Goal: Information Seeking & Learning: Understand process/instructions

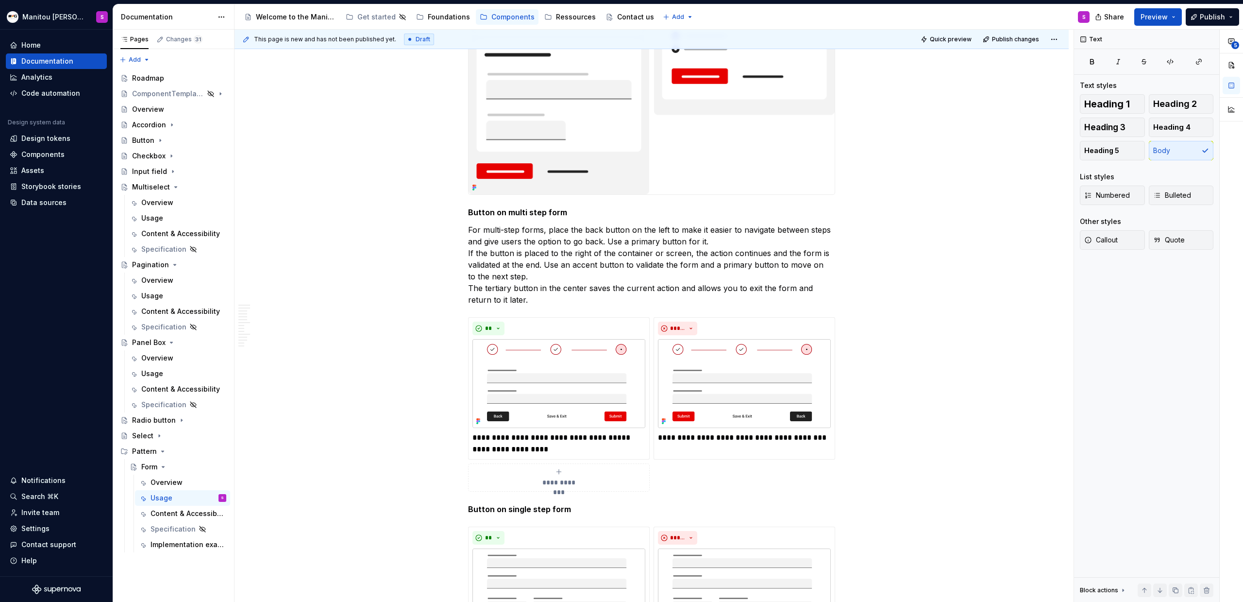
scroll to position [3028, 0]
click at [563, 268] on p "For multi-step forms, place the back button on the left to make it easier to na…" at bounding box center [651, 265] width 367 height 82
click at [574, 233] on p "For multi-step forms, place the back button on the left to make it easier to na…" at bounding box center [651, 265] width 367 height 82
click at [721, 239] on p "For multi-step forms, place the back button on the left to make it easier to na…" at bounding box center [651, 265] width 367 height 82
type textarea "*"
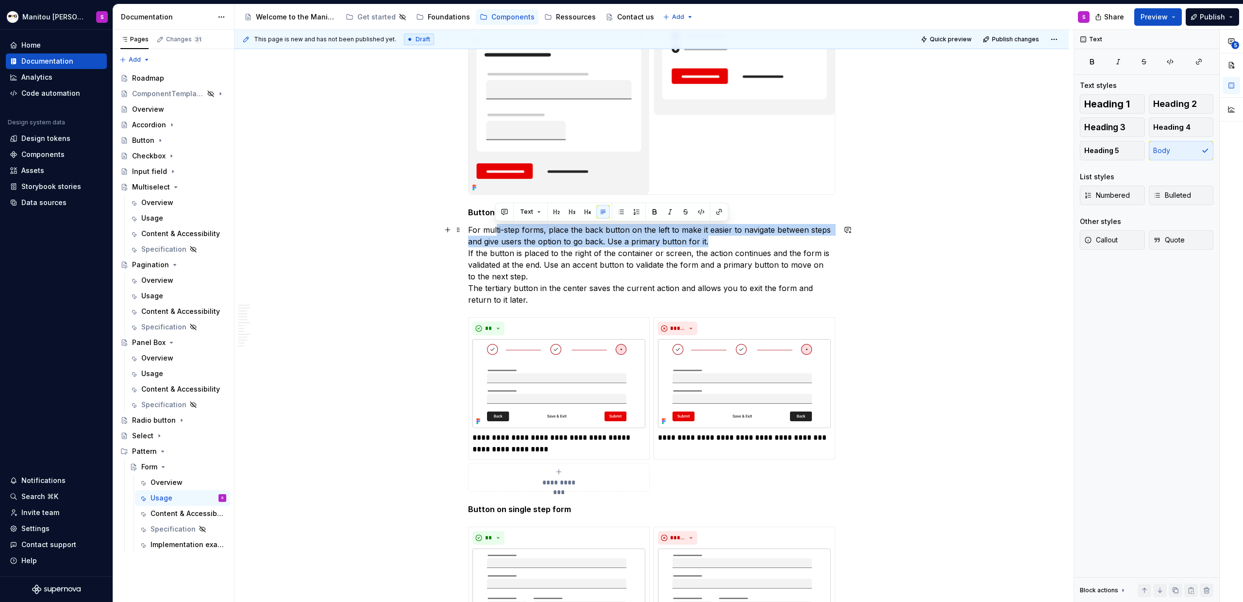
drag, startPoint x: 495, startPoint y: 232, endPoint x: 909, endPoint y: 246, distance: 413.6
click at [734, 246] on div "Anatomy Form container : manages and validates the global context of a form Hea…" at bounding box center [652, 283] width 834 height 6263
click at [734, 249] on div "Anatomy Form container : manages and validates the global context of a form Hea…" at bounding box center [652, 283] width 834 height 6263
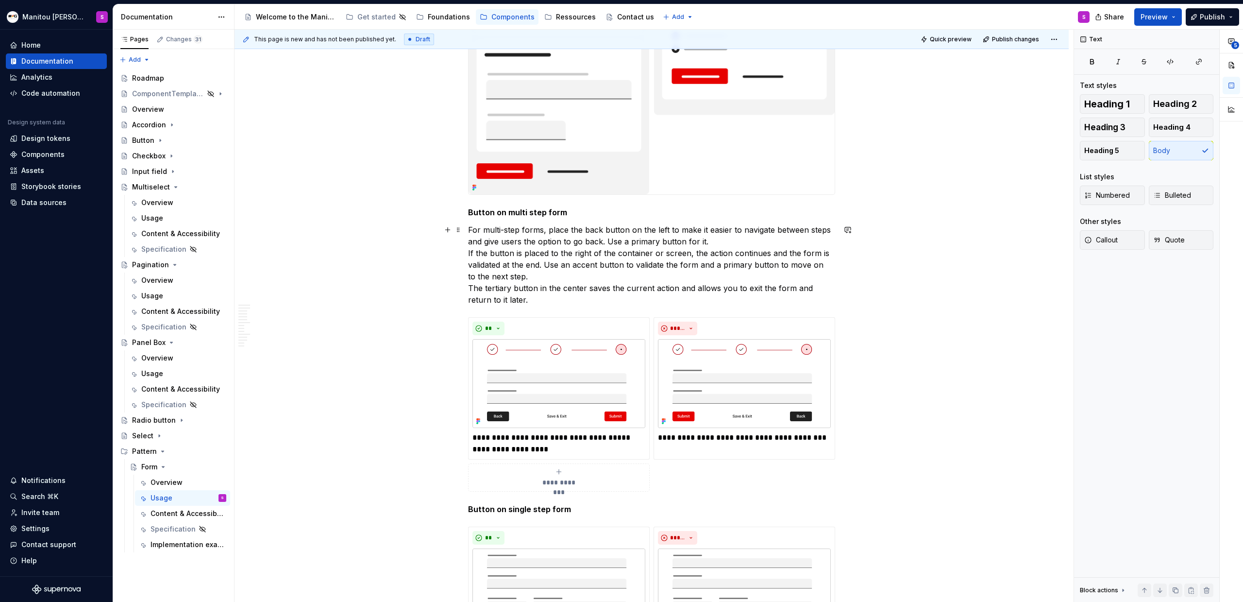
click at [712, 242] on p "For multi-step forms, place the back button on the left to make it easier to na…" at bounding box center [651, 265] width 367 height 82
click at [545, 232] on p "For multi-step forms, place the back button on the left to make it easier to na…" at bounding box center [651, 265] width 367 height 82
click at [550, 229] on p "For multi-step forms, place the back button on the left to make it easier to na…" at bounding box center [651, 265] width 367 height 82
click at [547, 230] on p "For multi-step forms, place the back button on the left to make it easier to na…" at bounding box center [651, 265] width 367 height 82
click at [527, 226] on p "For multi-step forms, place the back button on the left to make it easier to na…" at bounding box center [651, 265] width 367 height 82
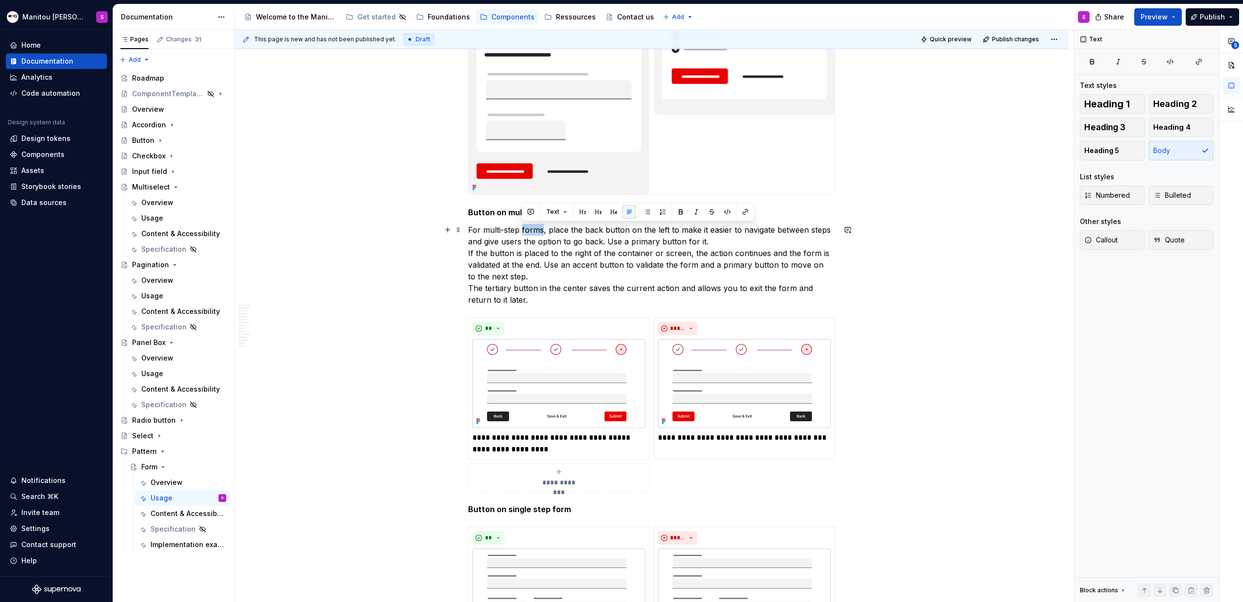
click at [527, 226] on p "For multi-step forms, place the back button on the left to make it easier to na…" at bounding box center [651, 265] width 367 height 82
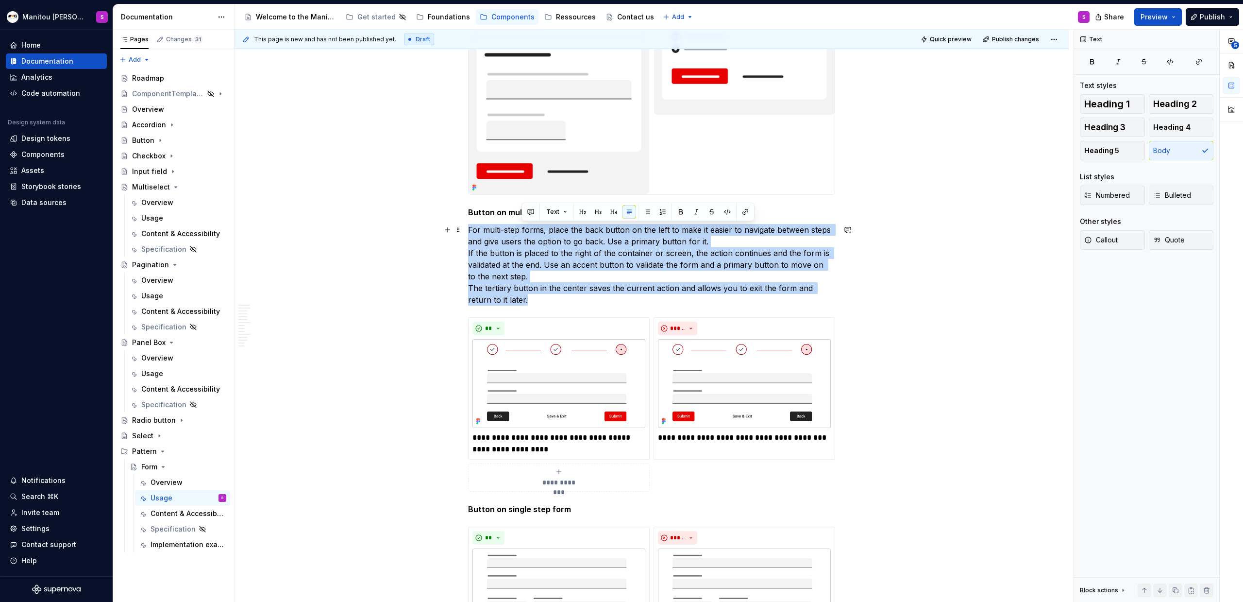
click at [527, 226] on p "For multi-step forms, place the back button on the left to make it easier to na…" at bounding box center [651, 265] width 367 height 82
click at [554, 236] on p "For multi-step forms, place the back button on the left to make it easier to na…" at bounding box center [651, 265] width 367 height 82
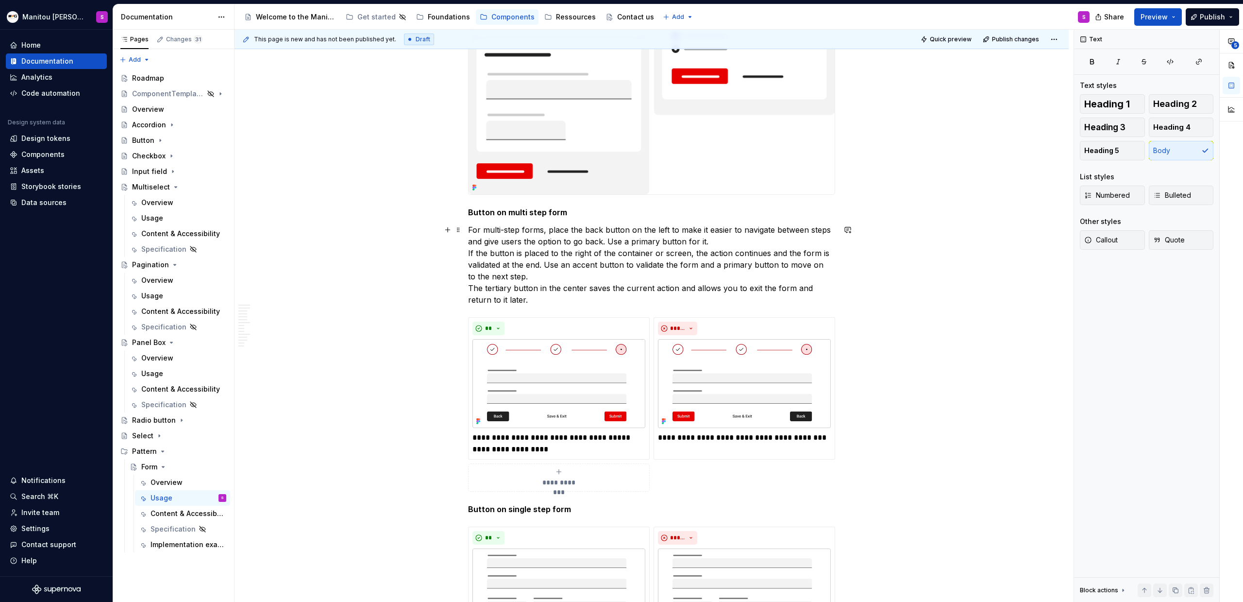
click at [548, 231] on p "For multi-step forms, place the back button on the left to make it easier to na…" at bounding box center [651, 265] width 367 height 82
click at [467, 228] on div "Anatomy Form container : manages and validates the global context of a form Hea…" at bounding box center [652, 283] width 834 height 6263
click at [470, 230] on p "IntégrerFor multi-step forms, place the back button on the left to make it easi…" at bounding box center [651, 265] width 367 height 82
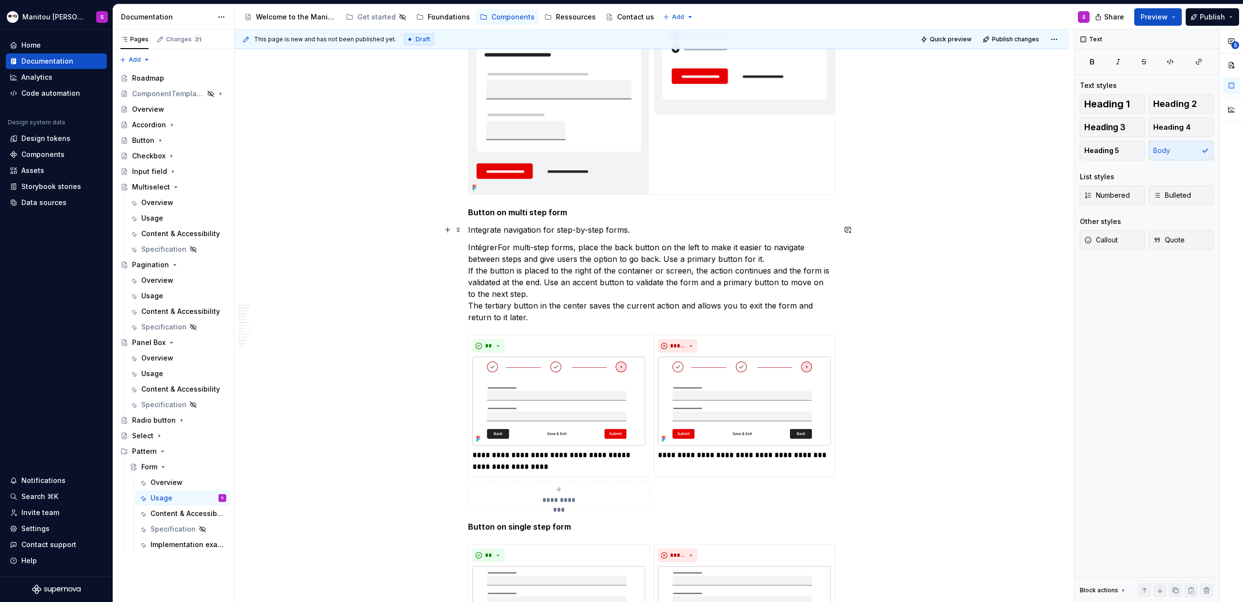
click at [647, 228] on p "Integrate navigation for step-by-step forms." at bounding box center [651, 230] width 367 height 12
drag, startPoint x: 570, startPoint y: 249, endPoint x: 468, endPoint y: 249, distance: 102.5
click at [468, 249] on p "IntégrerFor multi-step forms, place the back button on the left to make it easi…" at bounding box center [651, 282] width 367 height 82
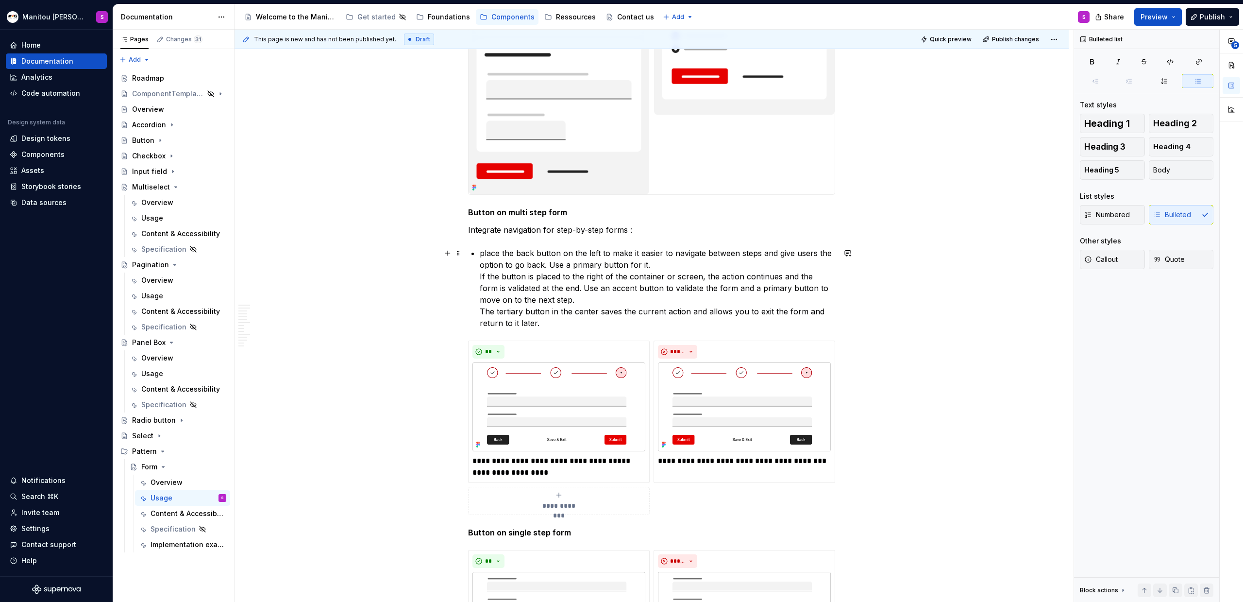
click at [485, 255] on p "place the back button on the left to make it easier to navigate between steps a…" at bounding box center [658, 288] width 356 height 82
click at [483, 253] on p "place the back button on the left to make it easier to navigate between steps a…" at bounding box center [658, 288] width 356 height 82
drag, startPoint x: 482, startPoint y: 250, endPoint x: 486, endPoint y: 255, distance: 7.3
click at [486, 255] on p "add a bo back place the back button on the left to make it easier to navigate b…" at bounding box center [658, 288] width 356 height 82
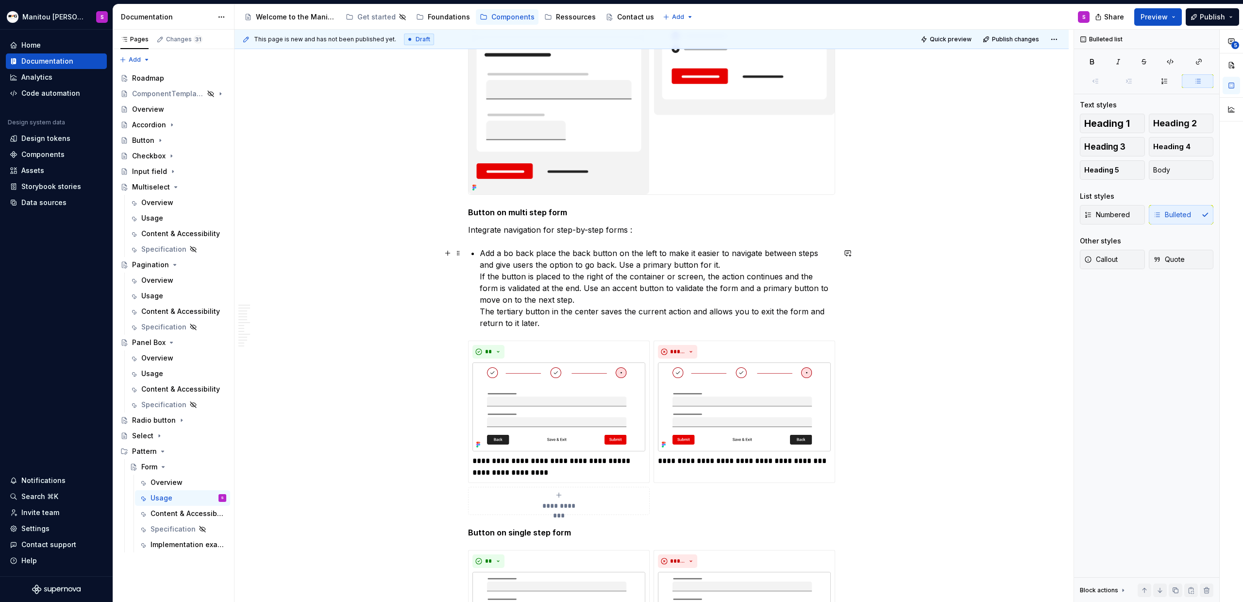
click at [511, 254] on p "Add a bo back place the back button on the left to make it easier to navigate b…" at bounding box center [658, 288] width 356 height 82
drag, startPoint x: 536, startPoint y: 254, endPoint x: 582, endPoint y: 269, distance: 48.7
click at [538, 254] on p "Add a go back place the back button on the left to make it easier to navigate b…" at bounding box center [658, 288] width 356 height 82
click at [525, 255] on p "Add a go back buttonplace the back button on the left to make it easier to navi…" at bounding box center [658, 288] width 356 height 82
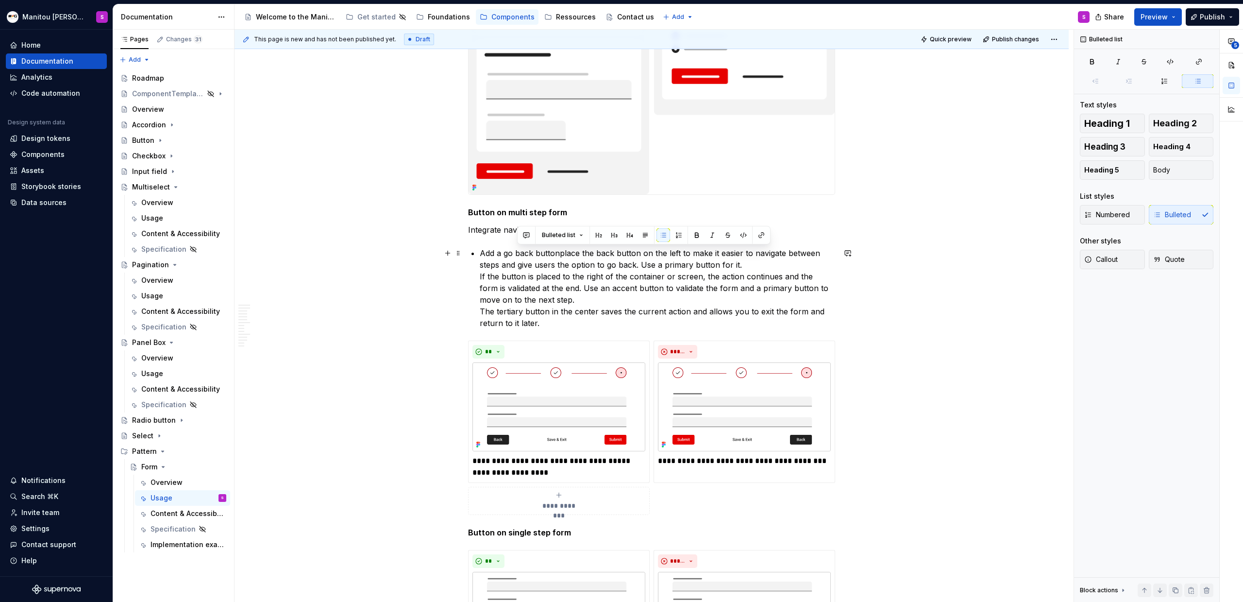
click at [511, 255] on p "Add a go back buttonplace the back button on the left to make it easier to navi…" at bounding box center [658, 288] width 356 height 82
click at [562, 255] on p "Add a back buttonplace the back button on the left to make it easier to navigat…" at bounding box center [658, 288] width 356 height 82
click at [558, 256] on p "Add a back buttonplace the back button on the left to make it easier to navigat…" at bounding box center [658, 288] width 356 height 82
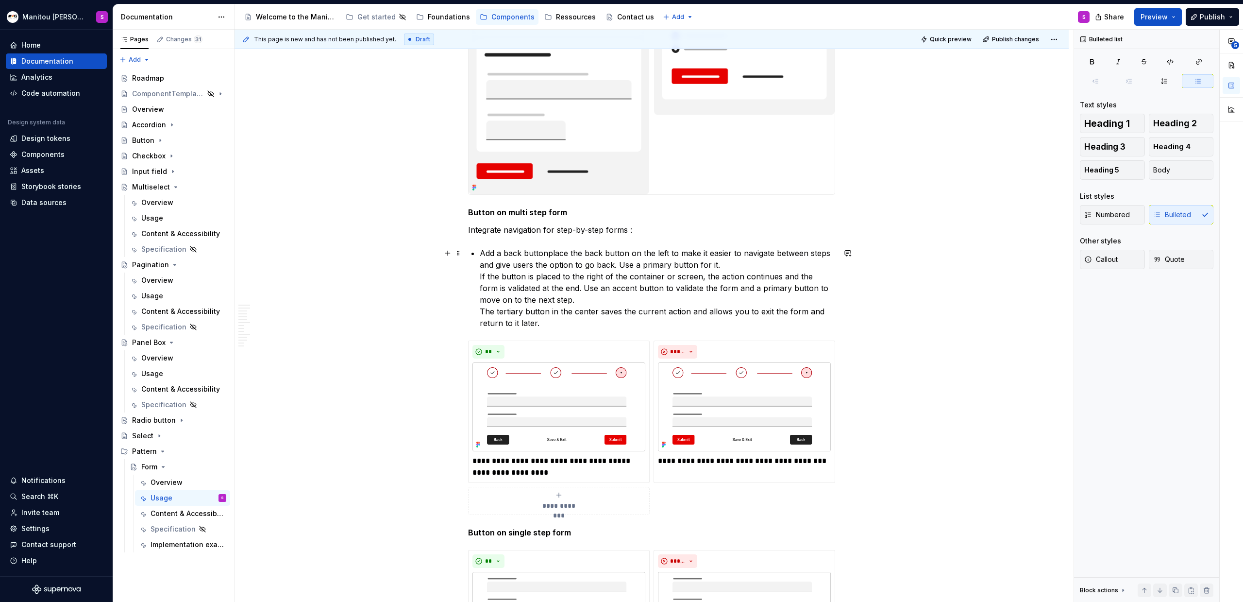
click at [558, 256] on p "Add a back buttonplace the back button on the left to make it easier to navigat…" at bounding box center [658, 288] width 356 height 82
drag, startPoint x: 547, startPoint y: 255, endPoint x: 567, endPoint y: 256, distance: 20.0
click at [567, 256] on p "Add a back buttonplace the back button on the left to make it easier to navigat…" at bounding box center [658, 288] width 356 height 82
click at [520, 252] on p "Add a back buttonplace the back button on the left to make it easier to navigat…" at bounding box center [658, 288] width 356 height 82
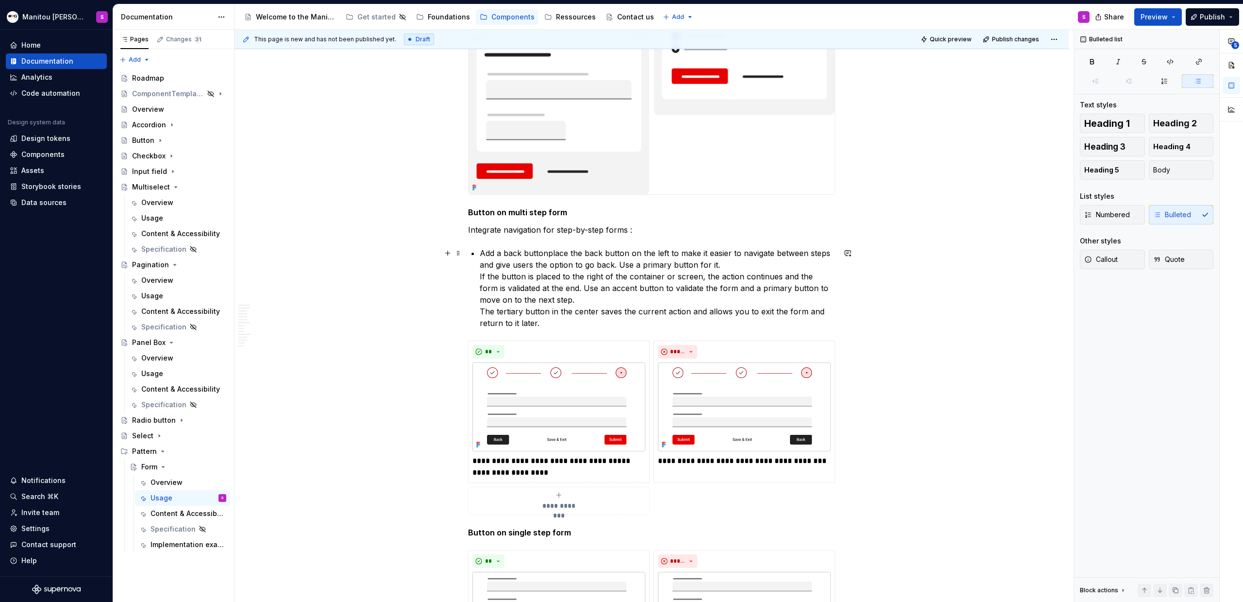
drag, startPoint x: 551, startPoint y: 251, endPoint x: 567, endPoint y: 254, distance: 15.9
click at [567, 254] on p "Add a back buttonplace the back button on the left to make it easier to navigat…" at bounding box center [658, 288] width 356 height 82
drag, startPoint x: 562, startPoint y: 253, endPoint x: 548, endPoint y: 251, distance: 14.2
click at [548, 251] on p "Add a back buttonplace the back button on the left to make it easier to navigat…" at bounding box center [658, 288] width 356 height 82
drag, startPoint x: 556, startPoint y: 252, endPoint x: 612, endPoint y: 253, distance: 56.3
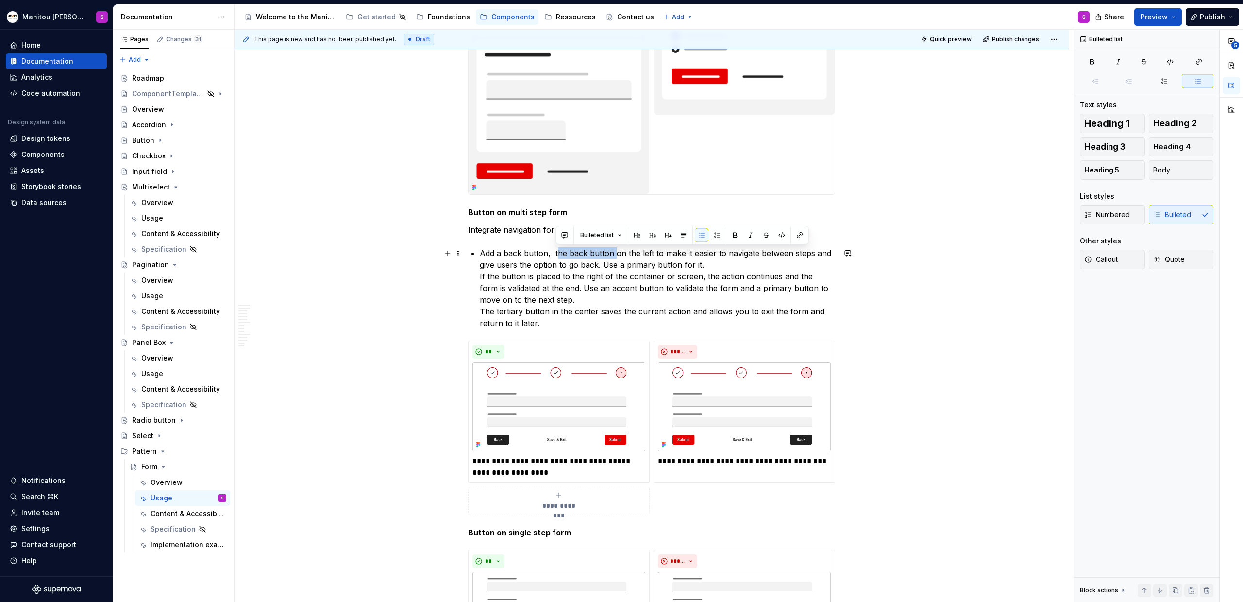
click at [612, 253] on p "Add a back button, the back button on the left to make it easier to navigate be…" at bounding box center [658, 288] width 356 height 82
click at [531, 309] on p "Add a back button, place on the left to make it easier to navigate between step…" at bounding box center [658, 288] width 356 height 82
click at [502, 275] on p "Add a back button, place on the left to make it easier to navigate between step…" at bounding box center [658, 288] width 356 height 82
click at [547, 253] on p "Add a back button, place on the left to make it easier to navigate between step…" at bounding box center [658, 288] width 356 height 82
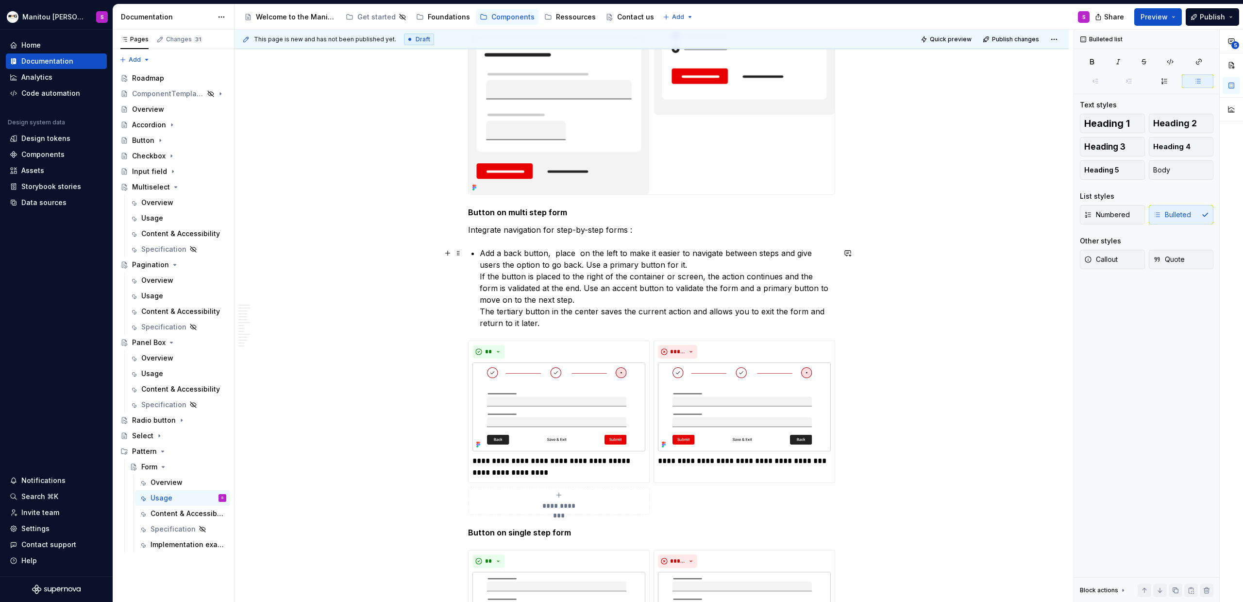
click at [556, 255] on p "Add a back button, place on the left to make it easier to navigate between step…" at bounding box center [658, 288] width 356 height 82
click at [577, 252] on p "Add a back button, place on the left to make it easier to navigate between step…" at bounding box center [658, 288] width 356 height 82
drag, startPoint x: 782, startPoint y: 252, endPoint x: 579, endPoint y: 265, distance: 203.9
click at [579, 265] on p "Add a back button, place it on the left to make it easier to navigate between s…" at bounding box center [658, 288] width 356 height 82
click at [558, 254] on p "Add a back button, place it on the left to make it easier to navigate between s…" at bounding box center [658, 288] width 356 height 82
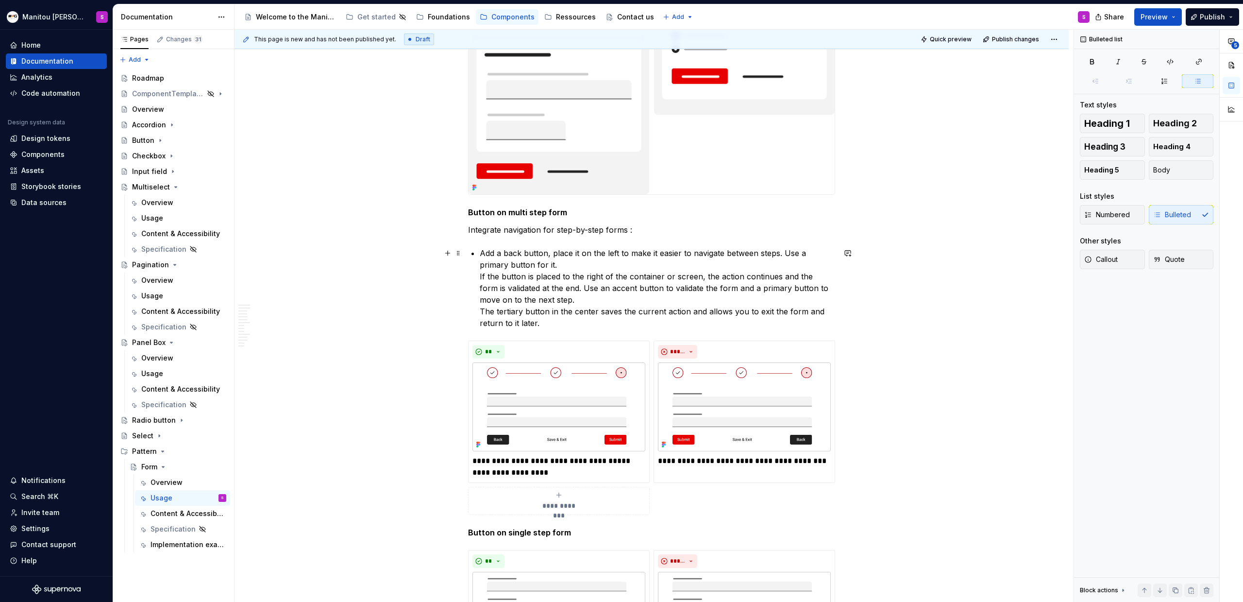
click at [666, 247] on p "Add a back button, place it on the left to make it easier to navigate between s…" at bounding box center [658, 288] width 356 height 82
click at [556, 265] on p "Add a back button, place it on the left to make it easier to navigate between s…" at bounding box center [658, 288] width 356 height 82
click at [476, 274] on div "Anatomy Form container : manages and validates the global context of a form Hea…" at bounding box center [651, 210] width 367 height 6071
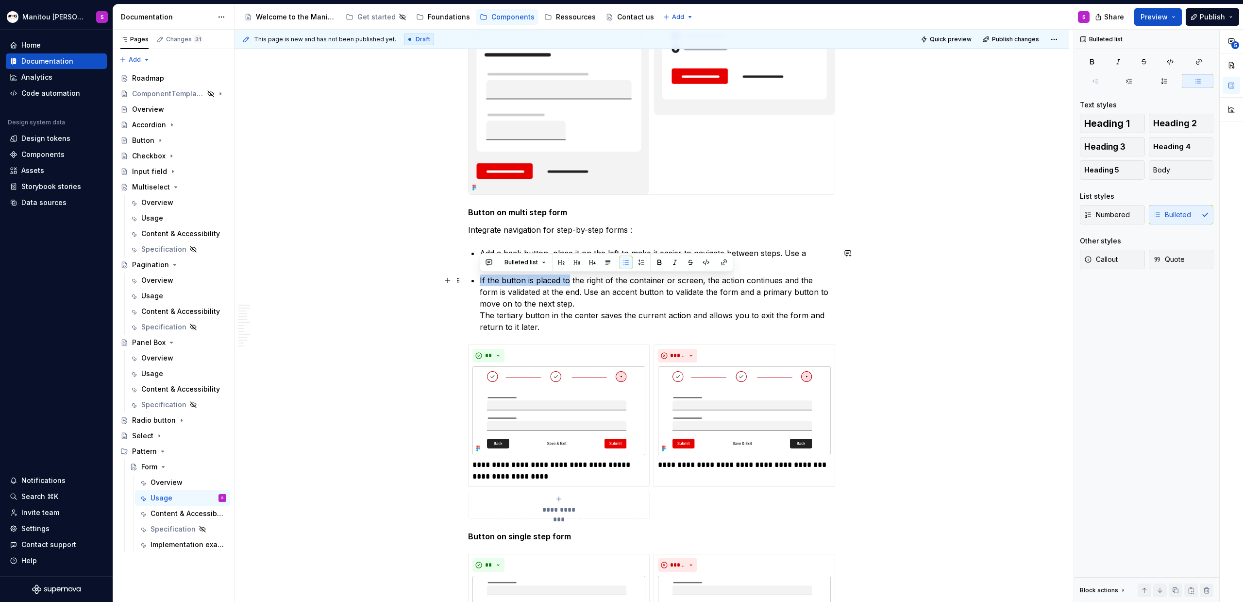
drag, startPoint x: 479, startPoint y: 282, endPoint x: 569, endPoint y: 277, distance: 89.5
click at [569, 277] on p "If the button is placed to the right of the container or screen, the action con…" at bounding box center [658, 303] width 356 height 58
click at [626, 280] on p "On the right of the container or screen, the action continues and the form is v…" at bounding box center [658, 303] width 356 height 58
click at [624, 281] on p "On the right of the container or screen, the action continues and the form is v…" at bounding box center [658, 303] width 356 height 58
drag, startPoint x: 476, startPoint y: 280, endPoint x: 452, endPoint y: 278, distance: 23.8
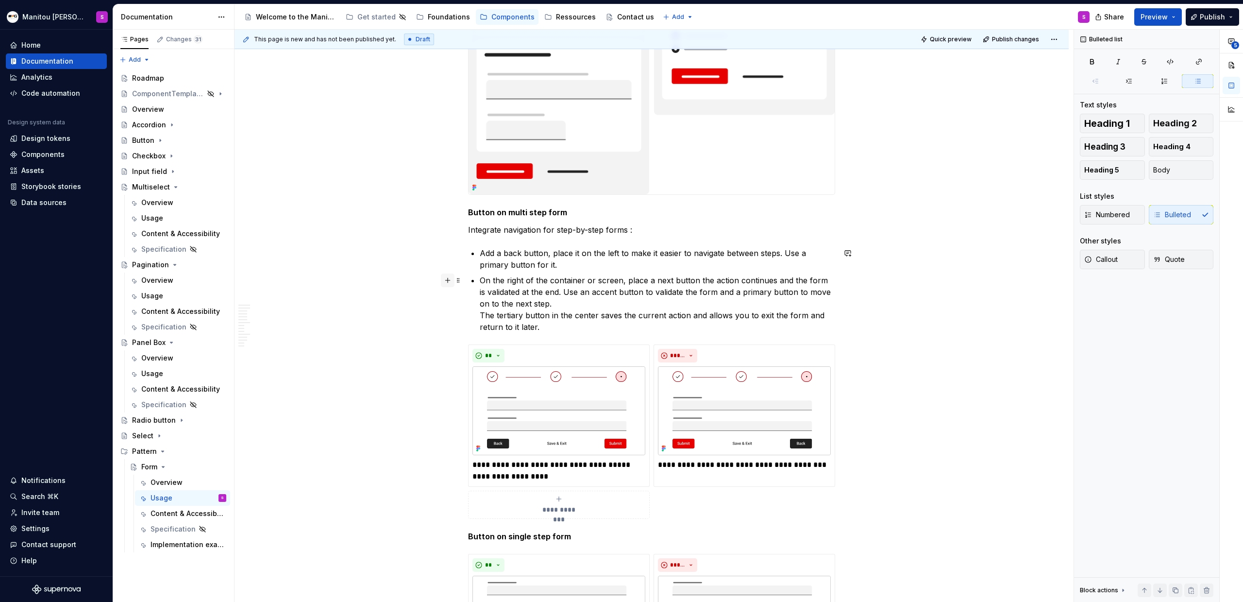
click at [468, 278] on div "Anatomy Form container : manages and validates the global context of a form Hea…" at bounding box center [651, 218] width 367 height 6086
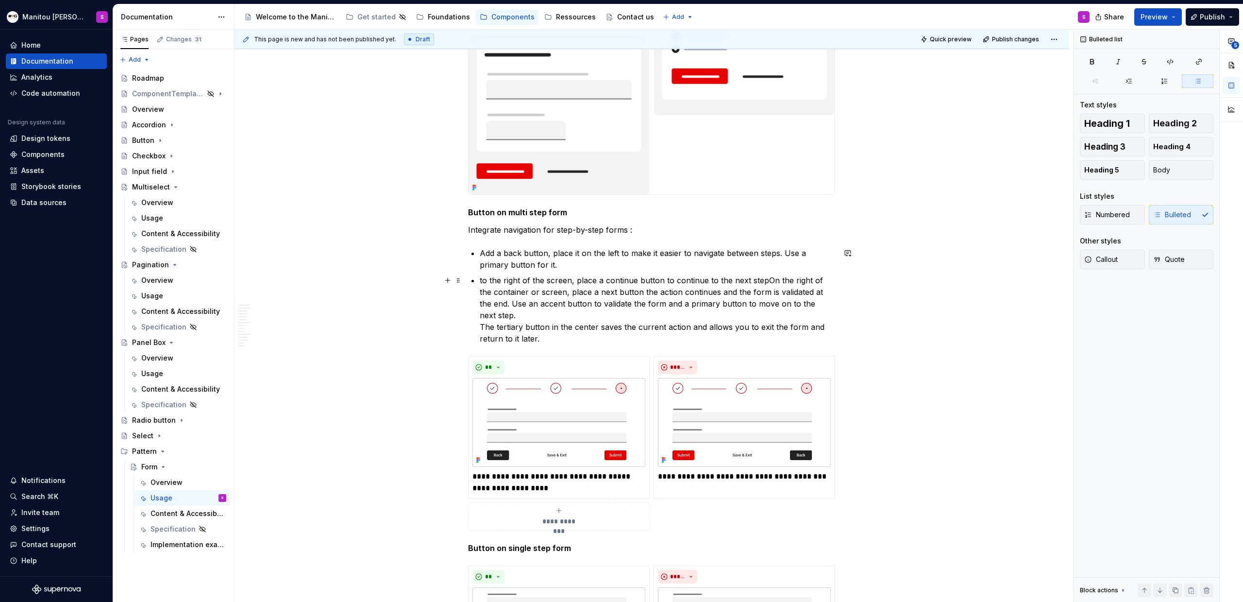
click at [484, 279] on p "to the right of the screen, place a continue button to continue to the next ste…" at bounding box center [658, 309] width 356 height 70
click at [734, 280] on p "To the right of the screen, place a continue button to continue to the next ste…" at bounding box center [658, 309] width 356 height 70
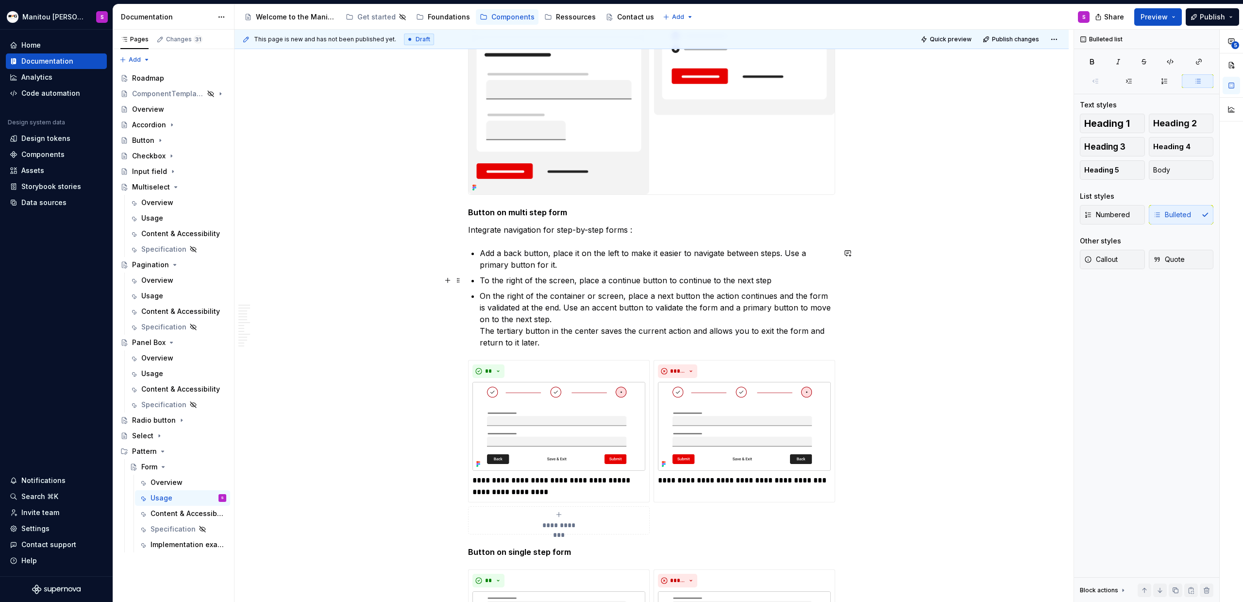
click at [734, 276] on p "To the right of the screen, place a continue button to continue to the next step" at bounding box center [658, 280] width 356 height 12
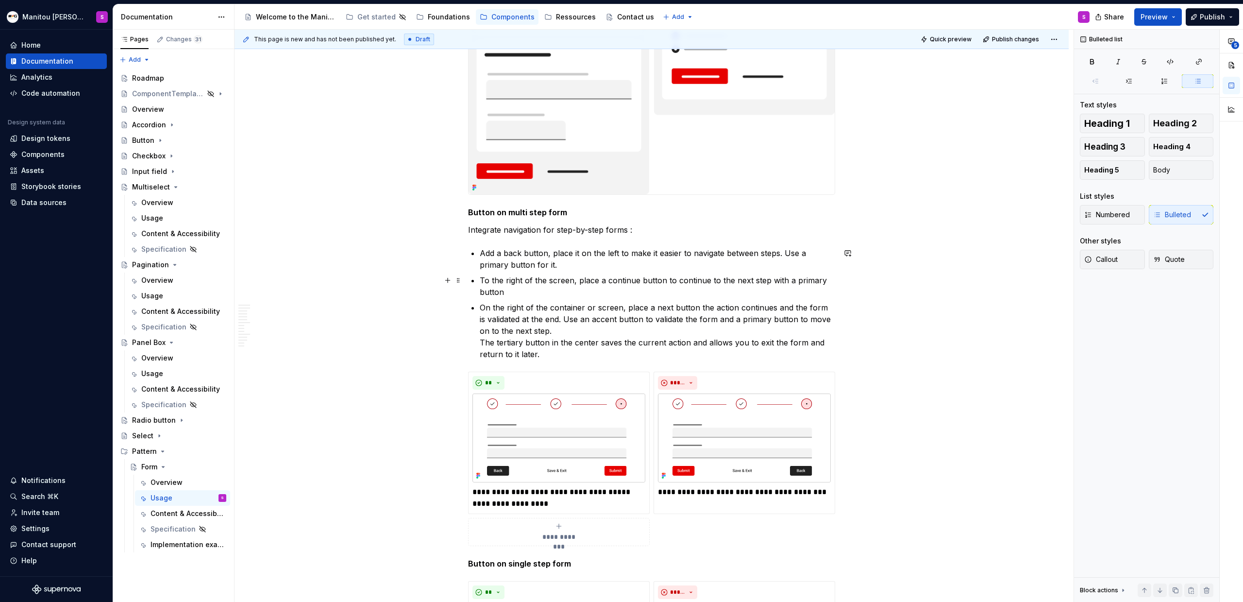
click at [582, 293] on p "To the right of the screen, place a continue button to continue to the next ste…" at bounding box center [658, 285] width 356 height 23
click at [478, 308] on div "Anatomy Form container : manages and validates the global context of a form Hea…" at bounding box center [651, 226] width 367 height 6102
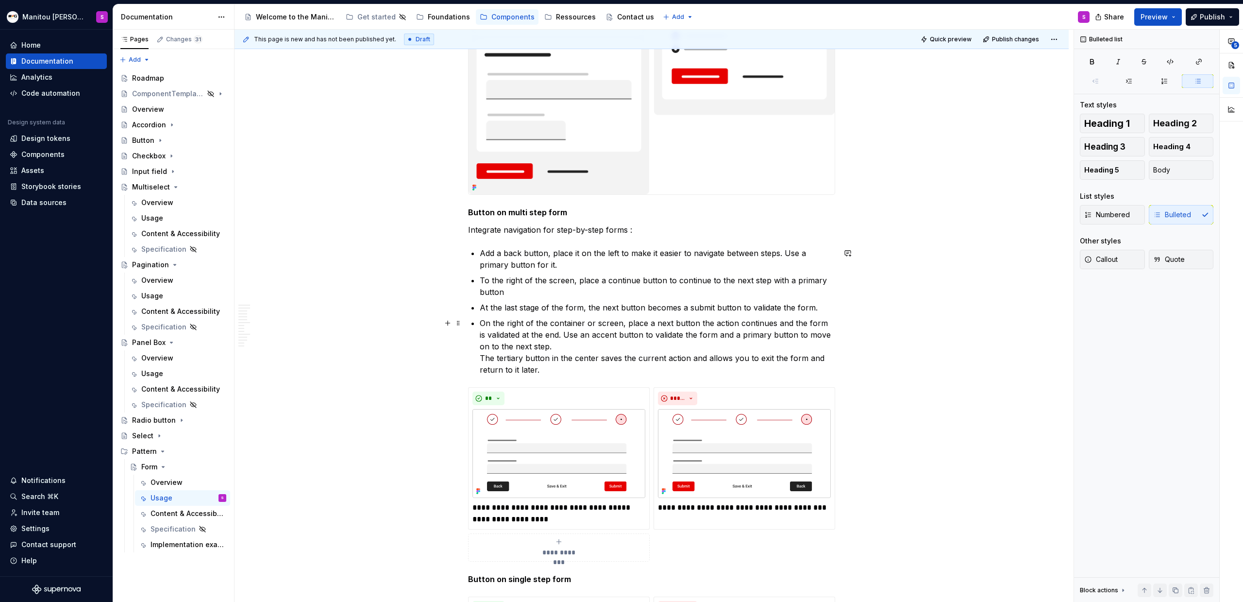
click at [557, 335] on p "On the right of the container or screen, place a next button the action continu…" at bounding box center [658, 346] width 356 height 58
click at [734, 307] on p "At the last stage of the form, the next button becomes a submit button to valid…" at bounding box center [658, 308] width 356 height 12
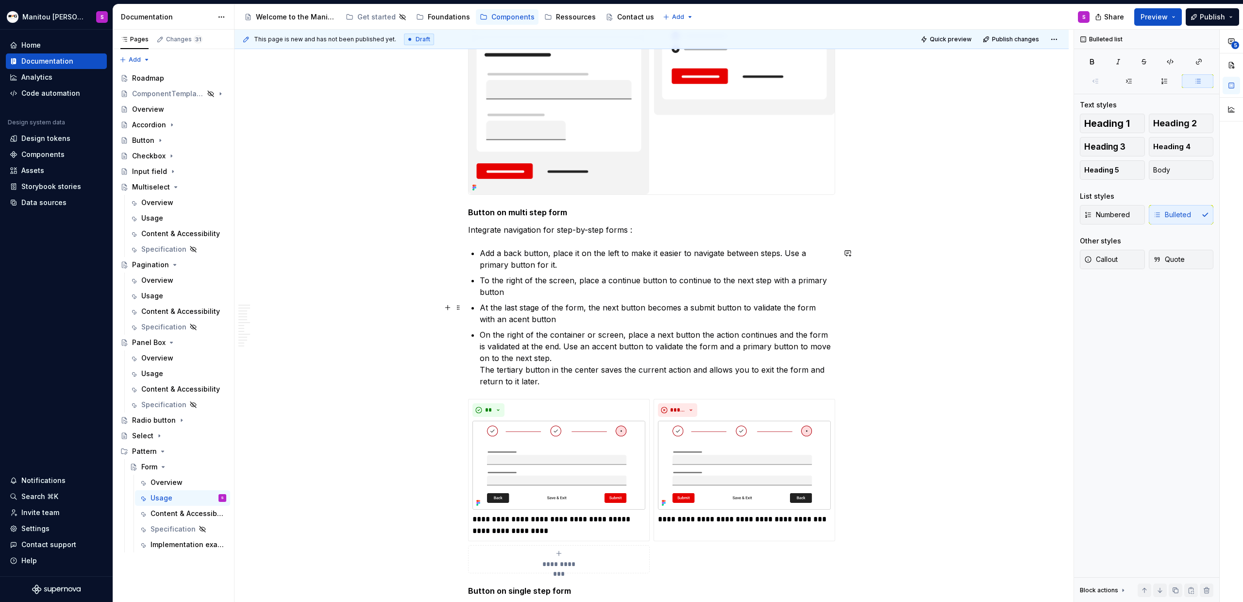
click at [498, 320] on p "At the last stage of the form, the next button becomes a submit button to valid…" at bounding box center [658, 313] width 356 height 23
click at [493, 317] on p "At the last stage of the form, the next button becomes a submit button to valid…" at bounding box center [658, 313] width 356 height 23
click at [490, 322] on p "At the last stage of the form, the next button becomes a submit button to valid…" at bounding box center [658, 313] width 356 height 23
click at [550, 317] on p "At the last stage of the form, the next button becomes a submit button to valid…" at bounding box center [658, 313] width 356 height 23
click at [734, 279] on p "To the right of the screen, place a continue button to continue to the next ste…" at bounding box center [658, 285] width 356 height 23
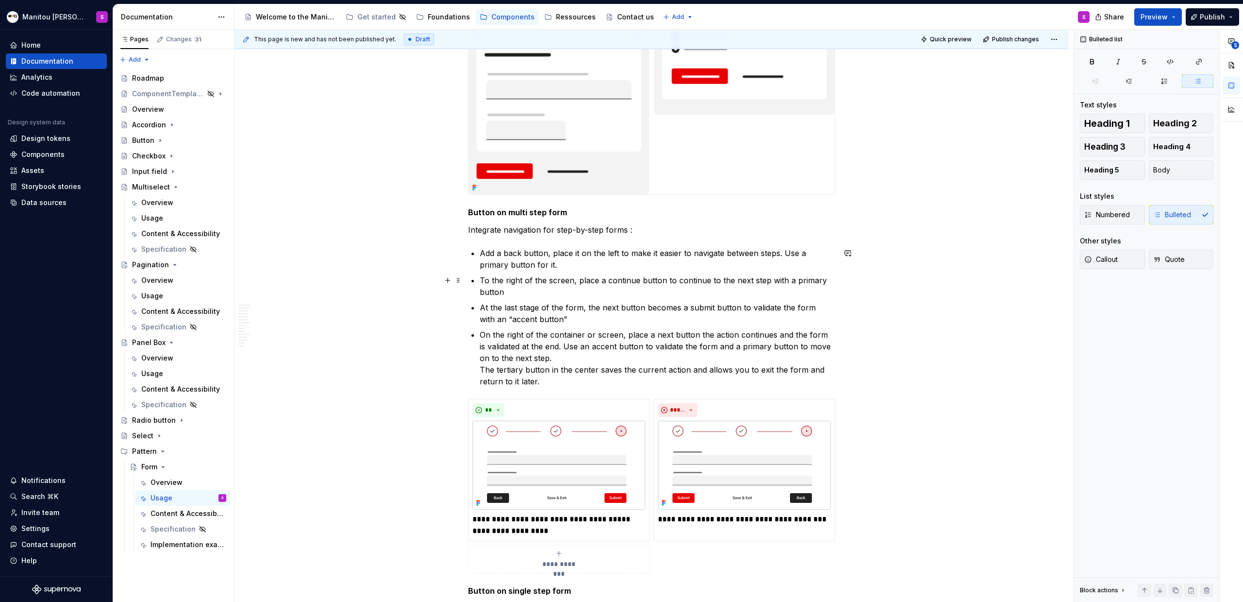
click at [734, 280] on p "To the right of the screen, place a continue button to continue to the next ste…" at bounding box center [658, 285] width 356 height 23
click at [539, 290] on p "To the right of the screen, place a continue button to continue to the next ste…" at bounding box center [658, 285] width 356 height 23
drag, startPoint x: 480, startPoint y: 265, endPoint x: 494, endPoint y: 266, distance: 14.2
click at [480, 265] on p "Add a back button, place it on the left to make it easier to navigate between s…" at bounding box center [658, 258] width 356 height 23
click at [535, 264] on p "Add a back button, place it on the left to make it easier to navigate between s…" at bounding box center [658, 258] width 356 height 23
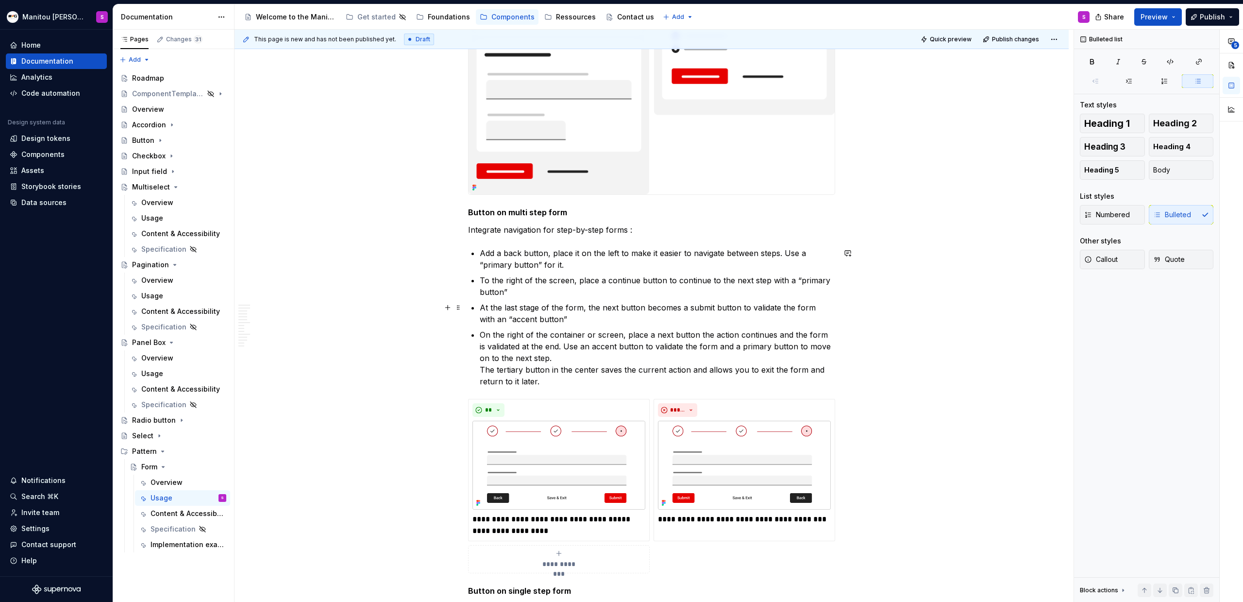
click at [561, 316] on p "At the last stage of the form, the next button becomes a submit button to valid…" at bounding box center [658, 313] width 356 height 23
click at [570, 285] on p "To the right of the screen, place a continue button to continue to the next ste…" at bounding box center [658, 285] width 356 height 23
click at [548, 293] on p "To the right of the screen, place a continue button to continue to the next ste…" at bounding box center [658, 285] width 356 height 23
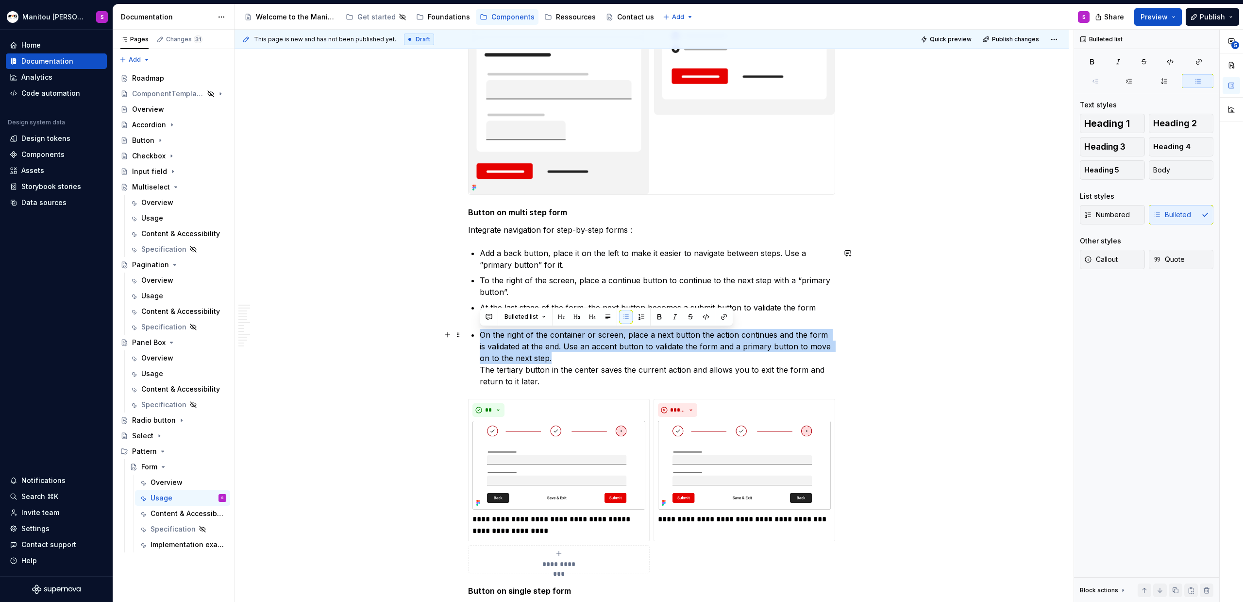
drag, startPoint x: 546, startPoint y: 359, endPoint x: 475, endPoint y: 336, distance: 75.3
click at [475, 336] on div "Anatomy Form container : manages and validates the global context of a form Hea…" at bounding box center [651, 239] width 367 height 6129
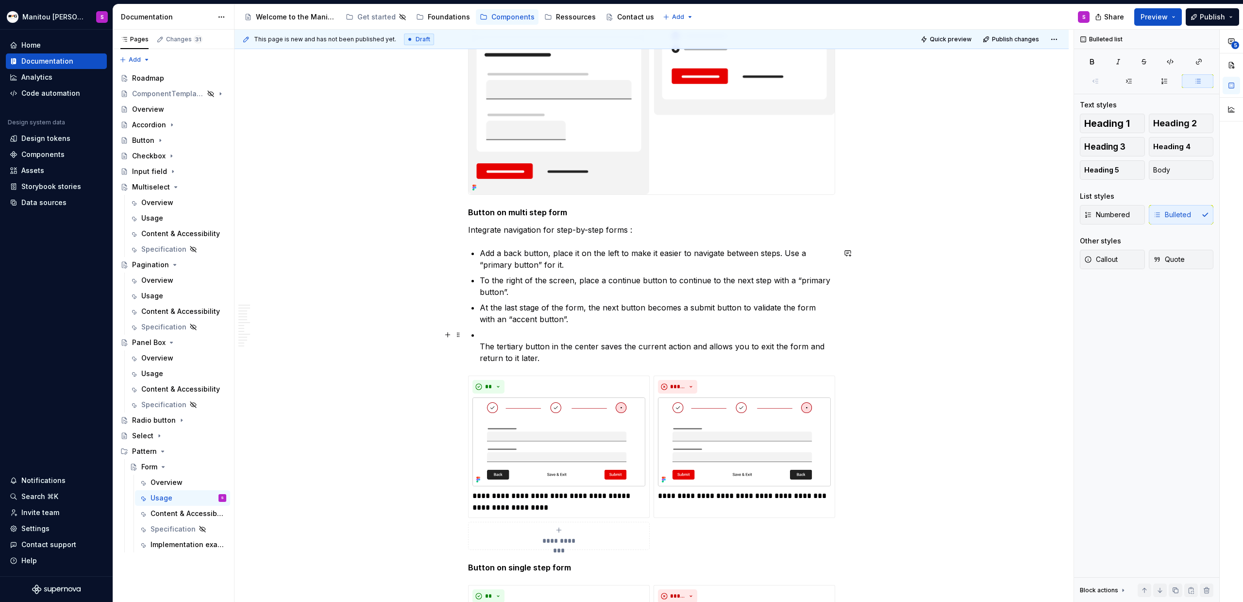
click at [482, 345] on p "The tertiary button in the center saves the current action and allows you to ex…" at bounding box center [658, 346] width 356 height 35
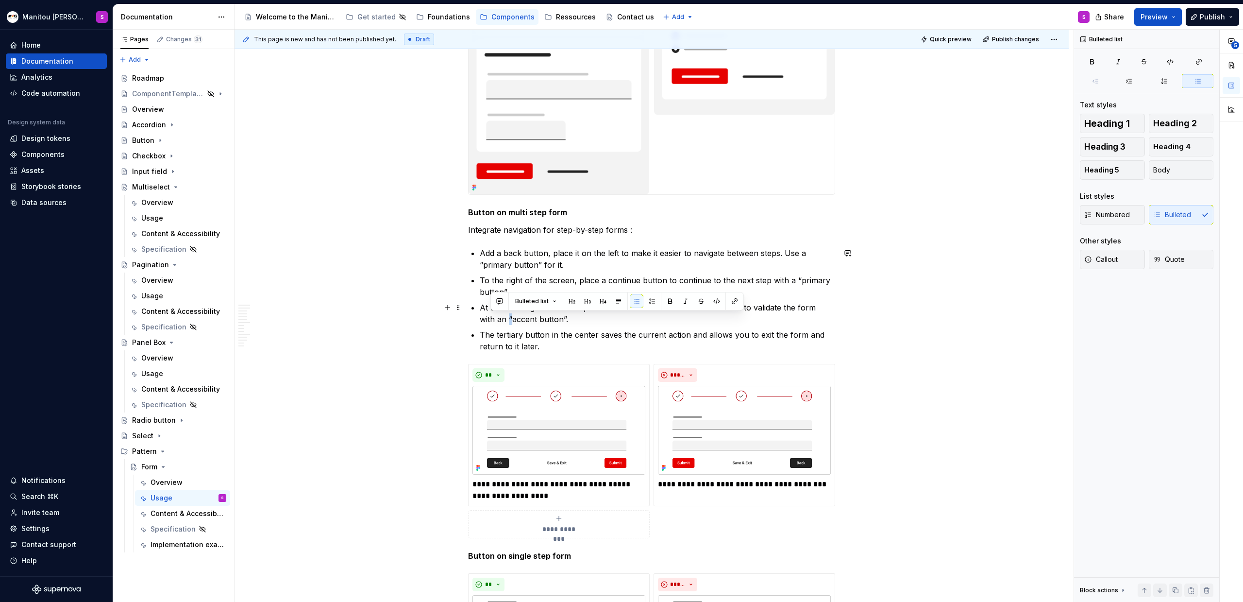
click at [492, 319] on p "At the last stage of the form, the next button becomes a submit button to valid…" at bounding box center [658, 313] width 356 height 23
click at [544, 318] on p "At the last stage of the form, the next button becomes a submit button to valid…" at bounding box center [658, 313] width 356 height 23
click at [542, 318] on p "At the last stage of the form, the next button becomes a submit button to valid…" at bounding box center [658, 313] width 356 height 23
drag, startPoint x: 496, startPoint y: 319, endPoint x: 538, endPoint y: 319, distance: 41.8
click at [538, 319] on p "At the last stage of the form, the next button becomes a submit button to valid…" at bounding box center [658, 313] width 356 height 23
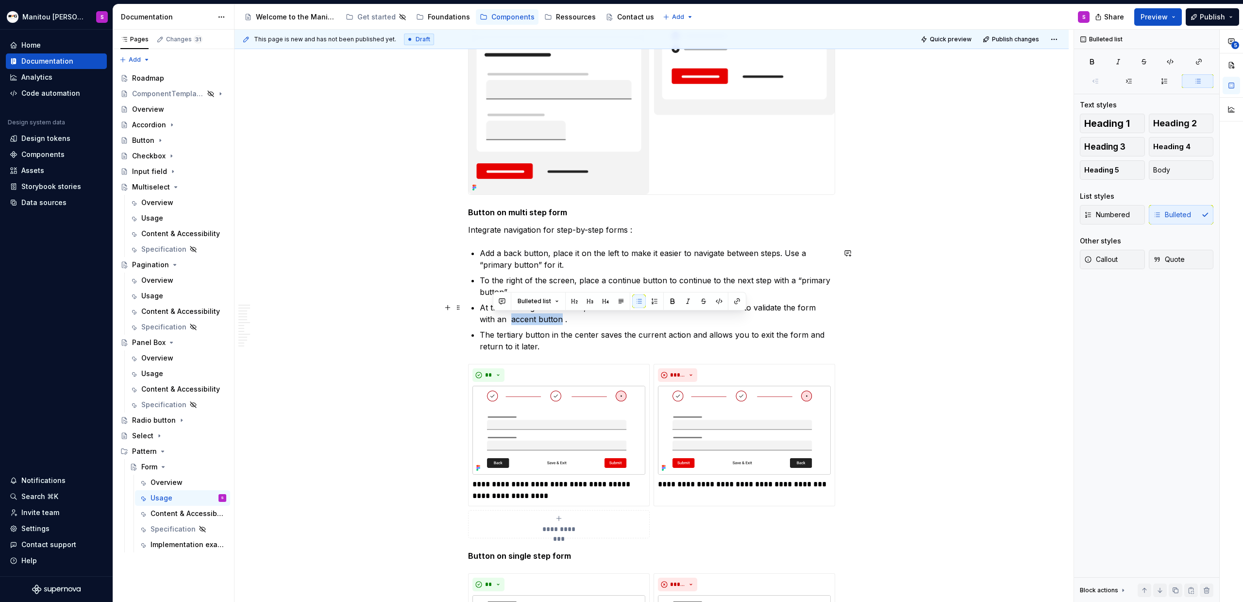
drag, startPoint x: 493, startPoint y: 320, endPoint x: 542, endPoint y: 320, distance: 48.6
click at [542, 320] on p "At the last stage of the form, the next button becomes a submit button to valid…" at bounding box center [658, 313] width 356 height 23
click at [734, 303] on button "button" at bounding box center [738, 301] width 14 height 14
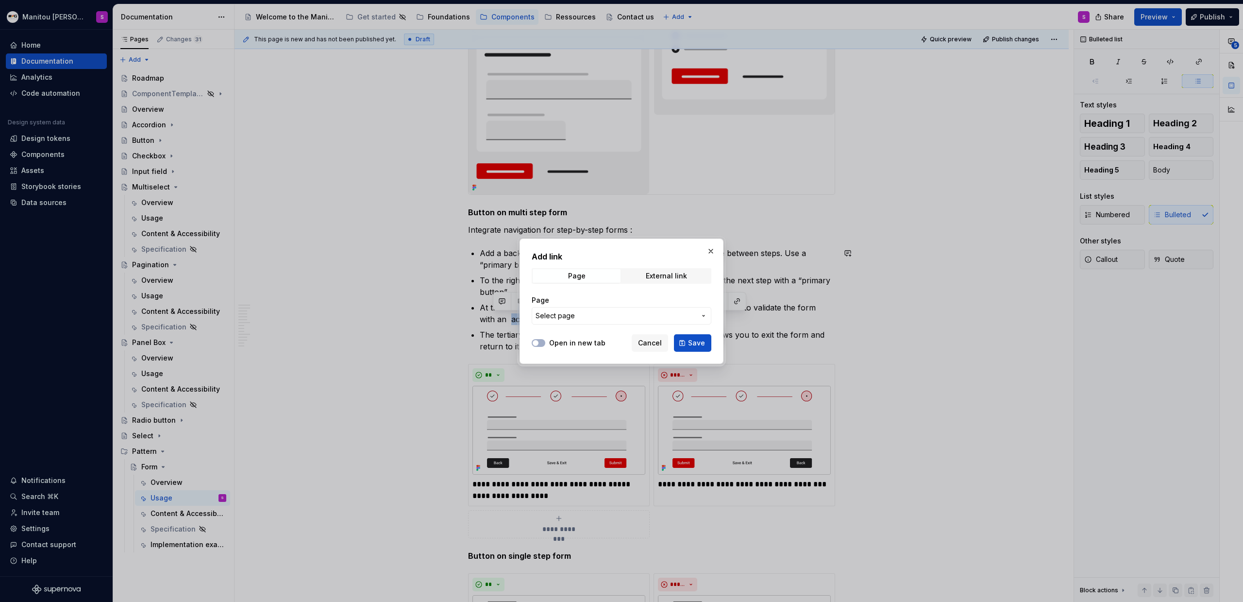
click at [608, 314] on span "Select page" at bounding box center [616, 316] width 160 height 10
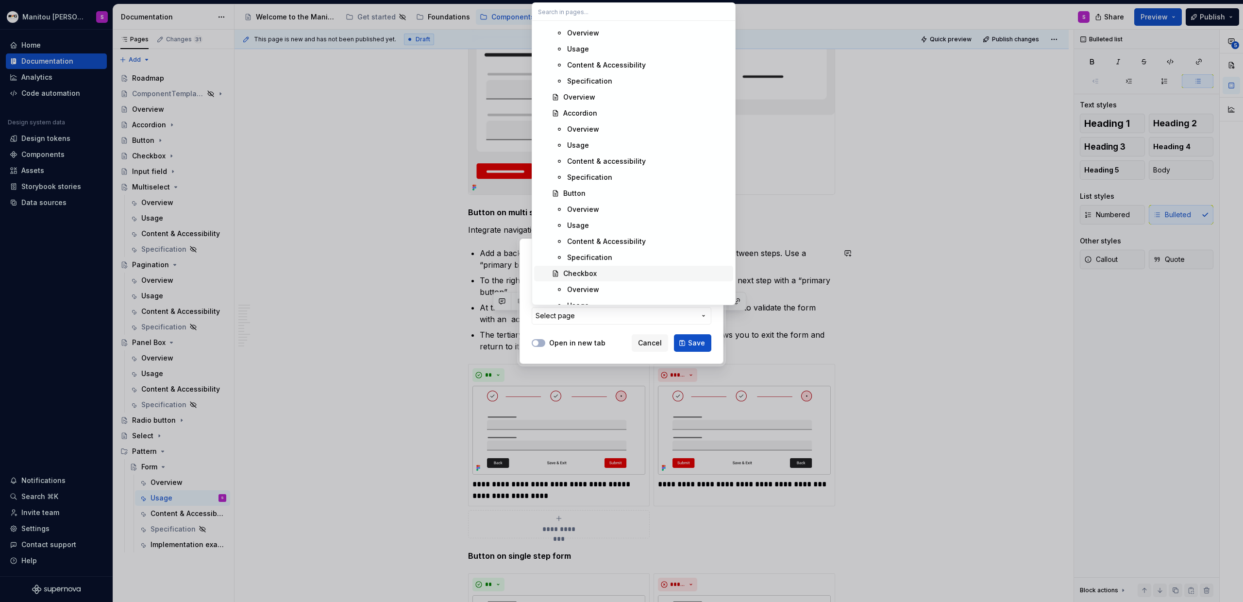
scroll to position [351, 0]
click at [578, 222] on div "Usage" at bounding box center [578, 225] width 22 height 10
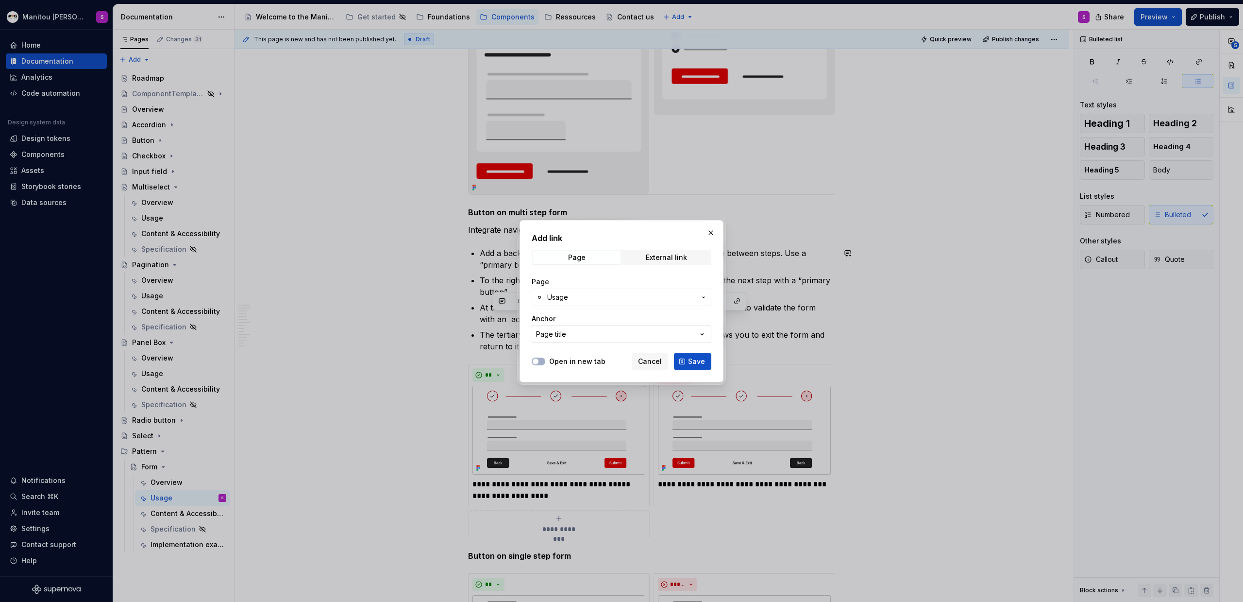
click at [695, 334] on button "Page title" at bounding box center [622, 333] width 180 height 17
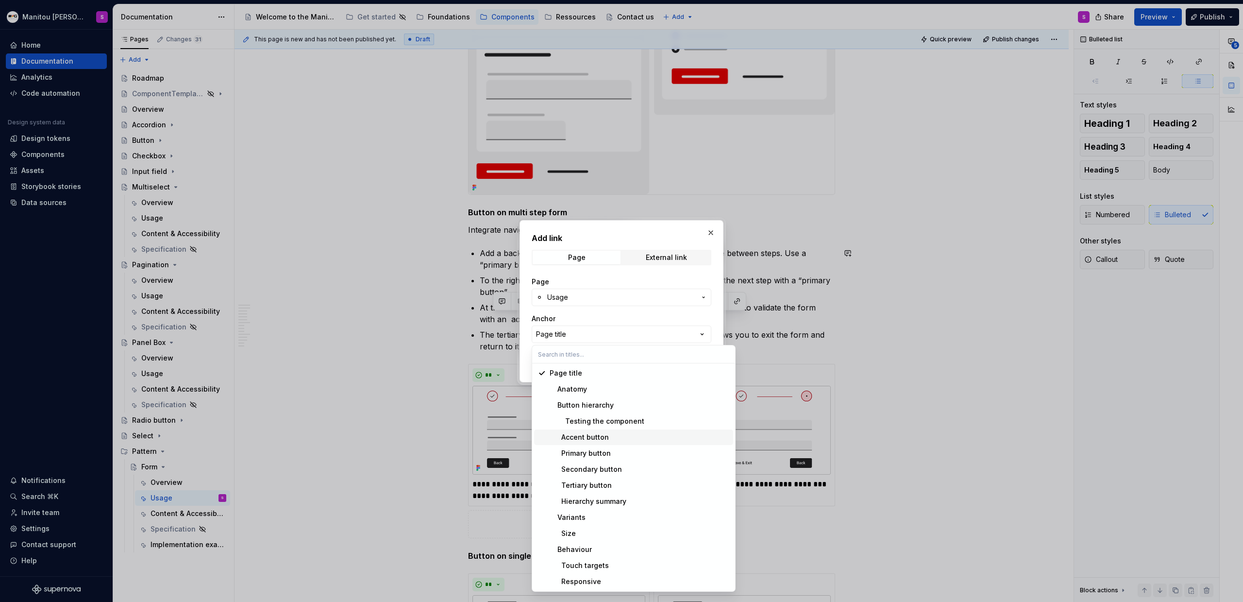
click at [653, 373] on div "Accent button" at bounding box center [640, 437] width 180 height 10
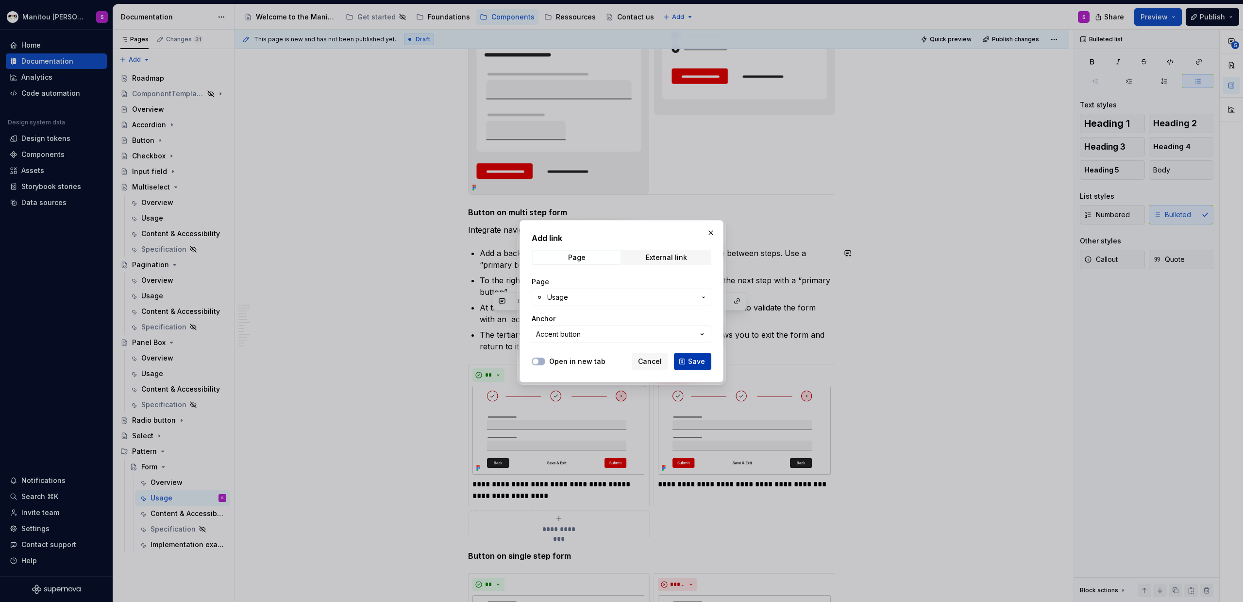
click at [697, 356] on button "Save" at bounding box center [692, 361] width 37 height 17
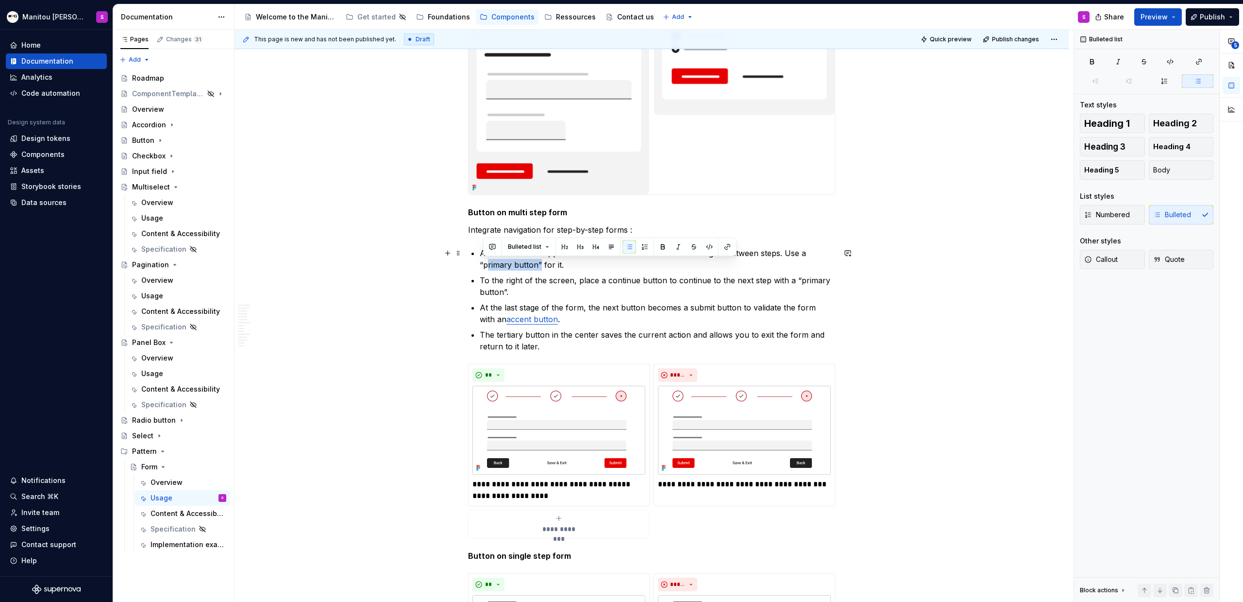
drag, startPoint x: 482, startPoint y: 264, endPoint x: 537, endPoint y: 262, distance: 54.4
click at [537, 262] on p "Add a back button, place it on the left to make it easier to navigate between s…" at bounding box center [658, 258] width 356 height 23
click at [718, 244] on div at bounding box center [718, 246] width 0 height 17
click at [722, 244] on button "button" at bounding box center [728, 247] width 14 height 14
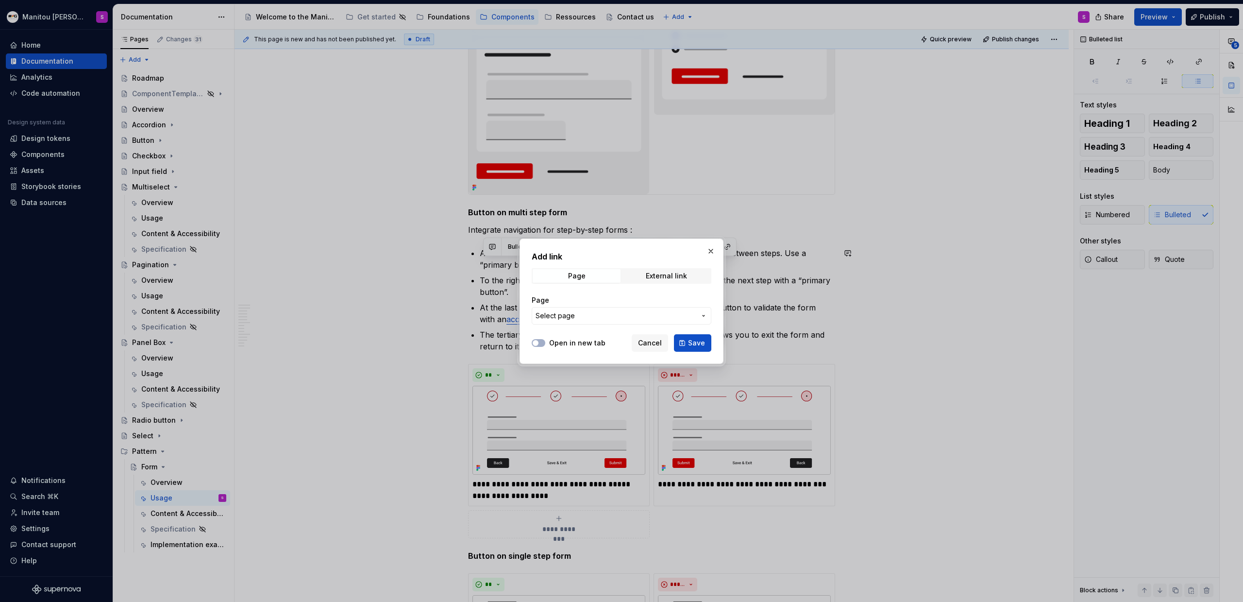
click at [613, 320] on button "Select page" at bounding box center [622, 315] width 180 height 17
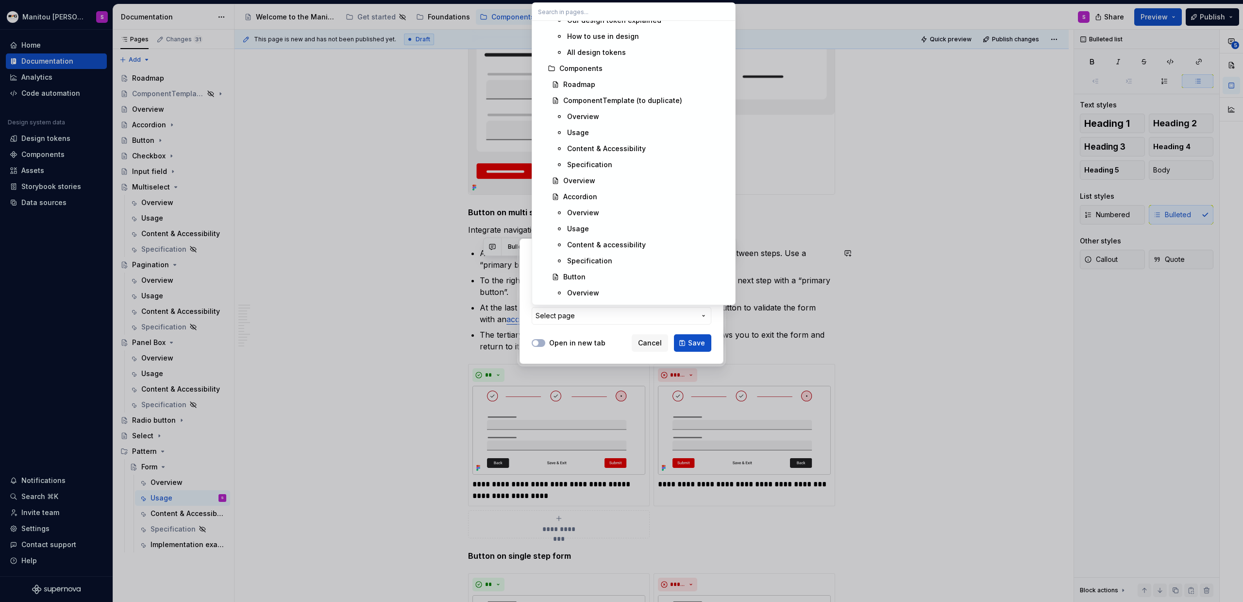
scroll to position [300, 0]
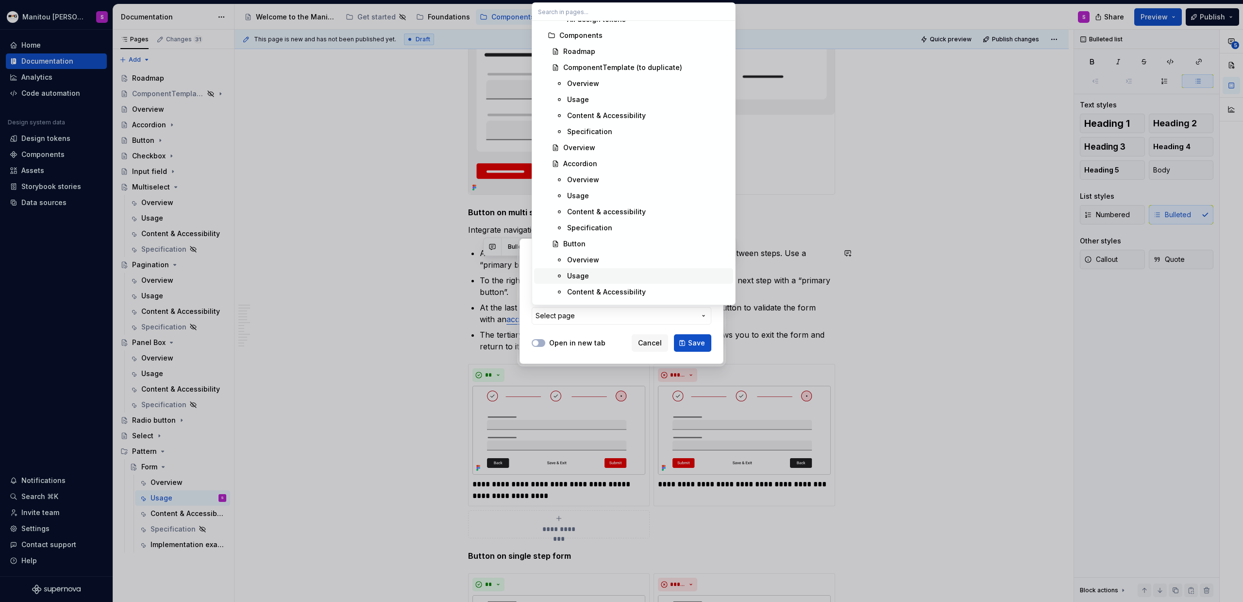
click at [588, 272] on div "Usage" at bounding box center [648, 276] width 162 height 10
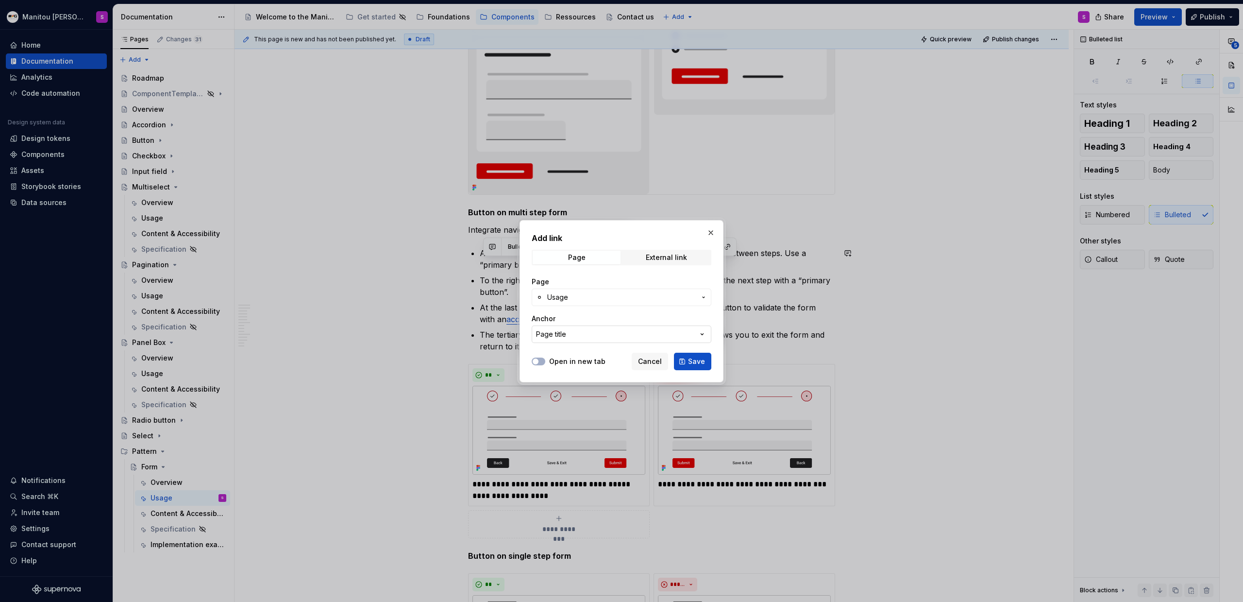
click at [622, 340] on button "Page title" at bounding box center [622, 333] width 180 height 17
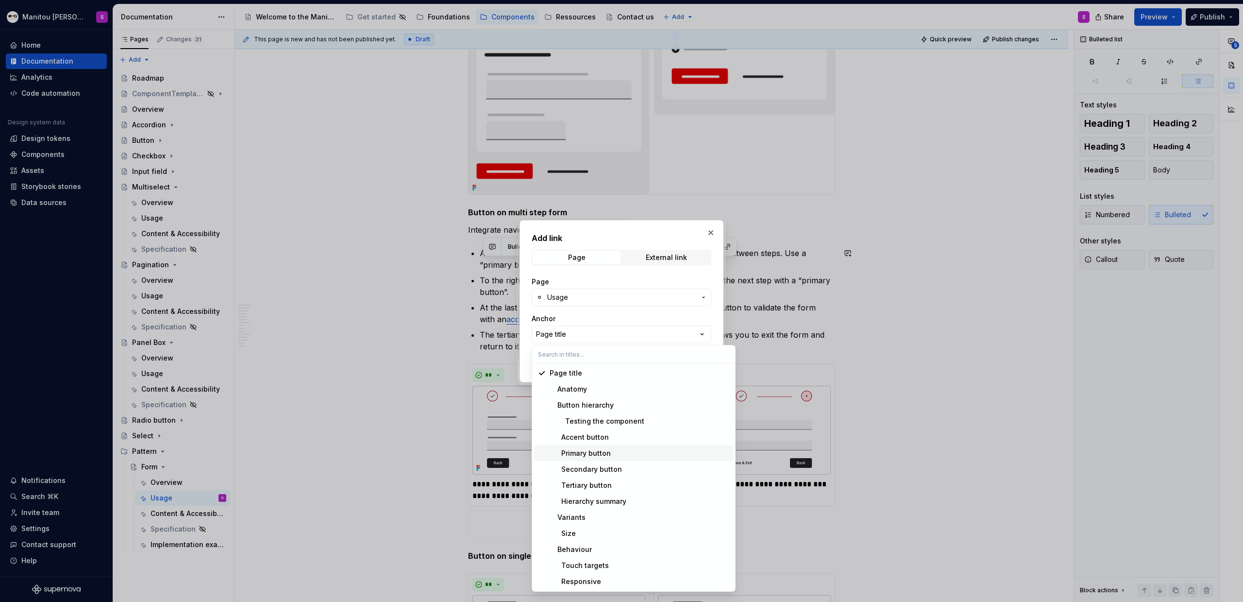
click at [618, 373] on div "Primary button" at bounding box center [640, 453] width 180 height 10
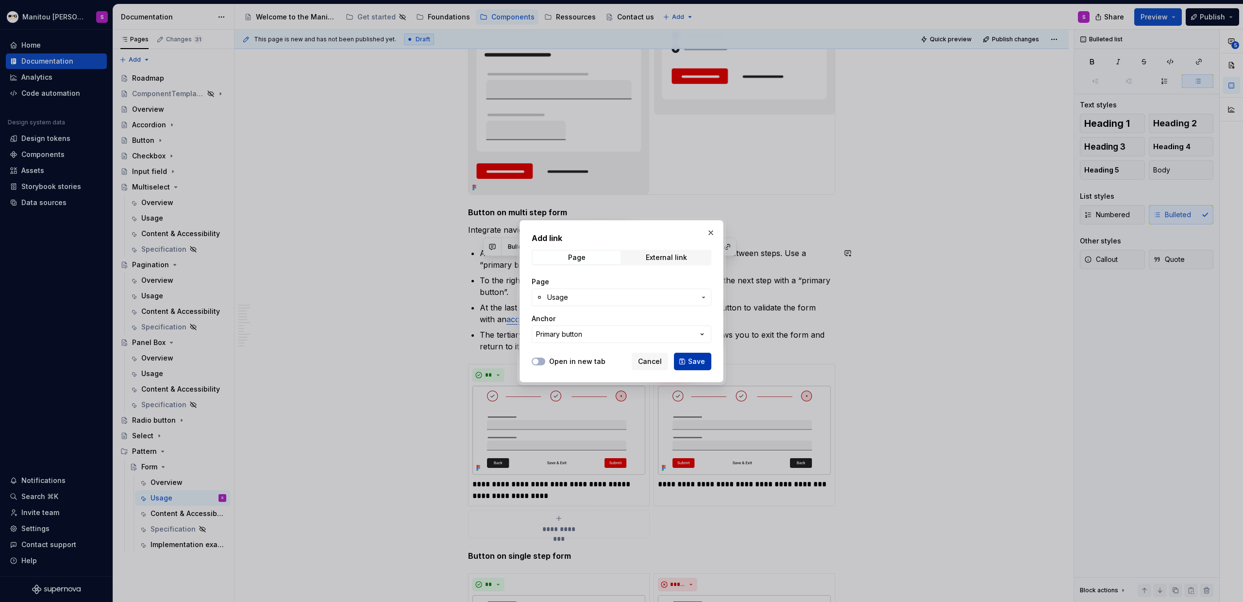
click at [690, 362] on span "Save" at bounding box center [696, 362] width 17 height 10
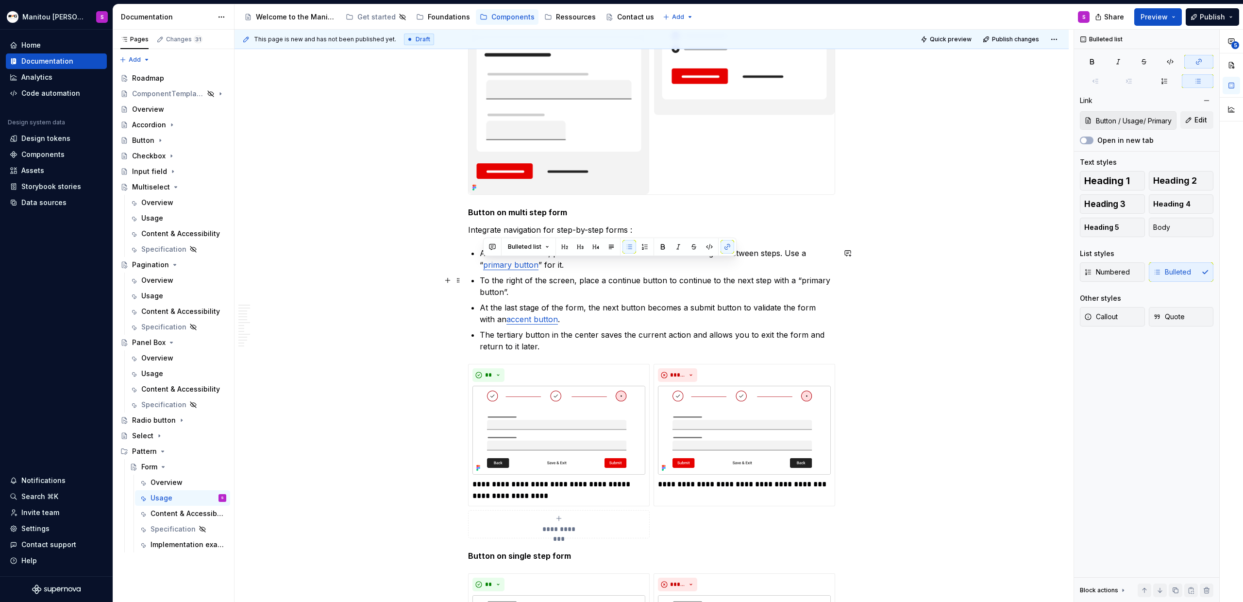
copy p "Add a back button, place it on the left to make it easier to navigate between s…"
click at [483, 264] on link "primary button" at bounding box center [510, 265] width 55 height 10
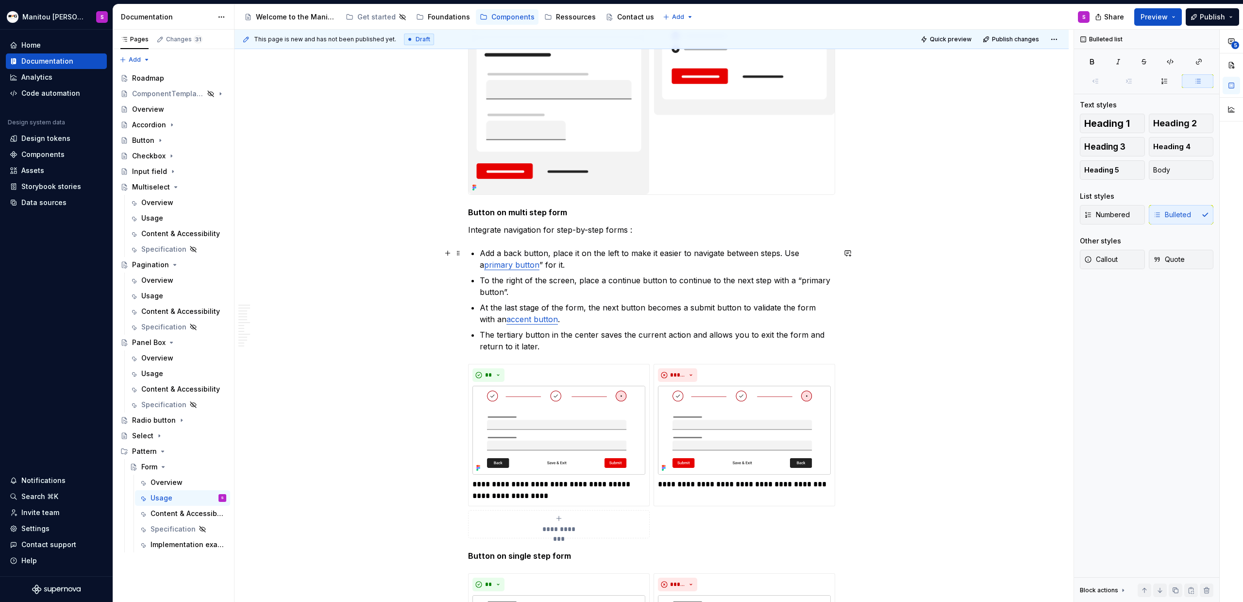
click at [535, 261] on p "Add a back button, place it on the left to make it easier to navigate between s…" at bounding box center [658, 258] width 356 height 23
drag, startPoint x: 792, startPoint y: 278, endPoint x: 506, endPoint y: 291, distance: 285.9
click at [506, 291] on p "To the right of the screen, place a continue button to continue to the next ste…" at bounding box center [658, 285] width 356 height 23
drag, startPoint x: 499, startPoint y: 334, endPoint x: 550, endPoint y: 331, distance: 51.1
click at [550, 331] on p "The tertiary button in the center saves the current action and allows you to ex…" at bounding box center [658, 340] width 356 height 23
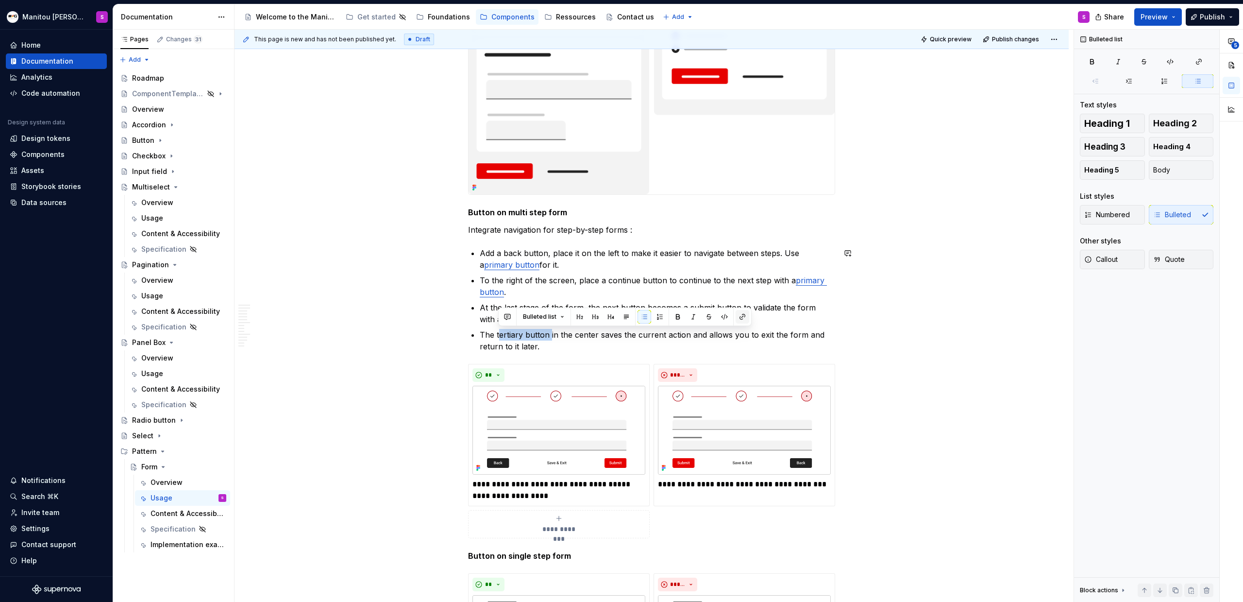
click at [734, 316] on button "button" at bounding box center [743, 317] width 14 height 14
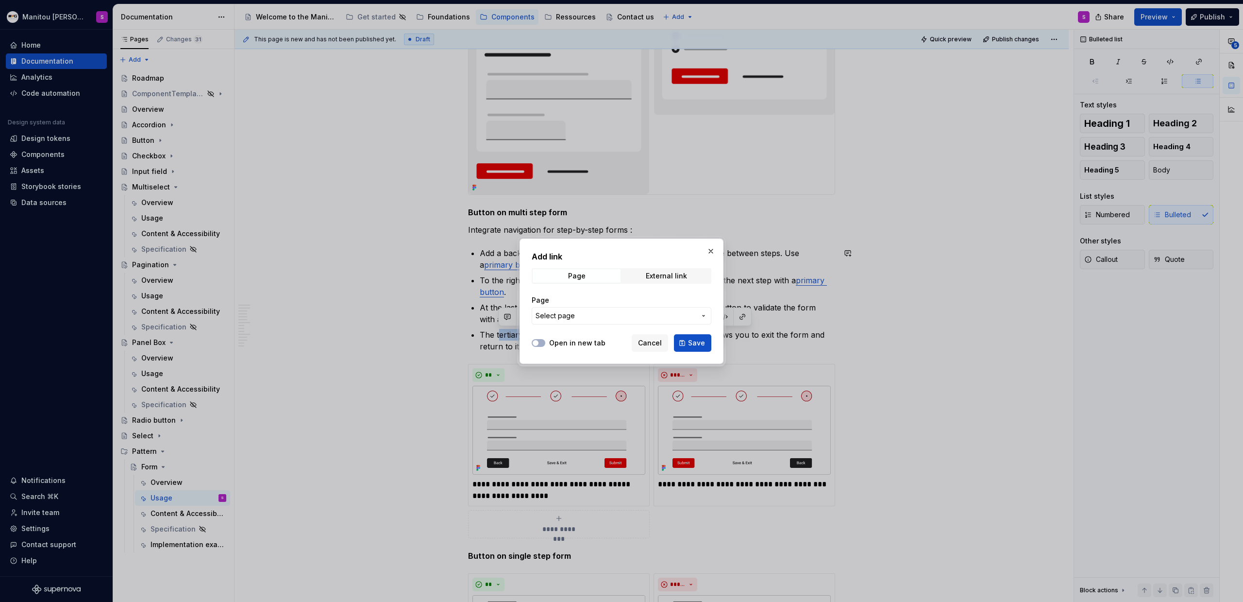
click at [590, 315] on span "Select page" at bounding box center [616, 316] width 160 height 10
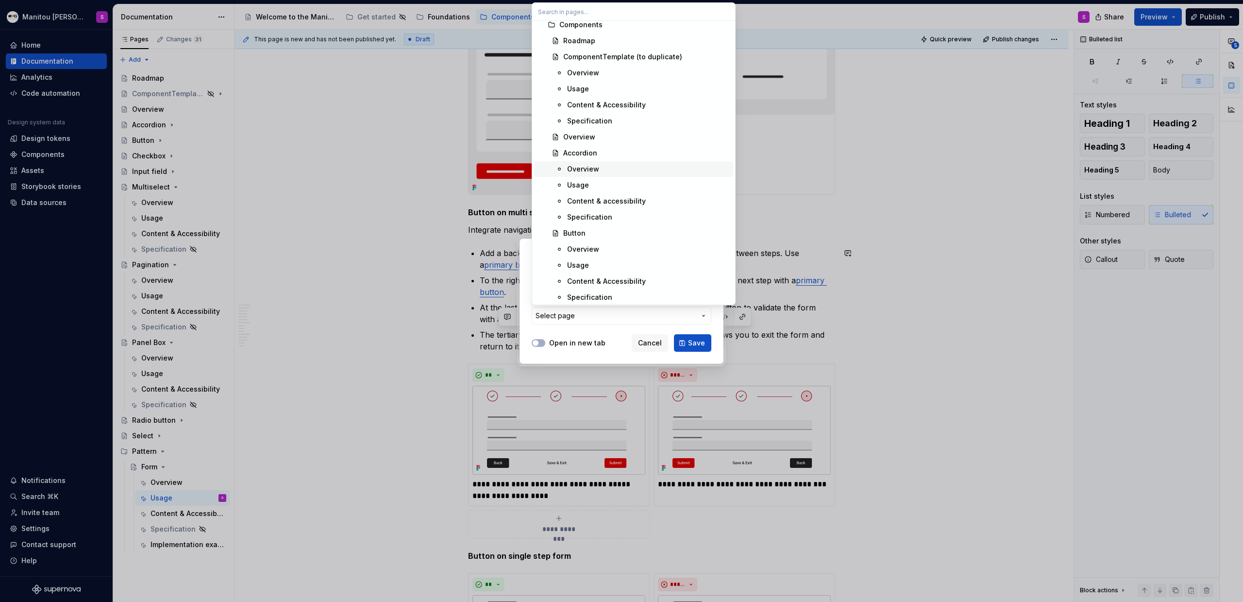
scroll to position [442, 0]
click at [631, 128] on span "Usage" at bounding box center [633, 134] width 199 height 16
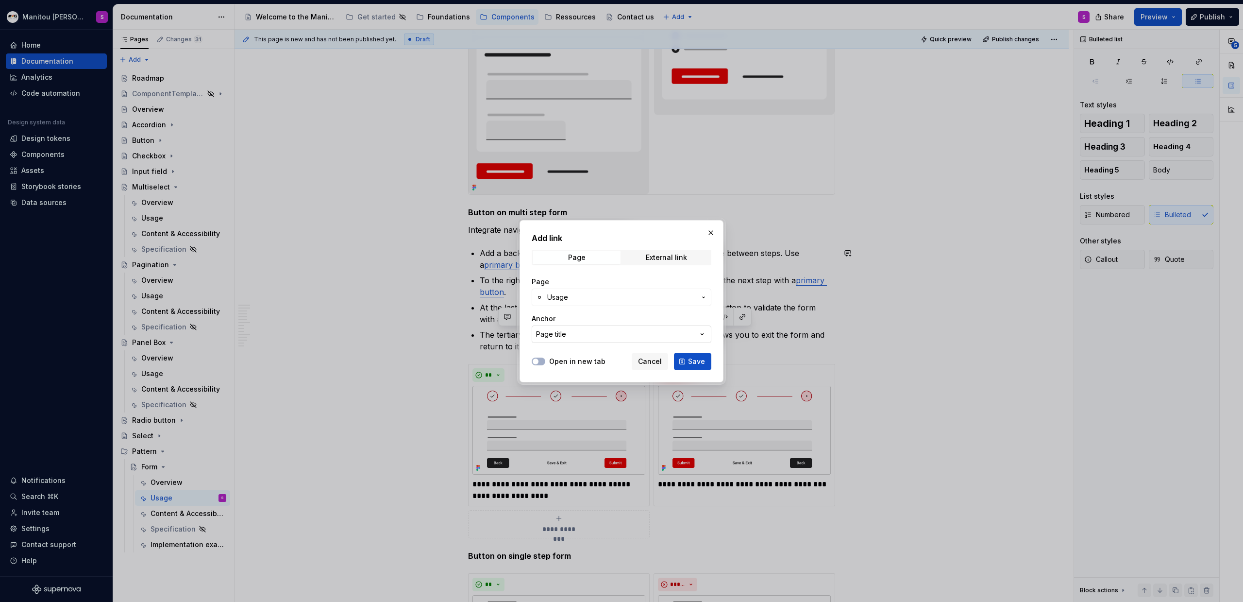
click at [611, 330] on button "Page title" at bounding box center [622, 333] width 180 height 17
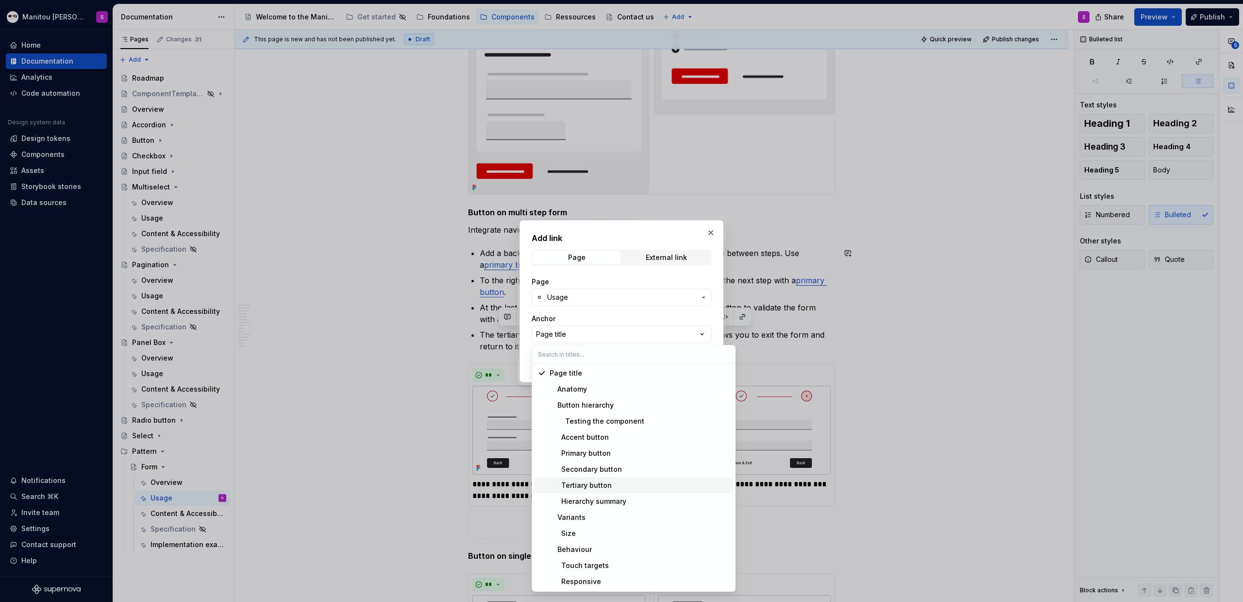
click at [586, 373] on div "Tertiary button" at bounding box center [581, 485] width 62 height 10
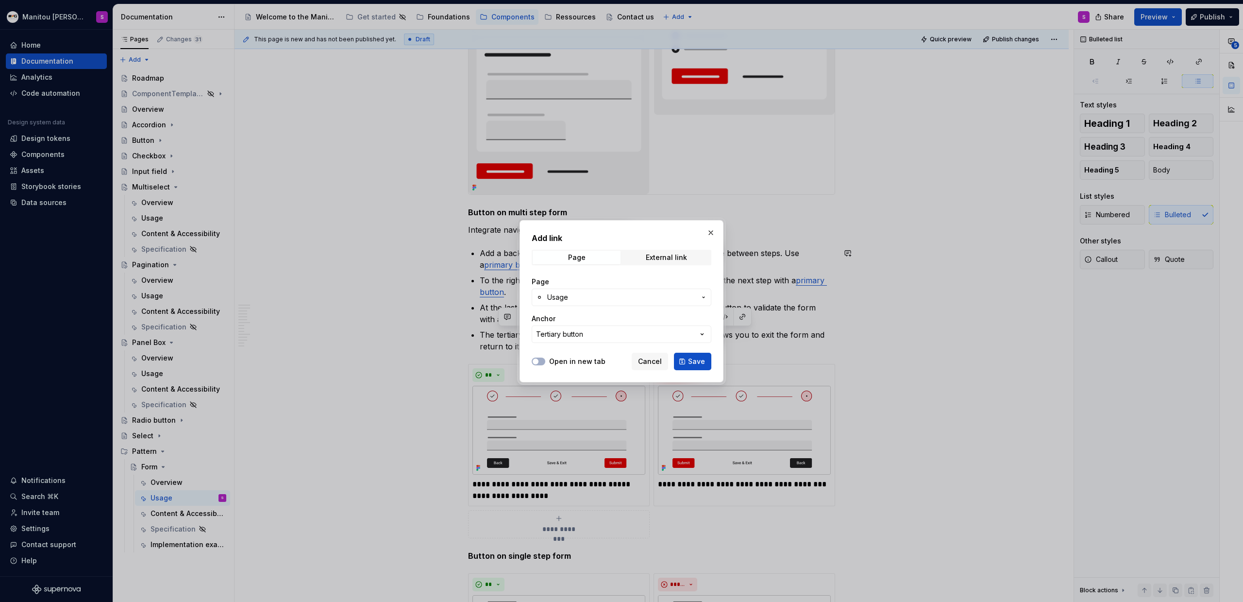
click at [700, 359] on span "Save" at bounding box center [696, 362] width 17 height 10
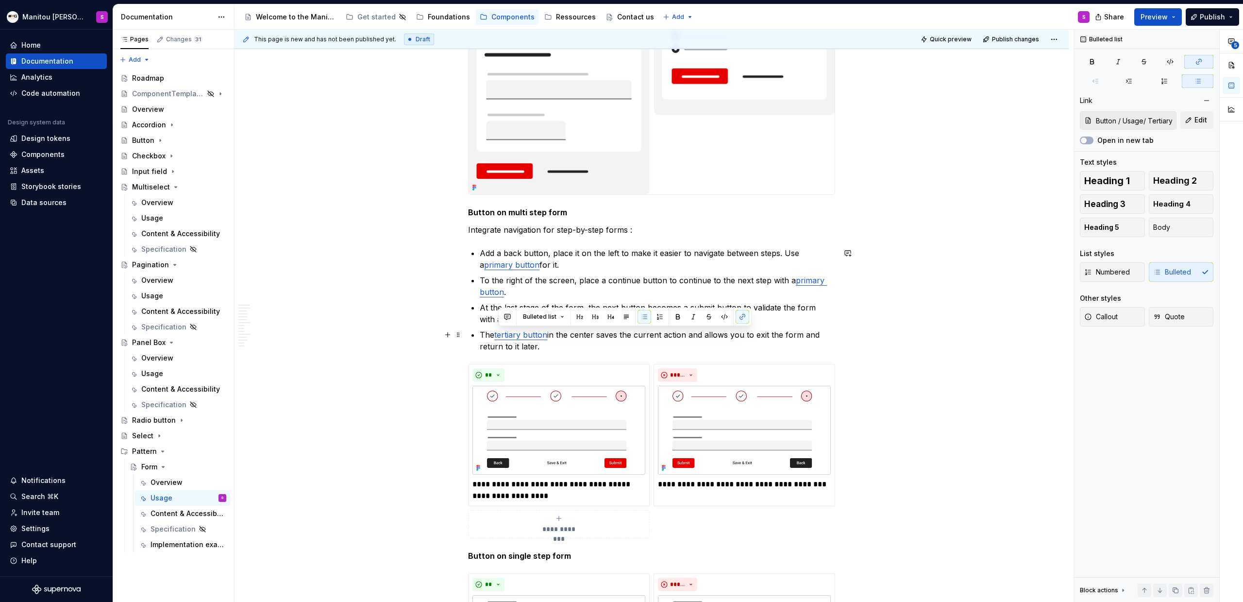
click at [695, 350] on p "The tertiary button in the center saves the current action and allows you to ex…" at bounding box center [658, 340] width 356 height 23
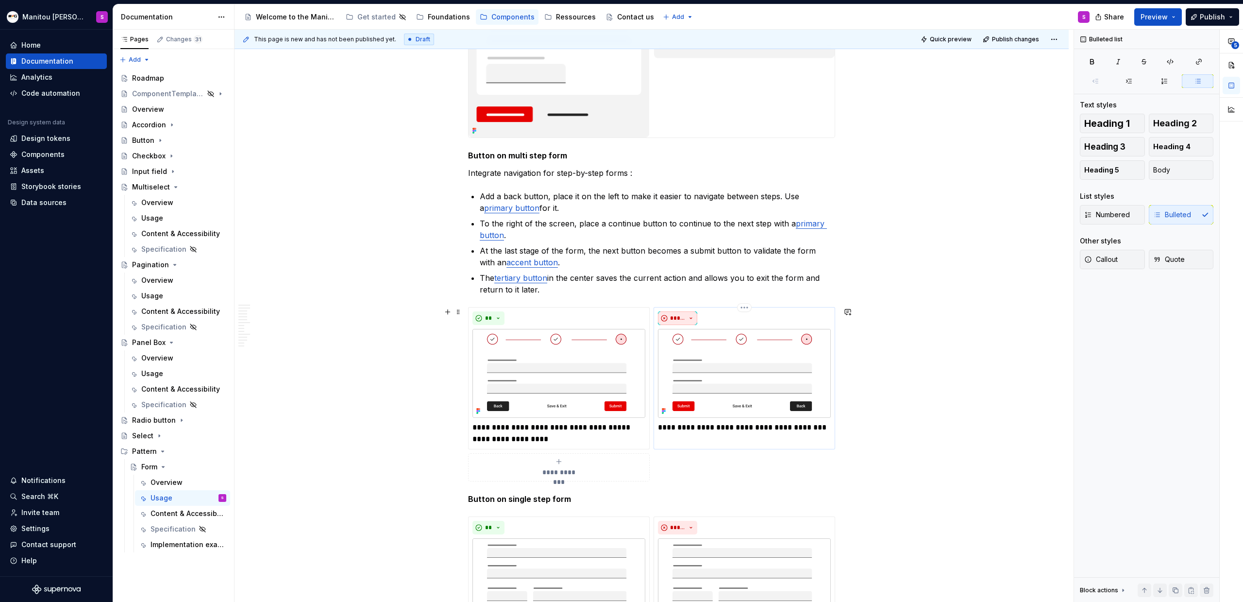
scroll to position [3087, 0]
click at [584, 275] on p "The tertiary button in the center saves the current action and allows you to ex…" at bounding box center [658, 281] width 356 height 23
click at [553, 275] on p "The tertiary button in the center saves the current action and allows you to ex…" at bounding box center [658, 281] width 356 height 23
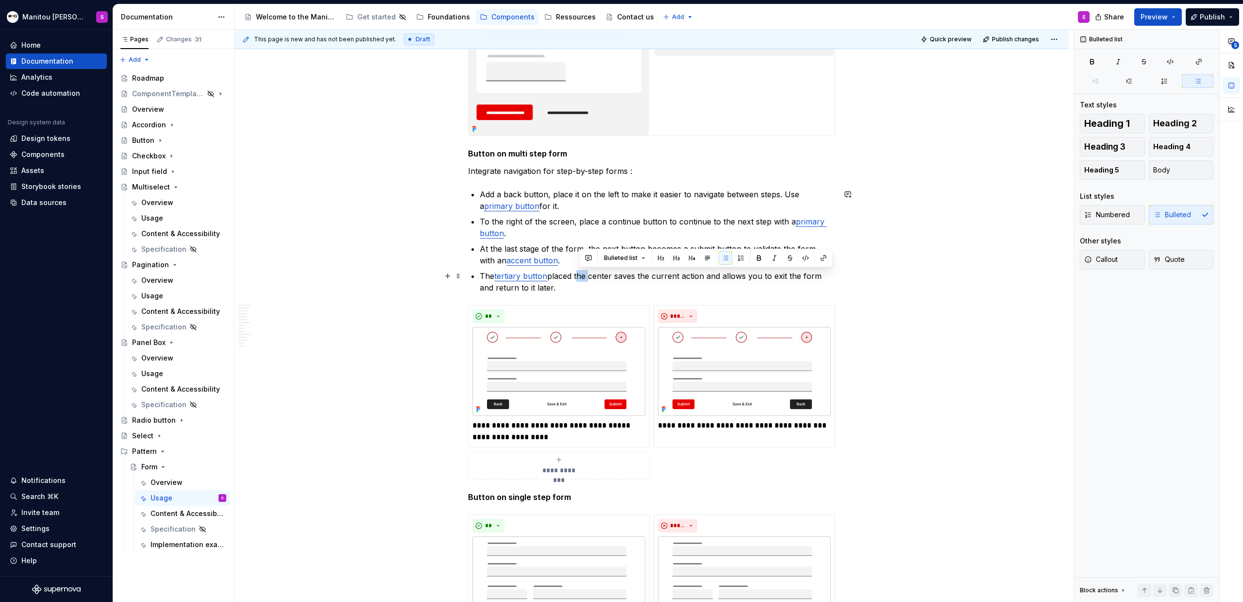
drag, startPoint x: 579, startPoint y: 274, endPoint x: 591, endPoint y: 275, distance: 11.2
click at [591, 275] on p "The tertiary button placed the center saves the current action and allows you t…" at bounding box center [658, 281] width 356 height 23
click at [640, 276] on p "The tertiary button placed in the middle center saves the current action and al…" at bounding box center [658, 281] width 356 height 23
click at [578, 289] on p "The tertiary button placed in the middle, saves the current action and allows y…" at bounding box center [658, 281] width 356 height 23
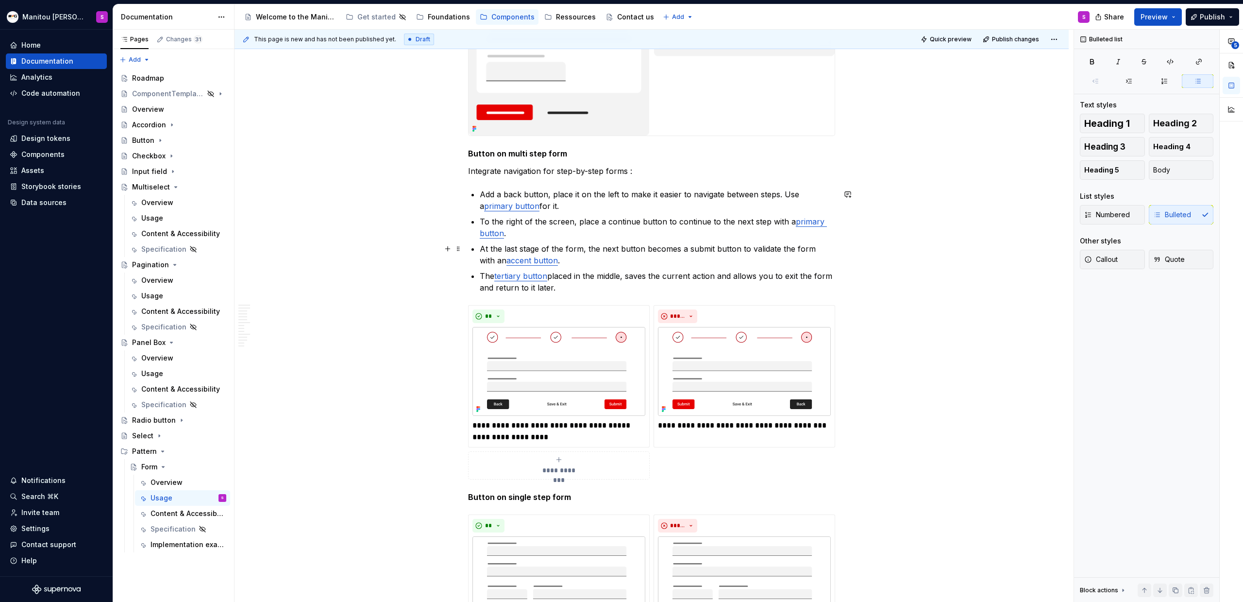
drag, startPoint x: 502, startPoint y: 249, endPoint x: 540, endPoint y: 249, distance: 37.4
click at [540, 249] on p "At the last stage of the form, the next button becomes a submit button to valid…" at bounding box center [658, 254] width 356 height 23
drag, startPoint x: 504, startPoint y: 246, endPoint x: 540, endPoint y: 252, distance: 36.4
click at [540, 252] on p "At the last stage of the form, the next button becomes a submit button to valid…" at bounding box center [658, 254] width 356 height 23
click at [533, 249] on strong "last stage" at bounding box center [521, 249] width 39 height 10
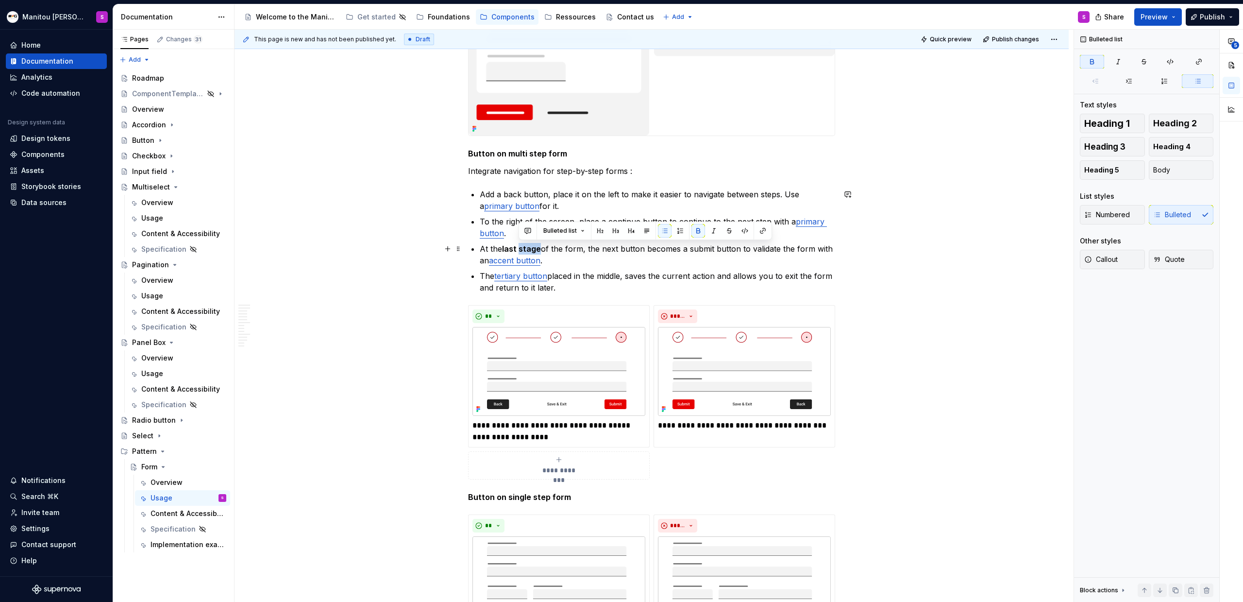
click at [533, 249] on strong "last stage" at bounding box center [521, 249] width 39 height 10
drag, startPoint x: 683, startPoint y: 248, endPoint x: 734, endPoint y: 251, distance: 51.6
click at [734, 251] on p "At the last step of the form, the next button becomes a submit button to valida…" at bounding box center [658, 254] width 356 height 23
click at [622, 237] on p "To the right of the screen, place a continue button to continue to the next ste…" at bounding box center [658, 227] width 356 height 23
click at [610, 221] on p "To the right of the screen, place a continue button to continue to the next ste…" at bounding box center [658, 227] width 356 height 23
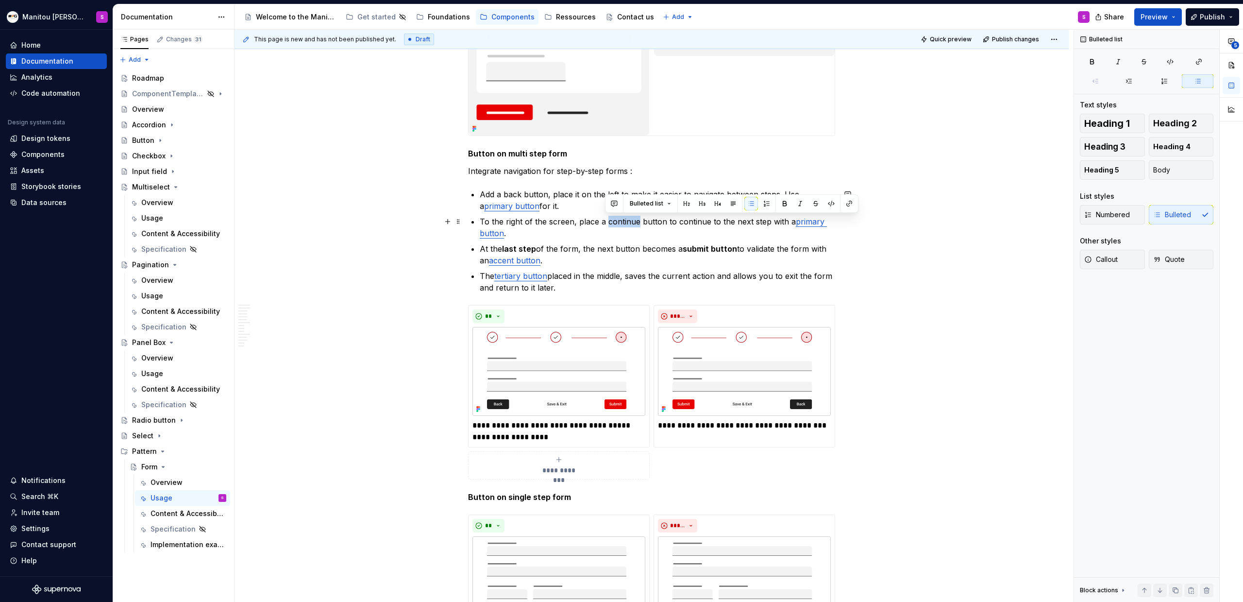
click at [610, 221] on p "To the right of the screen, place a continue button to continue to the next ste…" at bounding box center [658, 227] width 356 height 23
click at [622, 220] on p "To the right of the screen, place a continue button to continue to the next ste…" at bounding box center [658, 227] width 356 height 23
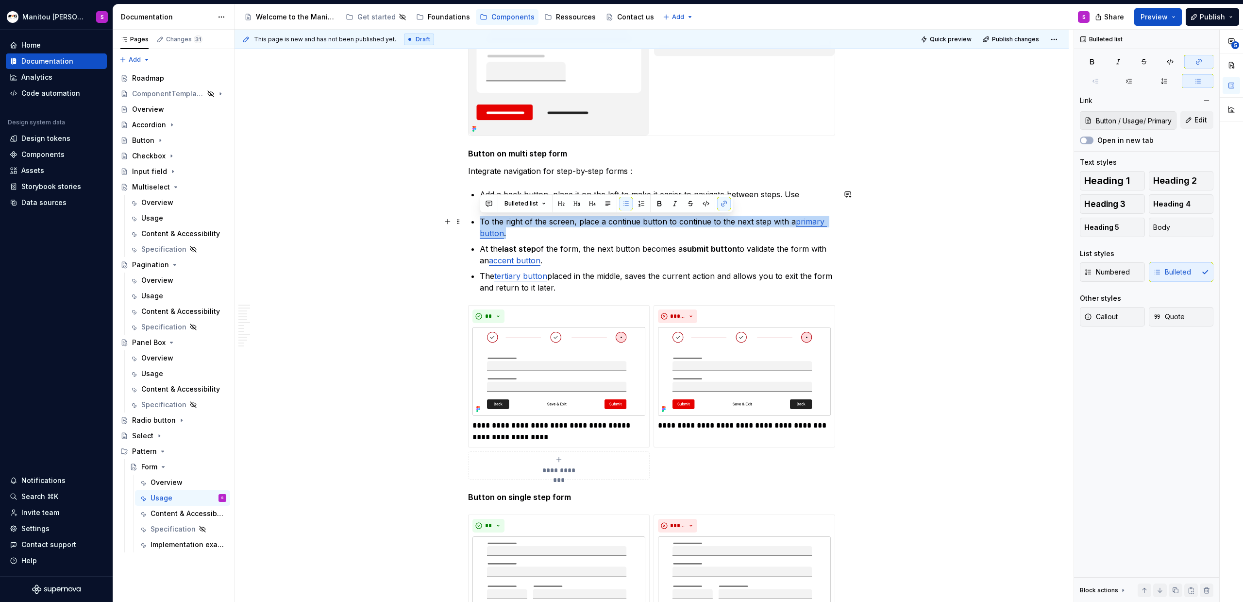
drag, startPoint x: 513, startPoint y: 235, endPoint x: 473, endPoint y: 221, distance: 42.7
click at [480, 221] on li "To the right of the screen, place a continue button to continue to the next ste…" at bounding box center [658, 227] width 356 height 23
copy p "To the right of the screen, place a continue button to continue to the next ste…"
click at [690, 219] on p "To the right of the screen, place a continue button to continue to the next ste…" at bounding box center [658, 227] width 356 height 23
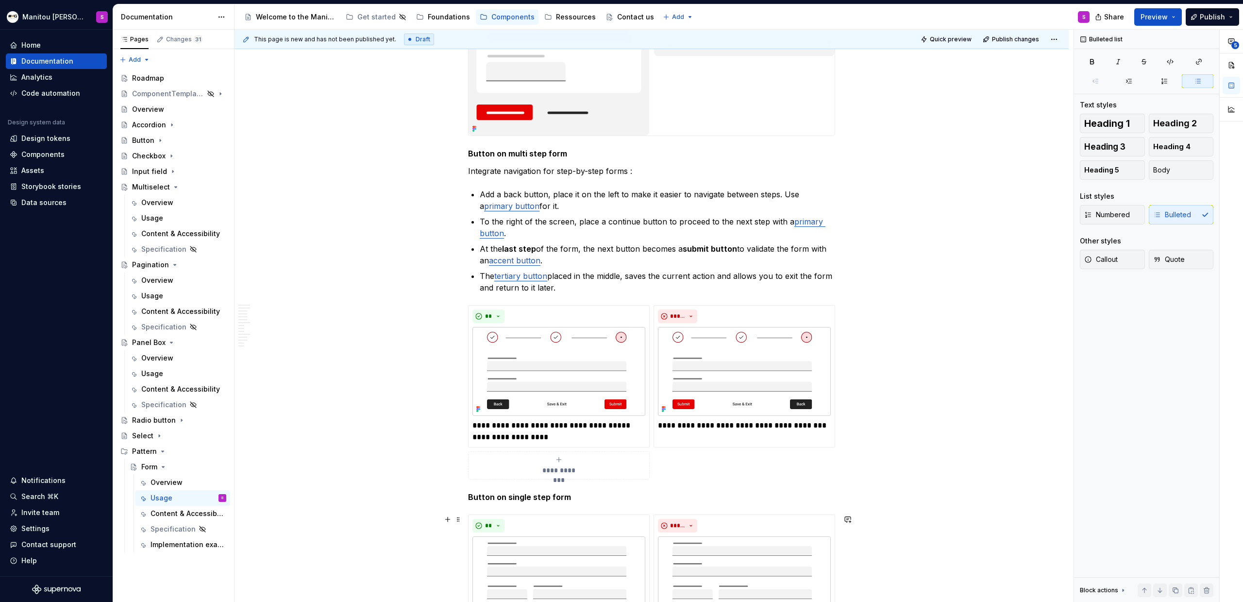
click at [543, 225] on p "To the right of the screen, place a continue button to proceed to the next step…" at bounding box center [658, 227] width 356 height 23
click at [620, 222] on p "To the right of the screen, place a continue button to proceed to the next step…" at bounding box center [658, 227] width 356 height 23
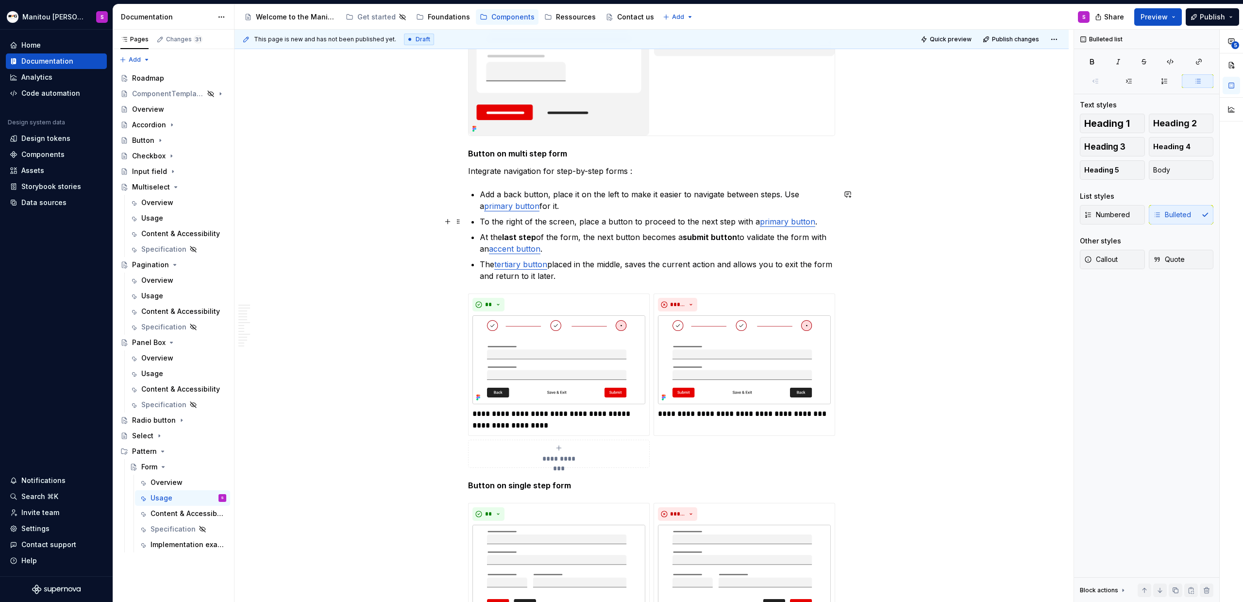
click at [577, 221] on p "To the right of the screen, place a button to proceed to the next step with a p…" at bounding box center [658, 222] width 356 height 12
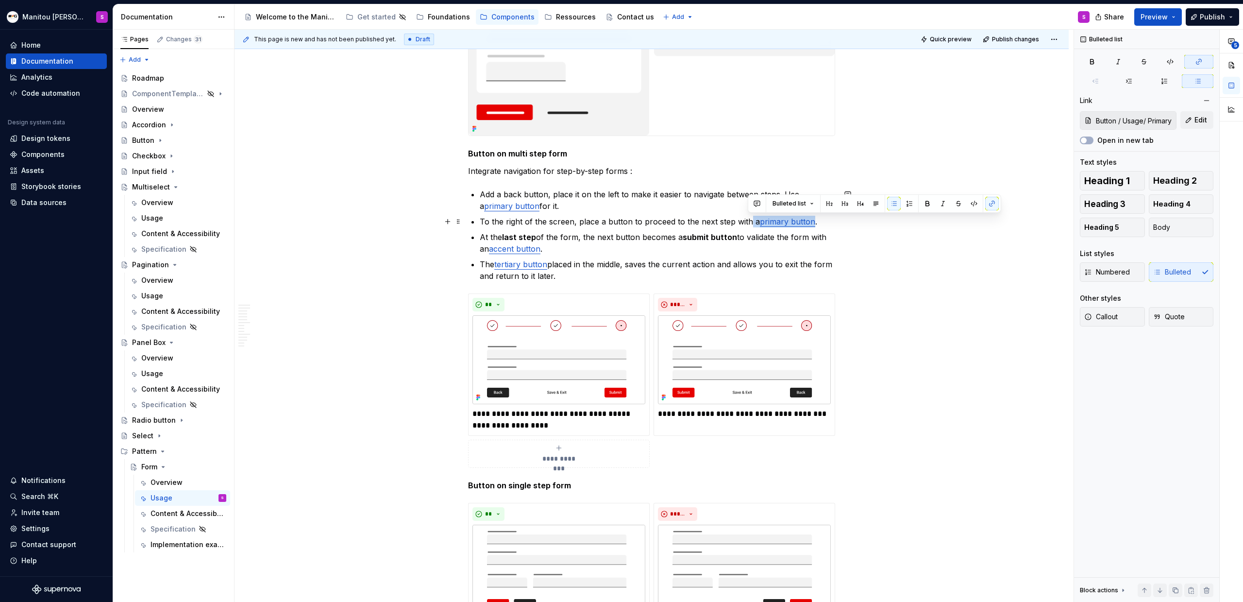
drag, startPoint x: 753, startPoint y: 221, endPoint x: 810, endPoint y: 220, distance: 56.8
click at [734, 220] on p "To the right of the screen, place a button to proceed to the next step with a p…" at bounding box center [658, 222] width 356 height 12
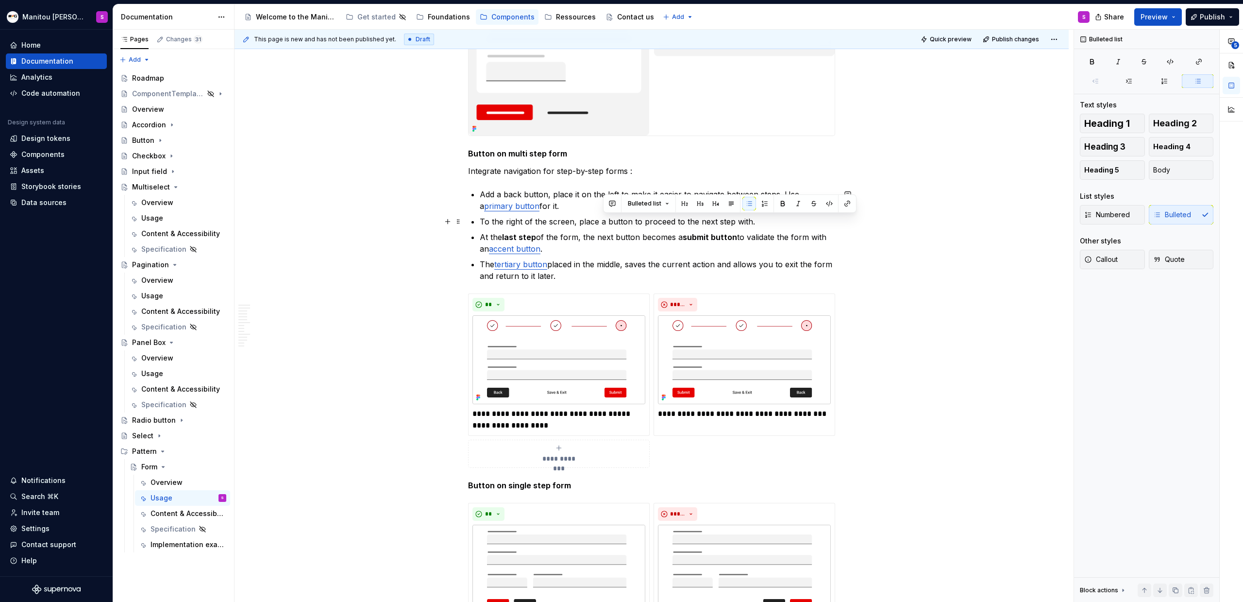
click at [605, 220] on p "To the right of the screen, place a button to proceed to the next step with." at bounding box center [658, 222] width 356 height 12
drag, startPoint x: 605, startPoint y: 220, endPoint x: 632, endPoint y: 220, distance: 26.7
click at [632, 220] on p "To the right of the screen, place a button to proceed to the next step with." at bounding box center [658, 222] width 356 height 12
click at [605, 220] on p "To the right of the screen, place a a primary button to proceed to the next ste…" at bounding box center [658, 222] width 356 height 12
click at [501, 220] on p "To the right of the screen, place a primary button to proceed to the next step …" at bounding box center [658, 222] width 356 height 12
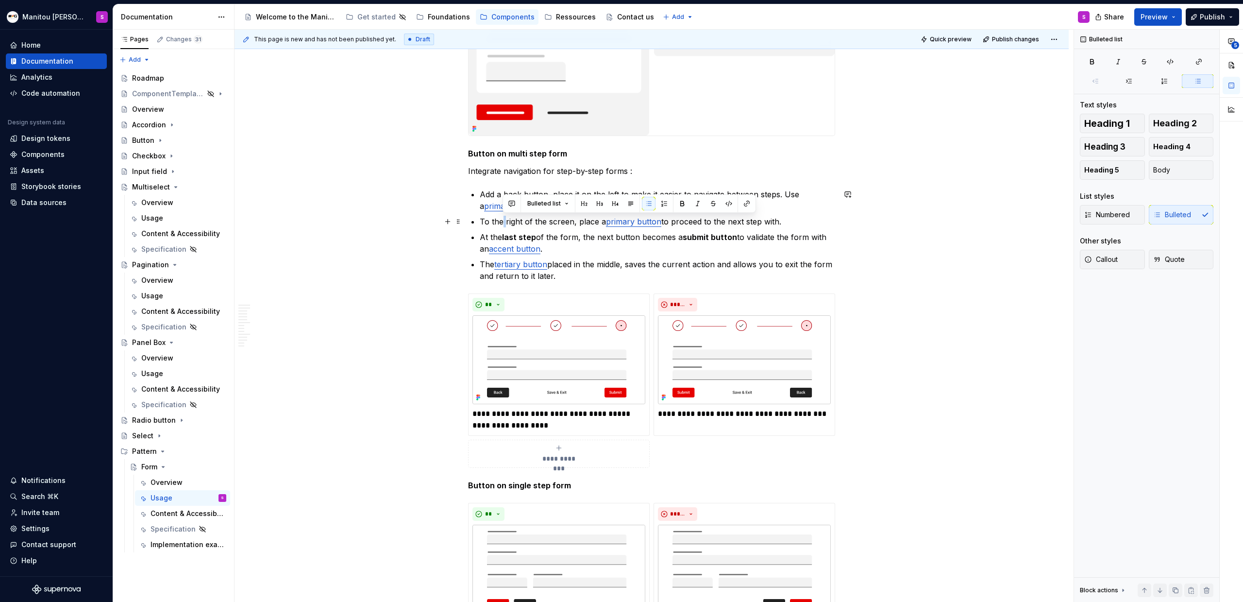
click at [501, 220] on p "To the right of the screen, place a primary button to proceed to the next step …" at bounding box center [658, 222] width 356 height 12
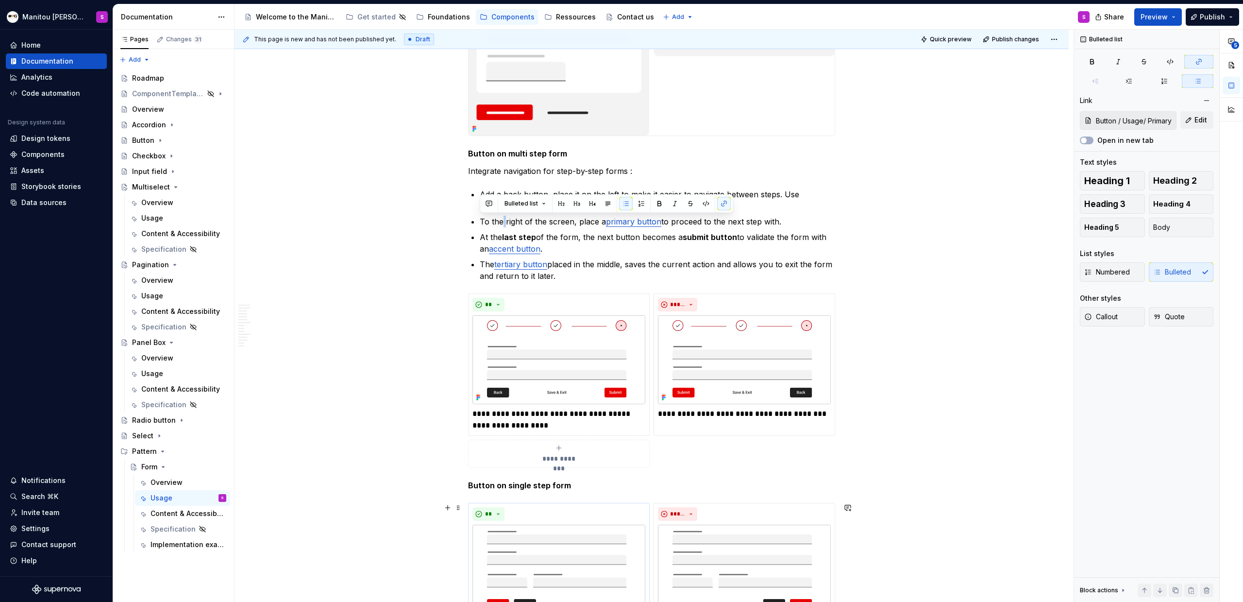
copy p "To the right of the screen, place a primary button to proceed to the next step …"
click at [533, 225] on p "To the right of the screen, place a primary button to proceed to the next step …" at bounding box center [658, 222] width 356 height 12
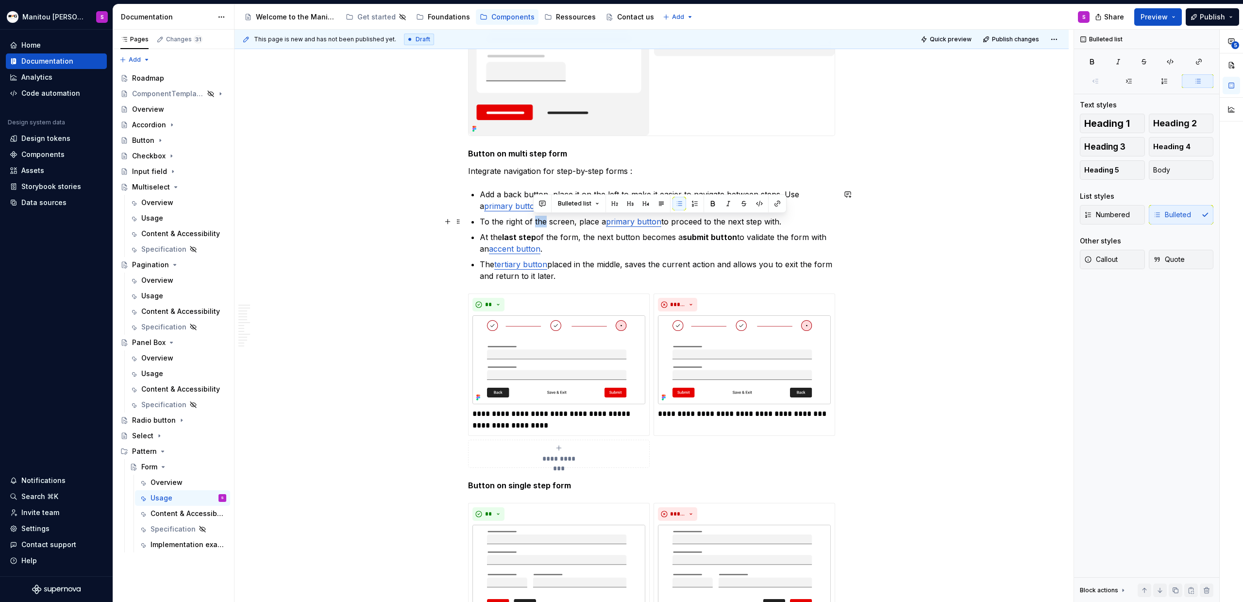
click at [533, 225] on p "To the right of the screen, place a primary button to proceed to the next step …" at bounding box center [658, 222] width 356 height 12
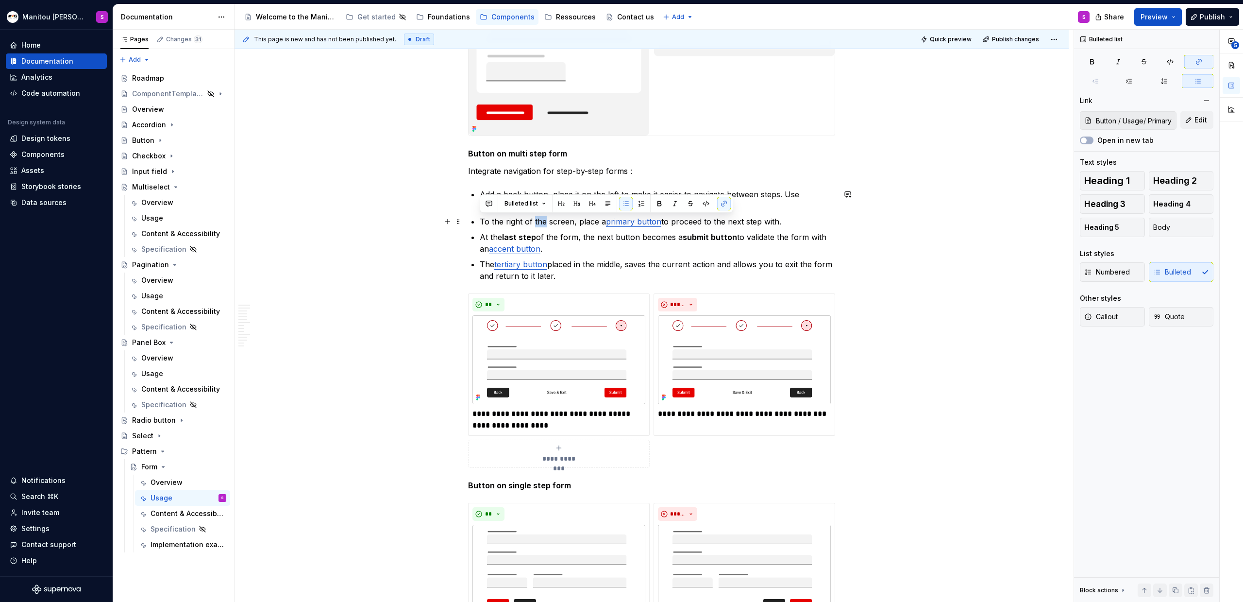
click at [533, 225] on p "To the right of the screen, place a primary button to proceed to the next step …" at bounding box center [658, 222] width 356 height 12
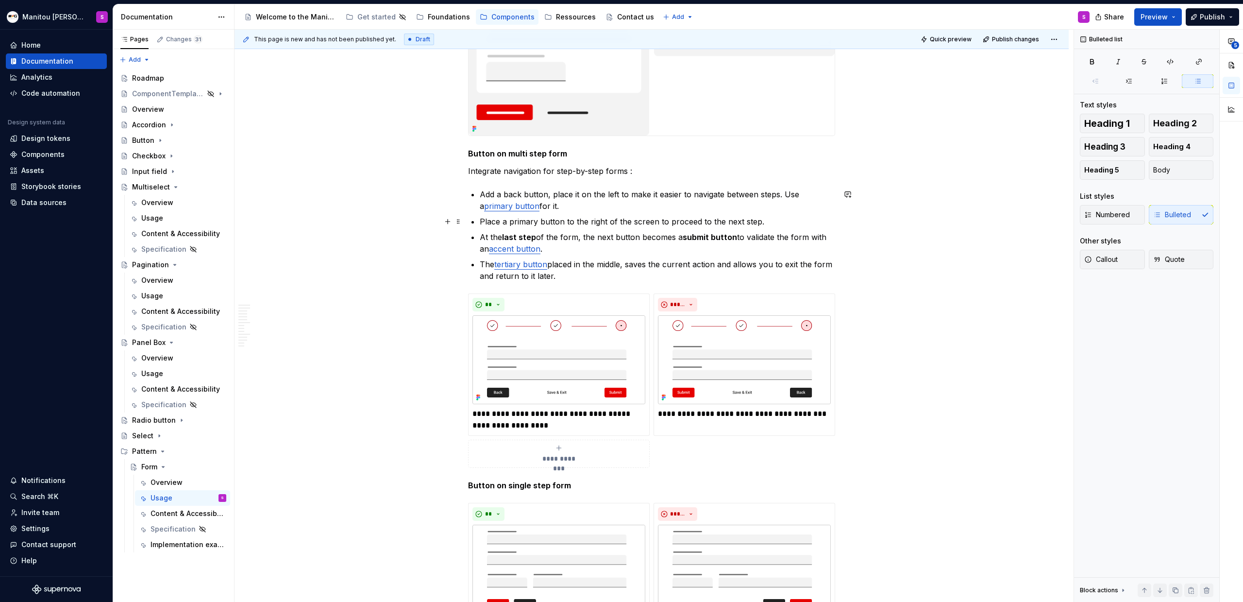
click at [497, 220] on p "Place a primary button to the right of the screen to proceed to the next step." at bounding box center [658, 222] width 356 height 12
click at [734, 223] on p "Place a primary button to the right of the screen to proceed to the next step." at bounding box center [658, 222] width 356 height 12
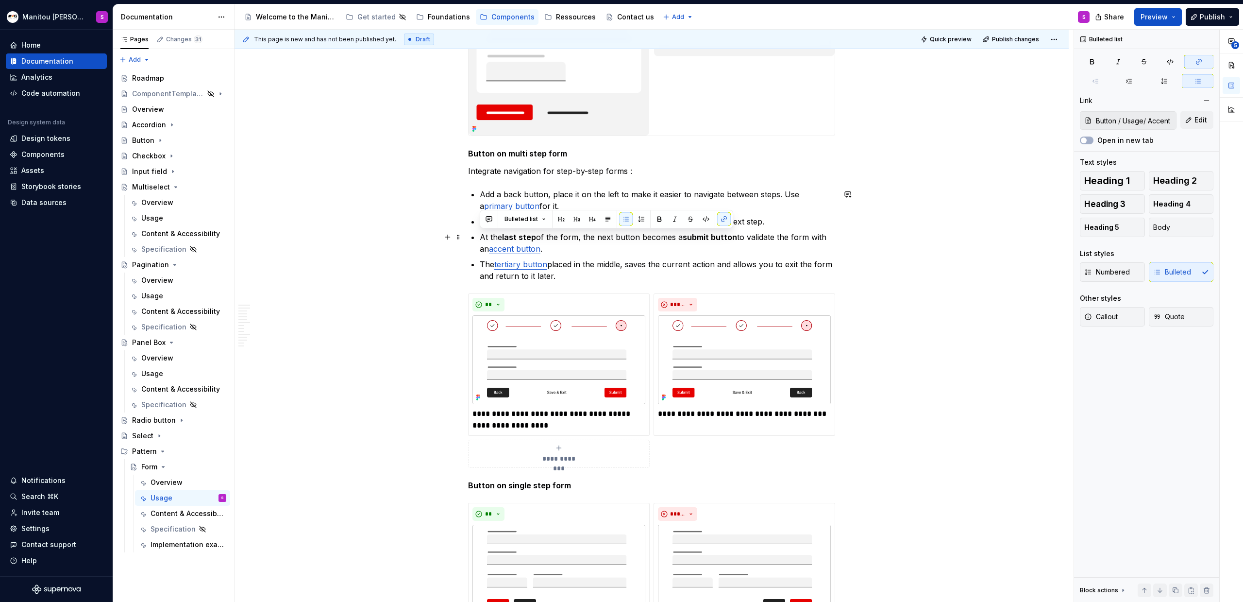
drag, startPoint x: 480, startPoint y: 237, endPoint x: 551, endPoint y: 253, distance: 73.1
click at [551, 253] on p "At the last step of the form, the next button becomes a submit button to valida…" at bounding box center [658, 242] width 356 height 23
copy p "At the last step of the form, the next button becomes a submit button to valida…"
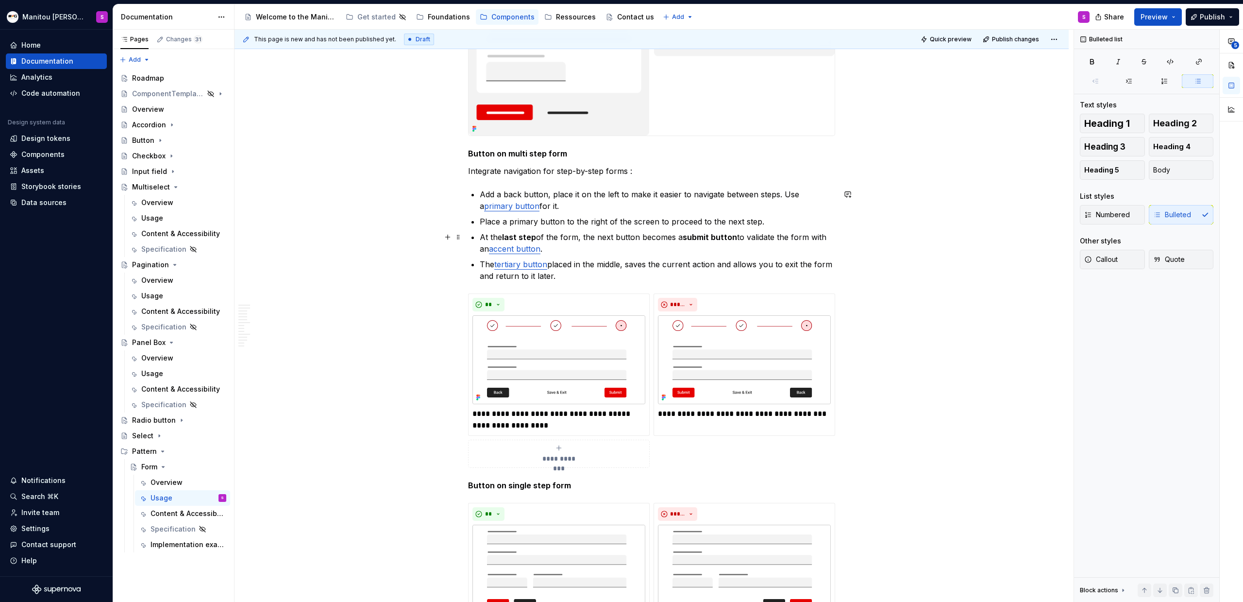
click at [734, 228] on ul "Add a back button, place it on the left to make it easier to navigate between s…" at bounding box center [658, 234] width 356 height 93
drag, startPoint x: 762, startPoint y: 222, endPoint x: 481, endPoint y: 220, distance: 280.3
click at [477, 219] on div "Anatomy Form container : manages and validates the global context of a form Hea…" at bounding box center [651, 157] width 367 height 6083
copy p "Place a primary button to the right of the screen to proceed to the next step."
click at [734, 222] on p "Place a primary button to the right of the screen to proceed to the next step." at bounding box center [658, 222] width 356 height 12
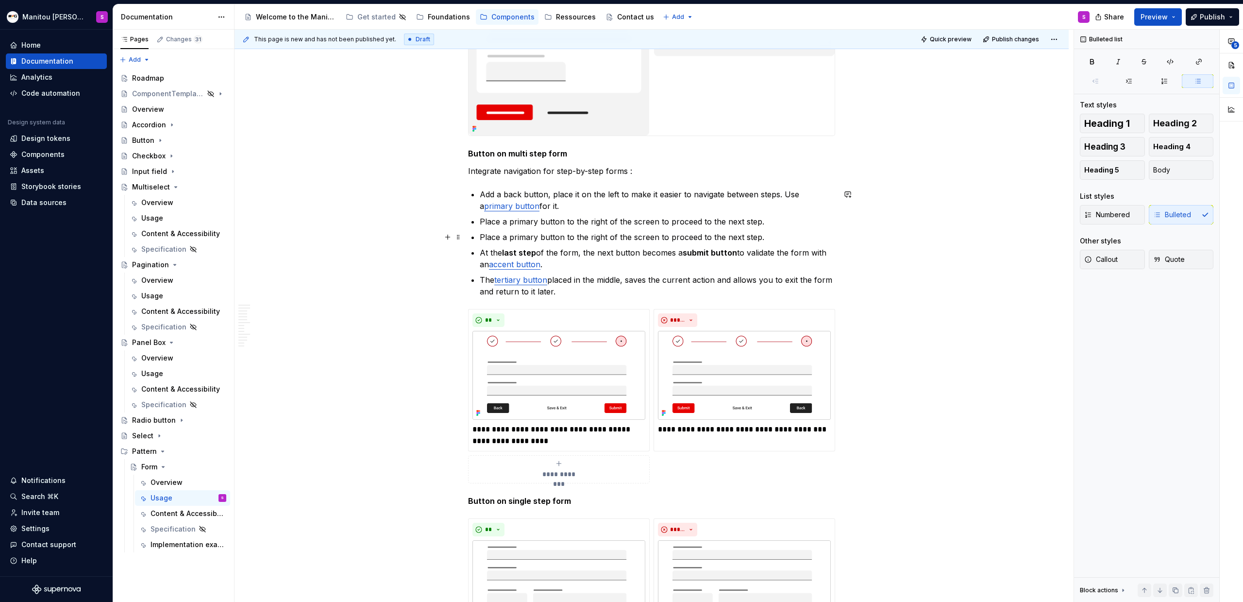
click at [505, 236] on p "Place a primary button to the right of the screen to proceed to the next step." at bounding box center [658, 237] width 356 height 12
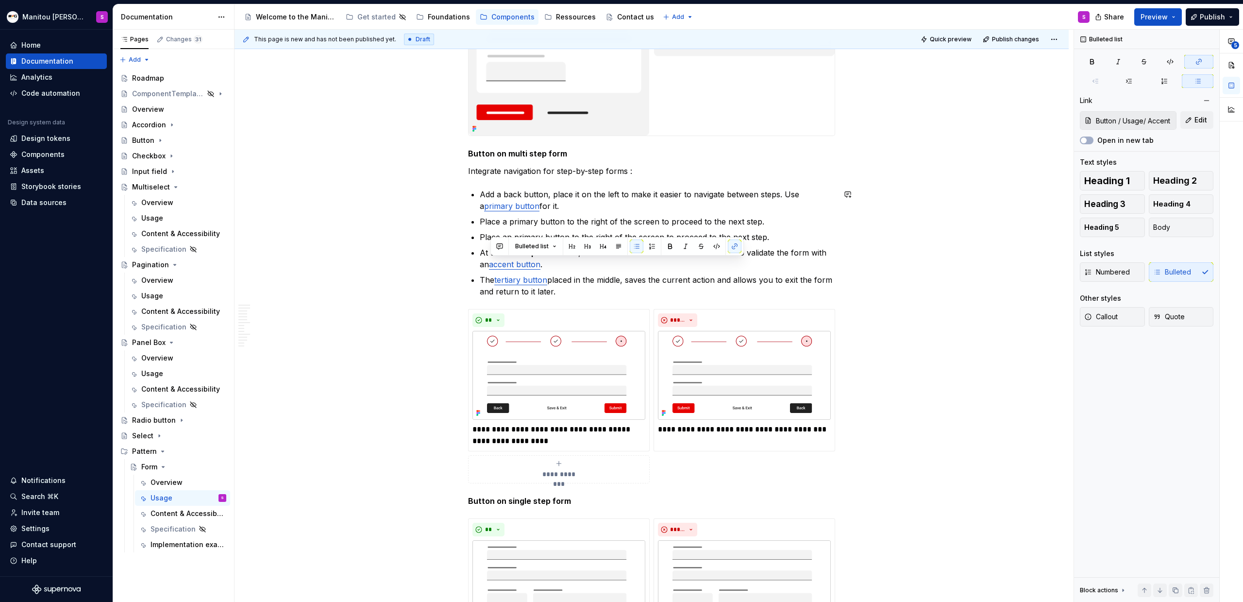
drag, startPoint x: 491, startPoint y: 265, endPoint x: 549, endPoint y: 265, distance: 58.3
click at [549, 265] on p "At the last step of the form, the next button becomes a submit button to valida…" at bounding box center [658, 258] width 356 height 23
copy p "accent button ."
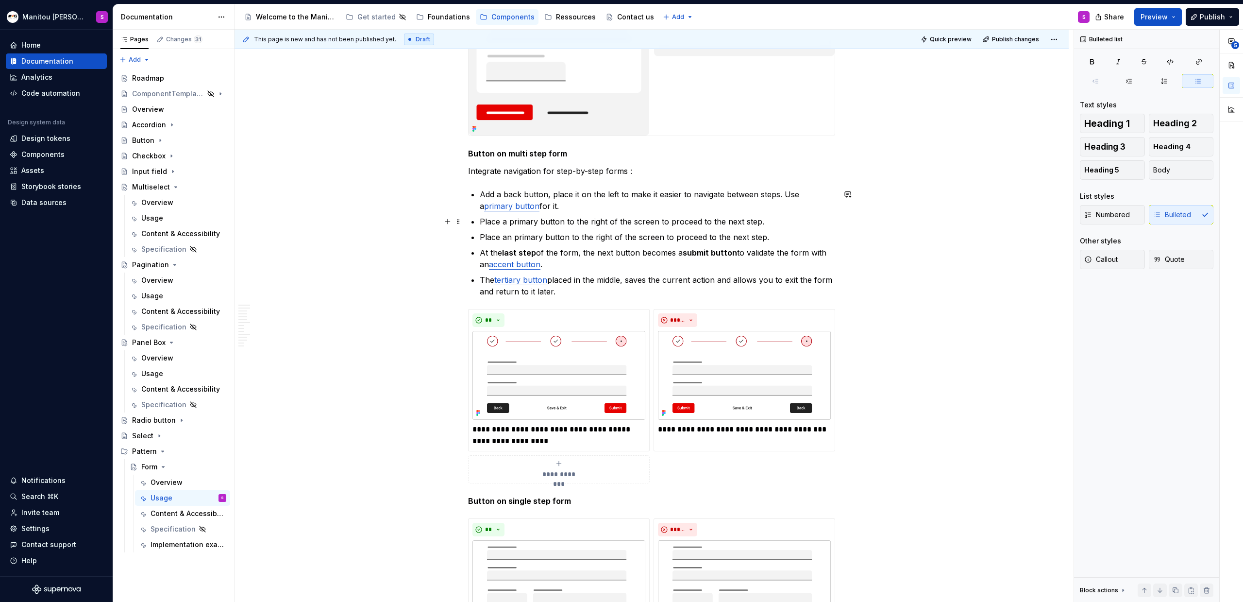
click at [518, 222] on p "Place a primary button to the right of the screen to proceed to the next step." at bounding box center [658, 222] width 356 height 12
drag, startPoint x: 513, startPoint y: 238, endPoint x: 567, endPoint y: 240, distance: 53.9
click at [567, 240] on p "Place an primary button to the right of the screen to proceed to the next step." at bounding box center [658, 237] width 356 height 12
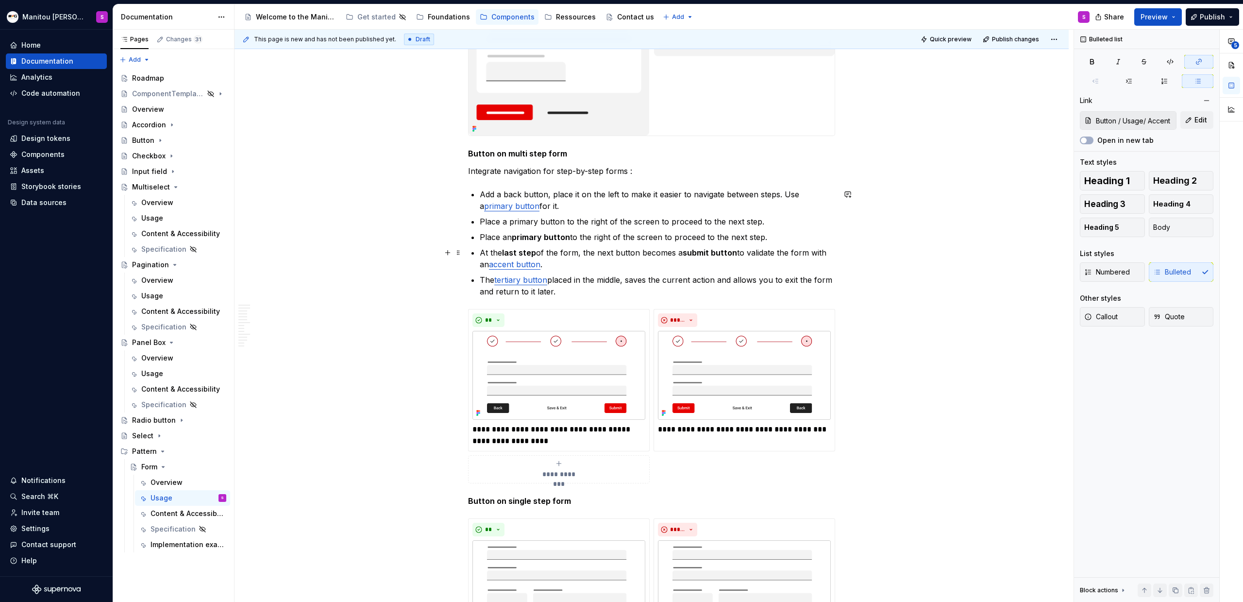
click at [540, 262] on link "accent button" at bounding box center [514, 264] width 51 height 10
drag, startPoint x: 546, startPoint y: 263, endPoint x: 491, endPoint y: 265, distance: 55.4
click at [491, 265] on p "At the last step of the form, the next button becomes a submit button to valida…" at bounding box center [658, 258] width 356 height 23
copy p "accent button ."
drag, startPoint x: 588, startPoint y: 268, endPoint x: 574, endPoint y: 259, distance: 16.8
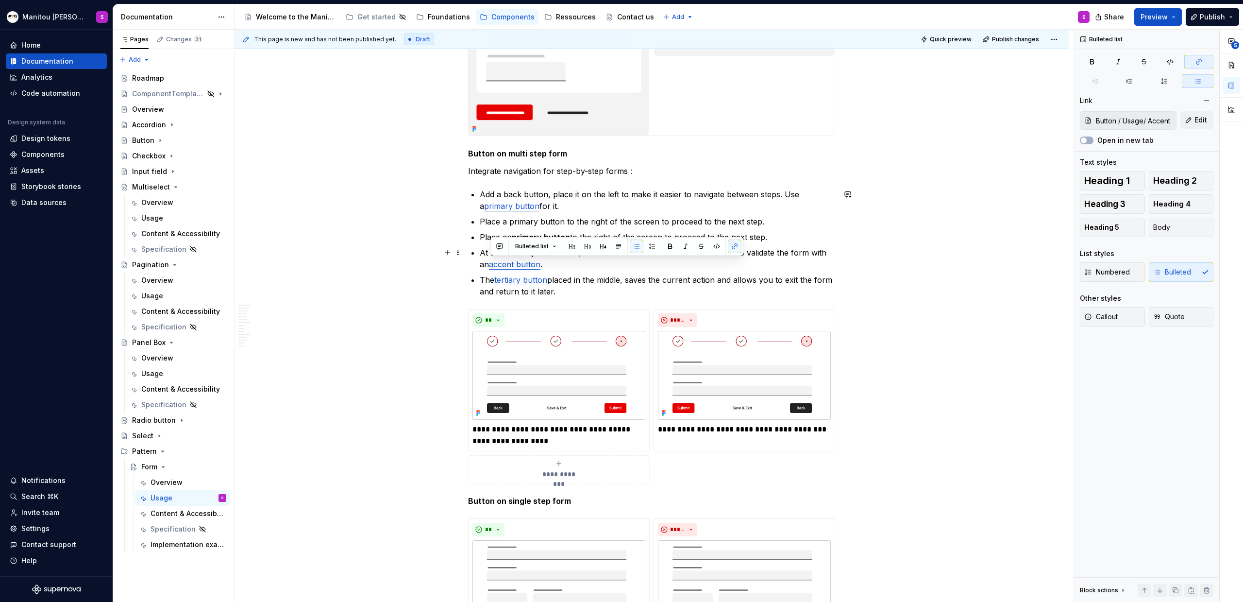
click at [588, 268] on p "At the last step of the form, the next button becomes a submit button to valida…" at bounding box center [658, 258] width 356 height 23
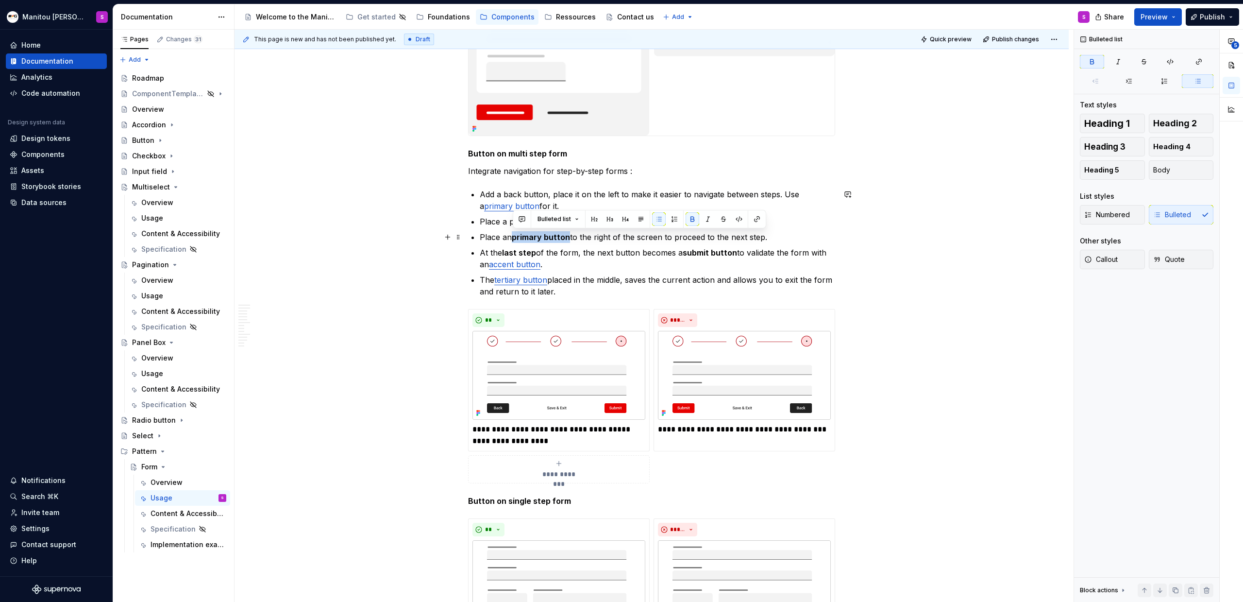
drag, startPoint x: 512, startPoint y: 236, endPoint x: 566, endPoint y: 239, distance: 54.0
click at [568, 239] on strong "primary button" at bounding box center [541, 237] width 58 height 10
click at [572, 234] on p "Place an accent button to the right of the screen to proceed to the next step." at bounding box center [658, 237] width 356 height 12
drag, startPoint x: 569, startPoint y: 239, endPoint x: 746, endPoint y: 241, distance: 176.8
click at [734, 239] on p "Place an accent button to the right of the screen to proceed to the next step." at bounding box center [658, 237] width 356 height 12
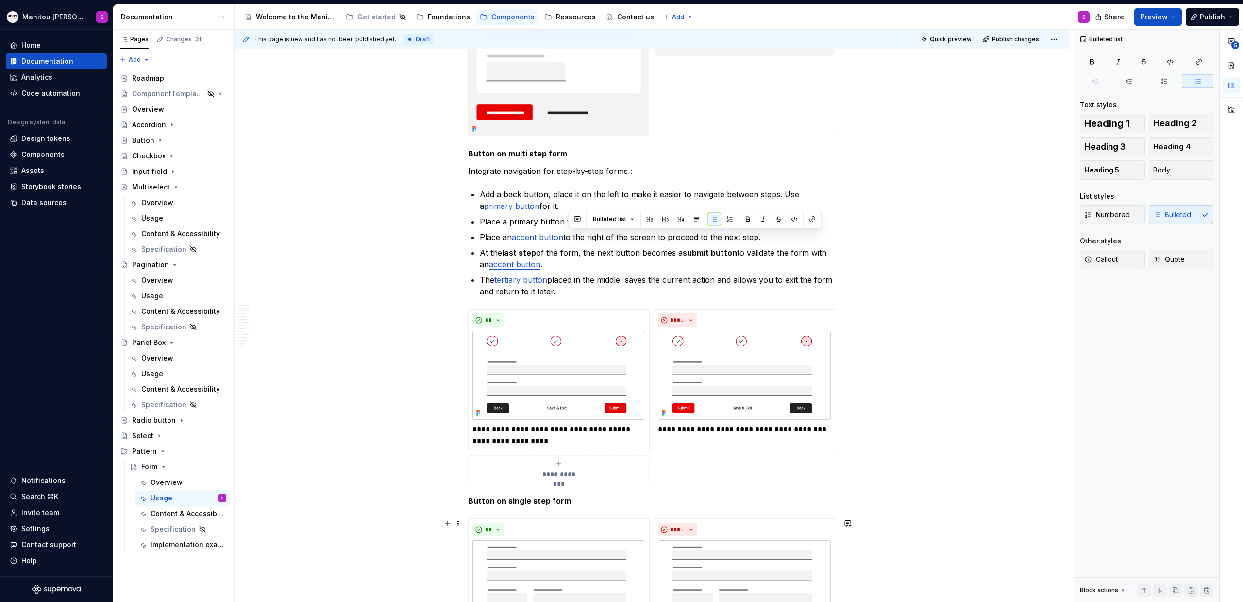
click at [566, 252] on p "At the last step of the form, the next button becomes a submit button to valida…" at bounding box center [658, 258] width 356 height 23
click at [610, 256] on p "At the last step of the form, the next button becomes a submit button to valida…" at bounding box center [658, 258] width 356 height 23
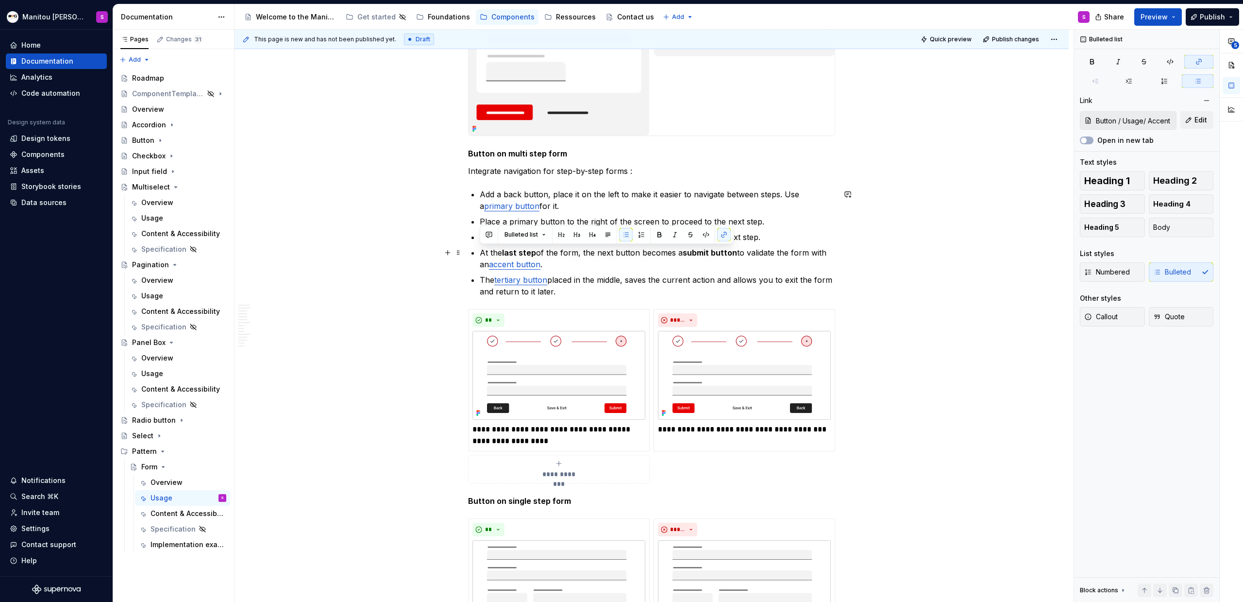
drag, startPoint x: 573, startPoint y: 267, endPoint x: 476, endPoint y: 256, distance: 96.7
click at [476, 256] on div "Anatomy Form container : manages and validates the global context of a form Hea…" at bounding box center [651, 165] width 367 height 6098
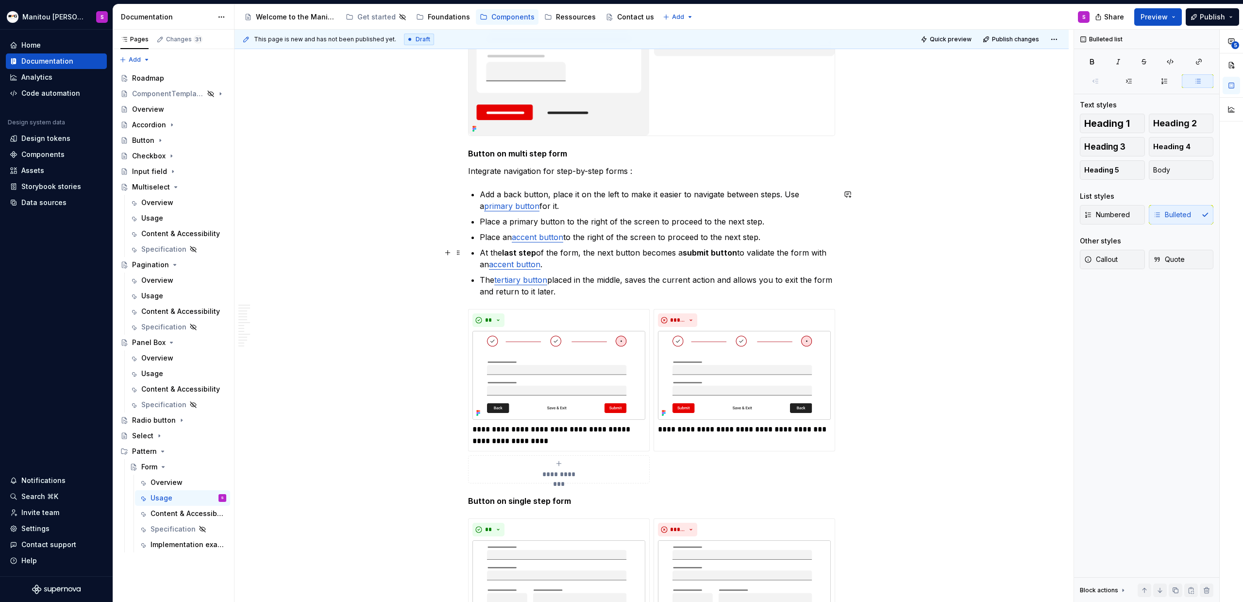
drag, startPoint x: 605, startPoint y: 266, endPoint x: 622, endPoint y: 260, distance: 18.0
click at [605, 266] on p "At the last step of the form, the next button becomes a submit button to valida…" at bounding box center [658, 258] width 356 height 23
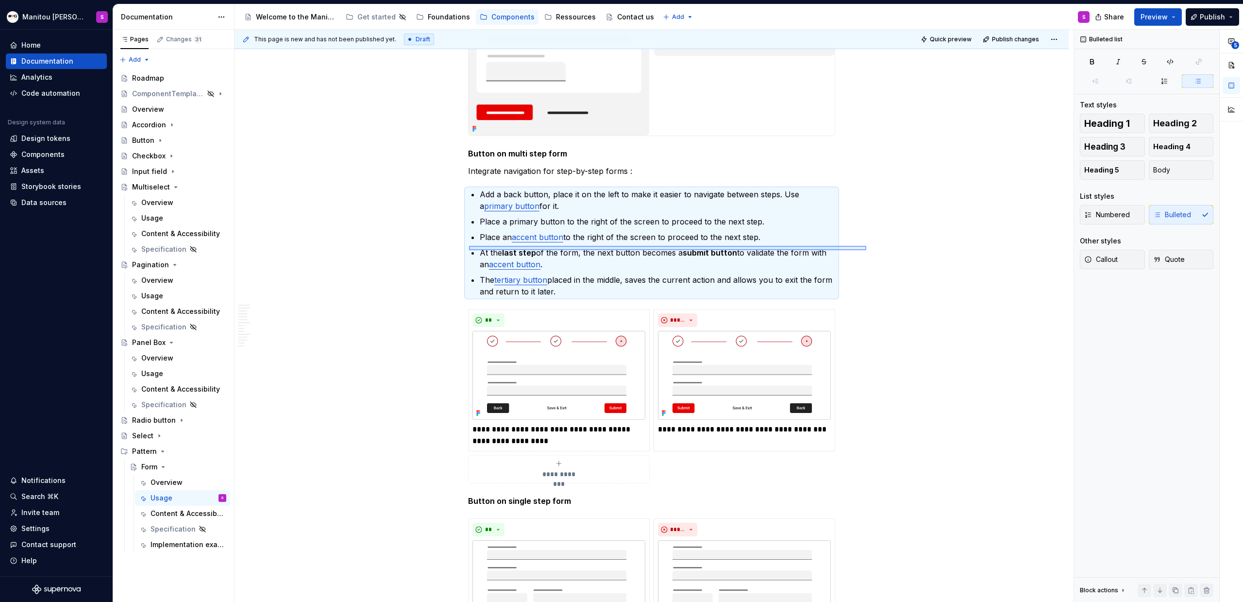
drag, startPoint x: 858, startPoint y: 251, endPoint x: 462, endPoint y: 246, distance: 395.4
click at [462, 246] on div "This page is new and has not been published yet. Draft Quick preview Publish ch…" at bounding box center [654, 316] width 839 height 573
click at [484, 254] on p "At the last step of the form, the next button becomes a submit button to valida…" at bounding box center [658, 258] width 356 height 23
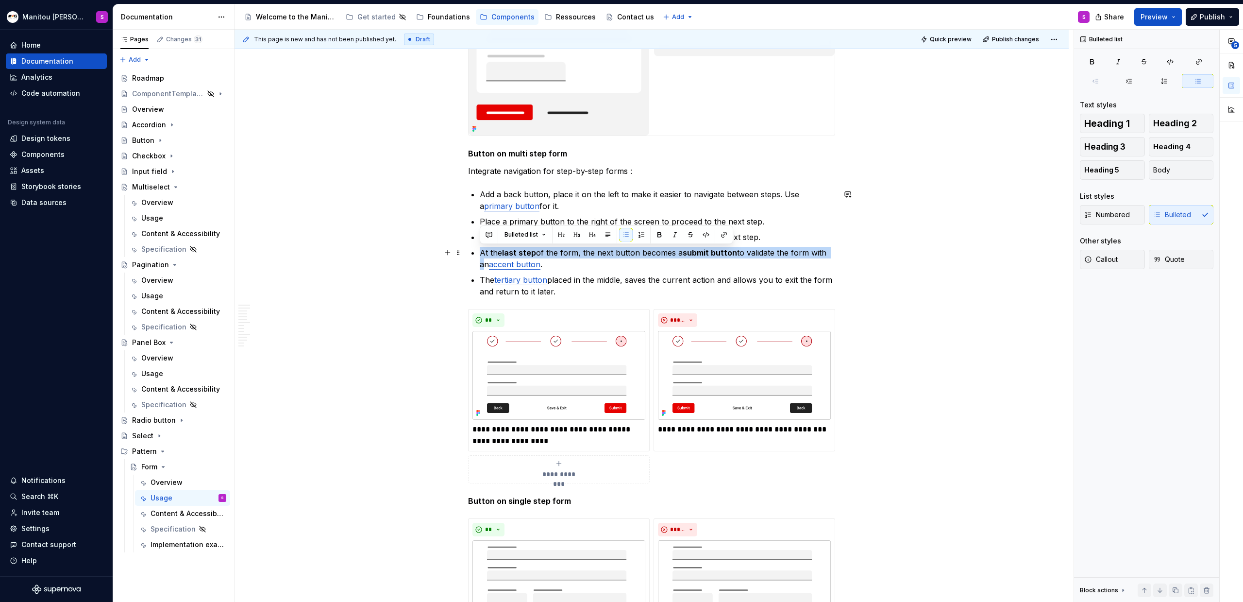
drag, startPoint x: 477, startPoint y: 254, endPoint x: 829, endPoint y: 253, distance: 351.2
click at [734, 253] on div "Anatomy Form container : manages and validates the global context of a form Hea…" at bounding box center [651, 165] width 367 height 6098
drag, startPoint x: 478, startPoint y: 254, endPoint x: 576, endPoint y: 252, distance: 98.1
click at [576, 252] on div "Anatomy Form container : manages and validates the global context of a form Hea…" at bounding box center [651, 165] width 367 height 6098
click at [615, 253] on p "At the last step of the form , place a submit button to the right with an accen…" at bounding box center [658, 258] width 356 height 23
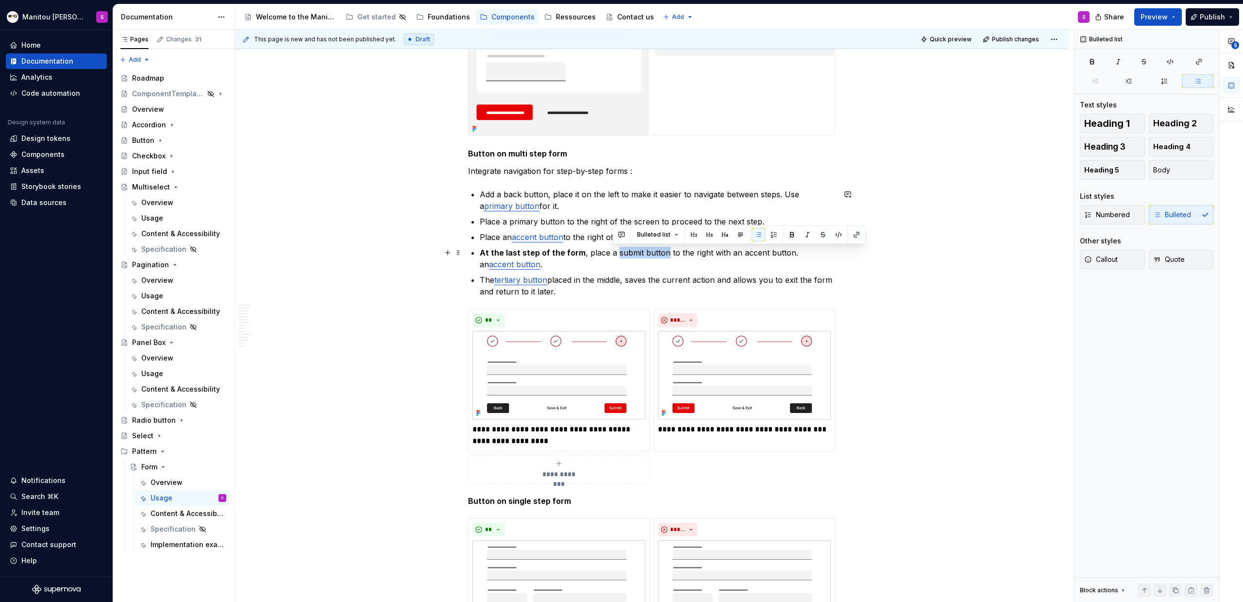
drag, startPoint x: 612, startPoint y: 254, endPoint x: 663, endPoint y: 255, distance: 50.0
click at [663, 255] on p "At the last step of the form , place a submit button to the right with an accen…" at bounding box center [658, 258] width 356 height 23
drag, startPoint x: 739, startPoint y: 252, endPoint x: 786, endPoint y: 251, distance: 46.7
click at [734, 251] on p "At the last step of the form , place a submit button to the right with an accen…" at bounding box center [658, 258] width 356 height 23
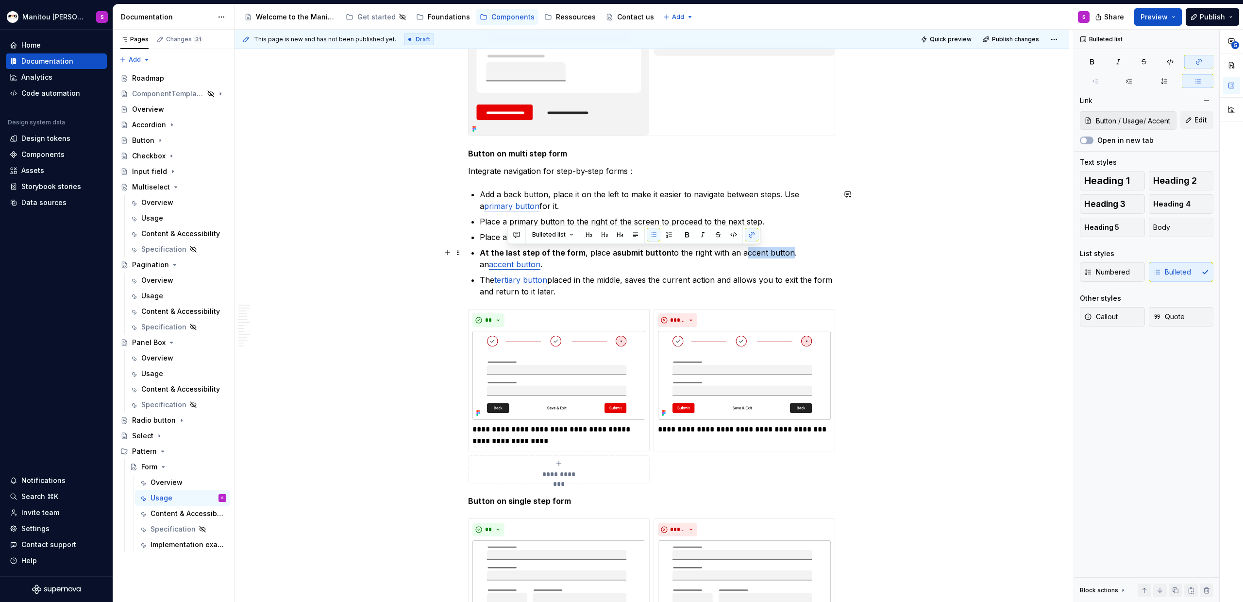
drag, startPoint x: 804, startPoint y: 255, endPoint x: 781, endPoint y: 262, distance: 24.6
click at [734, 262] on p "At the last step of the form , place a submit button to the right with an accen…" at bounding box center [658, 258] width 356 height 23
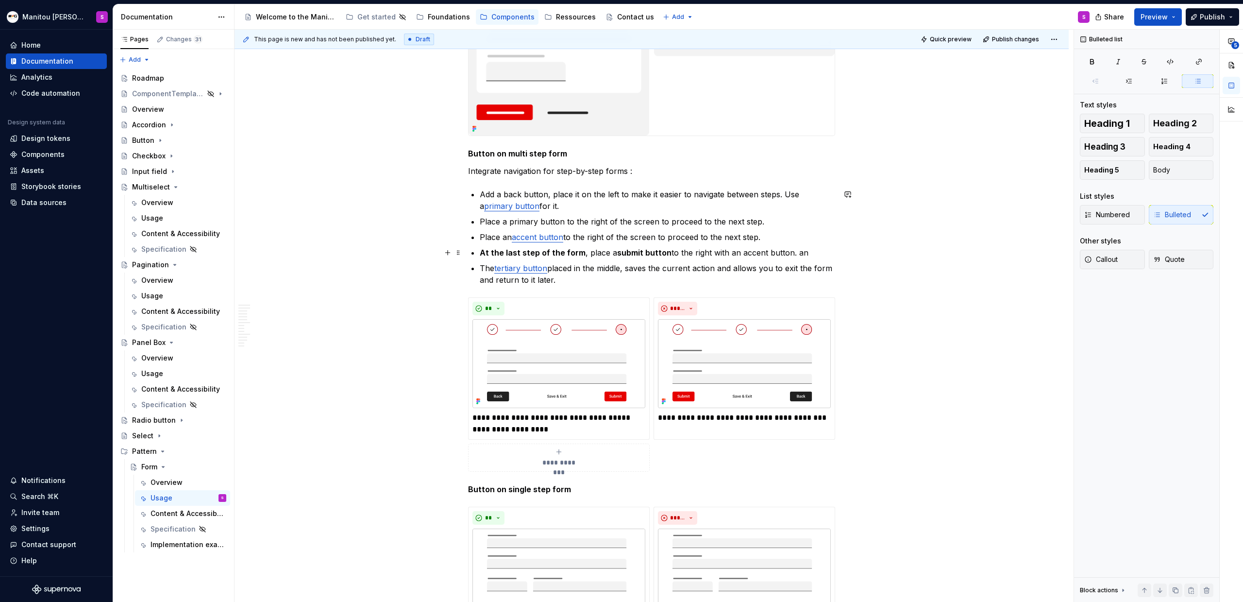
click at [734, 254] on p "At the last step of the form , place a submit button to the right with an accen…" at bounding box center [658, 253] width 356 height 12
drag, startPoint x: 740, startPoint y: 253, endPoint x: 810, endPoint y: 254, distance: 70.4
click at [734, 254] on p "At the last step of the form , place a submit button to the right with an accen…" at bounding box center [658, 253] width 356 height 12
click at [514, 236] on p "Place an accent button to the right of the screen to proceed to the next step." at bounding box center [658, 237] width 356 height 12
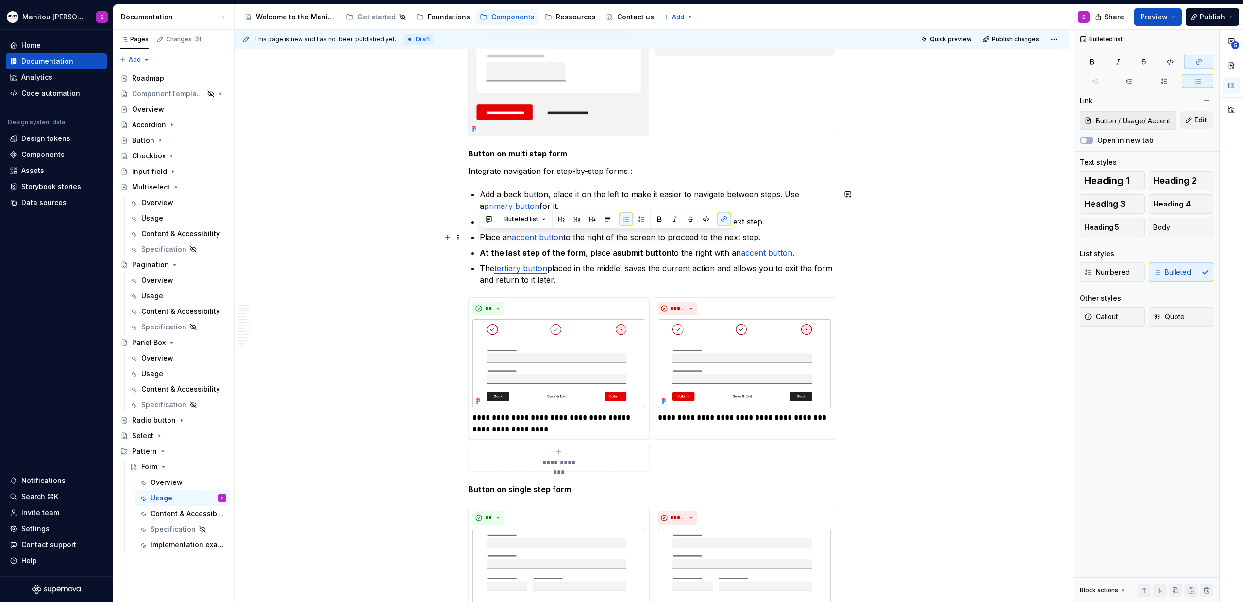
drag, startPoint x: 764, startPoint y: 238, endPoint x: 479, endPoint y: 239, distance: 284.1
click at [480, 239] on p "Place an accent button to the right of the screen to proceed to the next step." at bounding box center [658, 237] width 356 height 12
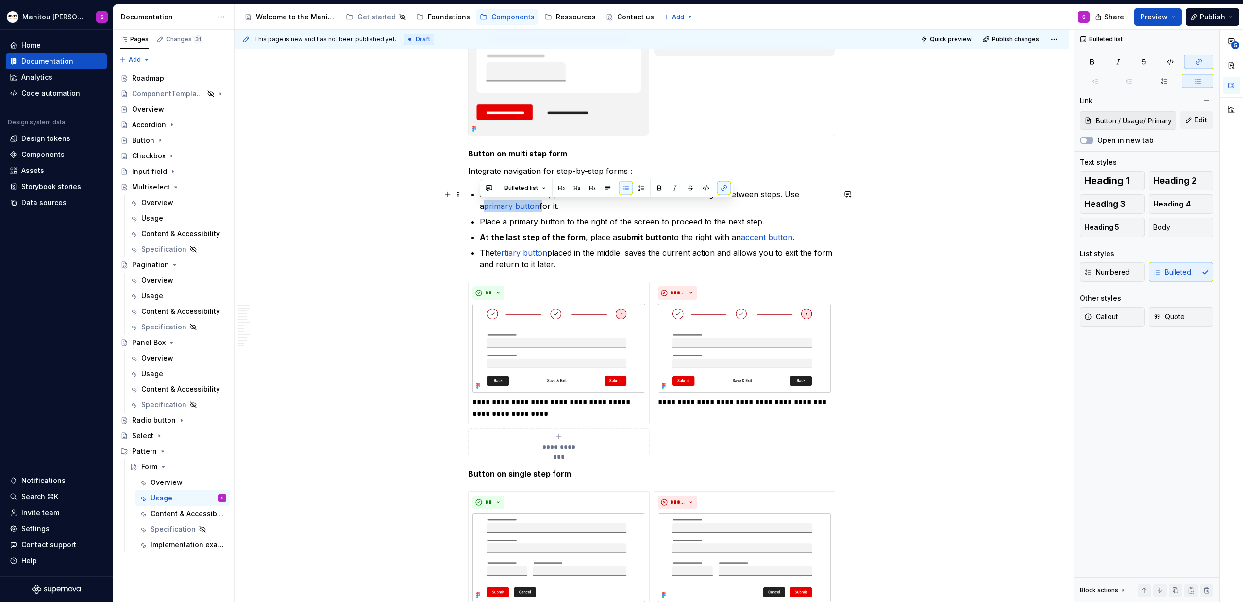
drag, startPoint x: 479, startPoint y: 206, endPoint x: 536, endPoint y: 206, distance: 56.8
click at [536, 206] on p "Add a back button, place it on the left to make it easier to navigate between s…" at bounding box center [658, 199] width 356 height 23
copy p "primary button"
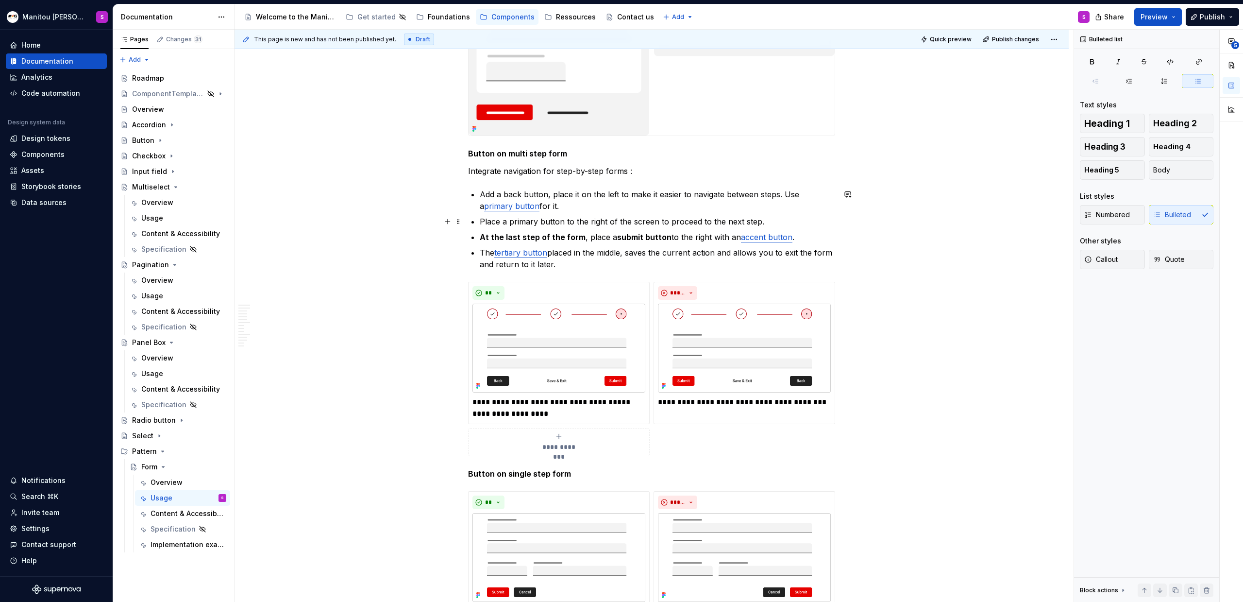
click at [514, 221] on p "Place a primary button to the right of the screen to proceed to the next step." at bounding box center [658, 222] width 356 height 12
drag, startPoint x: 509, startPoint y: 223, endPoint x: 562, endPoint y: 220, distance: 53.5
click at [562, 220] on p "Place a primary button to the right of the screen to proceed to the next step." at bounding box center [658, 222] width 356 height 12
click at [734, 238] on link "accent button" at bounding box center [766, 237] width 51 height 10
drag, startPoint x: 790, startPoint y: 238, endPoint x: 953, endPoint y: 252, distance: 163.8
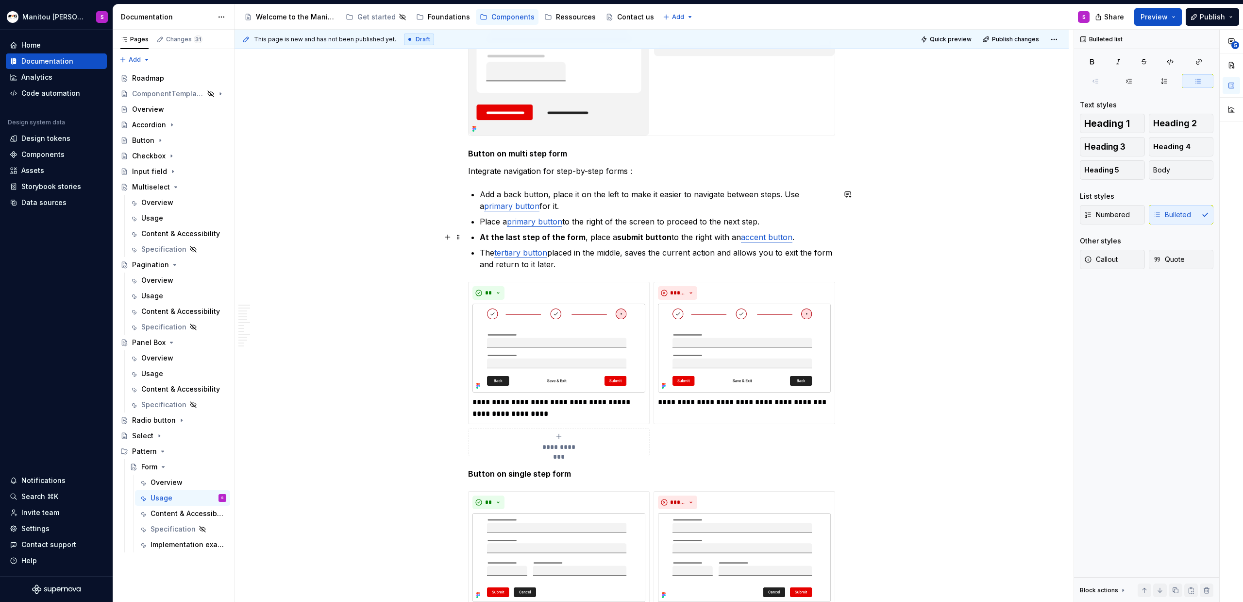
click at [734, 238] on p "At the last step of the form , place a submit button to the right with an accen…" at bounding box center [658, 237] width 356 height 12
click at [614, 267] on p "The tertiary button placed in the middle, saves the current action and allows y…" at bounding box center [658, 258] width 356 height 23
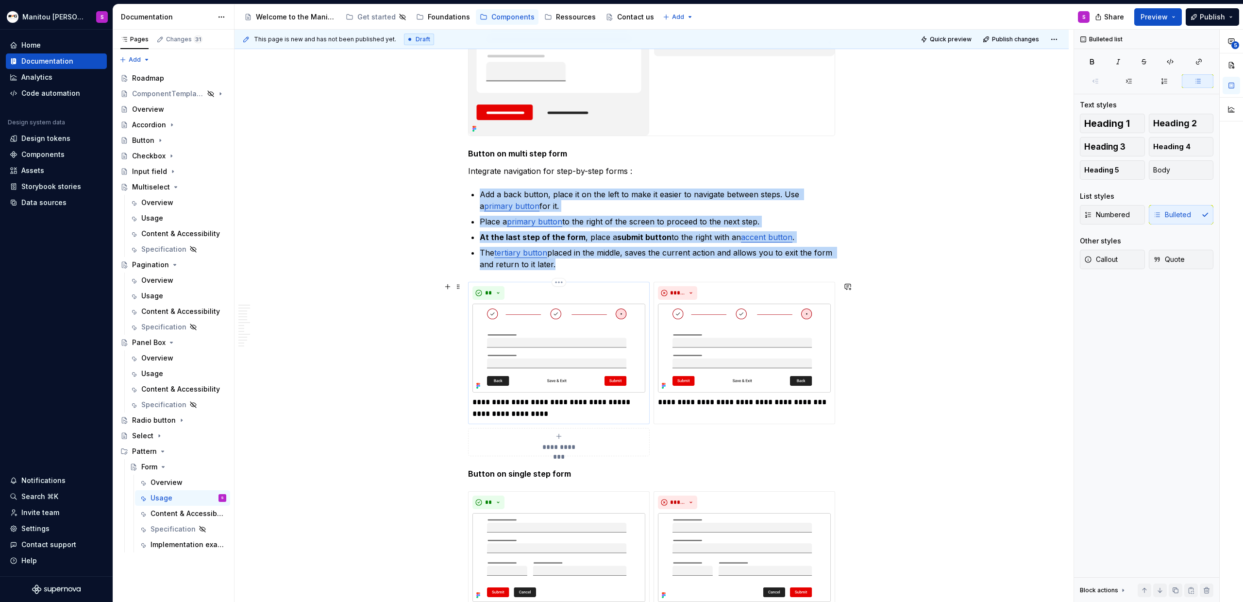
click at [613, 373] on img at bounding box center [559, 348] width 173 height 89
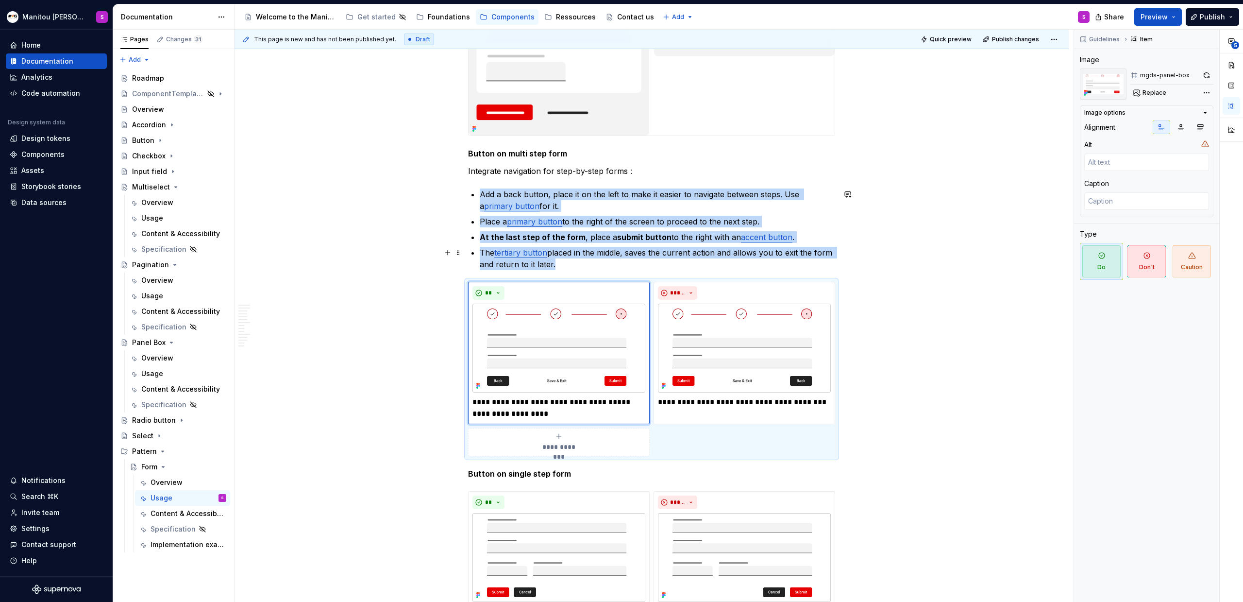
click at [585, 266] on p "The tertiary button placed in the middle, saves the current action and allows y…" at bounding box center [658, 258] width 356 height 23
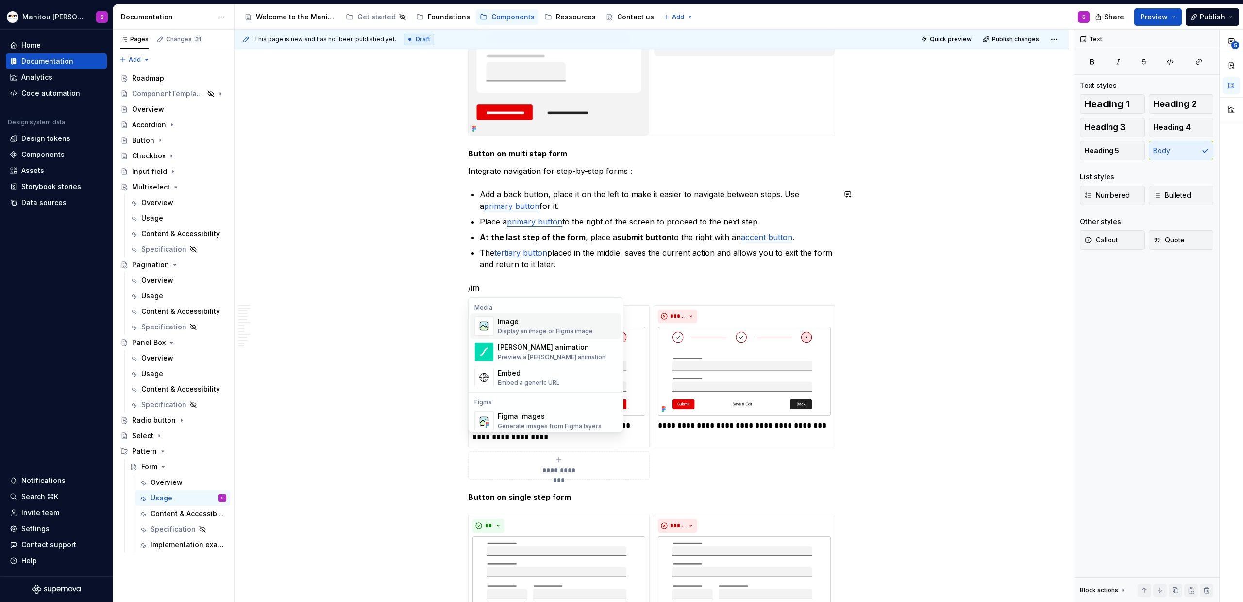
click at [571, 329] on div "Display an image or Figma image" at bounding box center [545, 331] width 95 height 8
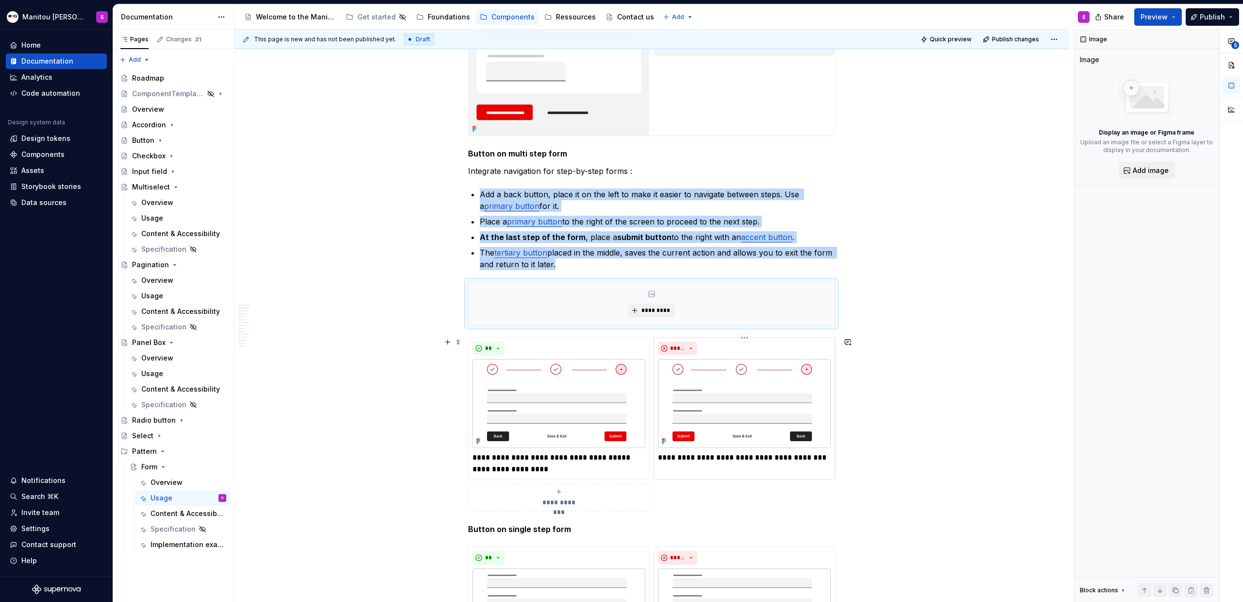
type textarea "*"
click at [663, 315] on button "*********" at bounding box center [652, 311] width 46 height 14
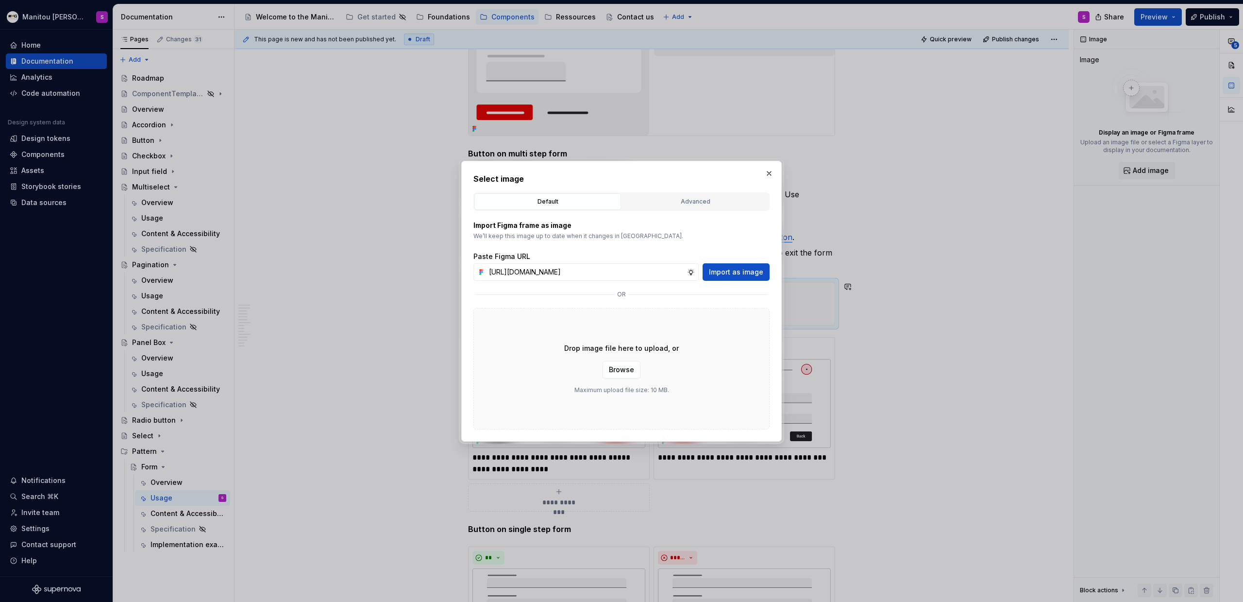
scroll to position [0, 282]
type input "[URL][DOMAIN_NAME]"
click at [725, 271] on span "Import as image" at bounding box center [736, 272] width 54 height 10
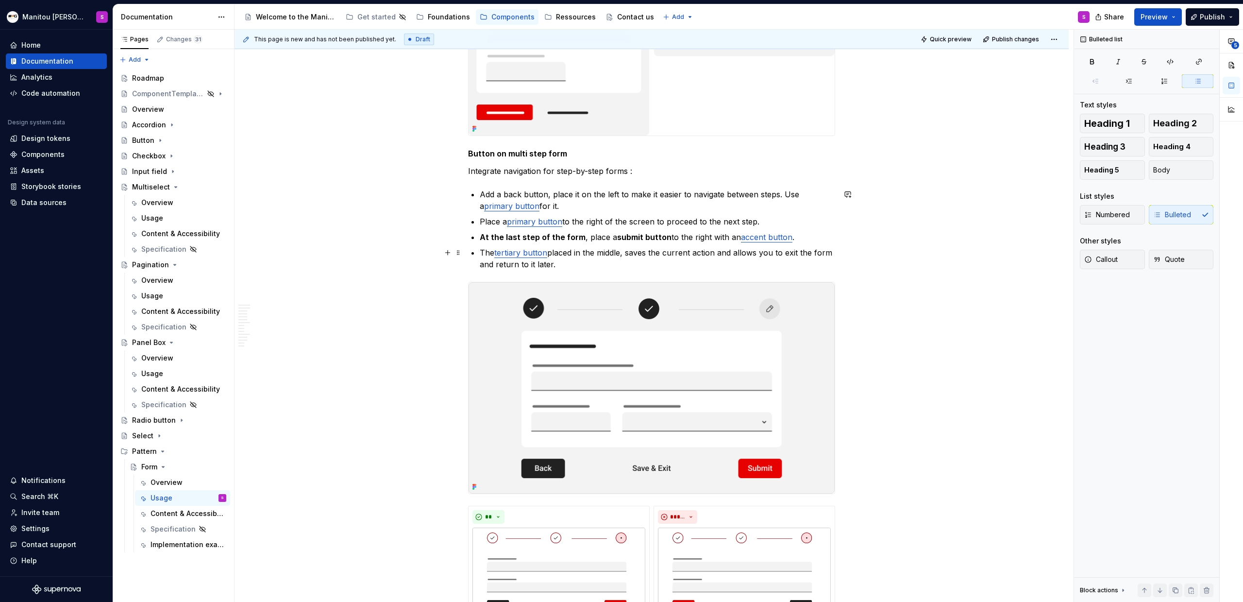
click at [620, 268] on p "The tertiary button placed in the middle, saves the current action and allows y…" at bounding box center [658, 258] width 356 height 23
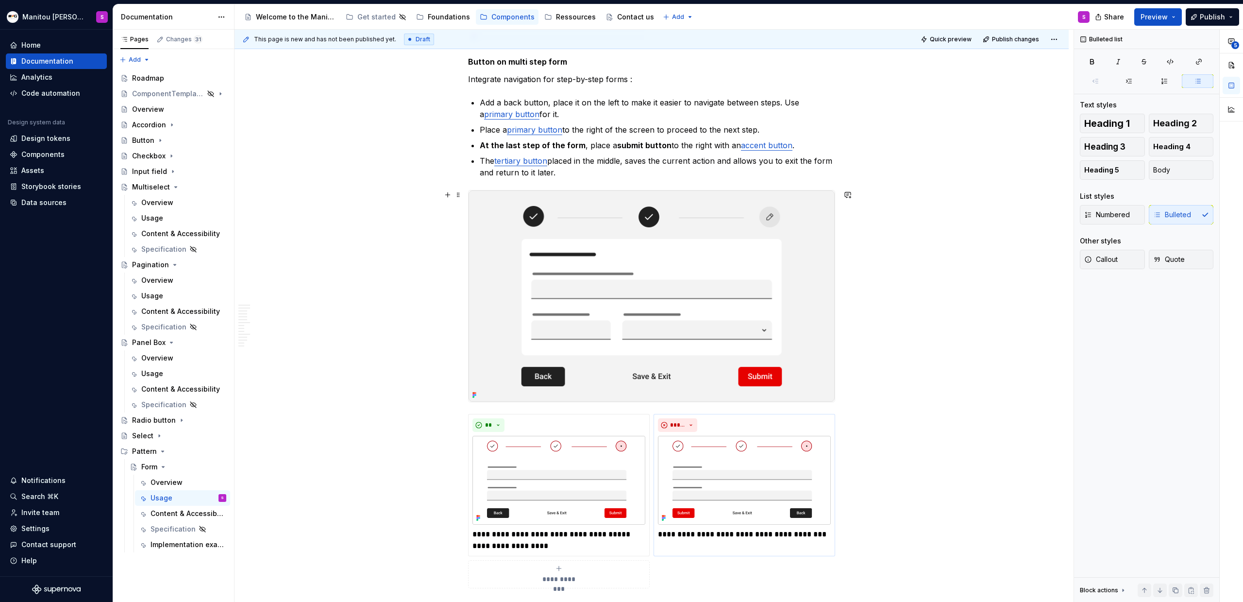
scroll to position [3180, 0]
click at [580, 373] on p "**********" at bounding box center [559, 538] width 173 height 23
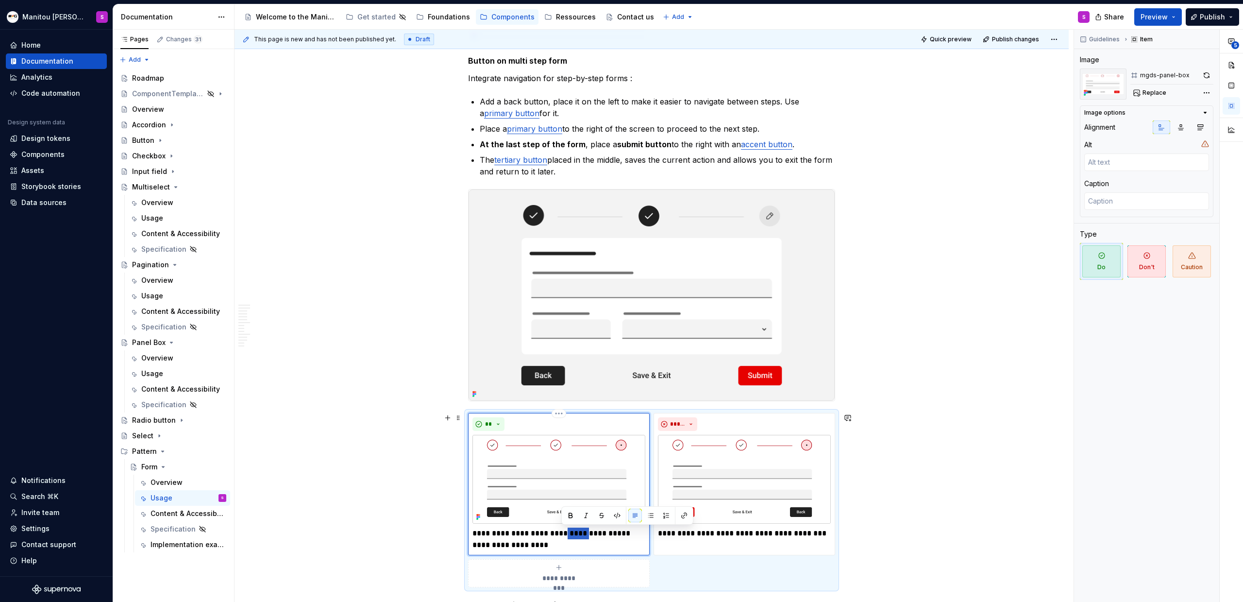
click at [580, 373] on p "**********" at bounding box center [559, 538] width 173 height 23
click at [677, 373] on p "**********" at bounding box center [744, 533] width 173 height 12
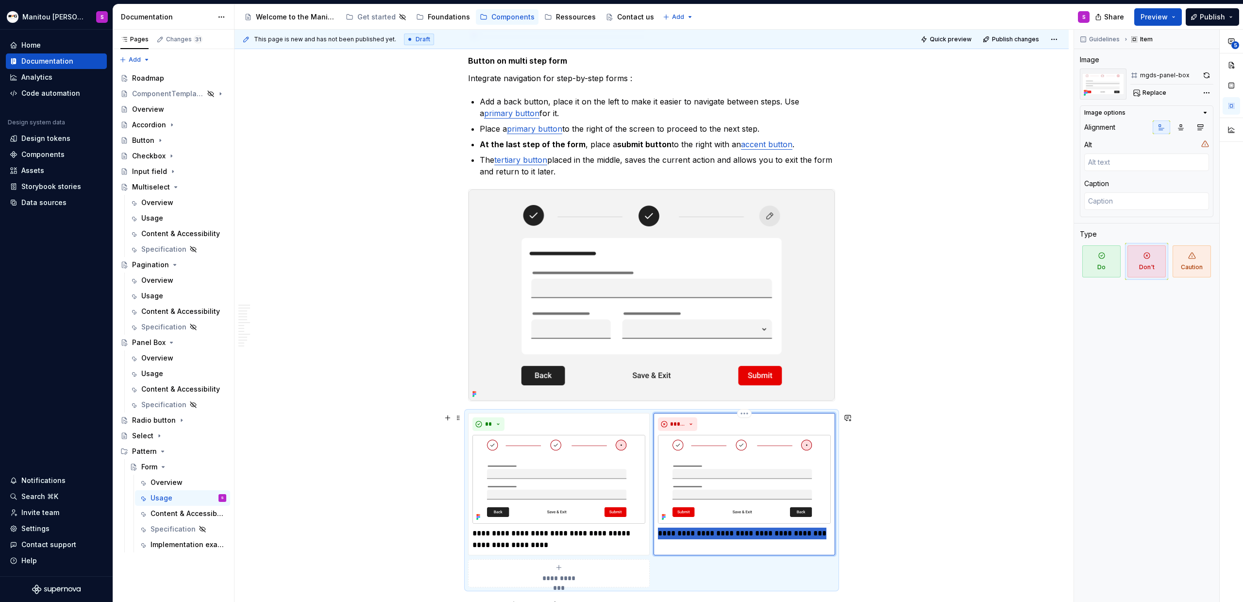
click at [677, 373] on p "**********" at bounding box center [744, 533] width 173 height 12
click at [460, 373] on span at bounding box center [459, 418] width 8 height 14
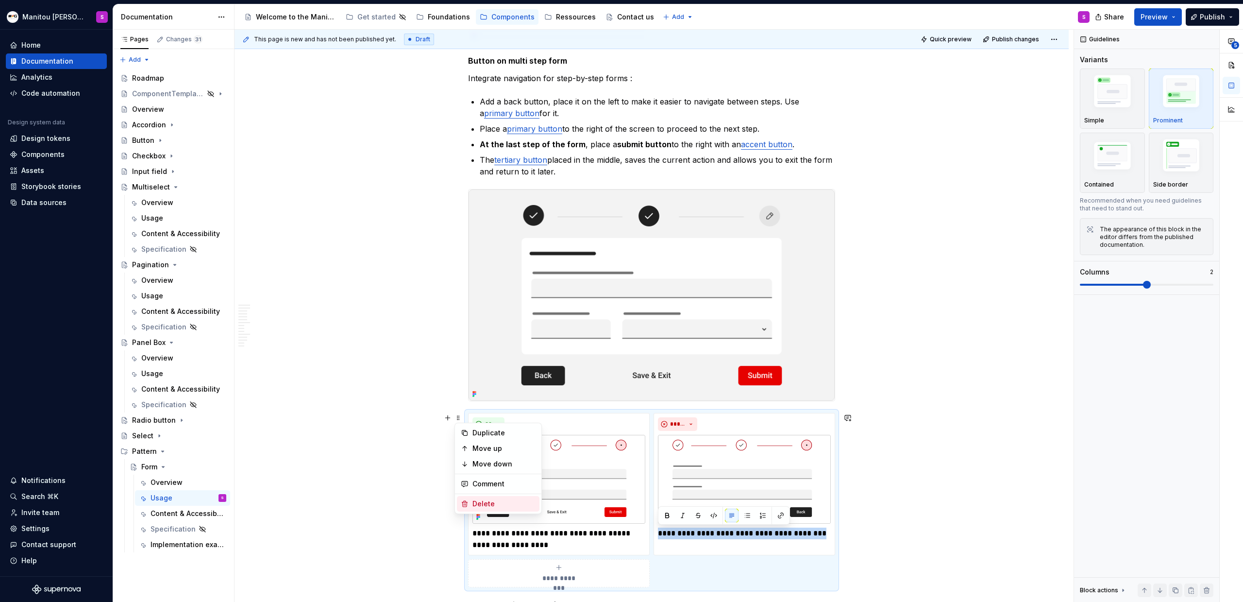
click at [493, 373] on div "Delete" at bounding box center [504, 504] width 63 height 10
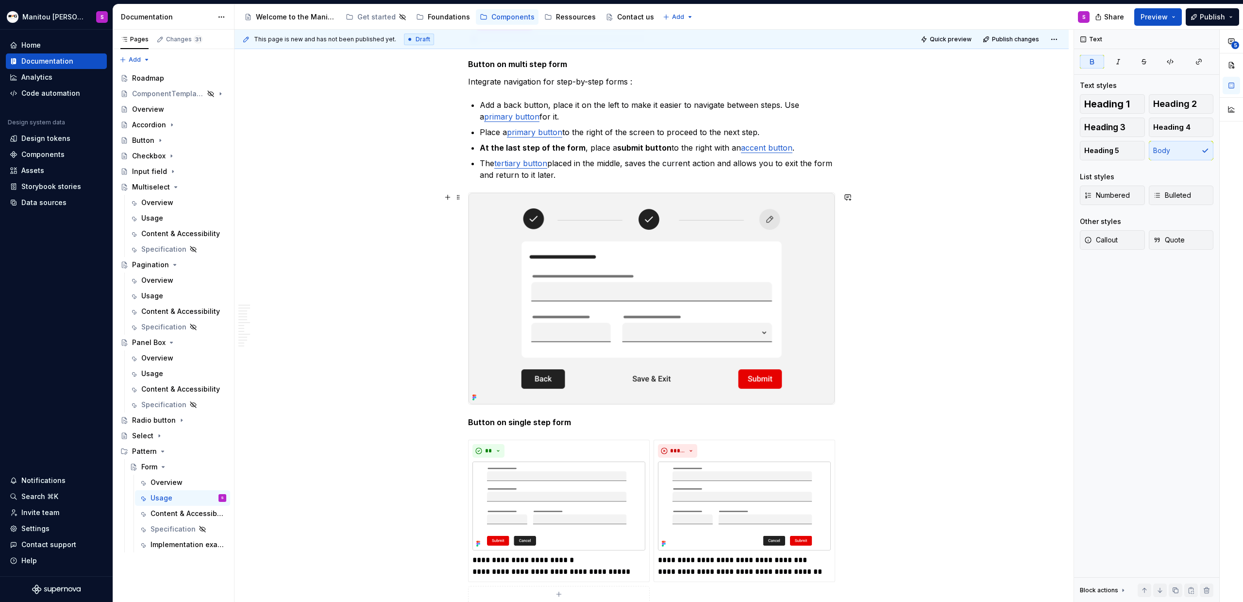
scroll to position [3176, 0]
click at [470, 373] on strong "Button on single step form" at bounding box center [519, 423] width 103 height 10
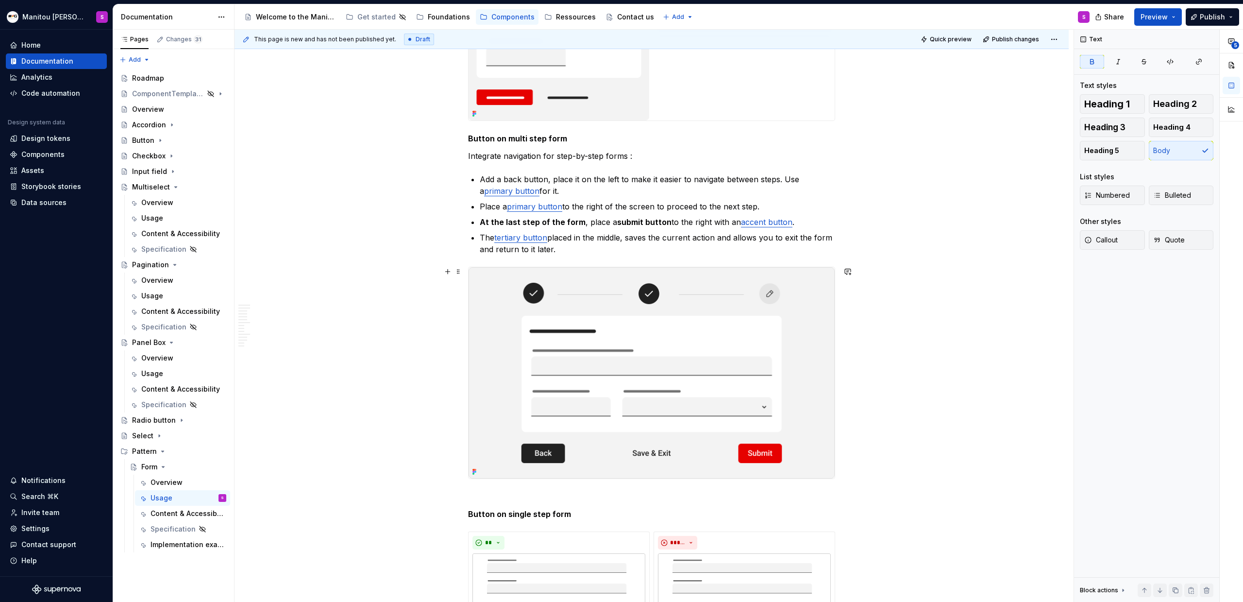
scroll to position [3107, 0]
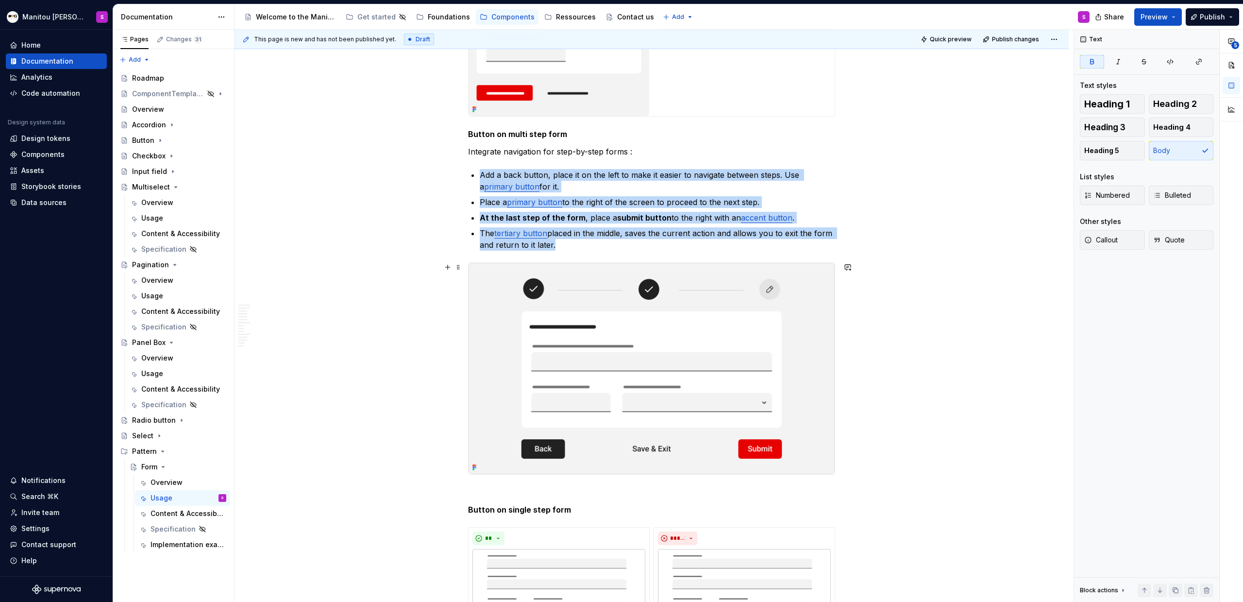
click at [713, 373] on img at bounding box center [652, 368] width 366 height 211
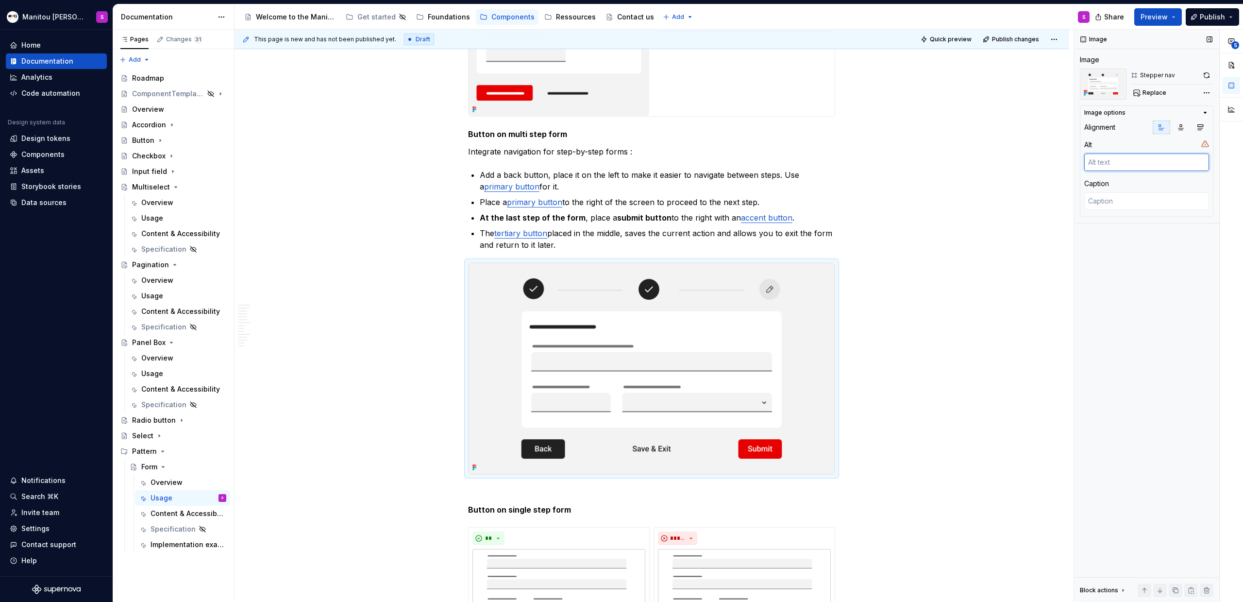
click at [734, 163] on textarea at bounding box center [1147, 161] width 125 height 17
type textarea "*"
type textarea "B"
type textarea "*"
type textarea "Bu"
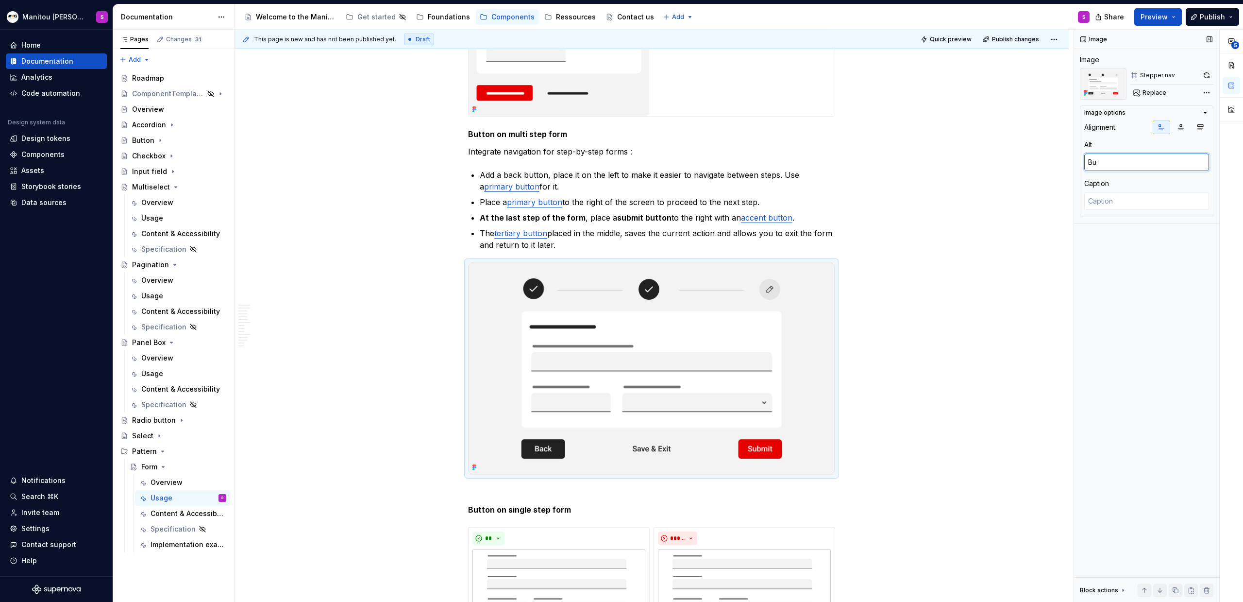
type textarea "*"
type textarea "But"
type textarea "*"
type textarea "Butt"
type textarea "*"
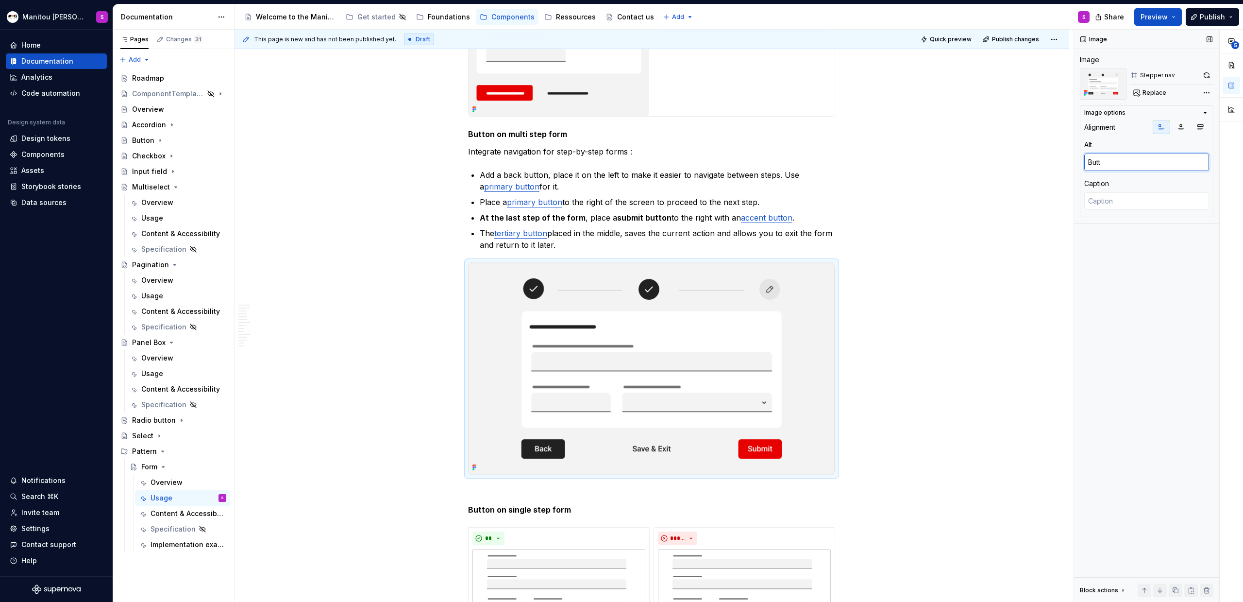
type textarea "Butto"
type textarea "*"
type textarea "Button"
type textarea "*"
type textarea "Button"
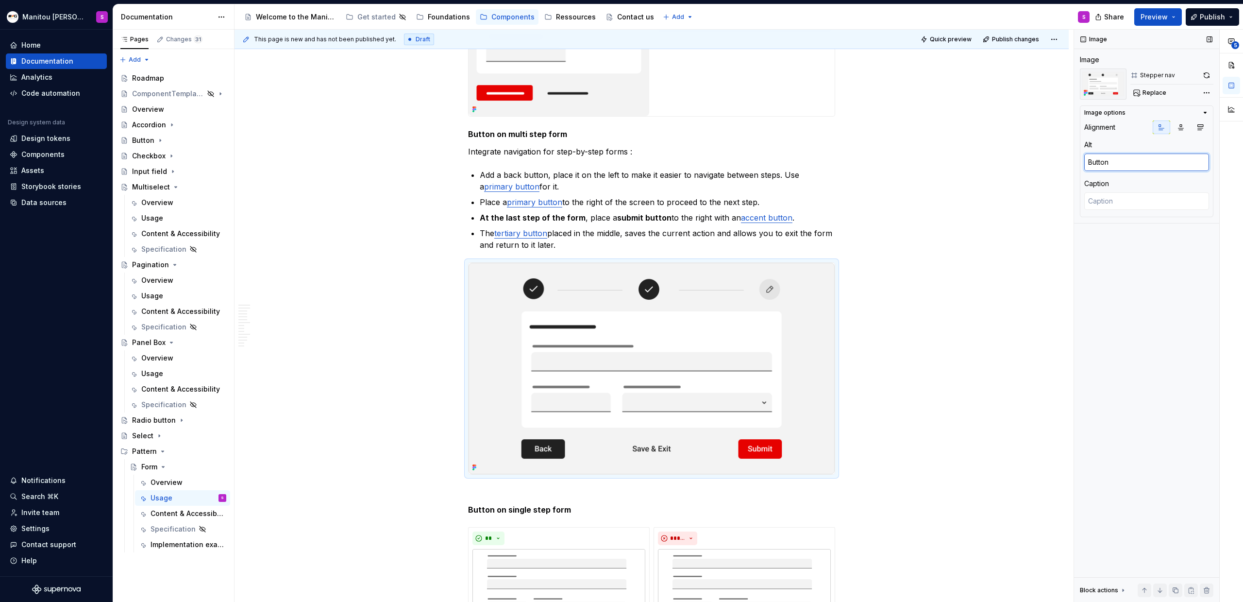
type textarea "*"
type textarea "Button m"
type textarea "*"
type textarea "Button mu"
type textarea "*"
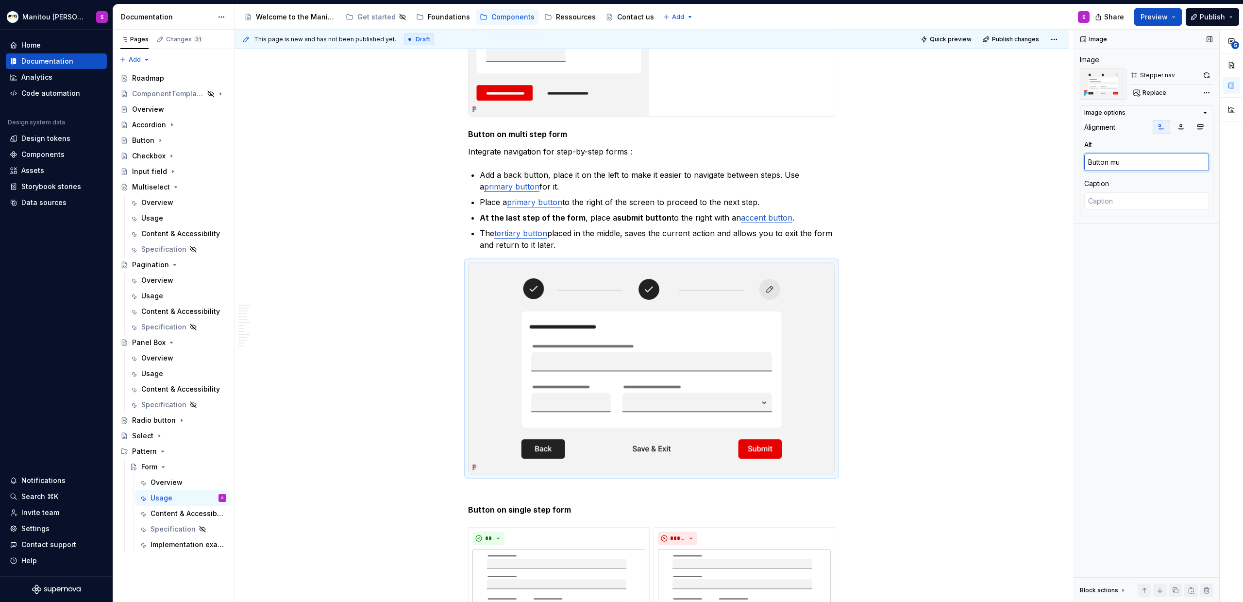
type textarea "Button mul"
type textarea "*"
type textarea "Button mult"
type textarea "*"
type textarea "Button multi"
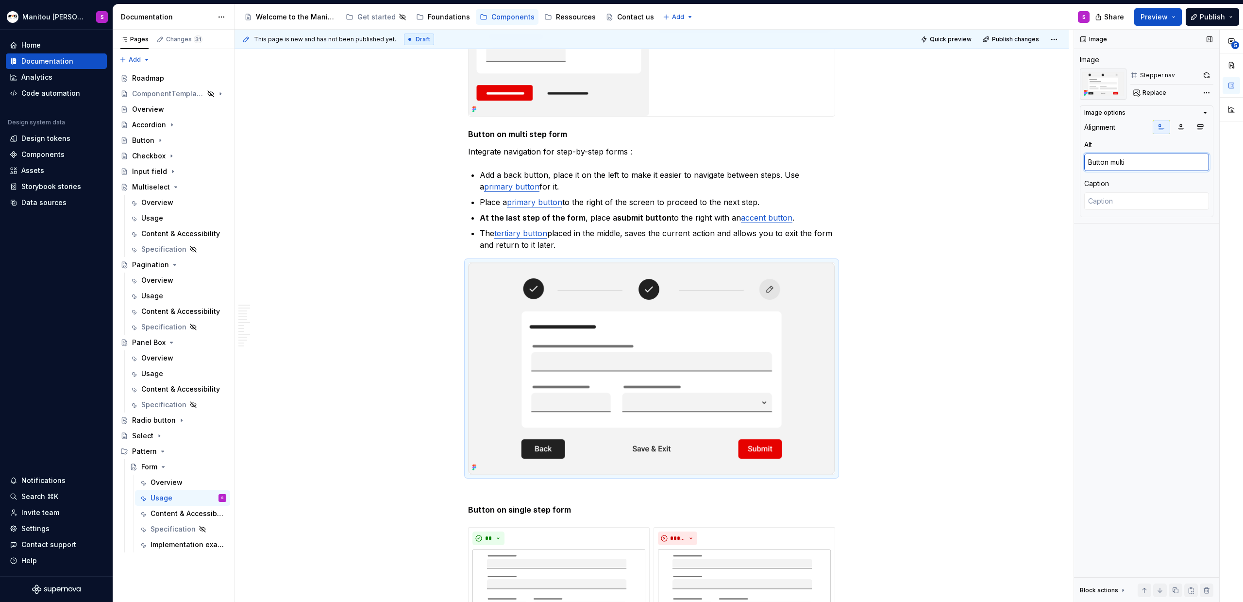
type textarea "*"
type textarea "Button multi"
type textarea "*"
type textarea "Button multi s"
type textarea "*"
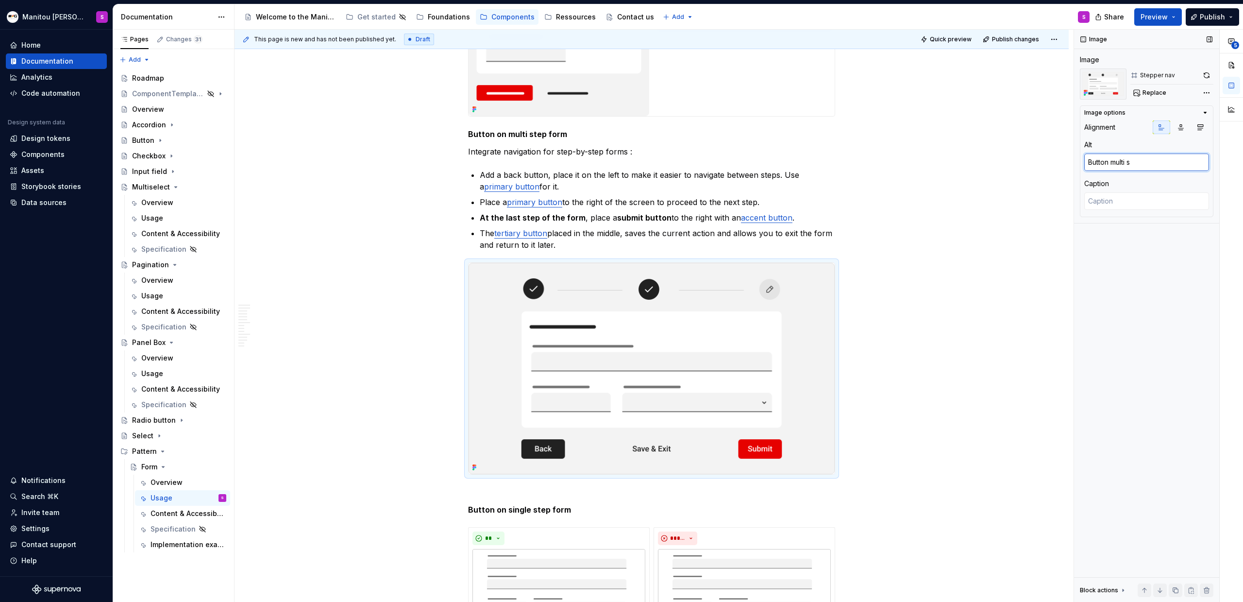
type textarea "Button multi st"
type textarea "*"
type textarea "Button multi ste"
type textarea "*"
type textarea "Button multi step"
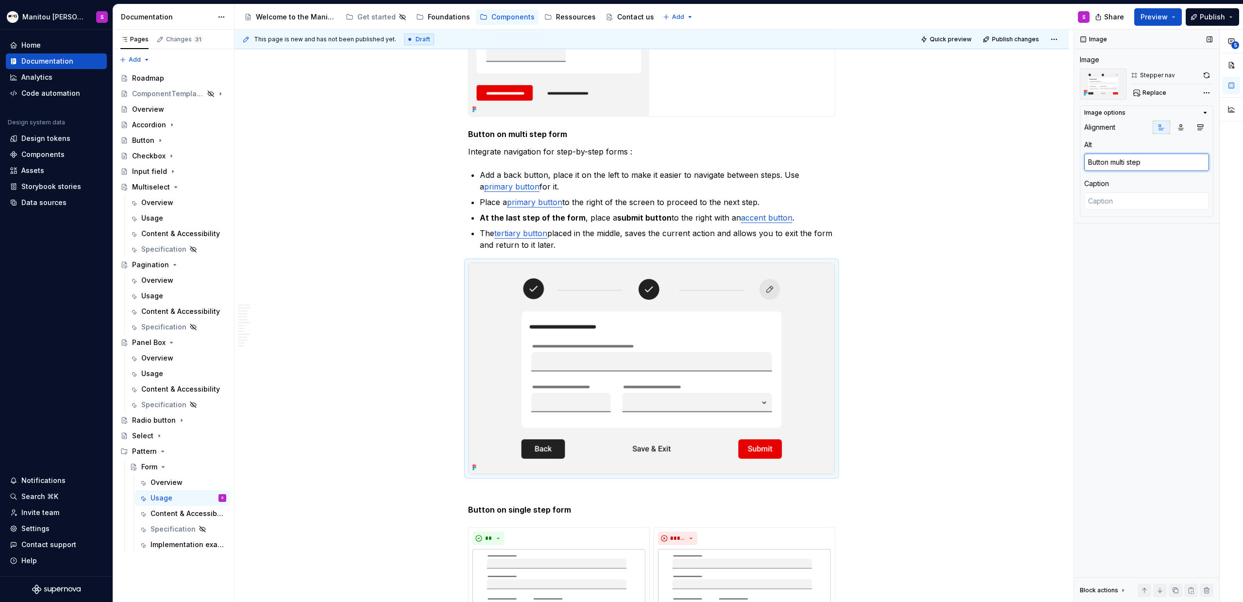
type textarea "*"
type textarea "Button multi step"
type textarea "*"
type textarea "Button multi step f"
type textarea "*"
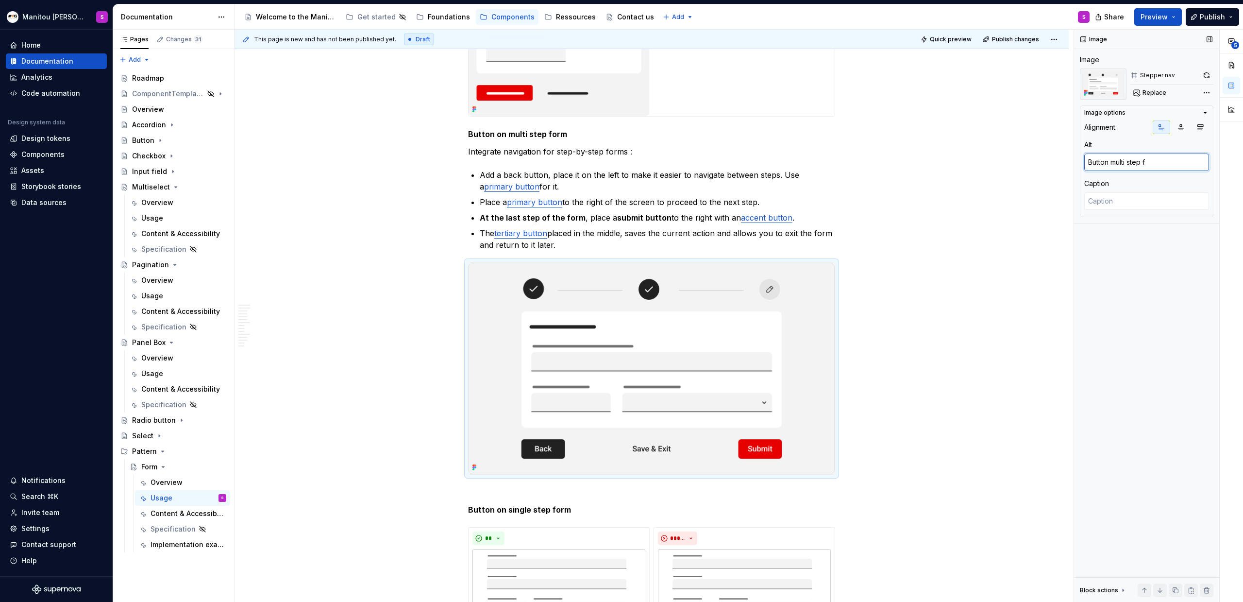
type textarea "Button multi step fo"
type textarea "*"
type textarea "Button multi step for"
type textarea "*"
type textarea "Button multi step form"
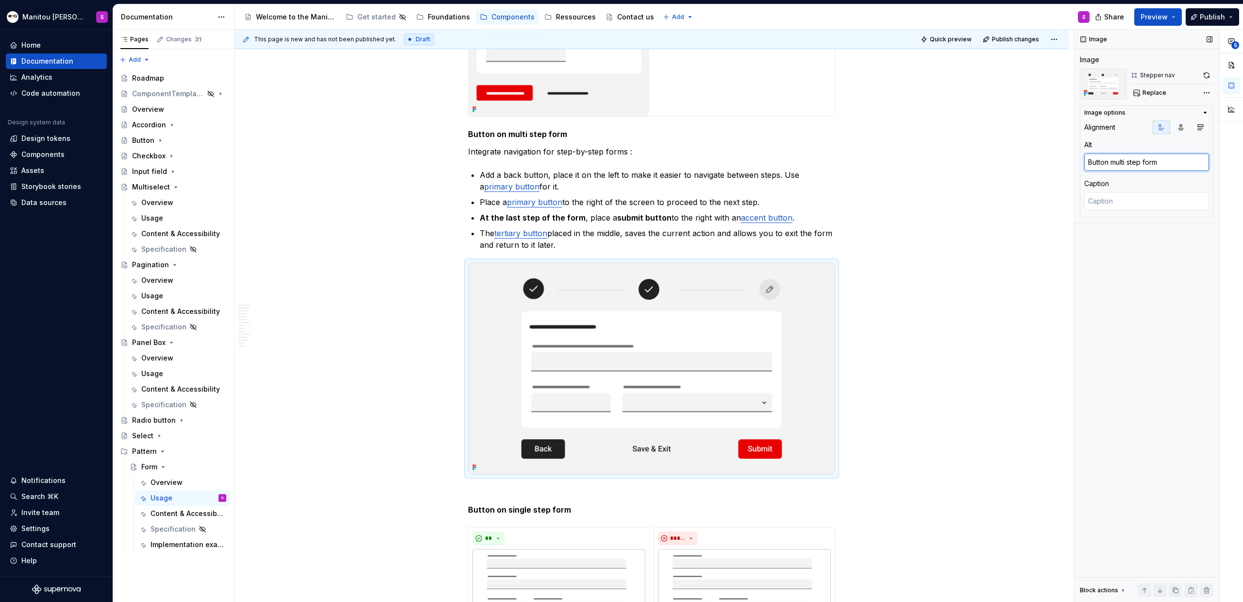
type textarea "*"
type textarea "Button multi step form"
type textarea "*"
type textarea "Button multi step form"
click at [734, 194] on textarea at bounding box center [1147, 200] width 125 height 17
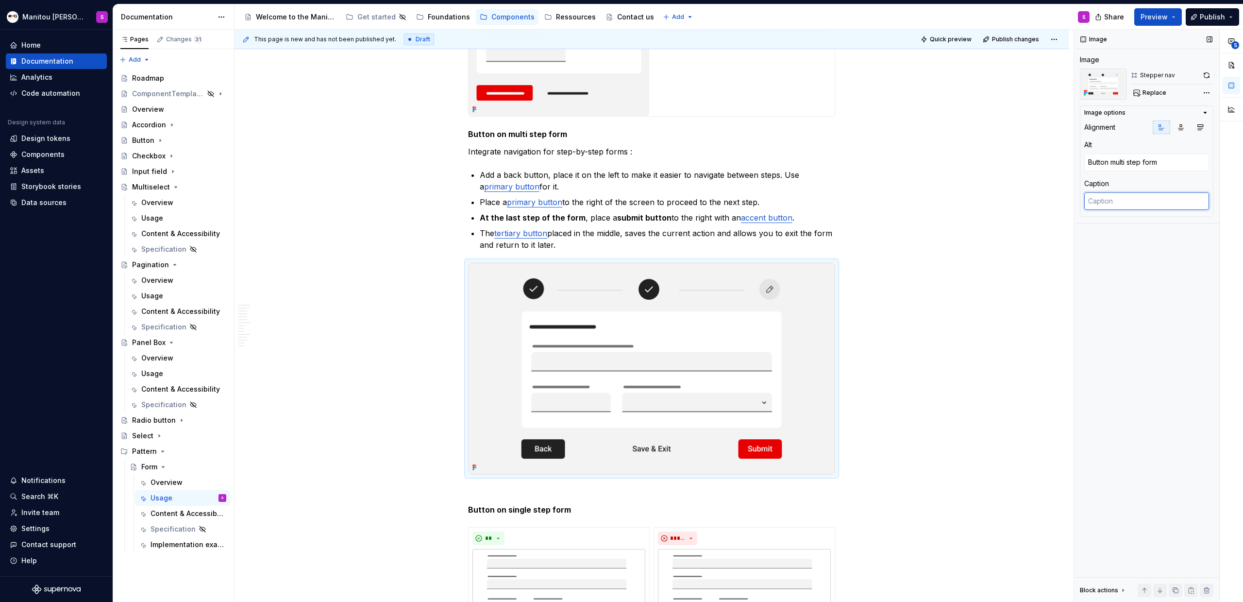
click at [734, 202] on textarea at bounding box center [1147, 200] width 125 height 17
click at [686, 365] on img at bounding box center [652, 368] width 366 height 211
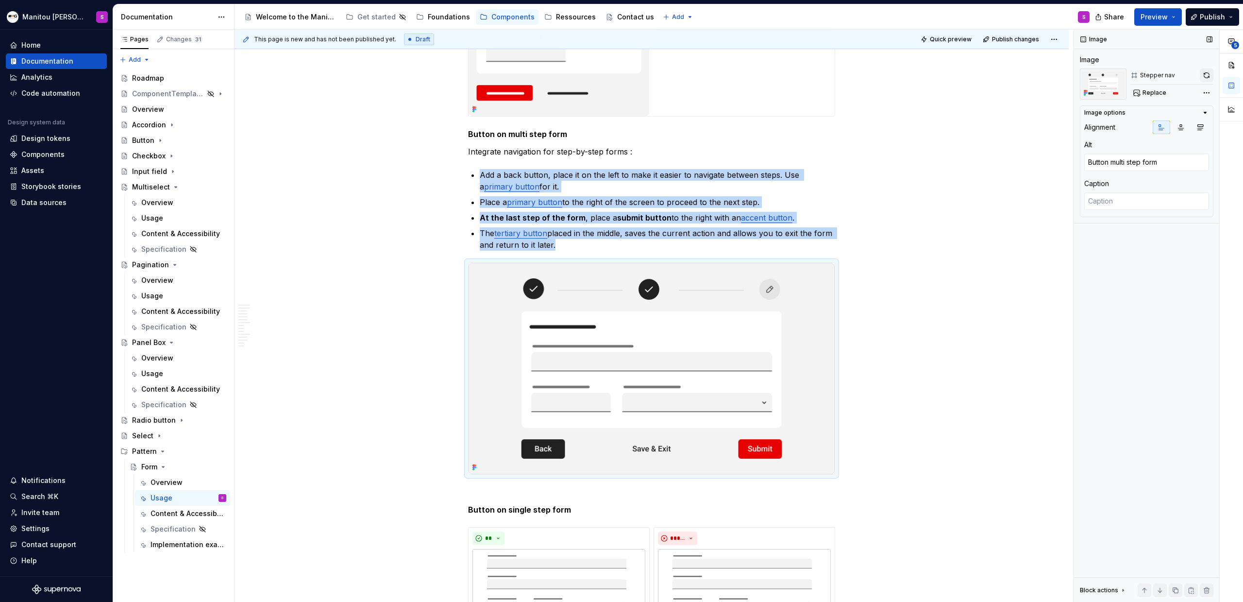
click at [734, 75] on button "button" at bounding box center [1207, 75] width 14 height 14
click at [734, 307] on img at bounding box center [652, 366] width 366 height 207
click at [734, 73] on button "button" at bounding box center [1207, 75] width 14 height 14
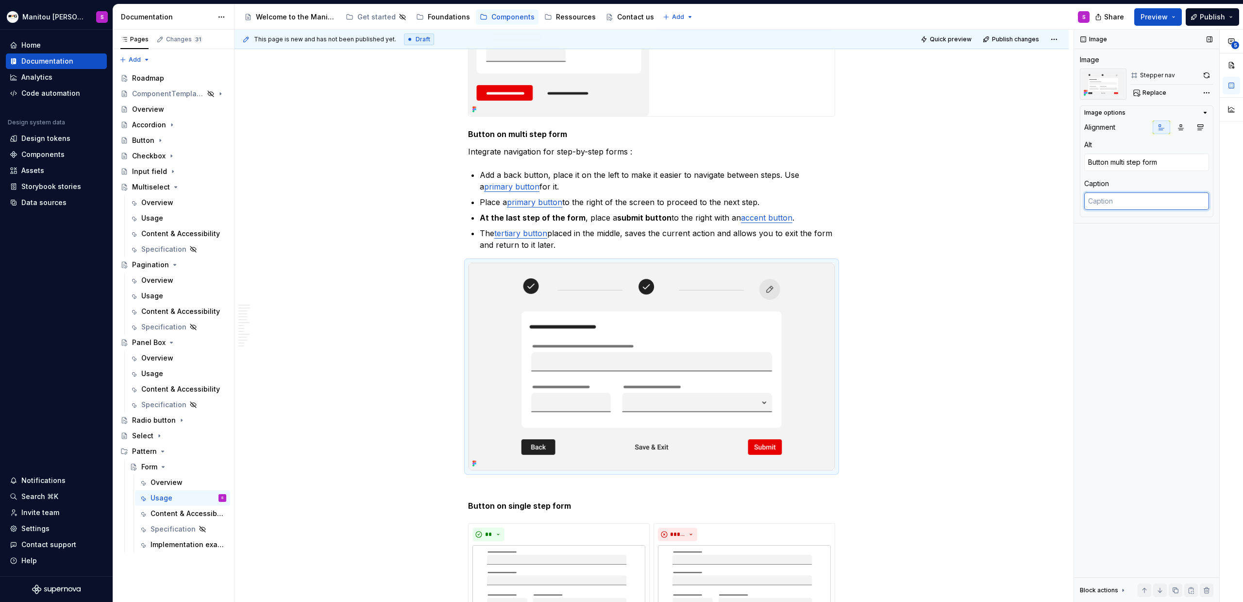
click at [734, 202] on textarea at bounding box center [1147, 200] width 125 height 17
paste textarea "Use action buttons to navigate through the form, allowing you to save and retur…"
type textarea "*"
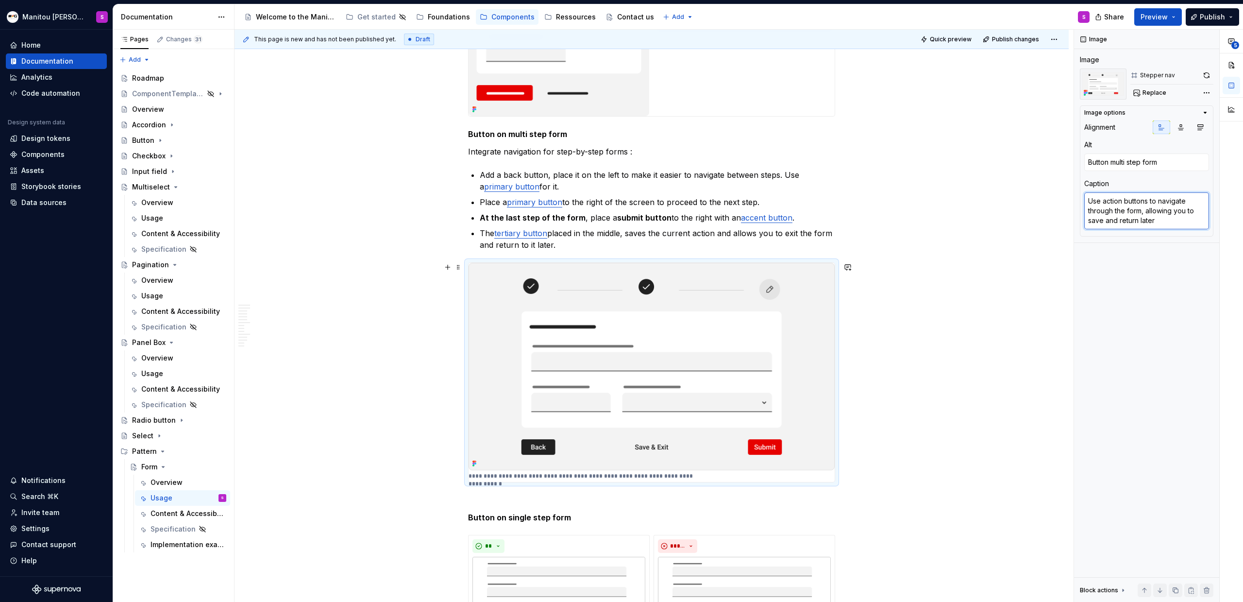
type textarea "Use action buttons to navigate through the form, allowing you to save and retur…"
click at [734, 319] on div "Anatomy Form container : manages and validates the global context of a form Hea…" at bounding box center [652, 248] width 834 height 6349
click at [734, 128] on icon "button" at bounding box center [1181, 127] width 5 height 5
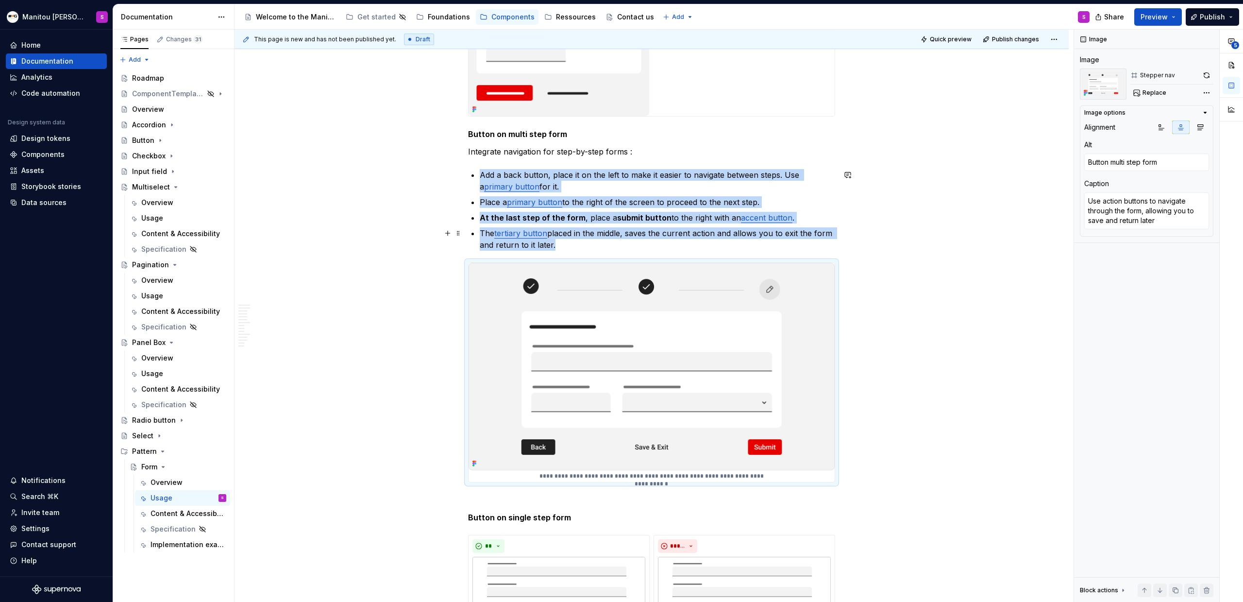
click at [634, 244] on p "The tertiary button placed in the middle, saves the current action and allows y…" at bounding box center [658, 238] width 356 height 23
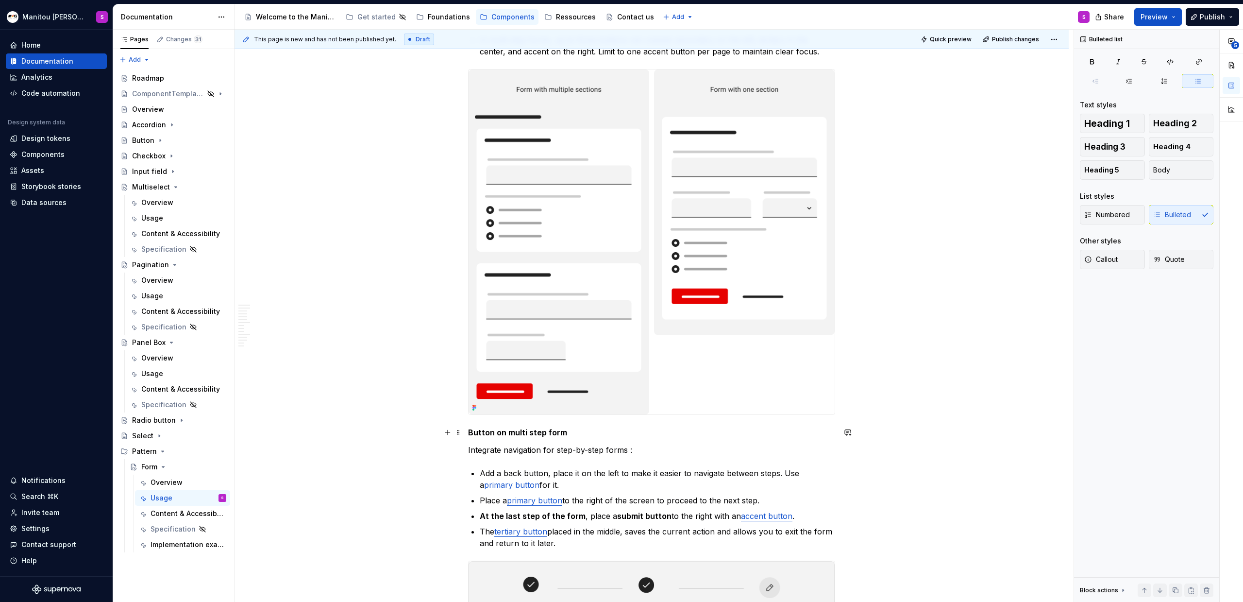
scroll to position [2733, 0]
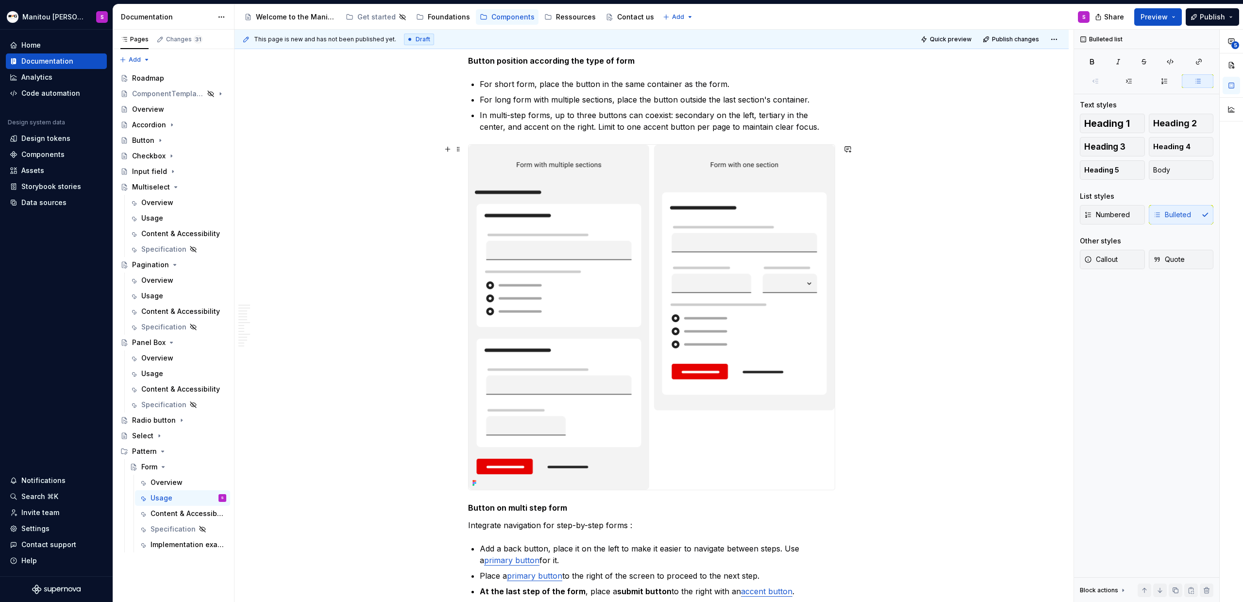
click at [691, 358] on img at bounding box center [652, 317] width 366 height 345
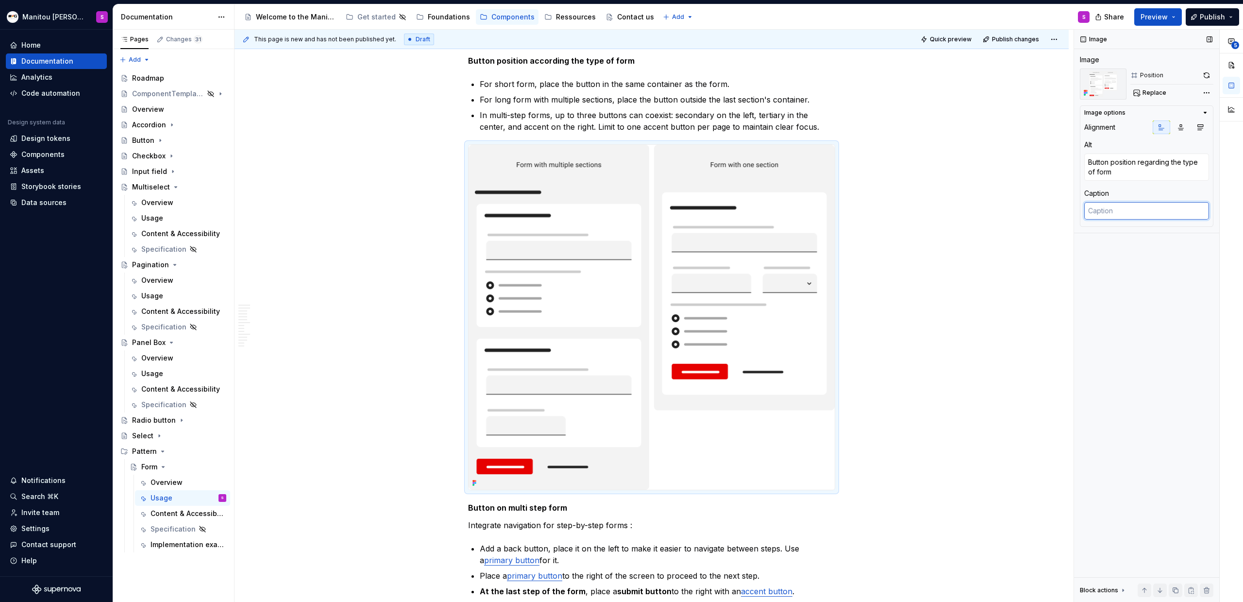
click at [734, 217] on textarea at bounding box center [1147, 210] width 125 height 17
click at [734, 211] on textarea at bounding box center [1147, 210] width 125 height 17
click at [734, 213] on textarea at bounding box center [1147, 210] width 125 height 17
paste textarea "Place buttons inside or outside the container, depending on its length and the …"
type textarea "*"
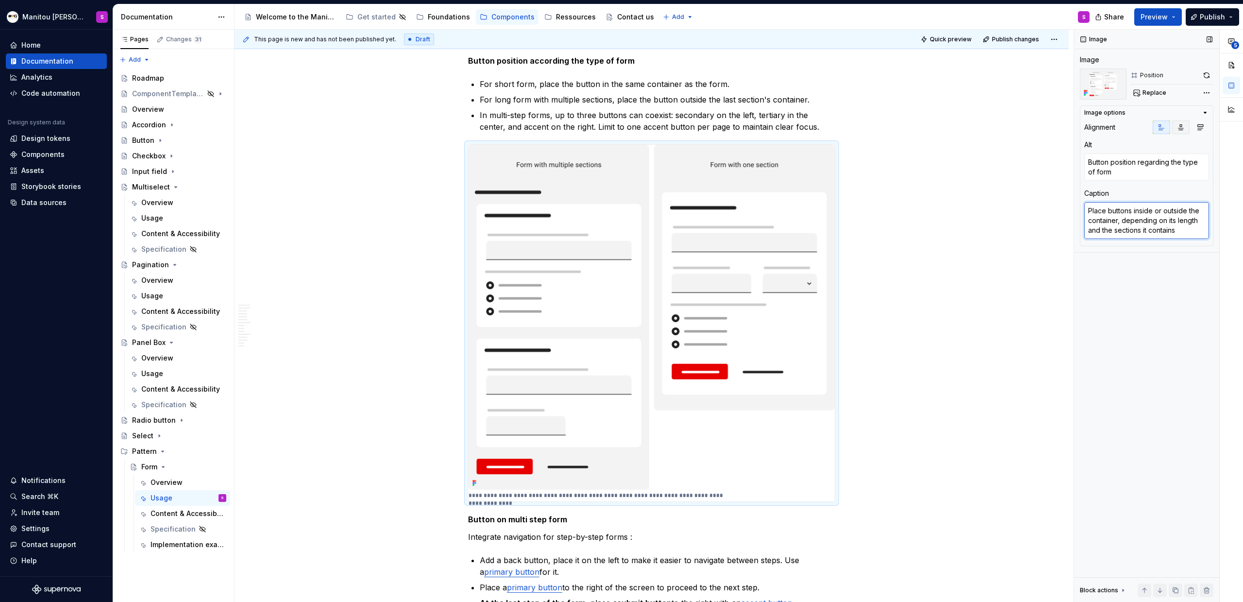
type textarea "Place buttons inside or outside the container, depending on its length and the …"
click at [734, 127] on icon "button" at bounding box center [1181, 127] width 5 height 5
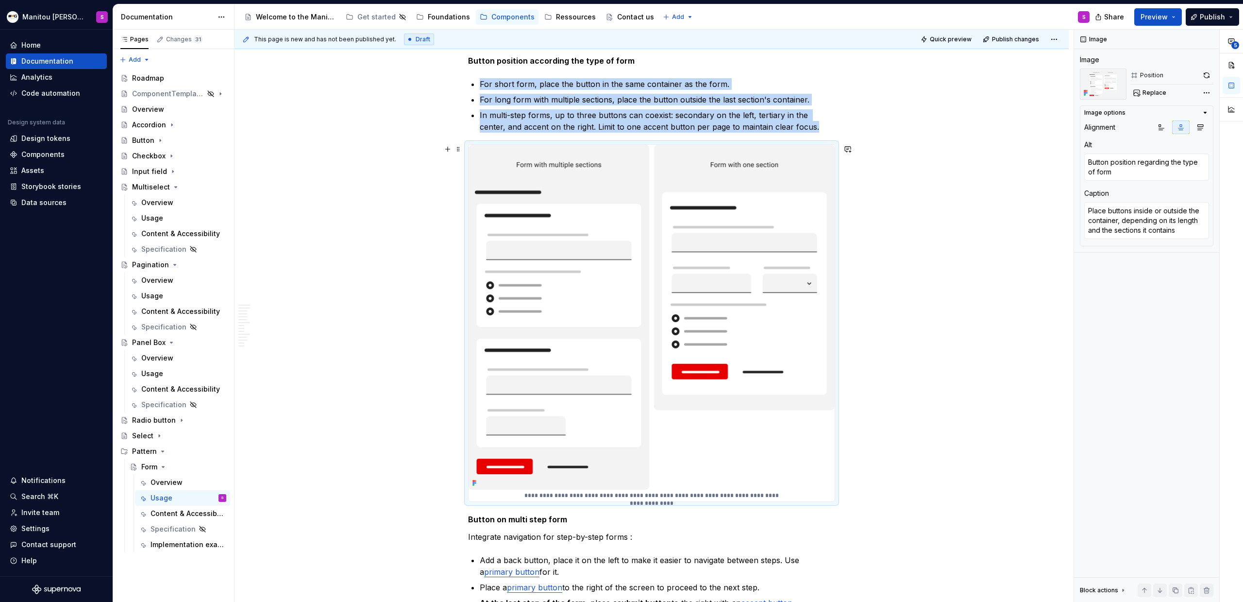
click at [734, 373] on div "This page is new and has not been published yet. Draft Quick preview Publish ch…" at bounding box center [654, 316] width 839 height 573
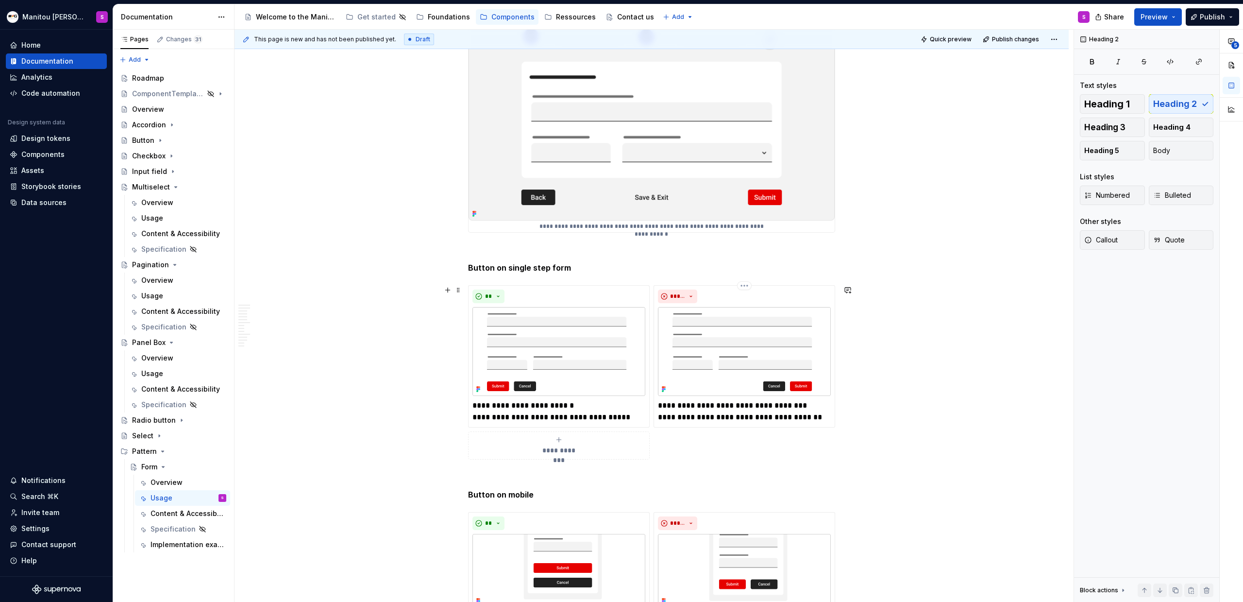
scroll to position [3405, 0]
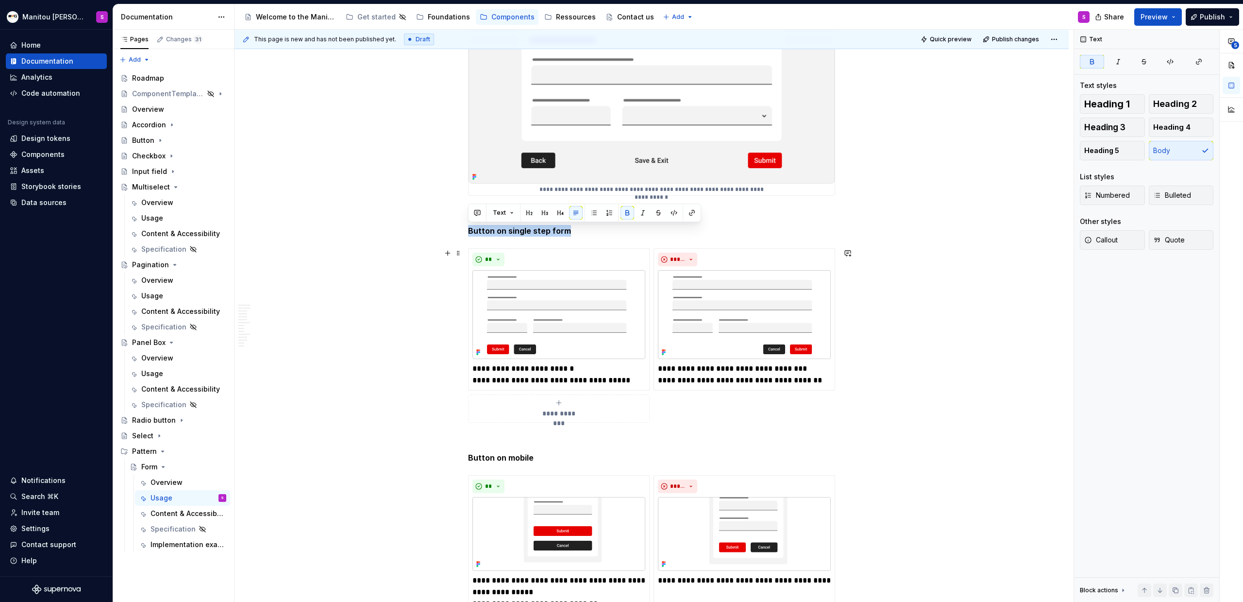
drag, startPoint x: 468, startPoint y: 233, endPoint x: 754, endPoint y: 419, distance: 341.5
click at [712, 373] on div "**********" at bounding box center [651, 335] width 367 height 174
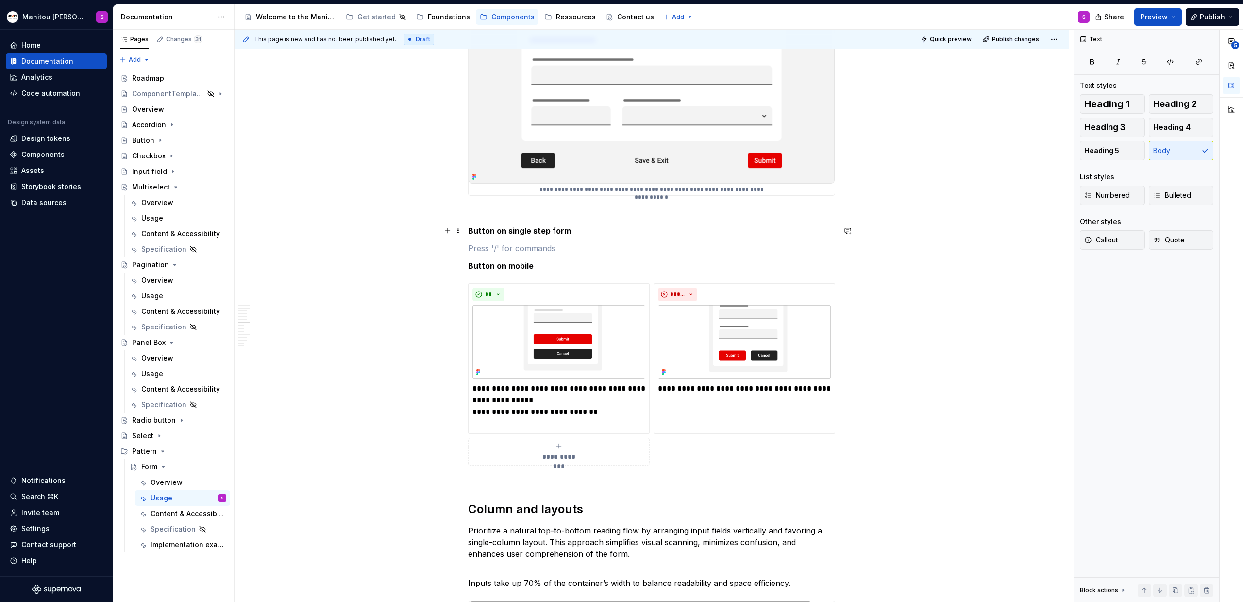
click at [504, 232] on strong "Button on single step form" at bounding box center [519, 231] width 103 height 10
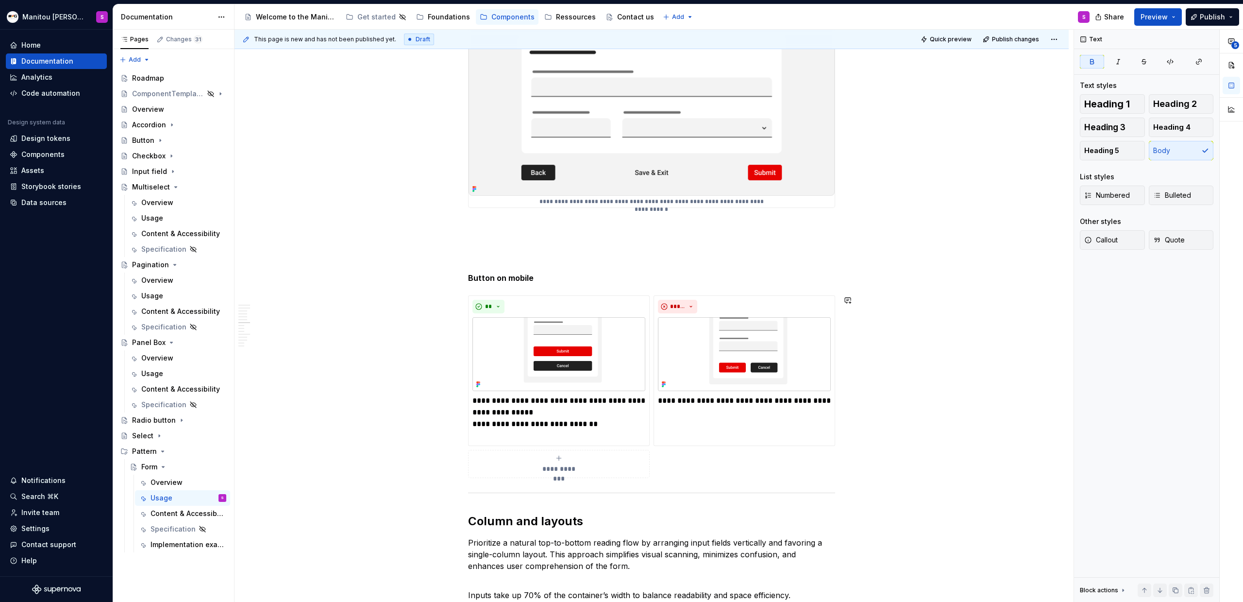
scroll to position [3392, 0]
click at [534, 281] on p "Button on mobile" at bounding box center [651, 278] width 367 height 12
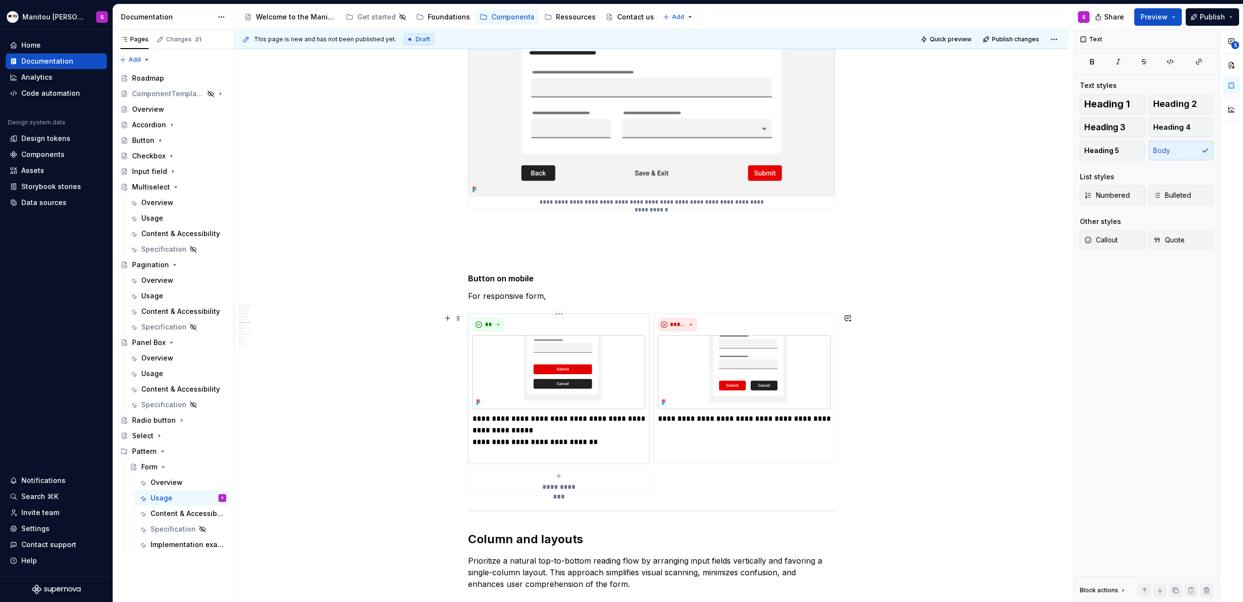
click at [578, 373] on img at bounding box center [559, 372] width 173 height 74
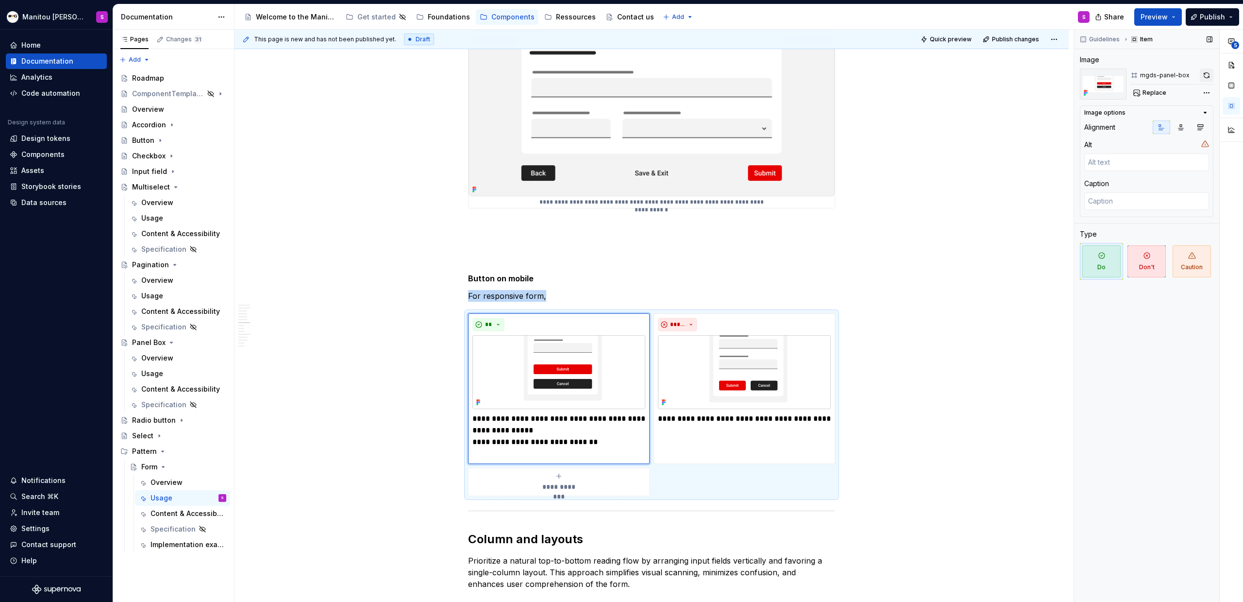
click at [734, 71] on button "button" at bounding box center [1207, 75] width 14 height 14
click at [573, 294] on p "For responsive form," at bounding box center [651, 296] width 367 height 12
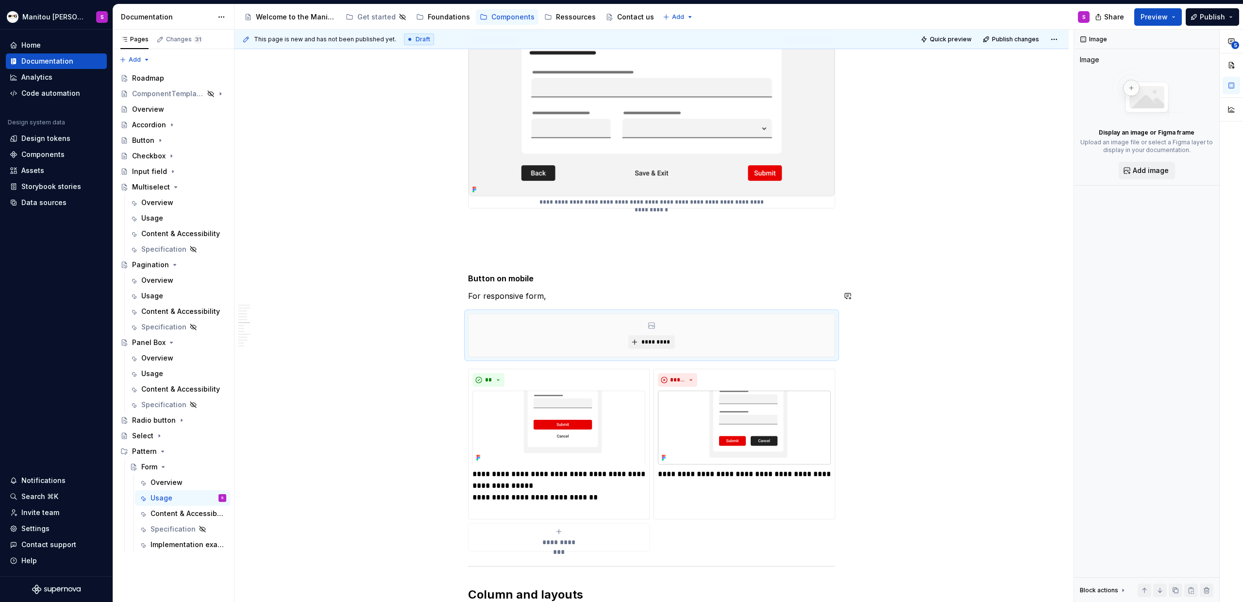
type textarea "*"
click at [657, 340] on span "*********" at bounding box center [656, 342] width 30 height 8
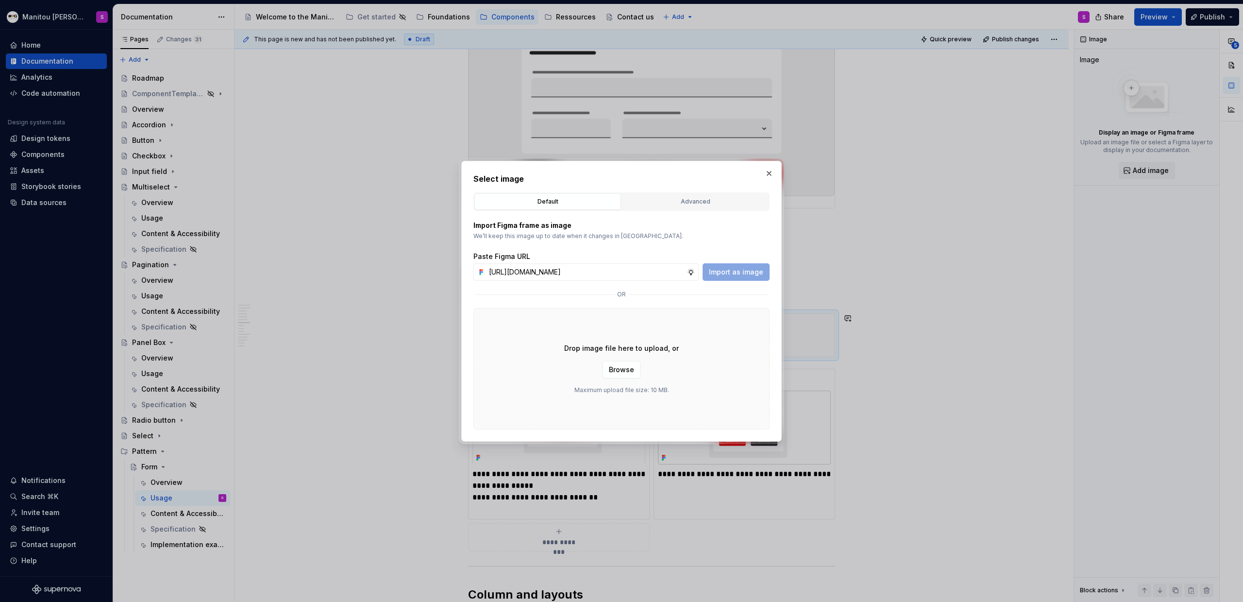
scroll to position [0, 282]
type input "[URL][DOMAIN_NAME]"
click at [725, 272] on span "Import as image" at bounding box center [736, 272] width 54 height 10
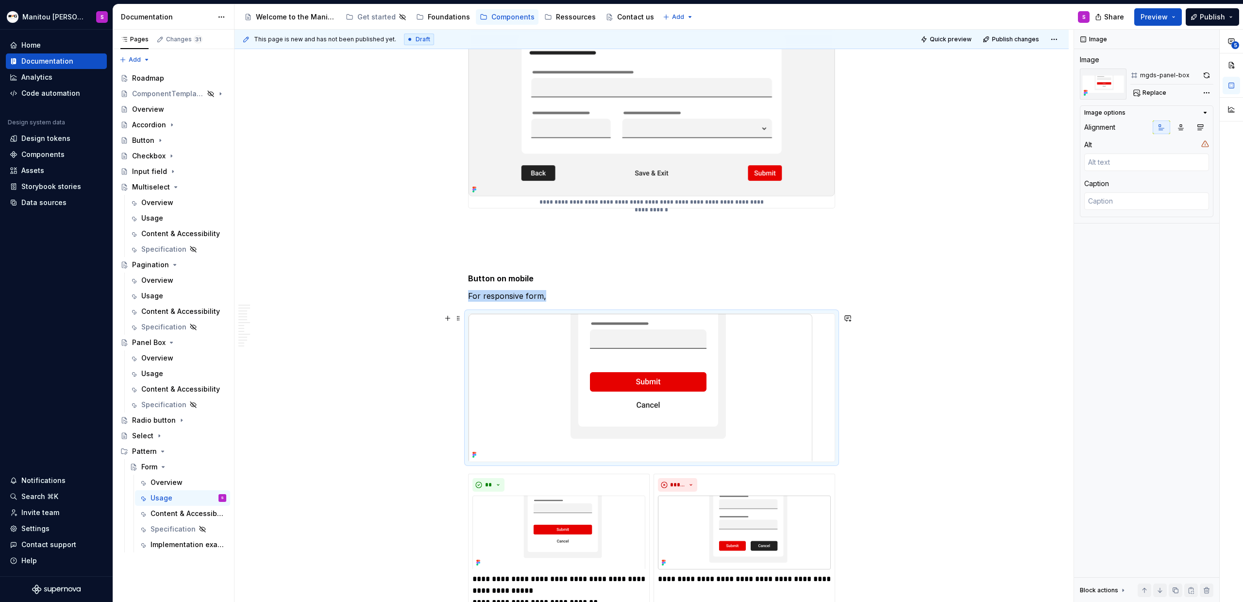
drag, startPoint x: 744, startPoint y: 394, endPoint x: 753, endPoint y: 393, distance: 9.3
click at [734, 373] on img at bounding box center [641, 388] width 344 height 148
click at [734, 75] on button "button" at bounding box center [1207, 75] width 14 height 14
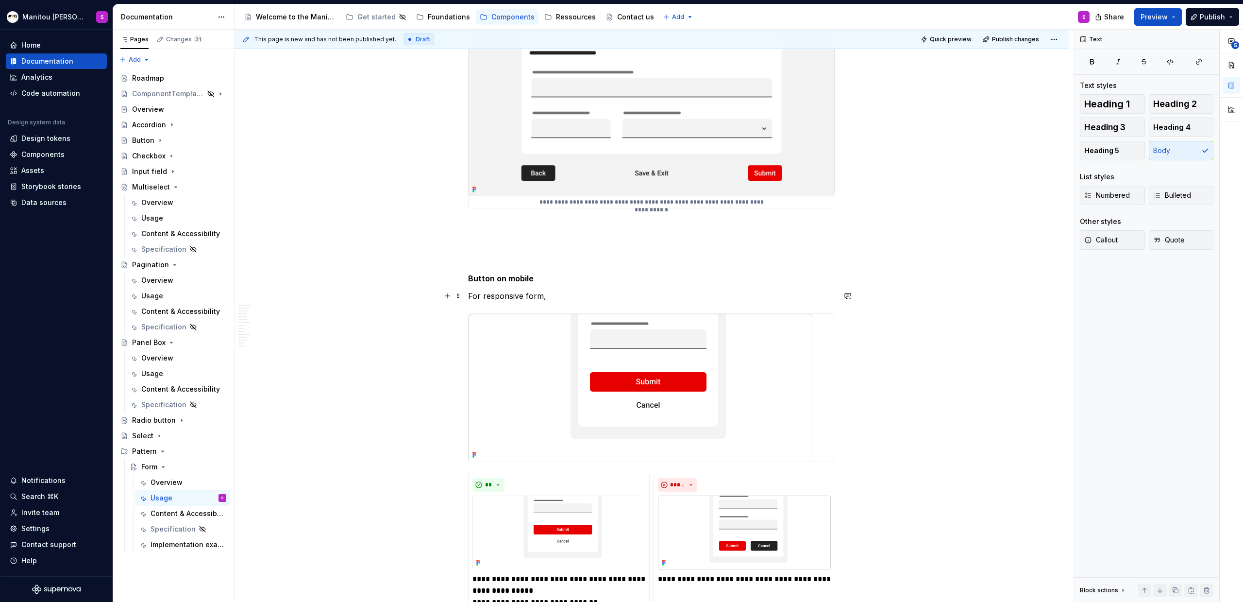
click at [519, 295] on p "For responsive form," at bounding box center [651, 296] width 367 height 12
click at [558, 299] on p "For responsive form," at bounding box center [651, 296] width 367 height 12
click at [734, 39] on span "Quick preview" at bounding box center [951, 39] width 42 height 8
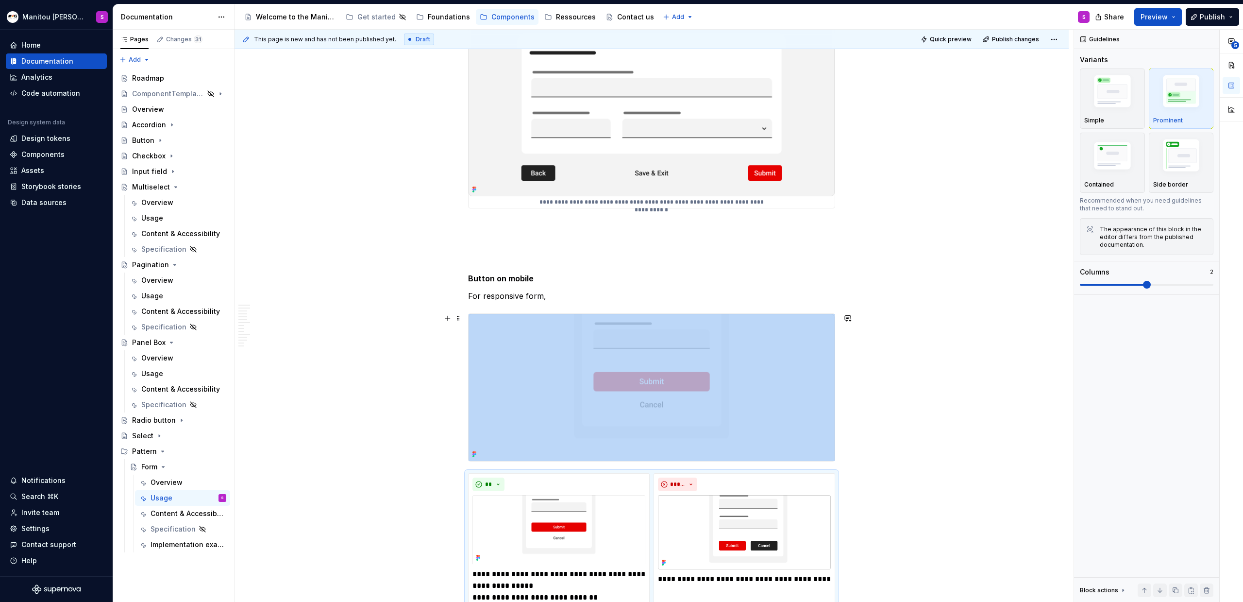
scroll to position [3441, 0]
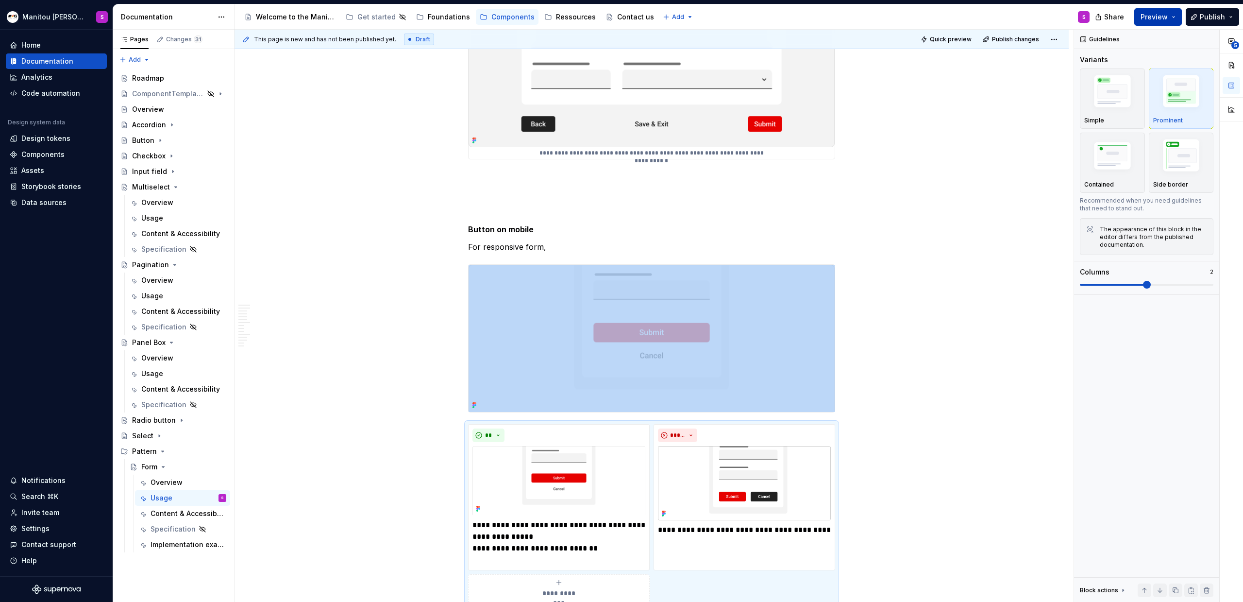
click at [734, 15] on button "Preview" at bounding box center [1159, 16] width 48 height 17
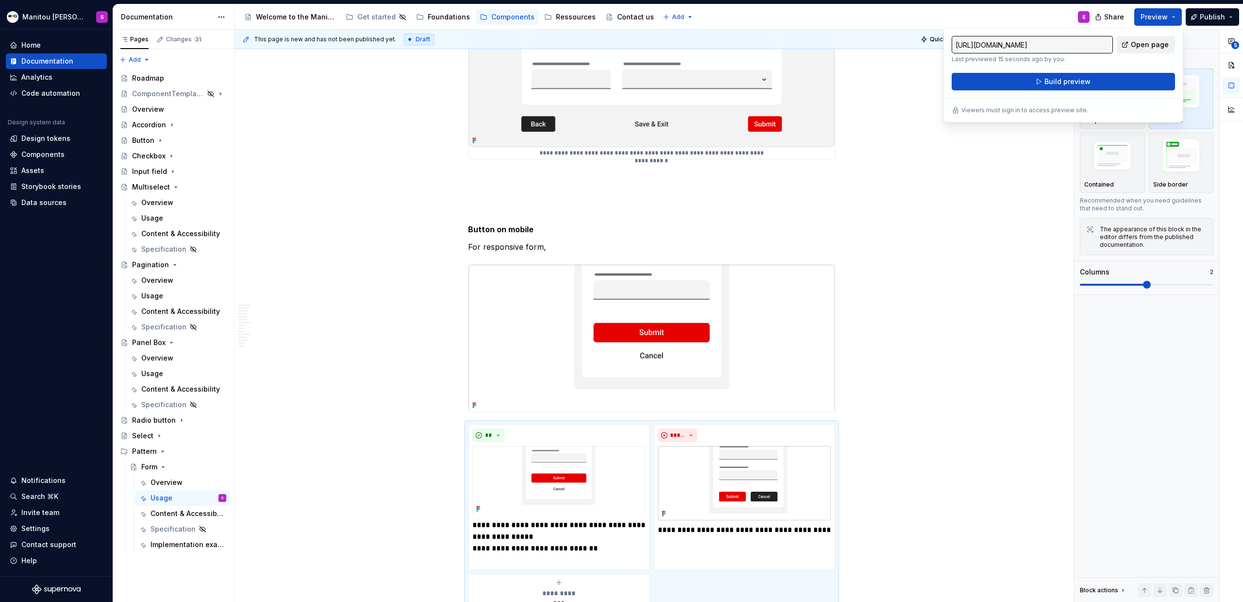
click at [734, 47] on span "Open page" at bounding box center [1150, 45] width 38 height 10
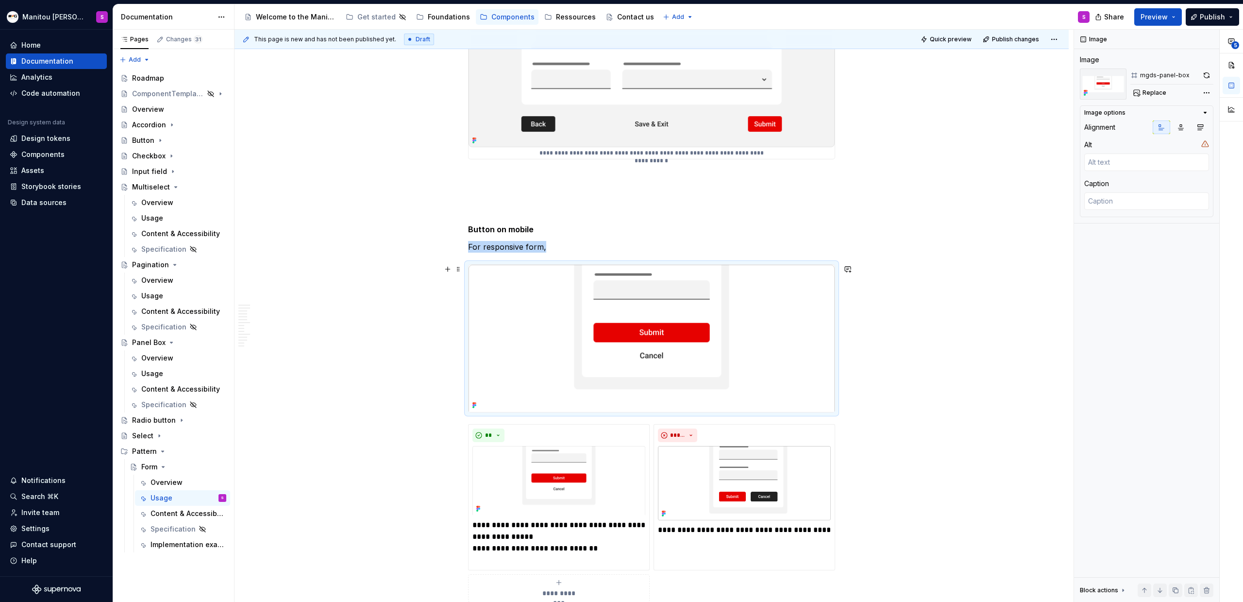
click at [734, 310] on img at bounding box center [652, 338] width 366 height 147
click at [734, 75] on button "button" at bounding box center [1207, 75] width 14 height 14
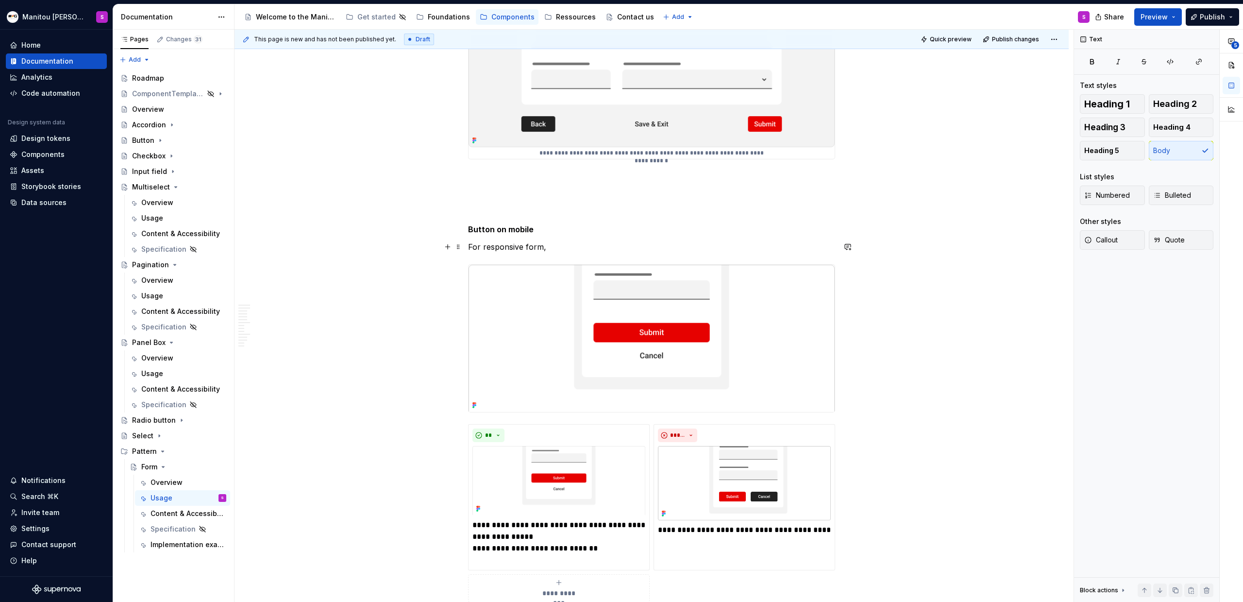
click at [586, 249] on p "For responsive form," at bounding box center [651, 247] width 367 height 12
click at [605, 373] on p "**********" at bounding box center [559, 542] width 173 height 47
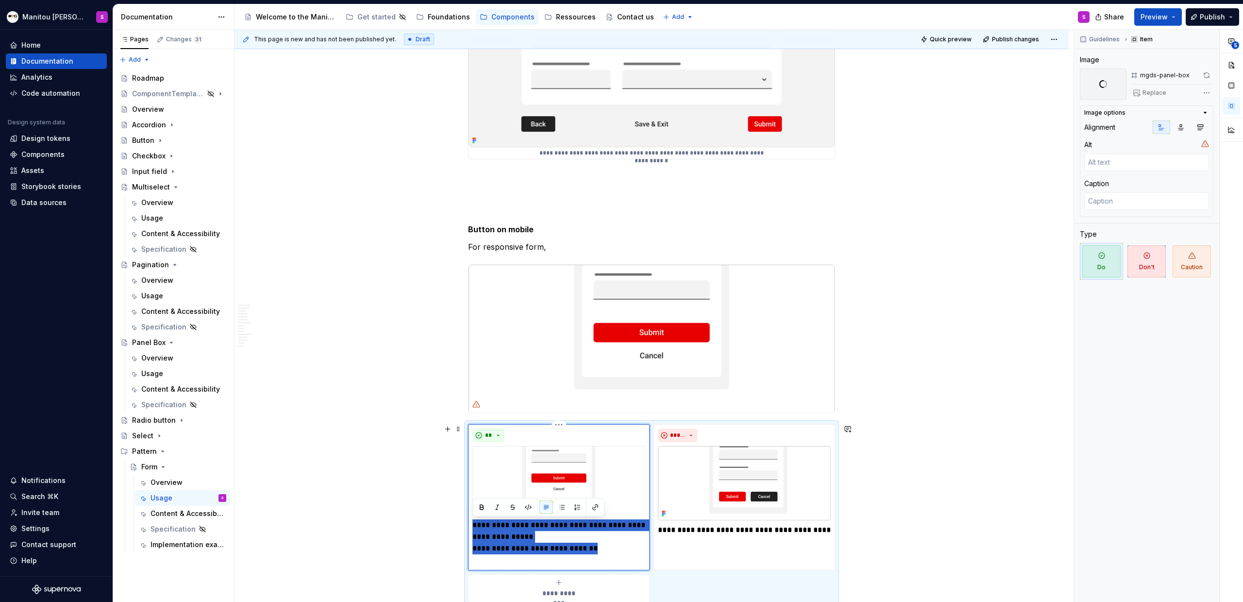
drag, startPoint x: 593, startPoint y: 552, endPoint x: 470, endPoint y: 527, distance: 125.6
click at [470, 373] on div "**********" at bounding box center [559, 497] width 182 height 146
click at [567, 249] on p "For responsive form," at bounding box center [651, 247] width 367 height 12
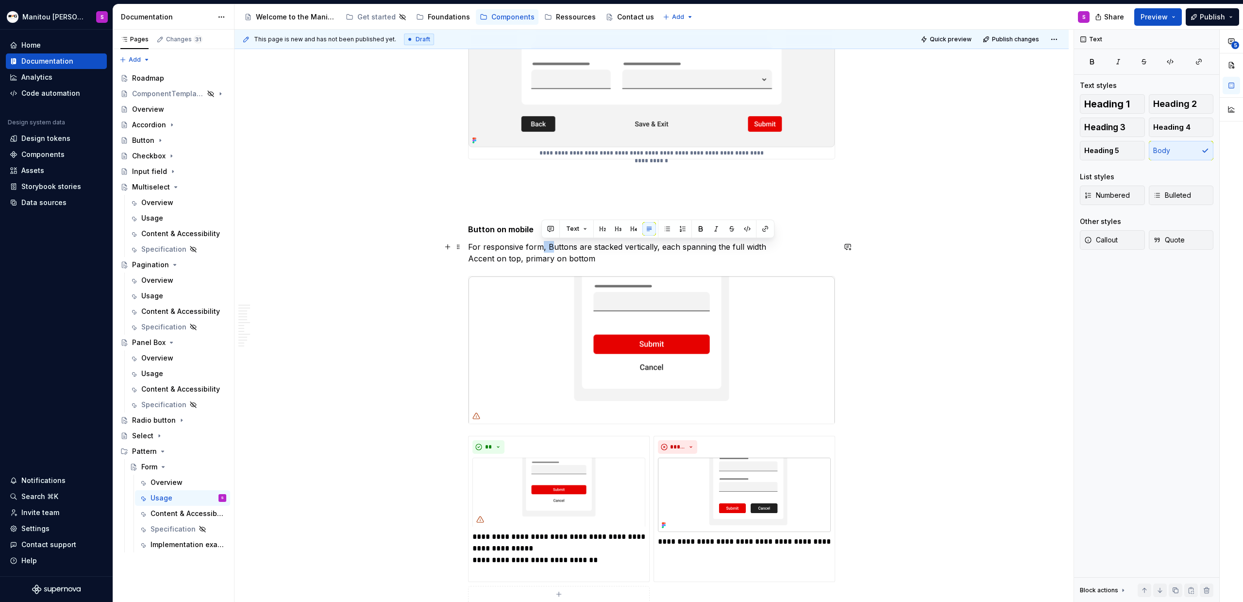
drag, startPoint x: 542, startPoint y: 243, endPoint x: 551, endPoint y: 248, distance: 9.8
click at [551, 248] on p "For responsive form, Buttons are stacked vertically, each spanning the full wid…" at bounding box center [651, 252] width 367 height 23
click at [734, 243] on p "For responsive form, buttons are stacked vertically, each spanning the full wid…" at bounding box center [651, 252] width 367 height 23
click at [526, 258] on p "For responsive form, buttons are stacked vertically, each spanning the full wid…" at bounding box center [651, 252] width 367 height 23
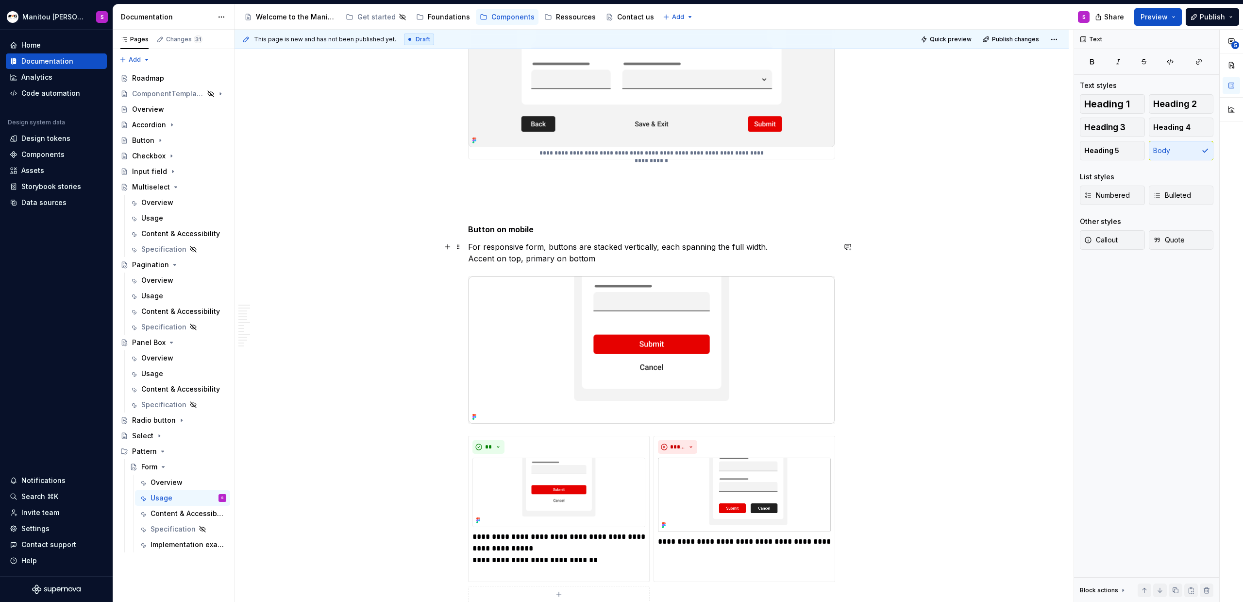
drag, startPoint x: 552, startPoint y: 258, endPoint x: 625, endPoint y: 269, distance: 73.6
click at [552, 258] on p "For responsive form, buttons are stacked vertically, each spanning the full wid…" at bounding box center [651, 252] width 367 height 23
click at [679, 259] on p "For responsive form, buttons are stacked vertically, each spanning the full wid…" at bounding box center [651, 252] width 367 height 23
click at [550, 229] on p "Button on mobile" at bounding box center [651, 229] width 367 height 12
click at [461, 225] on span at bounding box center [459, 229] width 8 height 14
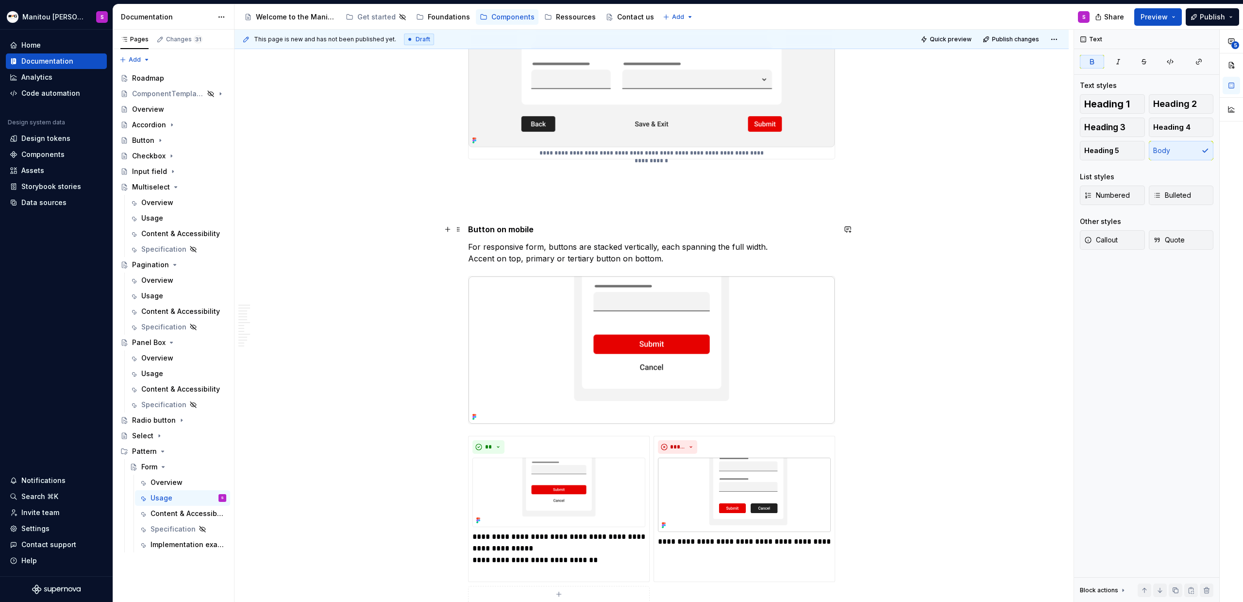
click at [470, 229] on strong "Button on mobile" at bounding box center [501, 229] width 66 height 10
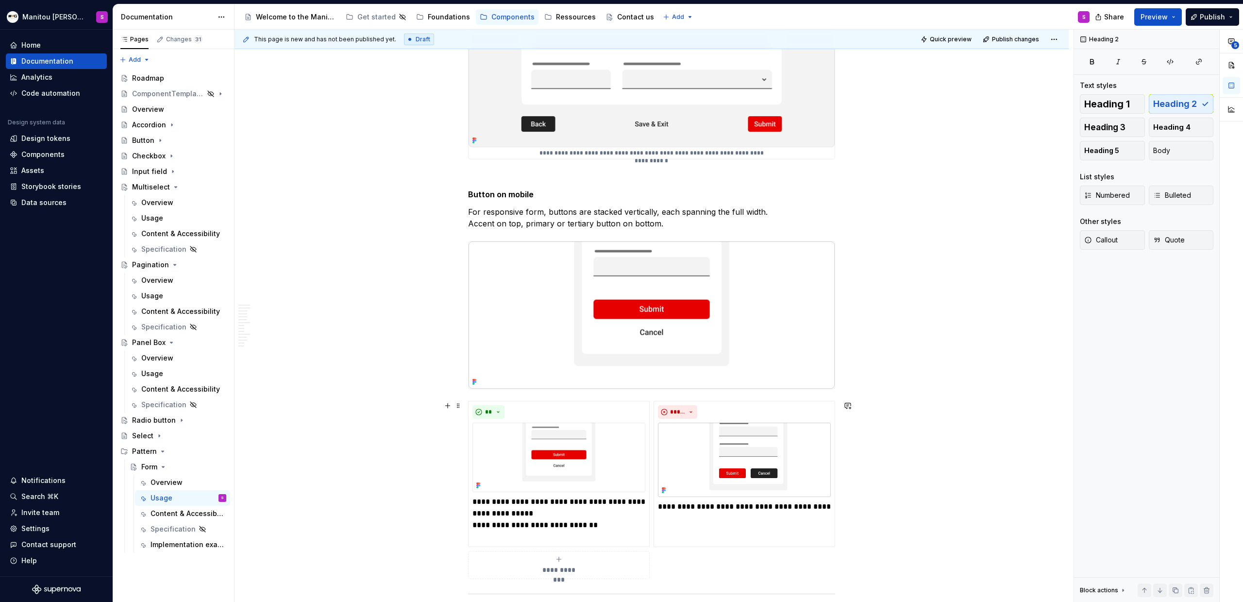
drag, startPoint x: 481, startPoint y: 395, endPoint x: 838, endPoint y: 551, distance: 389.4
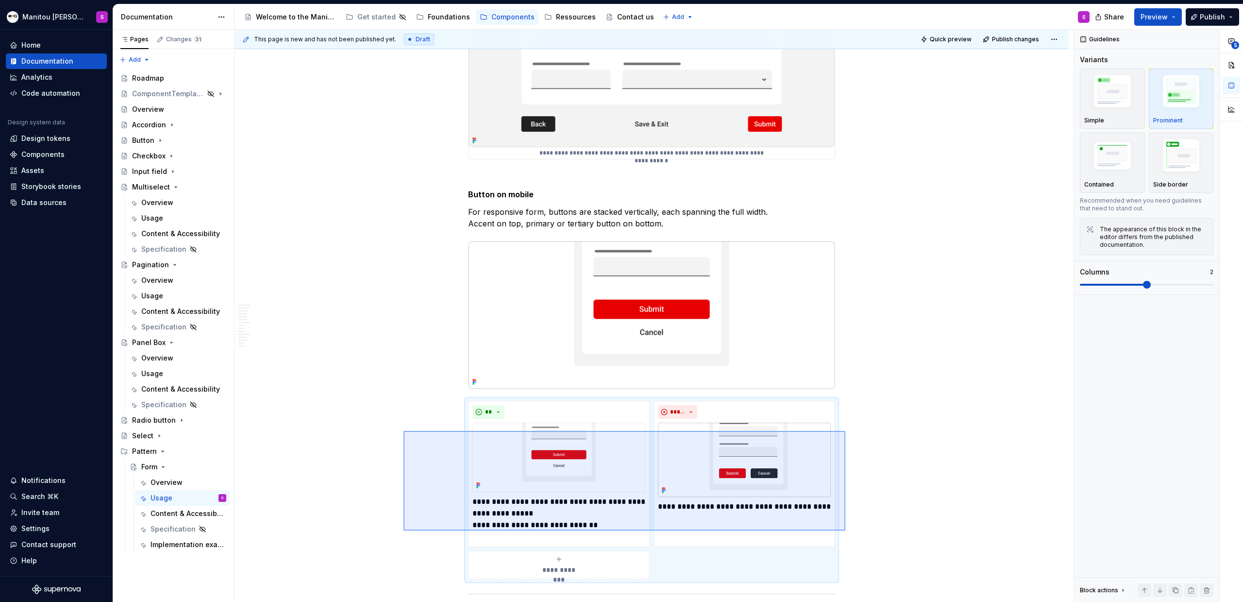
drag, startPoint x: 846, startPoint y: 530, endPoint x: 404, endPoint y: 431, distance: 453.1
click at [404, 373] on div "This page is new and has not been published yet. Draft Quick preview Publish ch…" at bounding box center [654, 316] width 839 height 573
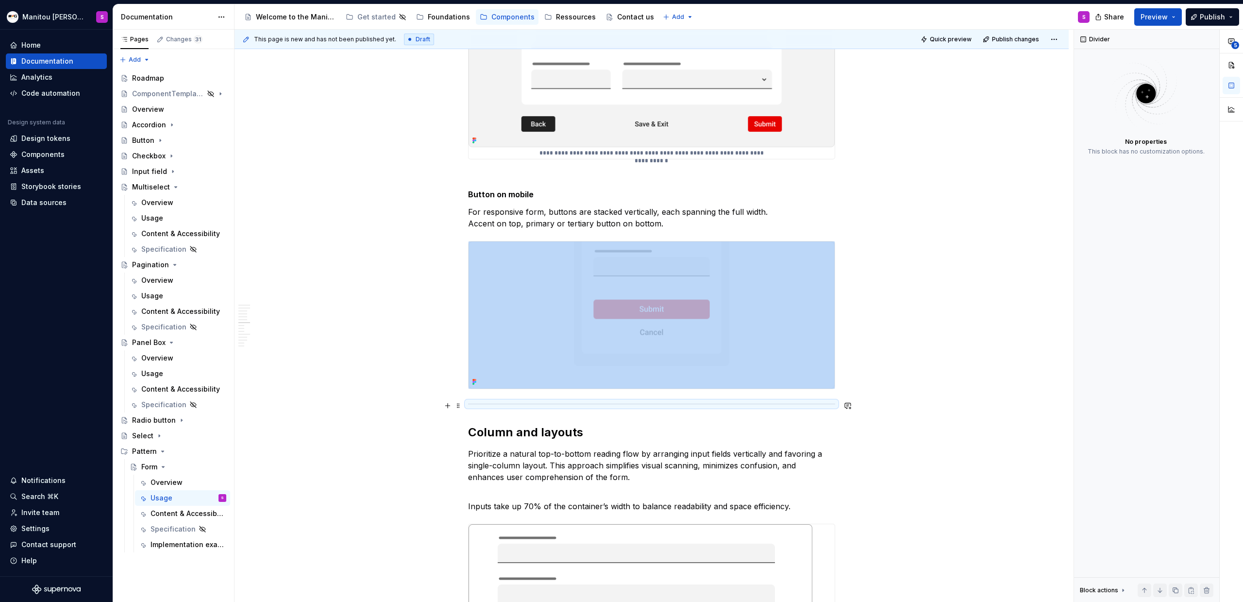
click at [457, 373] on span at bounding box center [459, 406] width 8 height 14
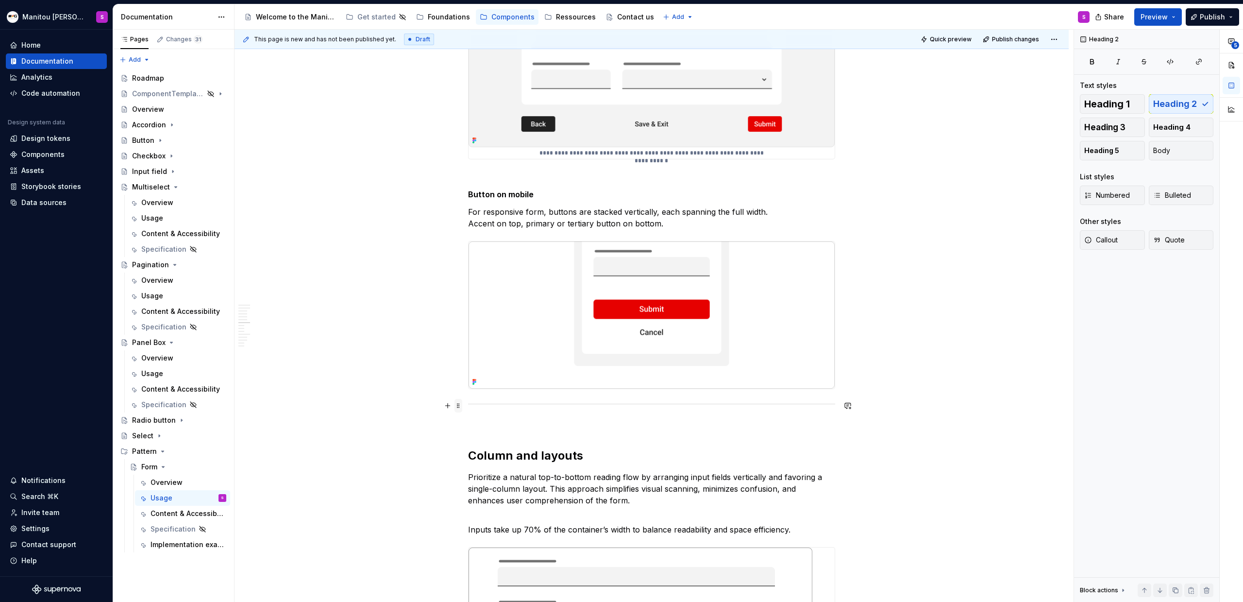
click at [459, 373] on span at bounding box center [459, 406] width 8 height 14
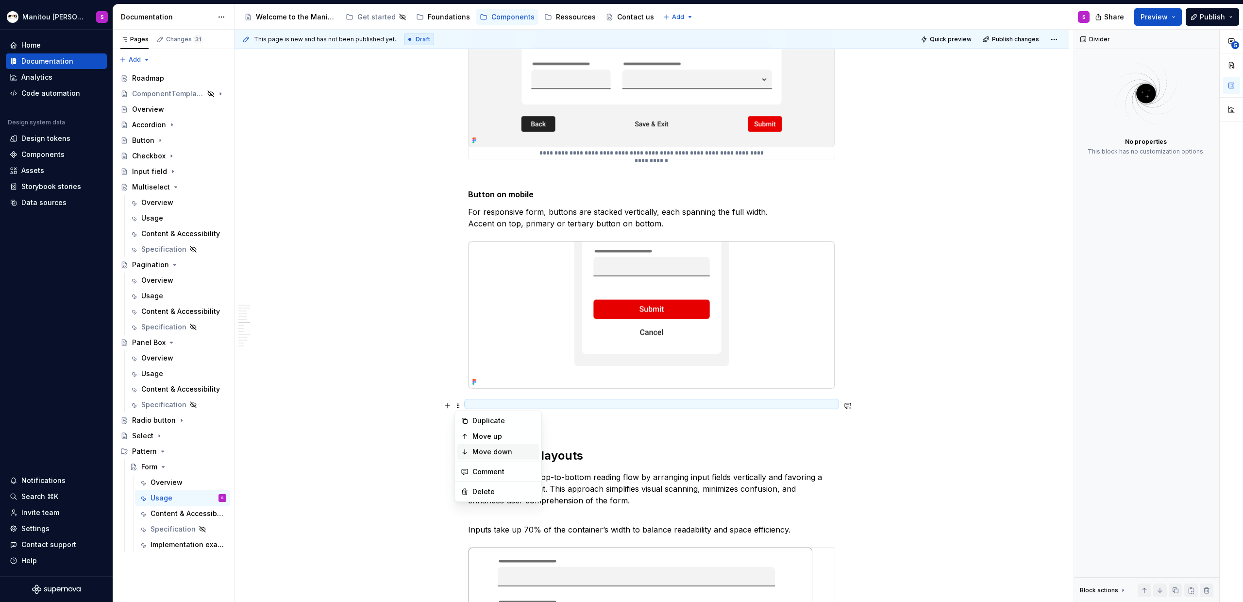
click at [471, 373] on div "Move down" at bounding box center [498, 452] width 83 height 16
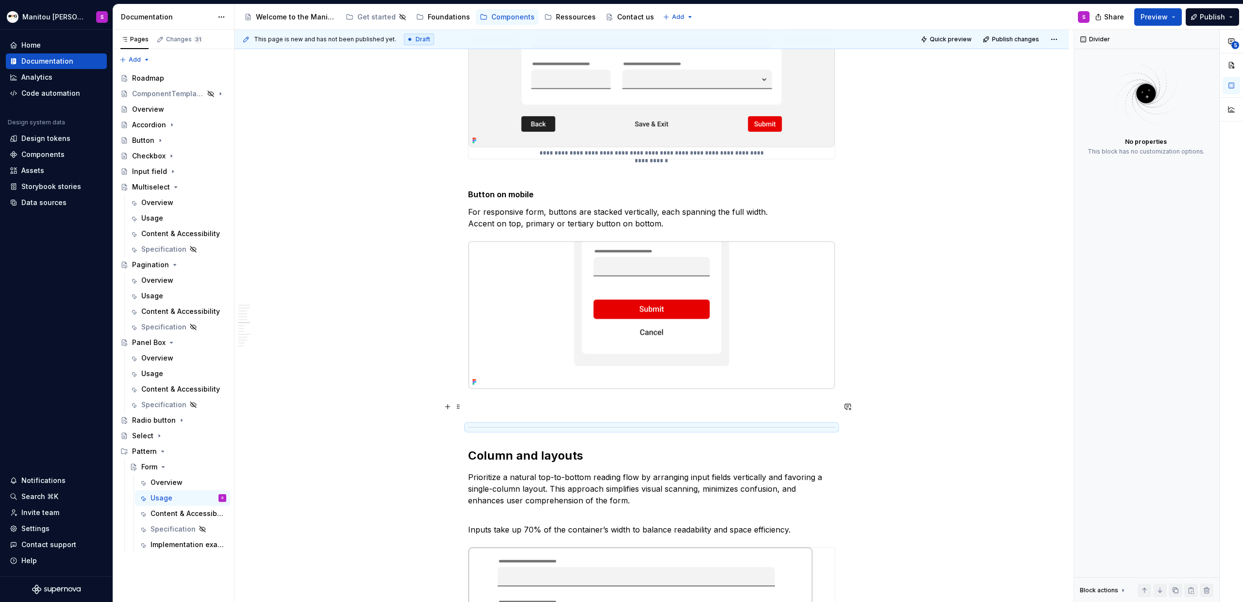
click at [727, 373] on p at bounding box center [651, 407] width 367 height 12
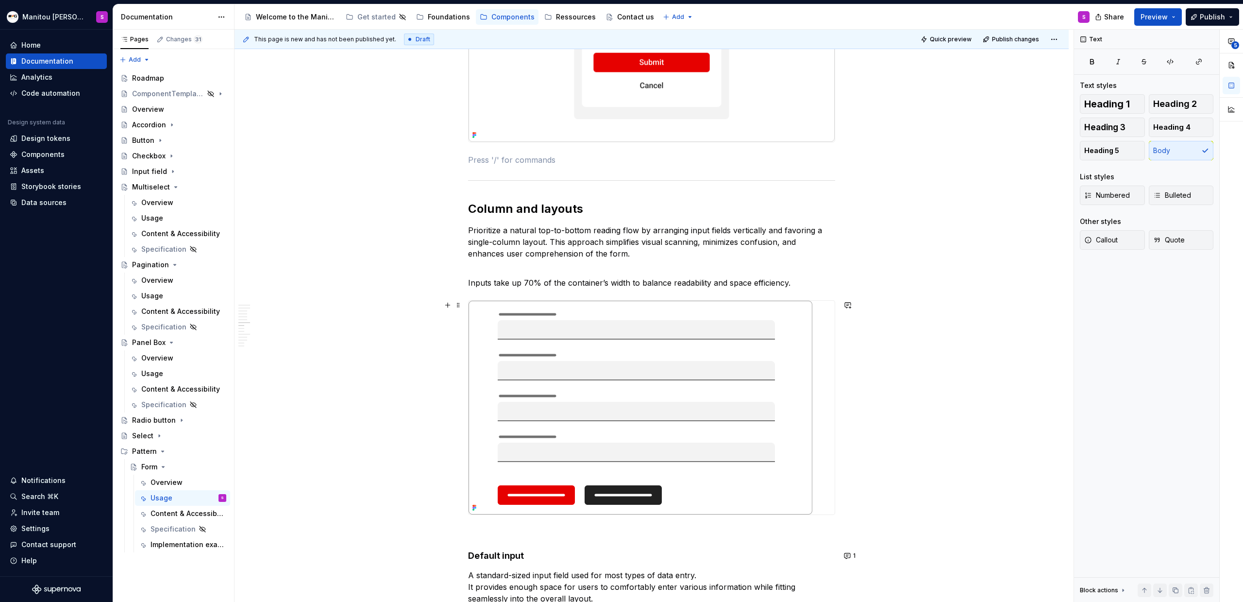
scroll to position [3764, 0]
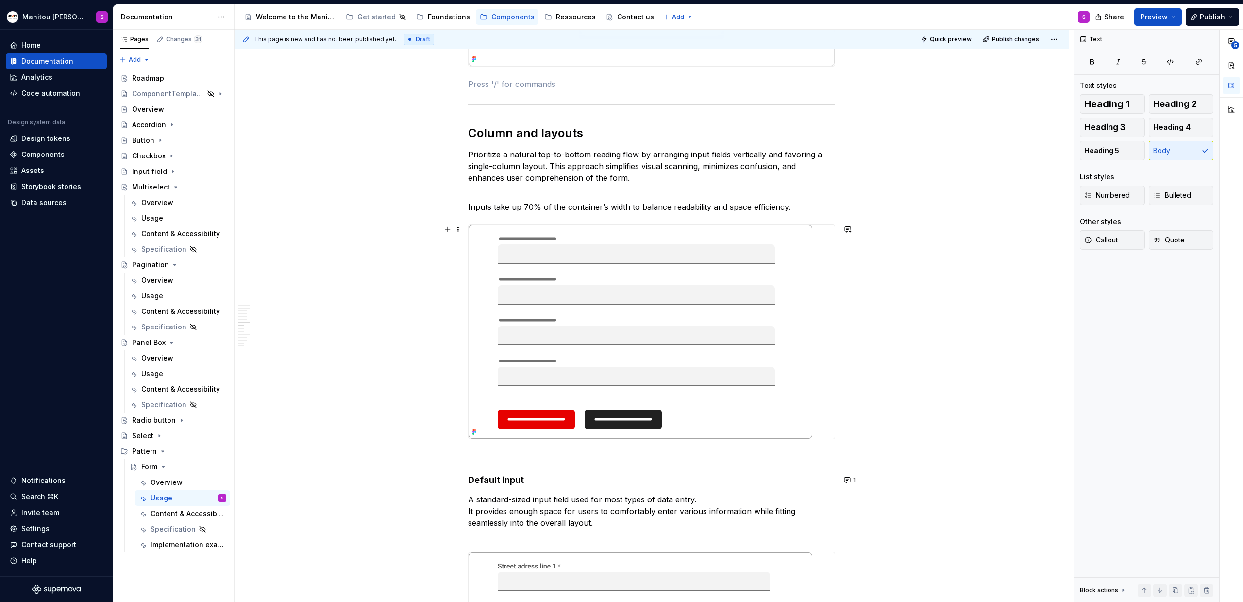
click at [734, 251] on img at bounding box center [641, 332] width 344 height 214
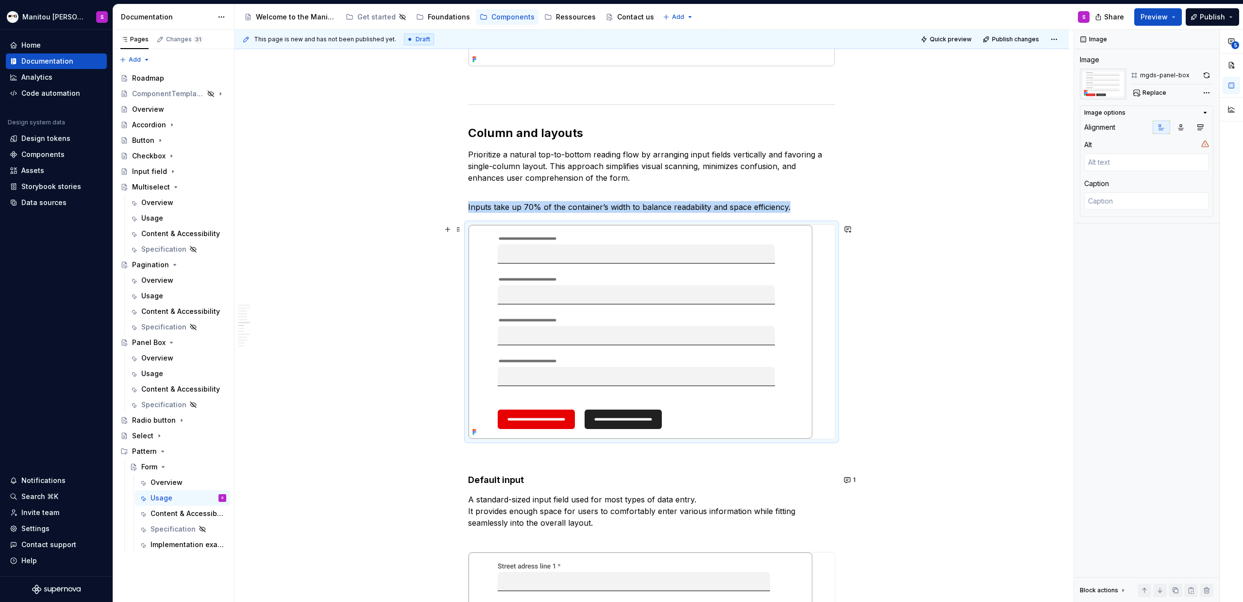
click at [666, 277] on img at bounding box center [641, 332] width 344 height 214
click at [734, 92] on span "Replace" at bounding box center [1155, 93] width 24 height 8
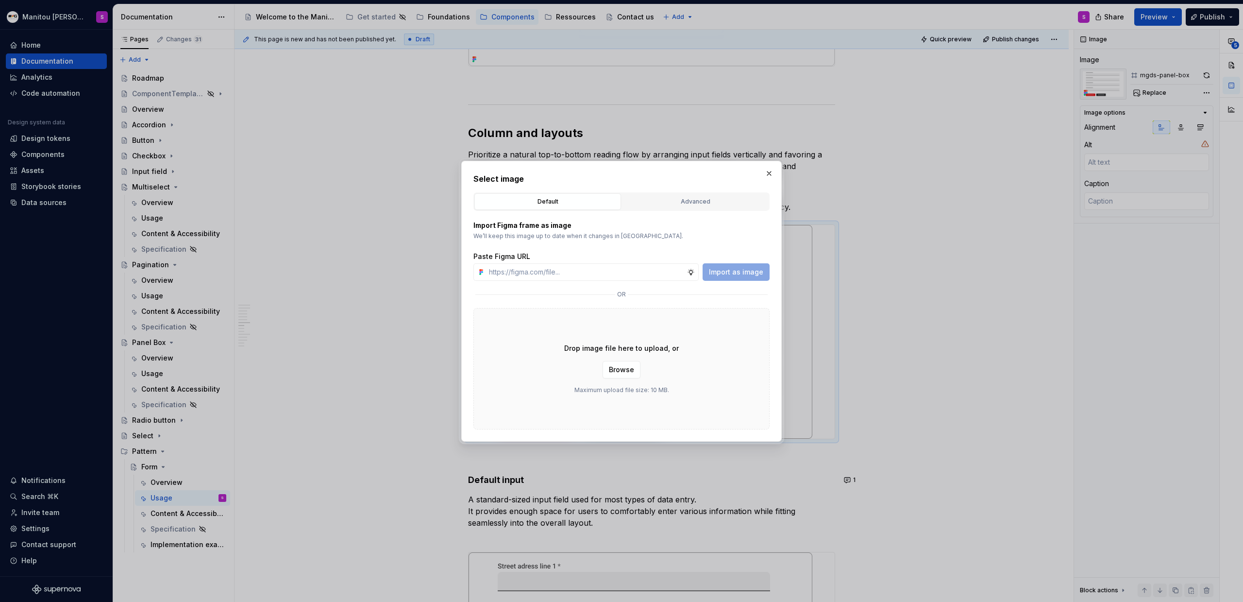
type textarea "*"
type input "[URL][DOMAIN_NAME]"
click at [725, 273] on span "Import as image" at bounding box center [736, 272] width 54 height 10
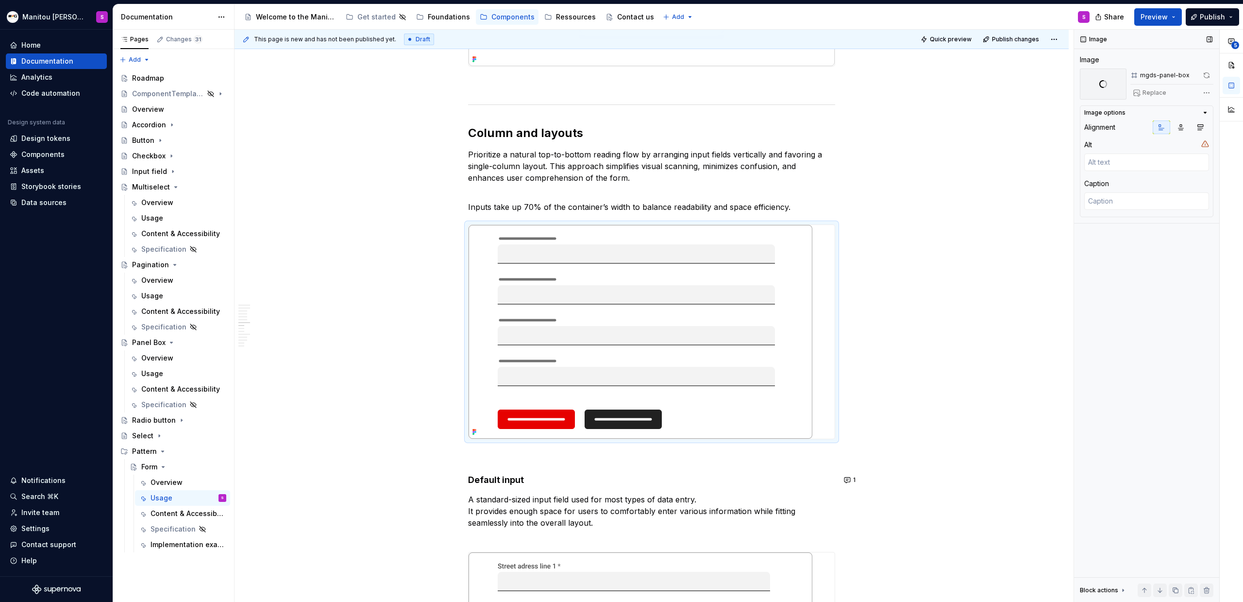
click at [734, 77] on span at bounding box center [1207, 75] width 14 height 14
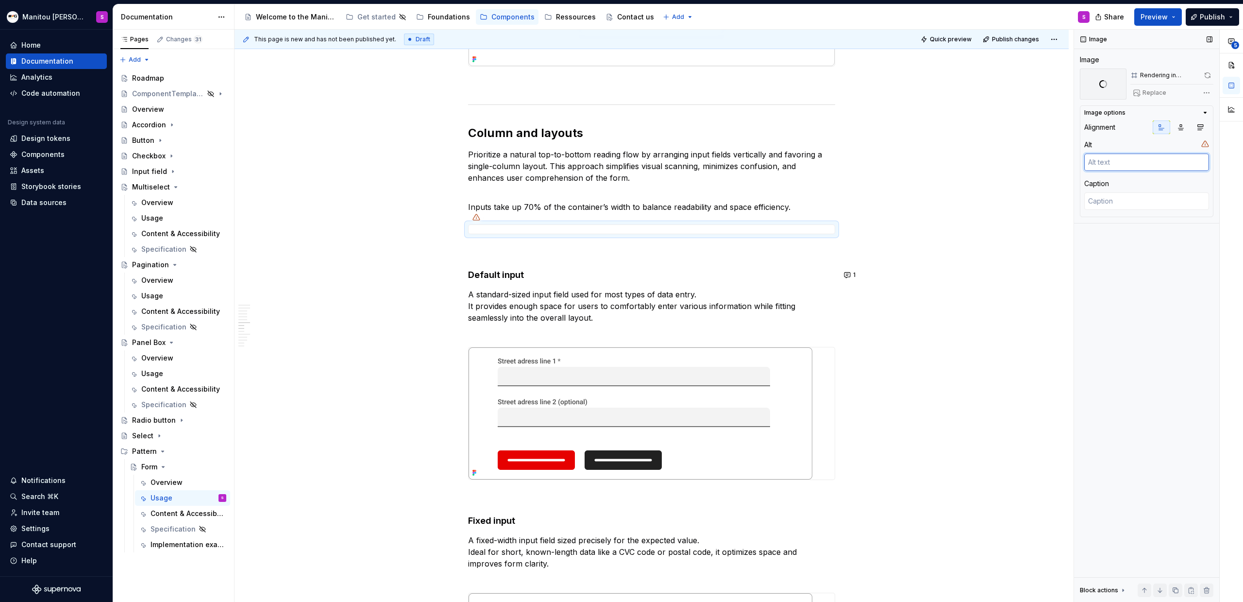
click at [734, 156] on textarea at bounding box center [1147, 161] width 125 height 17
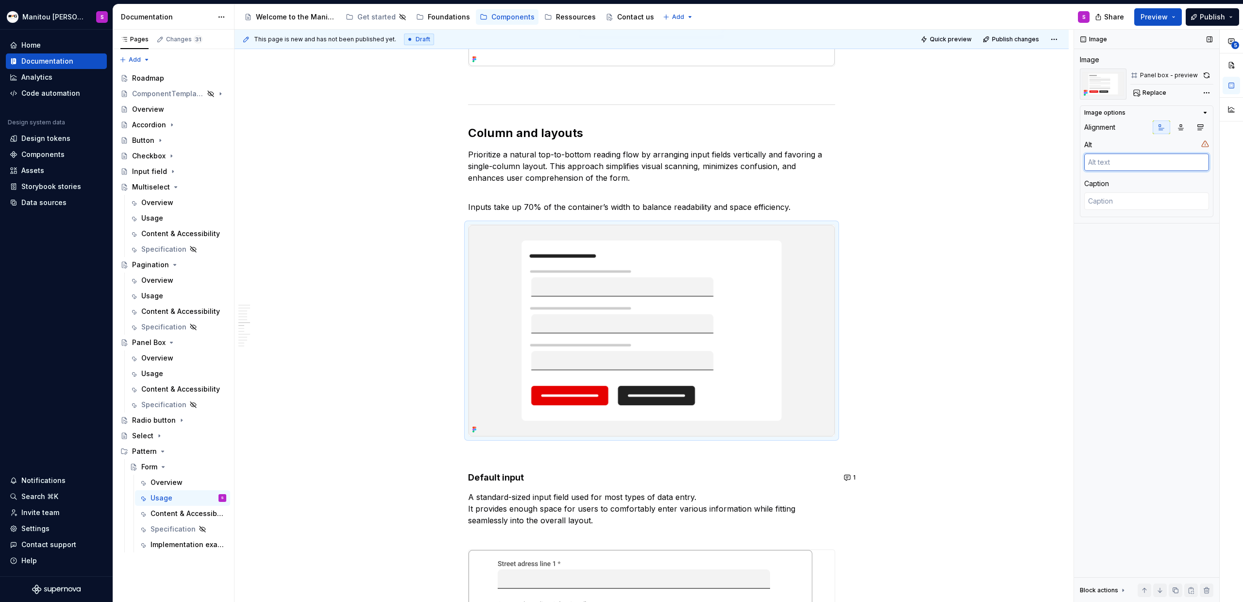
type textarea "*"
type textarea "Co"
type textarea "*"
type textarea "Col"
type textarea "*"
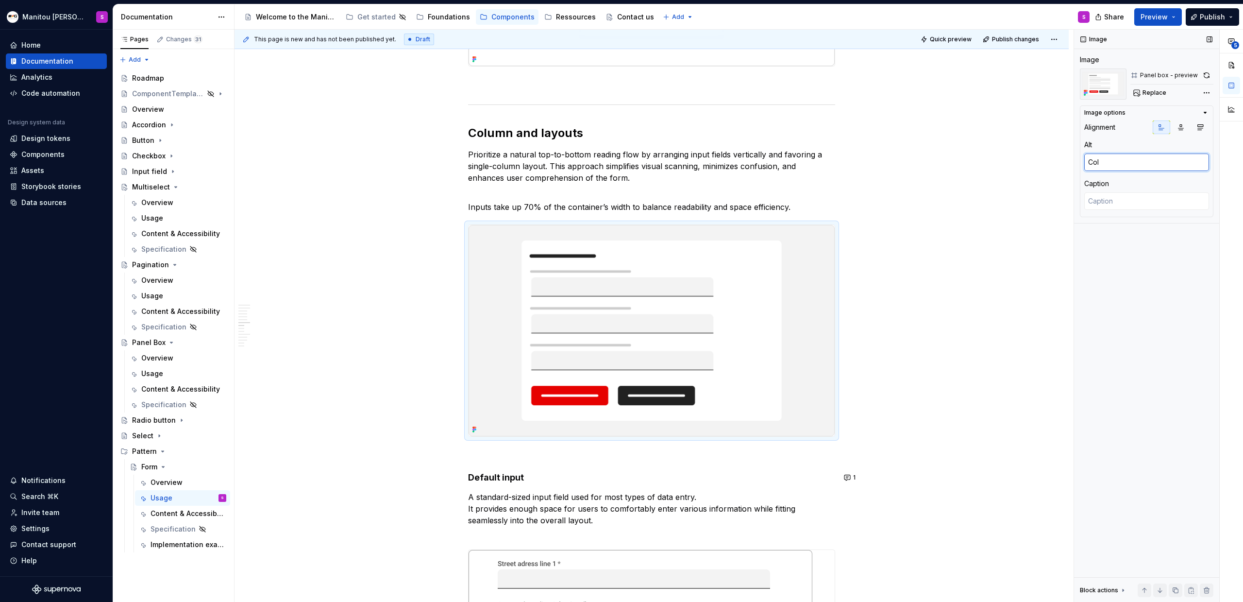
type textarea "Colu"
type textarea "*"
type textarea "Colum"
type textarea "*"
type textarea "Column"
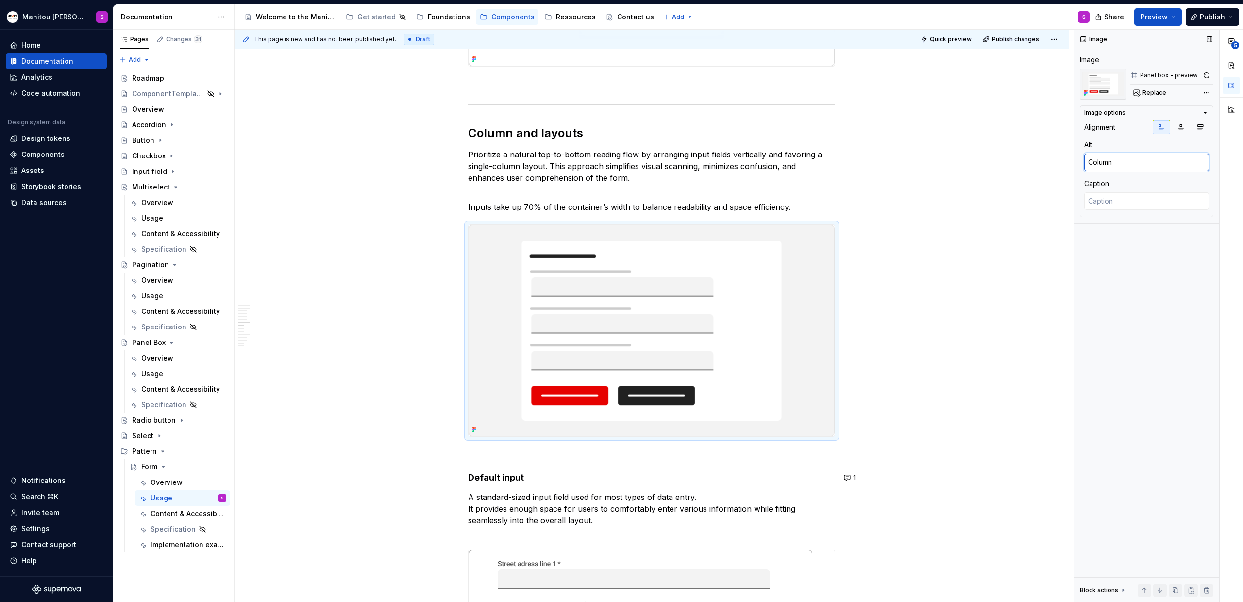
type textarea "*"
type textarea "Column"
type textarea "*"
type textarea "Column a"
type textarea "*"
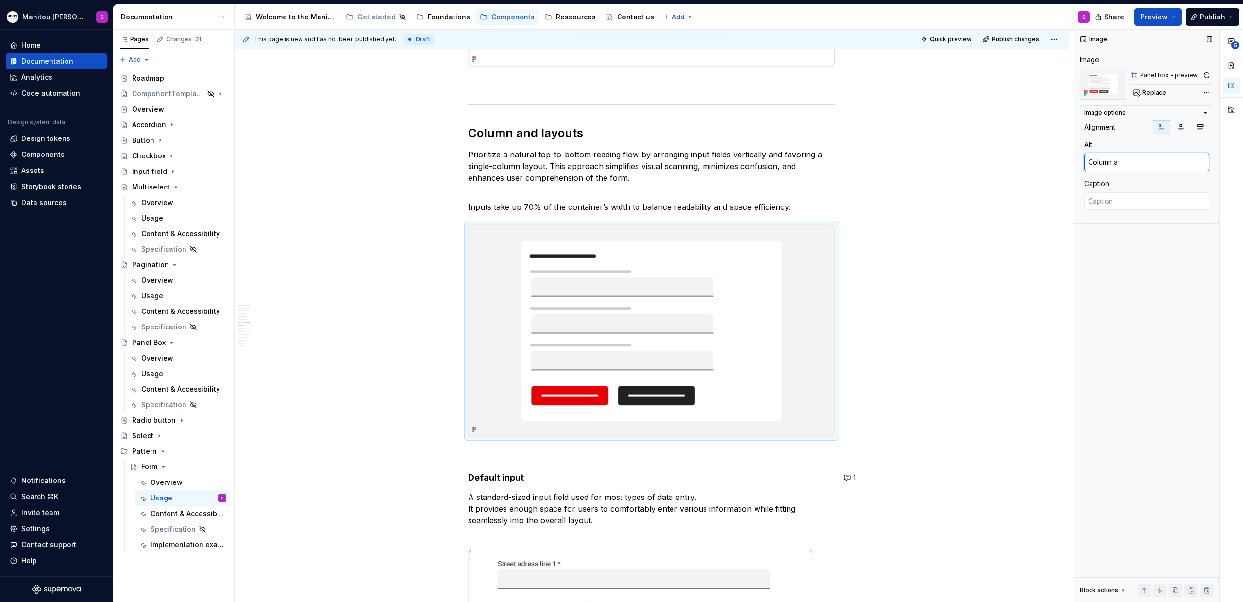
type textarea "Column an"
type textarea "*"
type textarea "Column and"
type textarea "*"
type textarea "Column and"
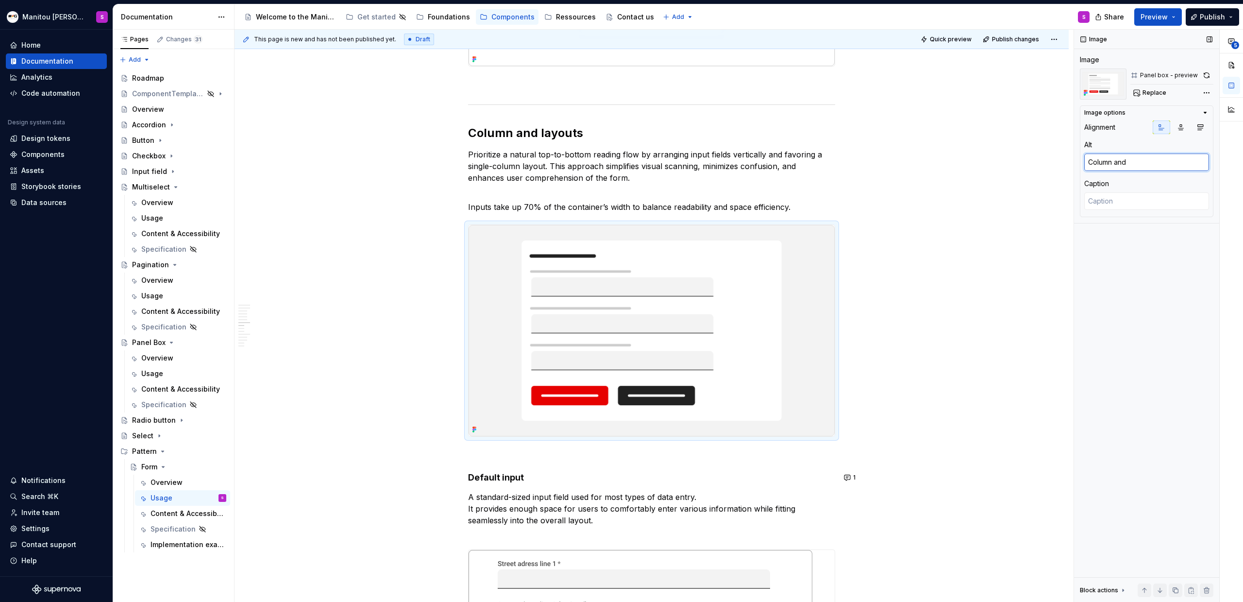
type textarea "*"
type textarea "Column and l"
type textarea "*"
type textarea "Column and la"
type textarea "*"
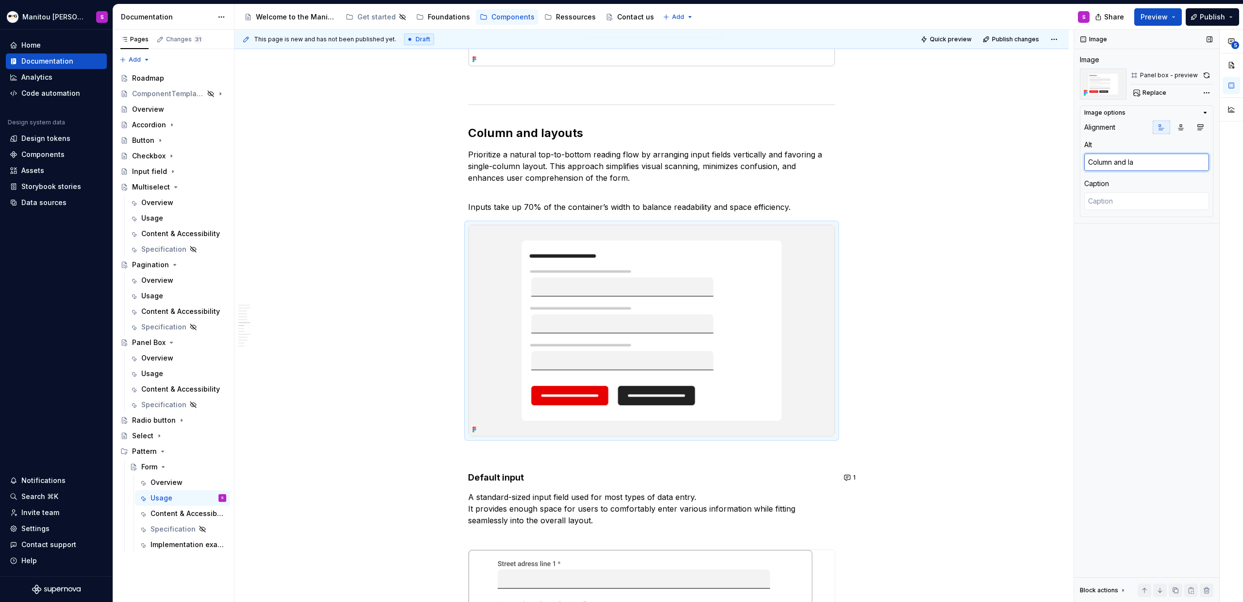
type textarea "Column and lay"
type textarea "*"
type textarea "Column and layo"
type textarea "*"
type textarea "Column and layout"
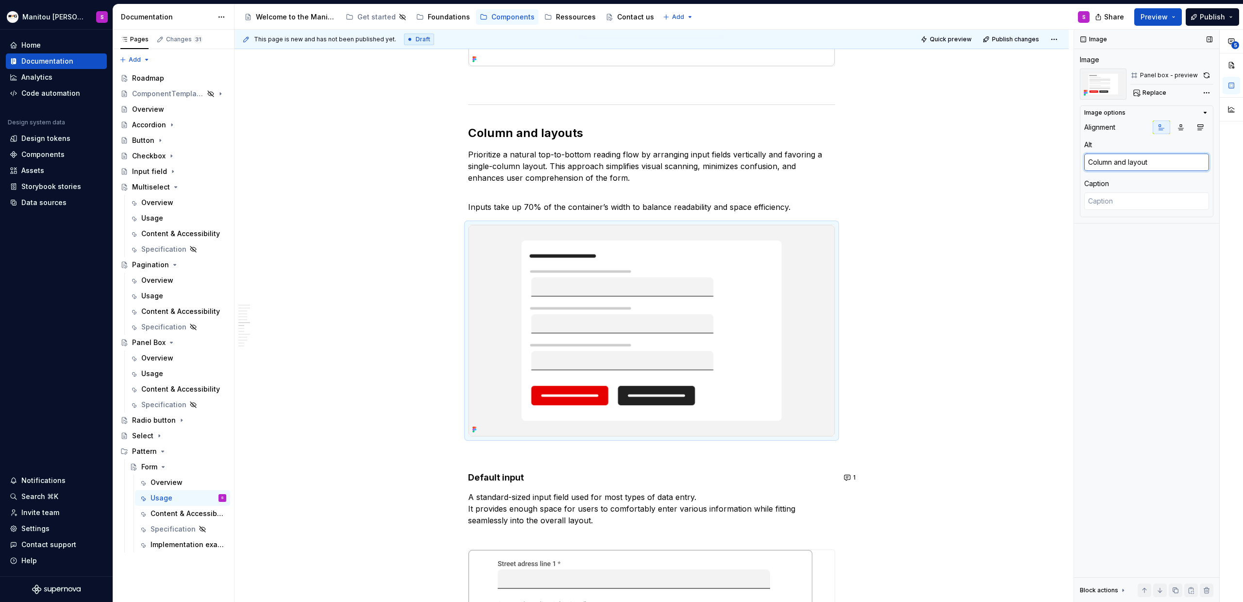
type textarea "*"
type textarea "i"
type textarea "*"
type textarea "im"
type textarea "*"
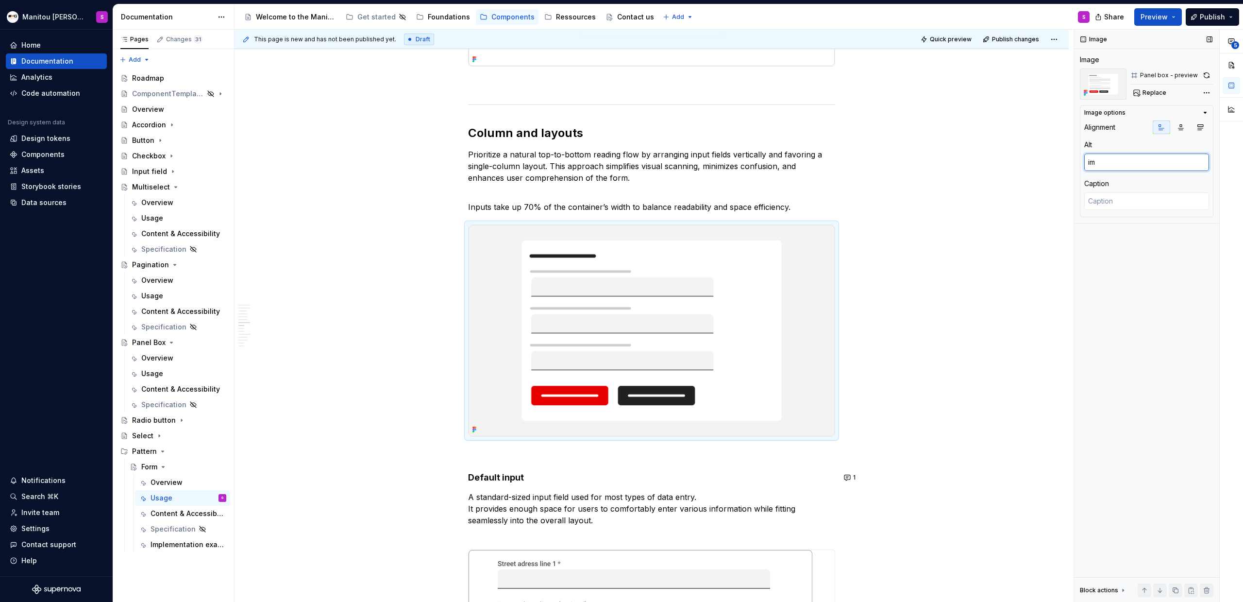
type textarea "imp"
type textarea "*"
type textarea "impu"
type textarea "*"
type textarea "imput"
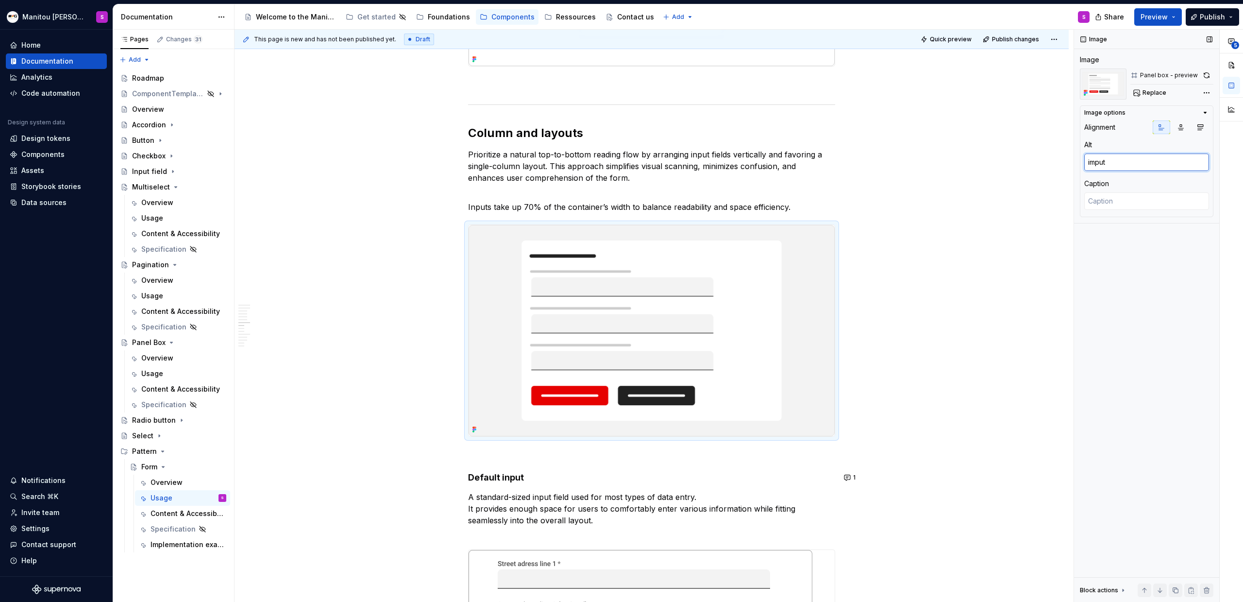
type textarea "*"
type textarea "imput"
type textarea "*"
type textarea "imput s"
type textarea "*"
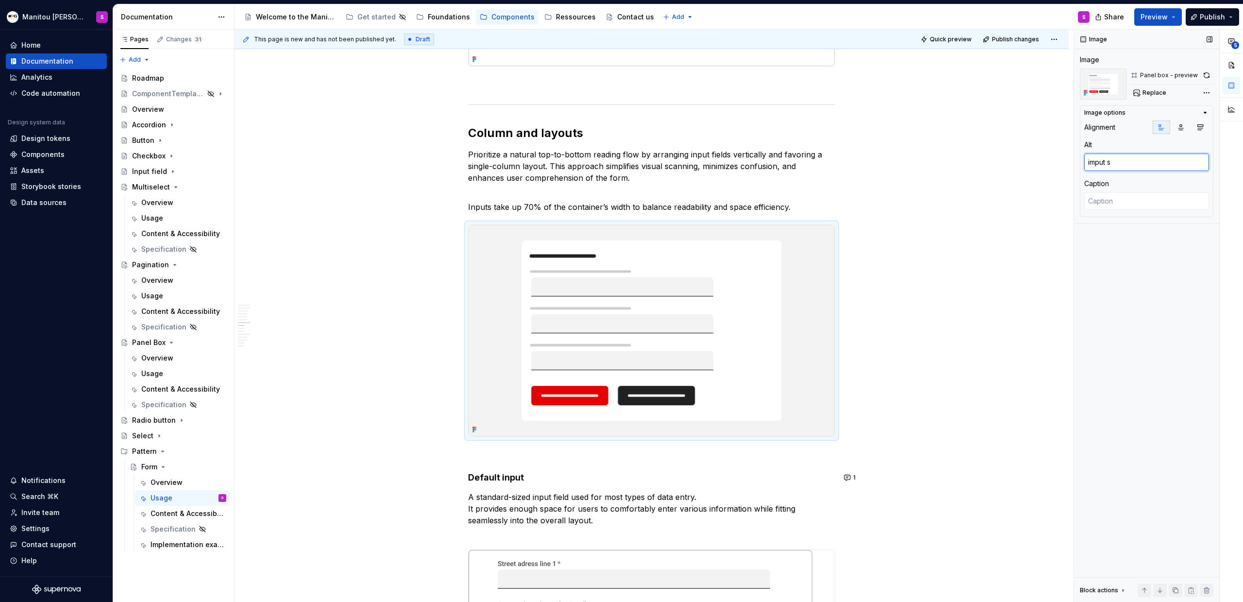
type textarea "imput si"
type textarea "*"
type textarea "imput siz"
type textarea "*"
type textarea "imput size"
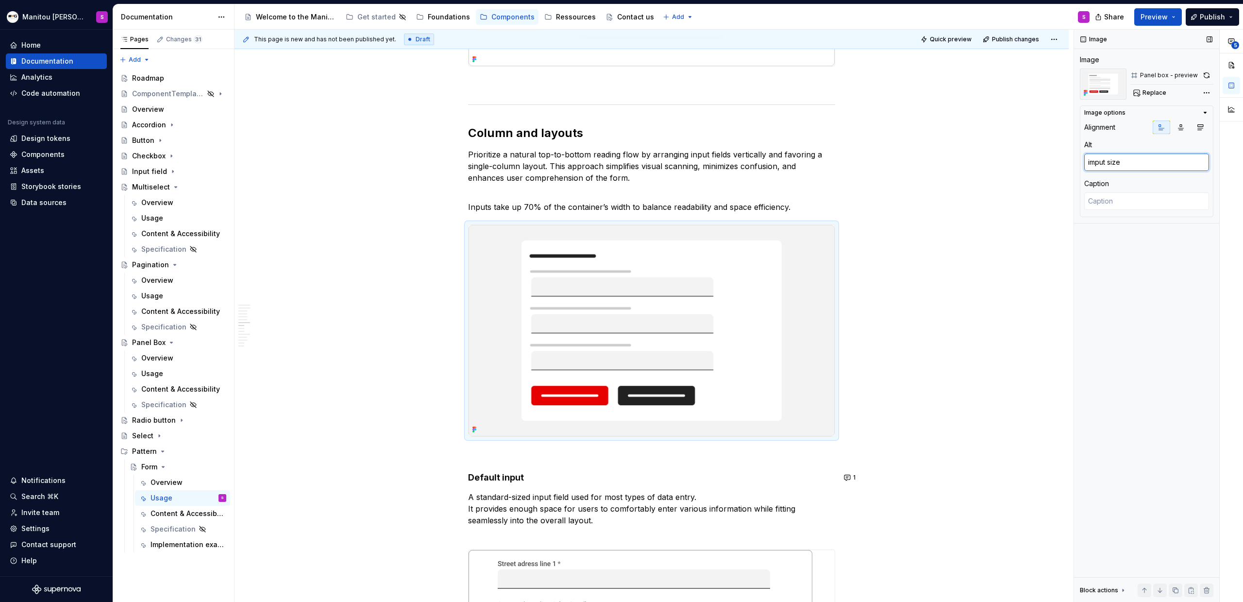
type textarea "*"
type textarea "imput size"
type textarea "*"
type textarea "imput size i"
type textarea "*"
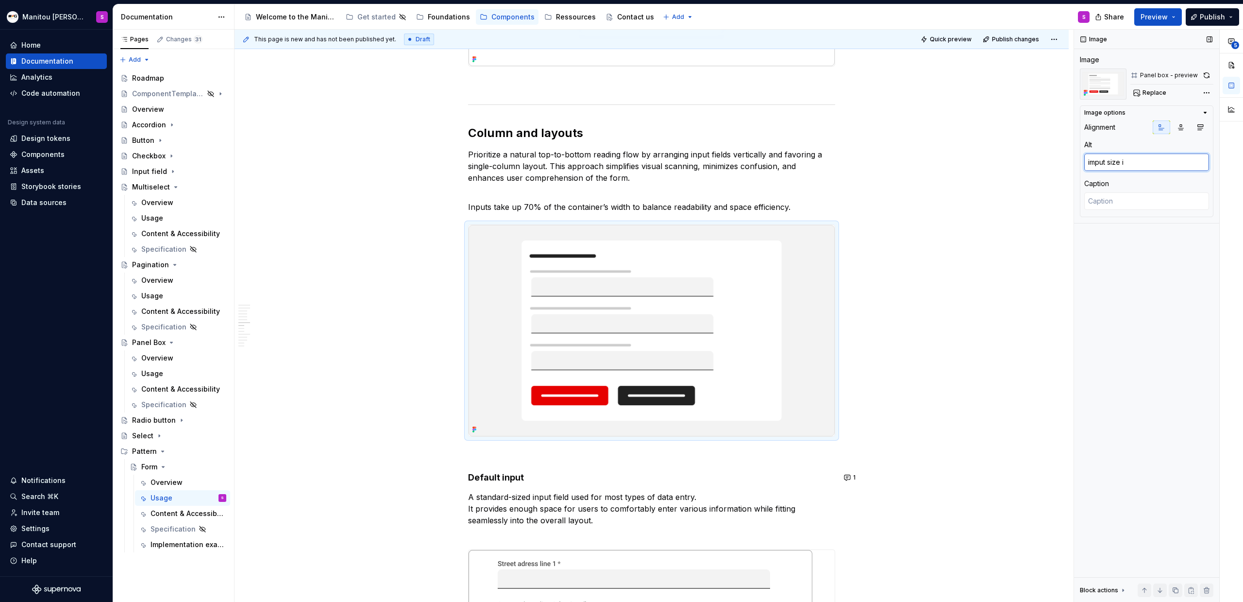
type textarea "imput size in"
type textarea "*"
type textarea "imput size in"
type textarea "*"
type textarea "imput size in l"
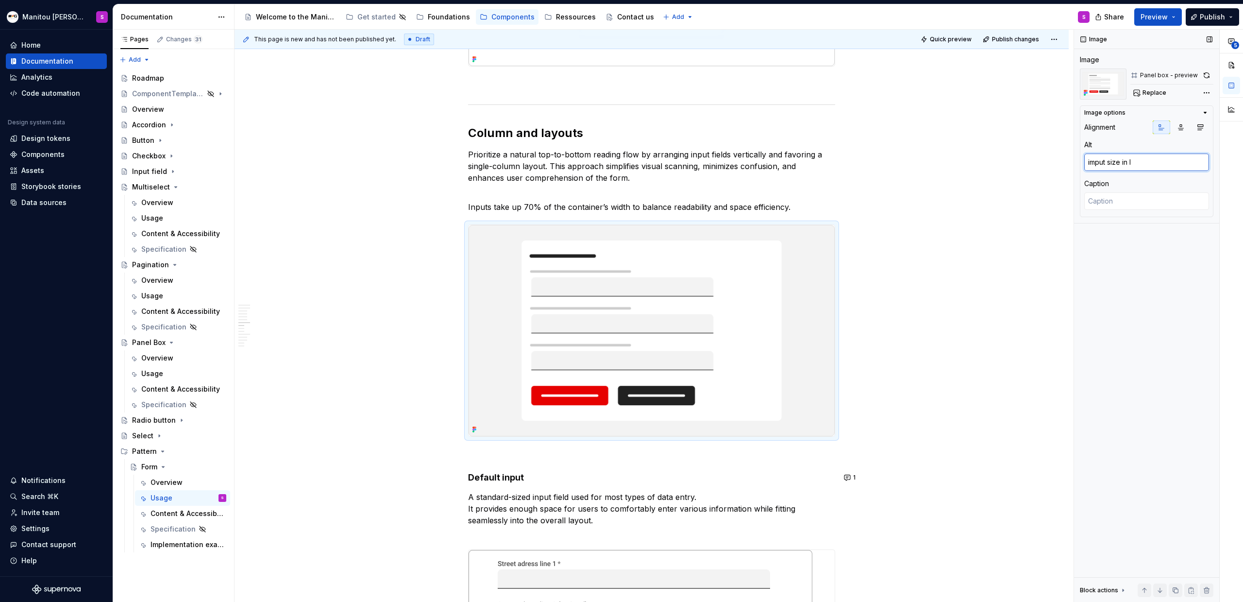
type textarea "*"
type textarea "imput size in la"
type textarea "*"
type textarea "imput size in lay"
type textarea "*"
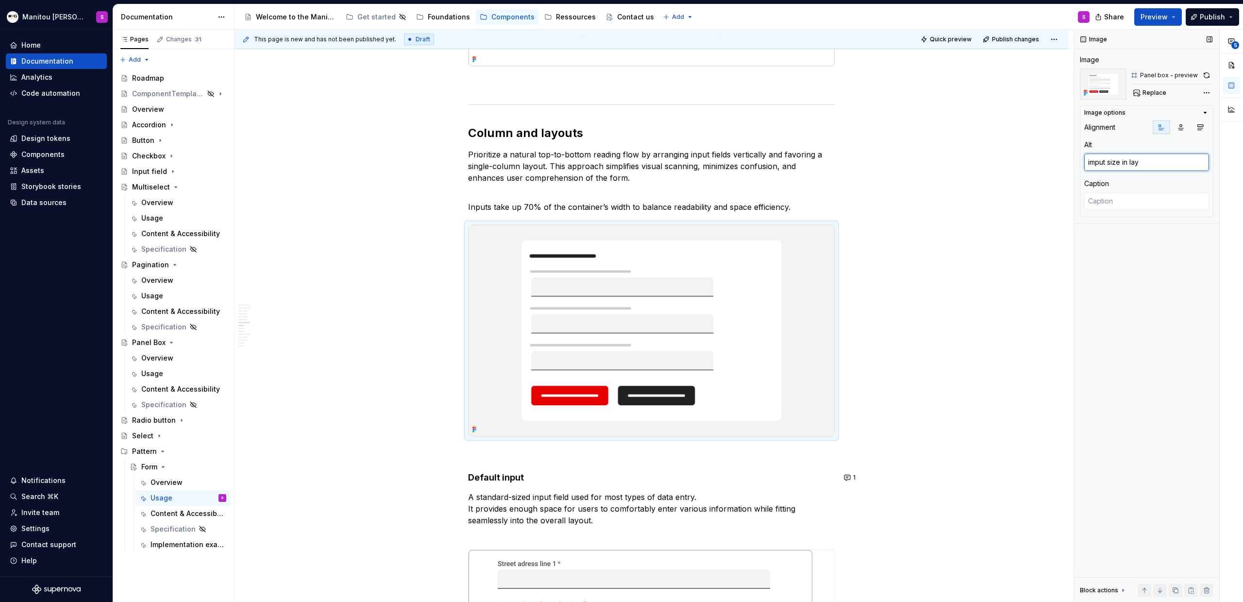
type textarea "imput size in layo"
type textarea "*"
type textarea "imput size in layou"
type textarea "*"
type textarea "imput size in layout"
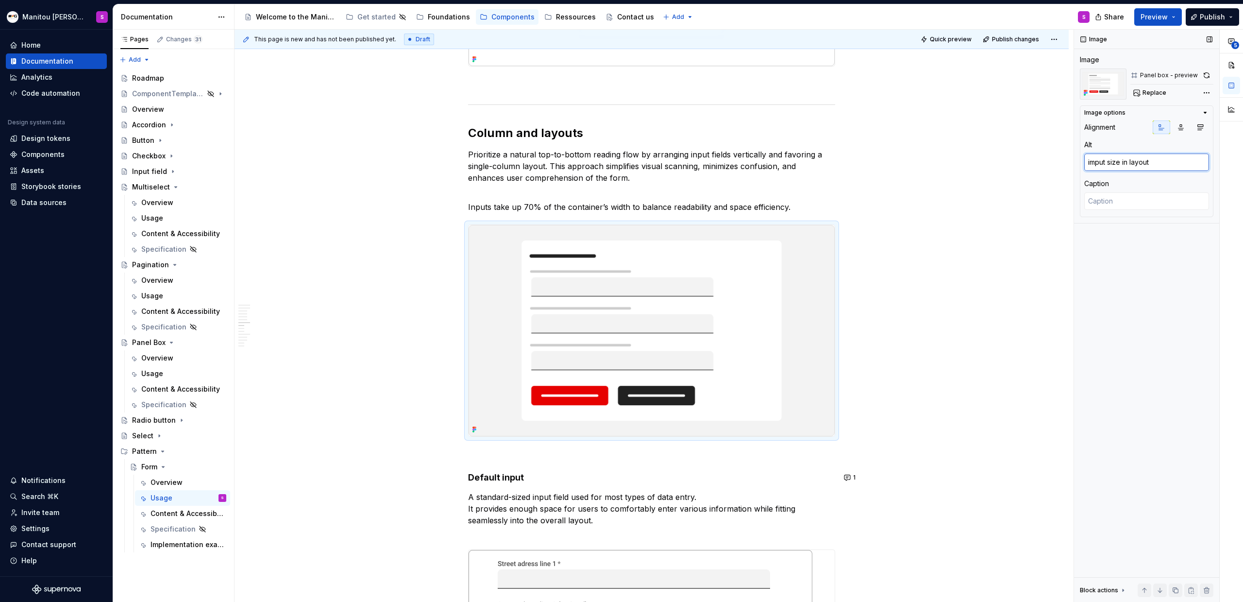
click at [734, 158] on textarea "imput size in layout" at bounding box center [1147, 161] width 125 height 17
type textarea "*"
type textarea "iput size in layout"
type textarea "*"
type textarea "input size in layout"
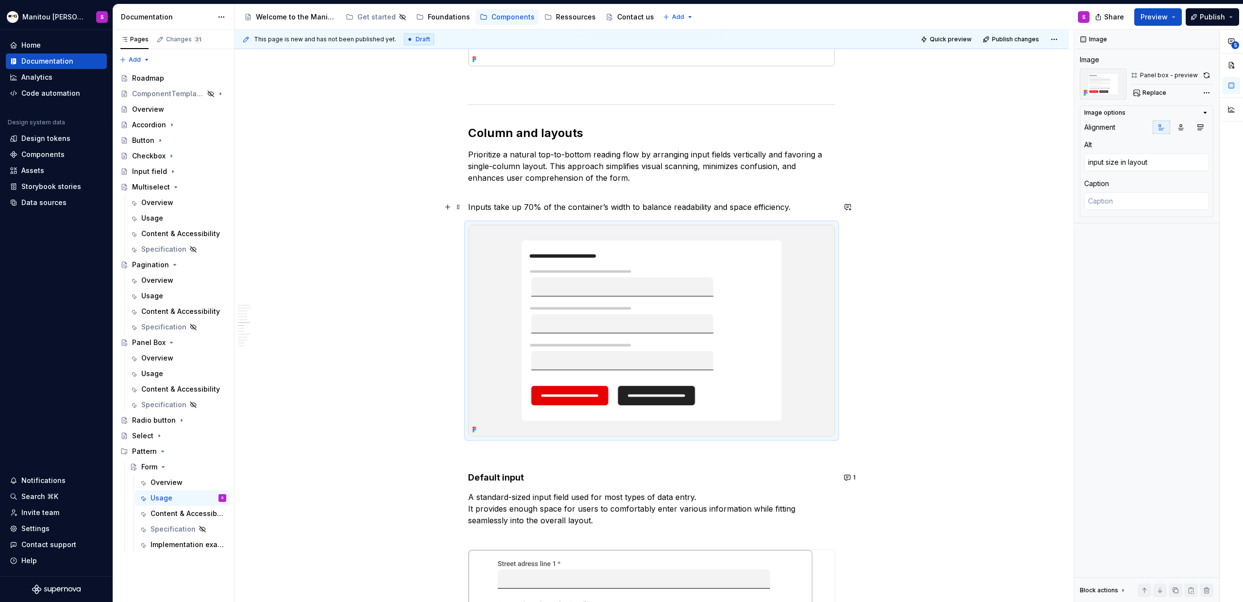
click at [635, 203] on p "Inputs take up 70% of the container’s width to balance readability and space ef…" at bounding box center [651, 207] width 367 height 12
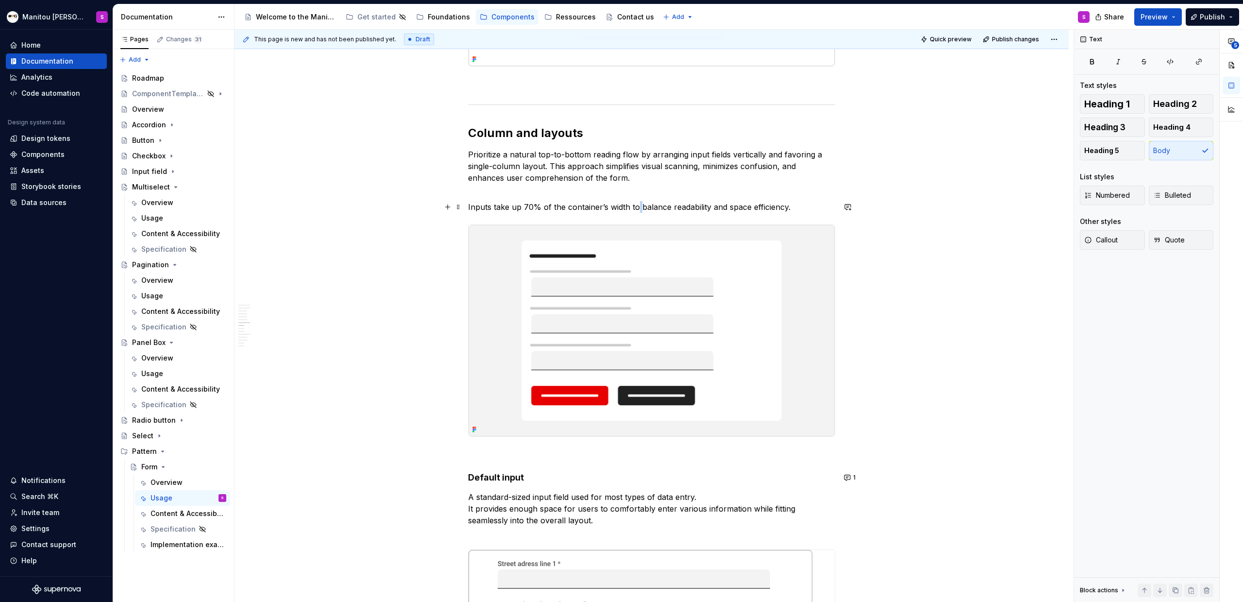
click at [635, 203] on p "Inputs take up 70% of the container’s width to balance readability and space ef…" at bounding box center [651, 207] width 367 height 12
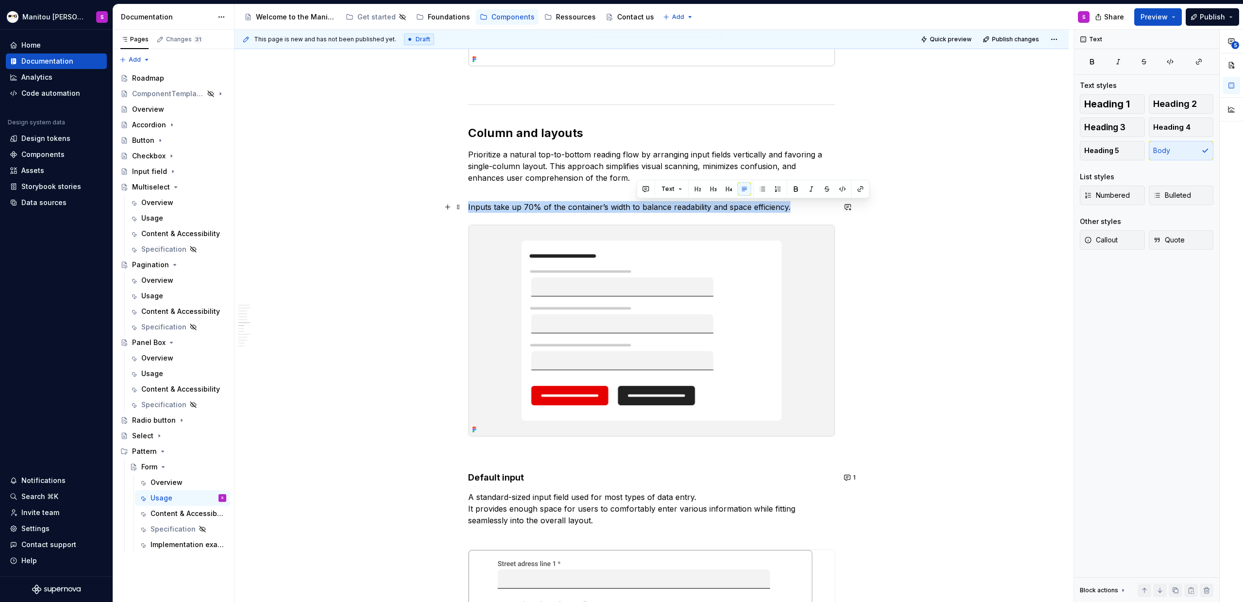
click at [635, 204] on p "Inputs take up 70% of the container’s width to balance readability and space ef…" at bounding box center [651, 207] width 367 height 12
click at [734, 210] on p "Inputs take up 70% of the container’s width to balance readability and space ef…" at bounding box center [651, 207] width 367 height 12
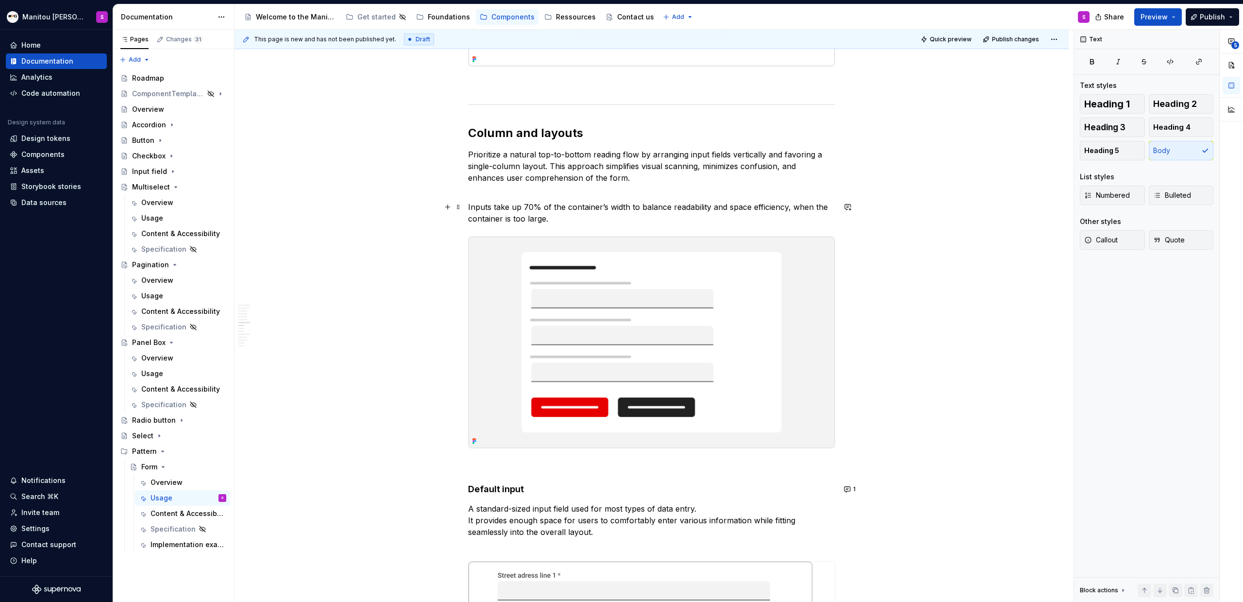
click at [593, 216] on p "Inputs take up 70% of the container’s width to balance readability and space ef…" at bounding box center [651, 212] width 367 height 23
click at [548, 222] on p "Inputs take up 70% of the container’s width to balance readability and space ef…" at bounding box center [651, 212] width 367 height 23
click at [668, 222] on p "Inputs take up 70% of the container’s width to balance readability and space ef…" at bounding box center [651, 212] width 367 height 23
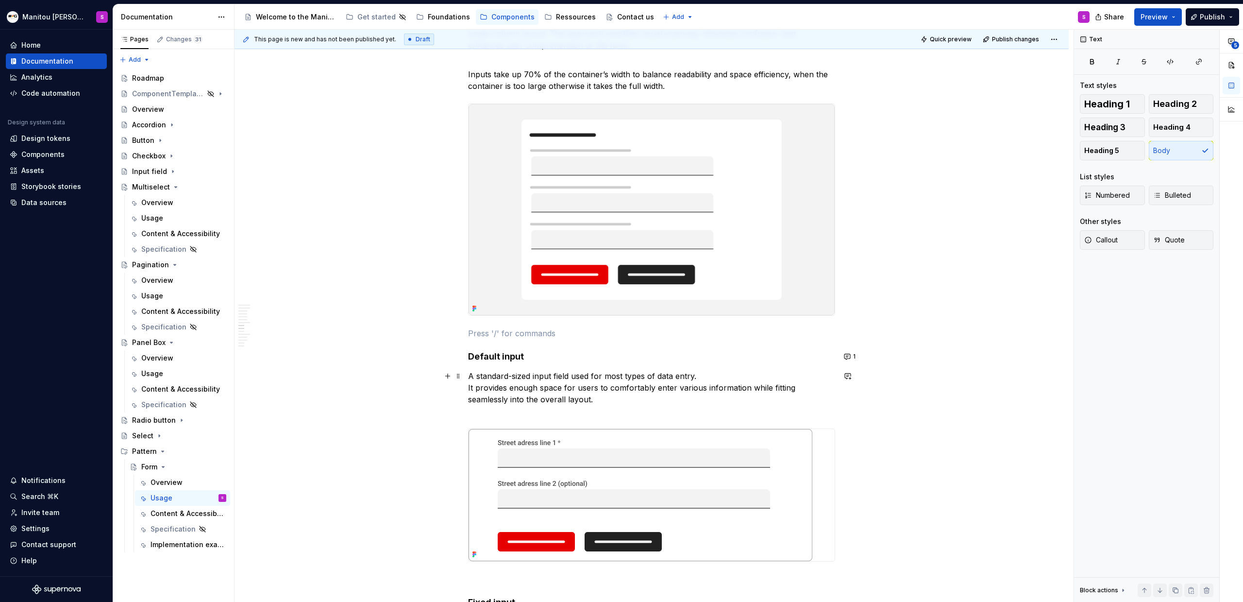
scroll to position [3897, 0]
click at [543, 373] on p "A standard-sized input field used for most types of data entry. It provides eno…" at bounding box center [651, 393] width 367 height 47
click at [544, 373] on p "A standard-sized input field used for most types of data entry. It provides eno…" at bounding box center [651, 393] width 367 height 47
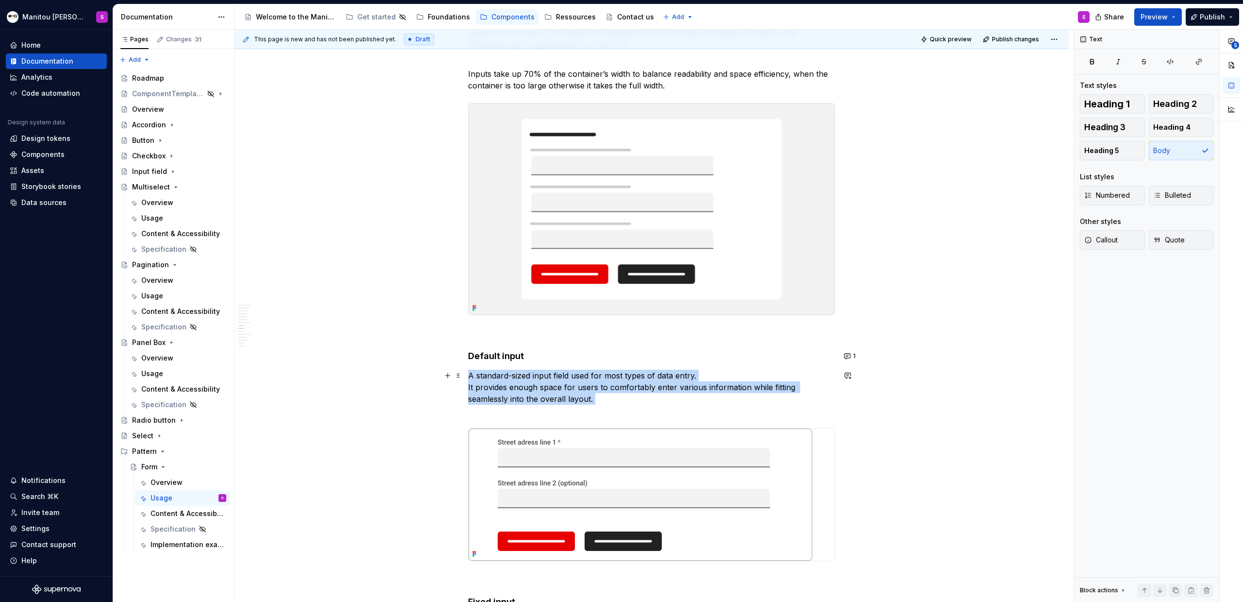
click at [544, 373] on p "A standard-sized input field used for most types of data entry. It provides eno…" at bounding box center [651, 393] width 367 height 47
copy p "A standard-sized input field used for most types of data entry. It provides eno…"
click at [667, 373] on p "A standard-sized input field used for most types of data entry. It provides eno…" at bounding box center [651, 393] width 367 height 47
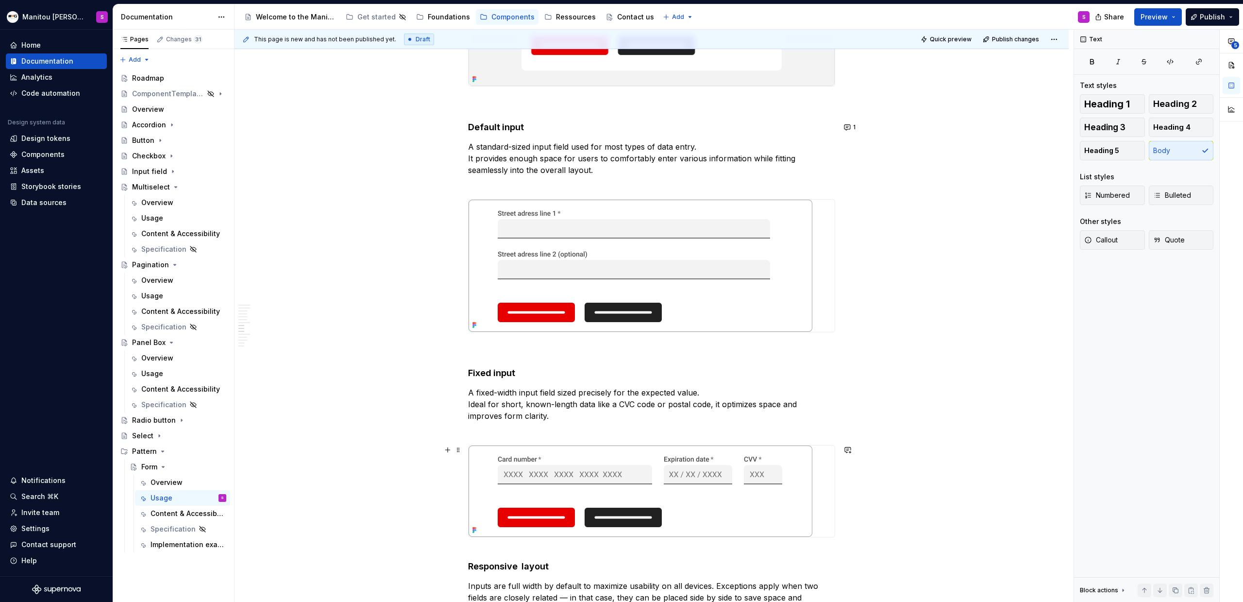
scroll to position [4029, 0]
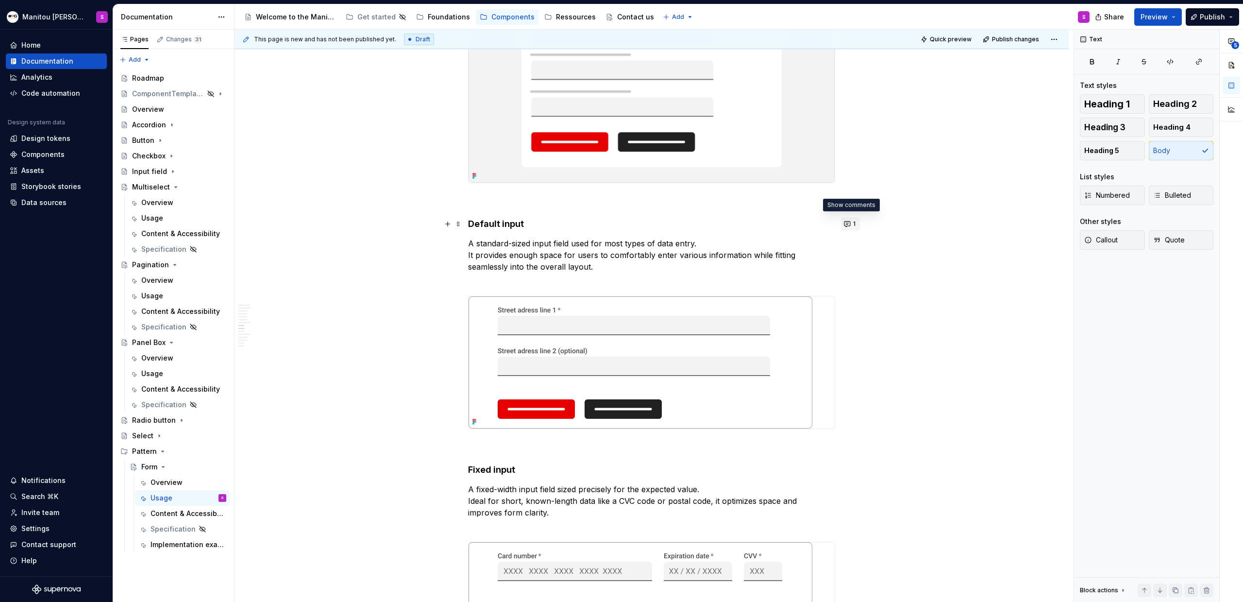
click at [734, 223] on button "1" at bounding box center [850, 224] width 19 height 14
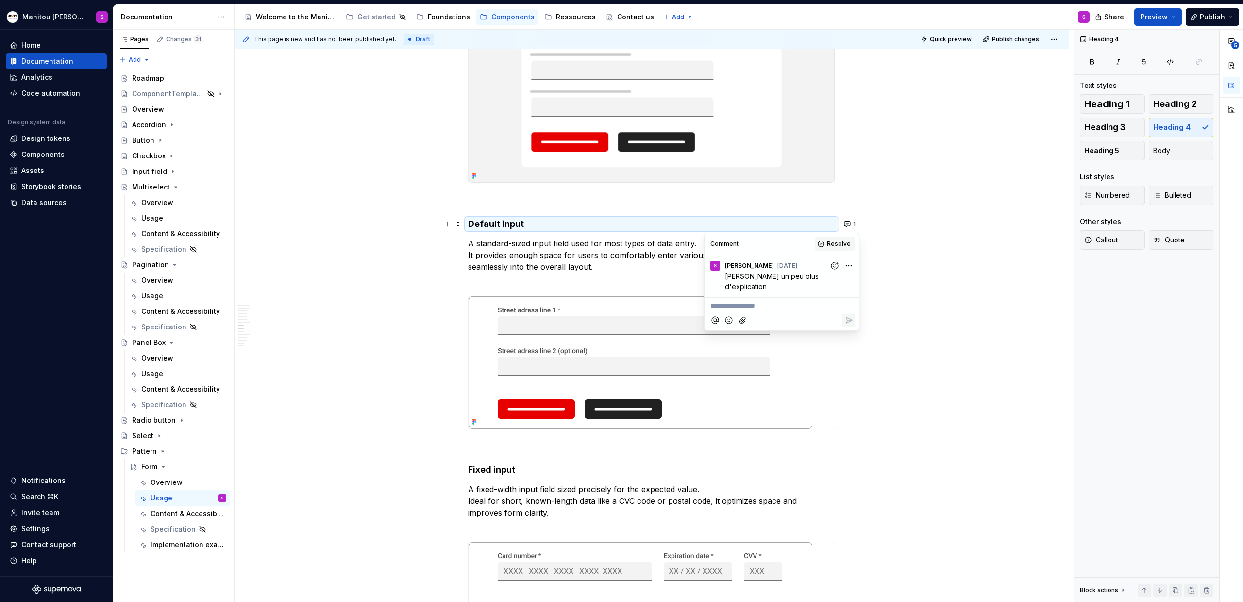
click at [734, 247] on span "Resolve" at bounding box center [839, 244] width 24 height 8
click at [510, 260] on p "A standard-sized input field used for most types of data entry. It provides eno…" at bounding box center [651, 261] width 367 height 47
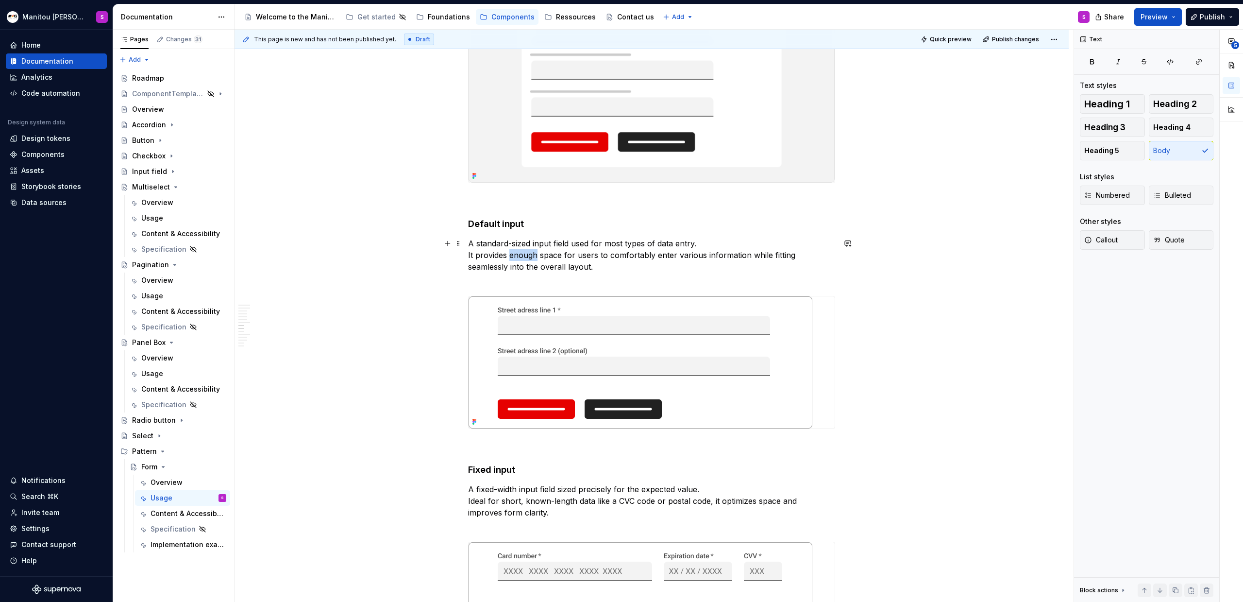
click at [510, 260] on p "A standard-sized input field used for most types of data entry. It provides eno…" at bounding box center [651, 261] width 367 height 47
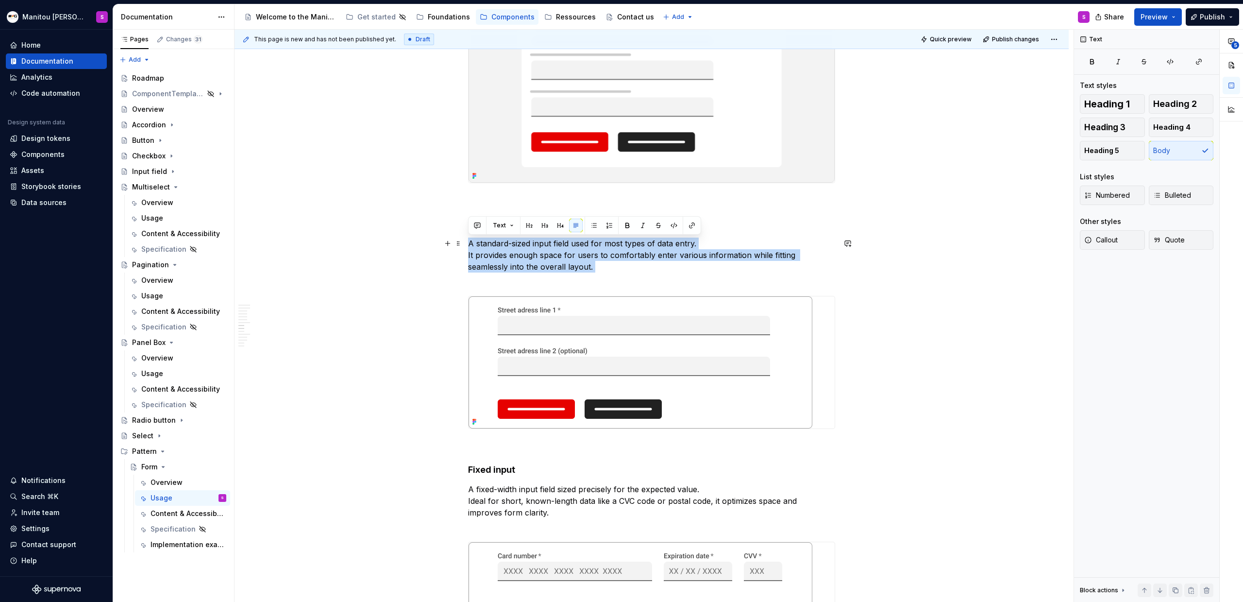
click at [510, 260] on p "A standard-sized input field used for most types of data entry. It provides eno…" at bounding box center [651, 261] width 367 height 47
click at [529, 268] on p "A standard-sized input field used for most types of data entry. It provides eno…" at bounding box center [651, 261] width 367 height 47
click at [546, 331] on img at bounding box center [641, 362] width 344 height 132
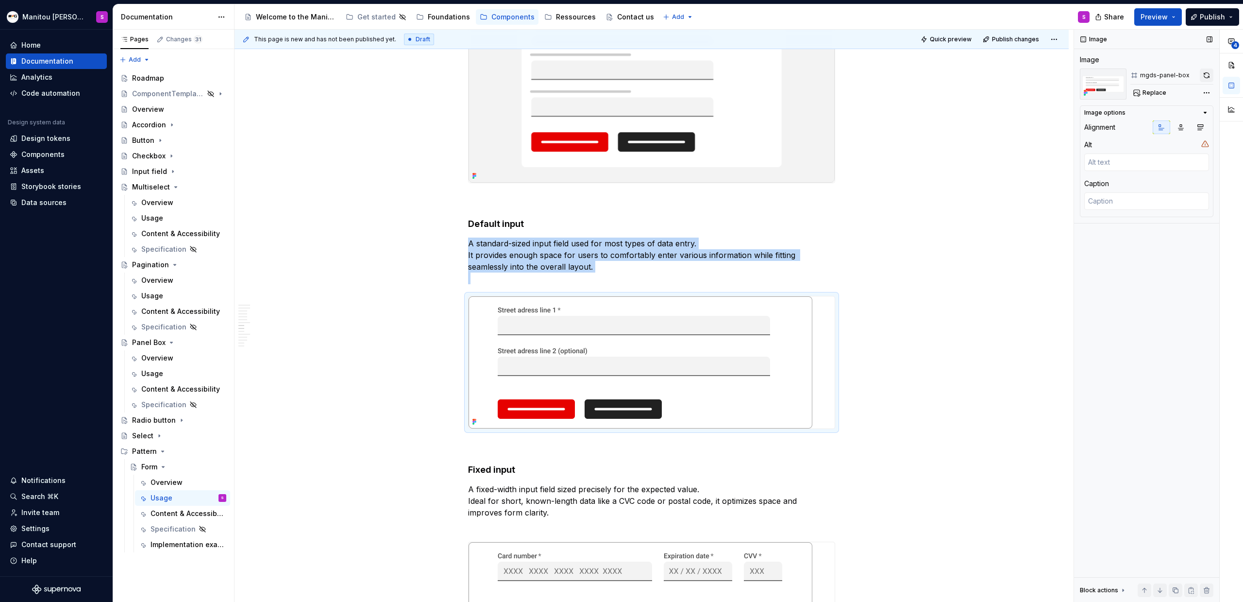
click at [734, 77] on button "button" at bounding box center [1207, 75] width 14 height 14
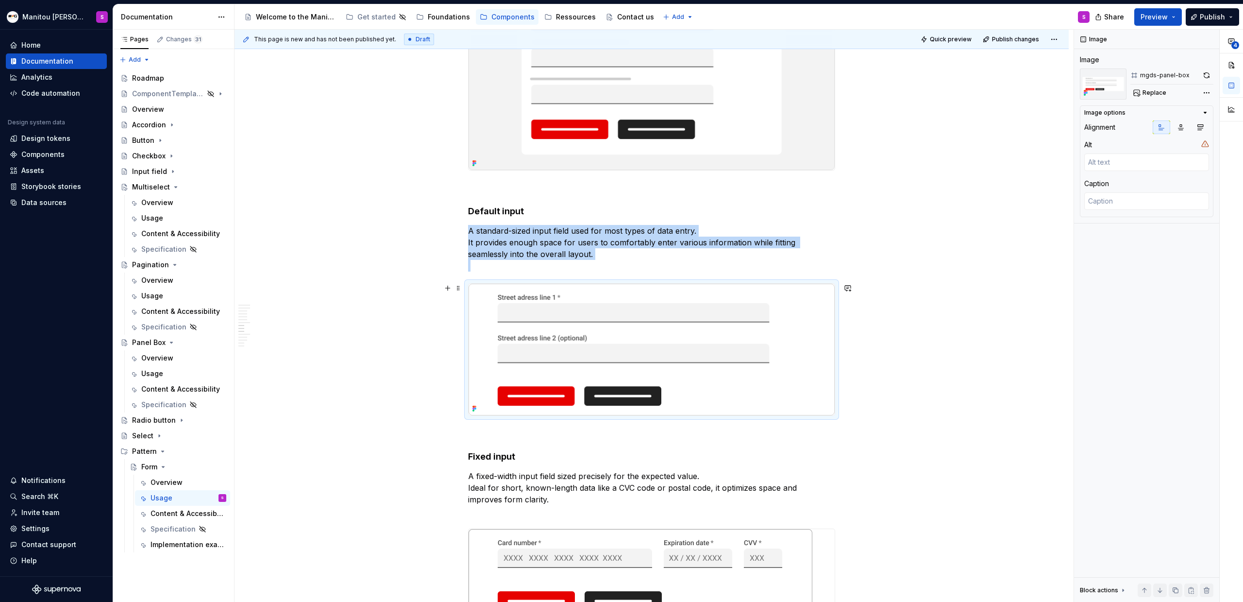
scroll to position [4040, 0]
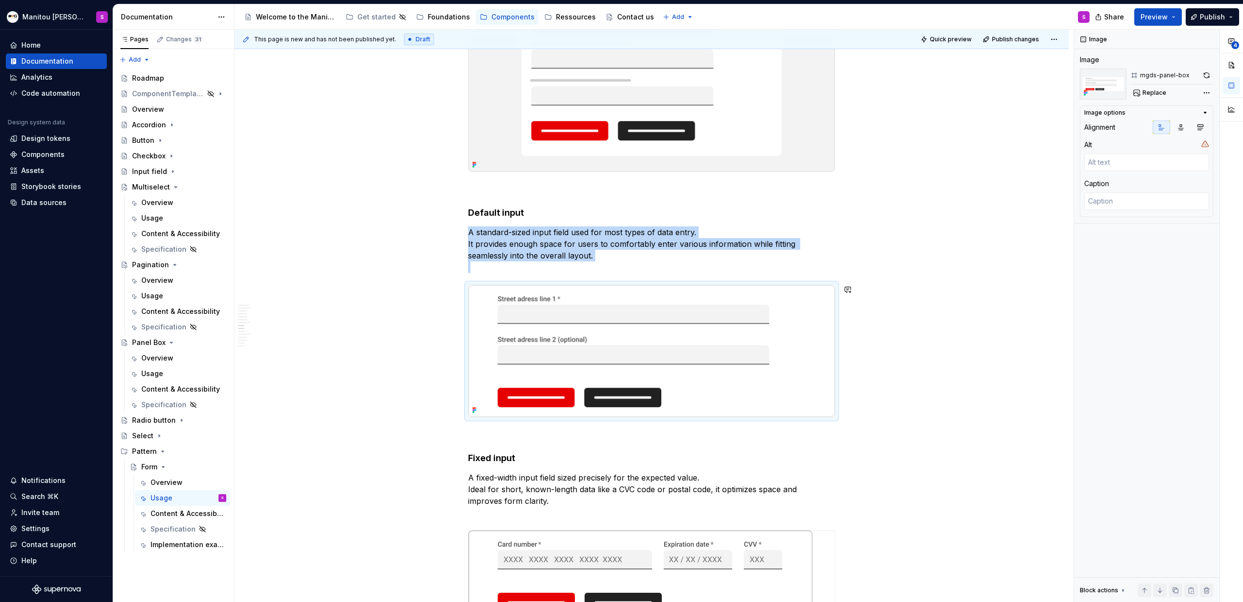
click at [561, 248] on p "A standard-sized input field used for most types of data entry. It provides eno…" at bounding box center [651, 249] width 367 height 47
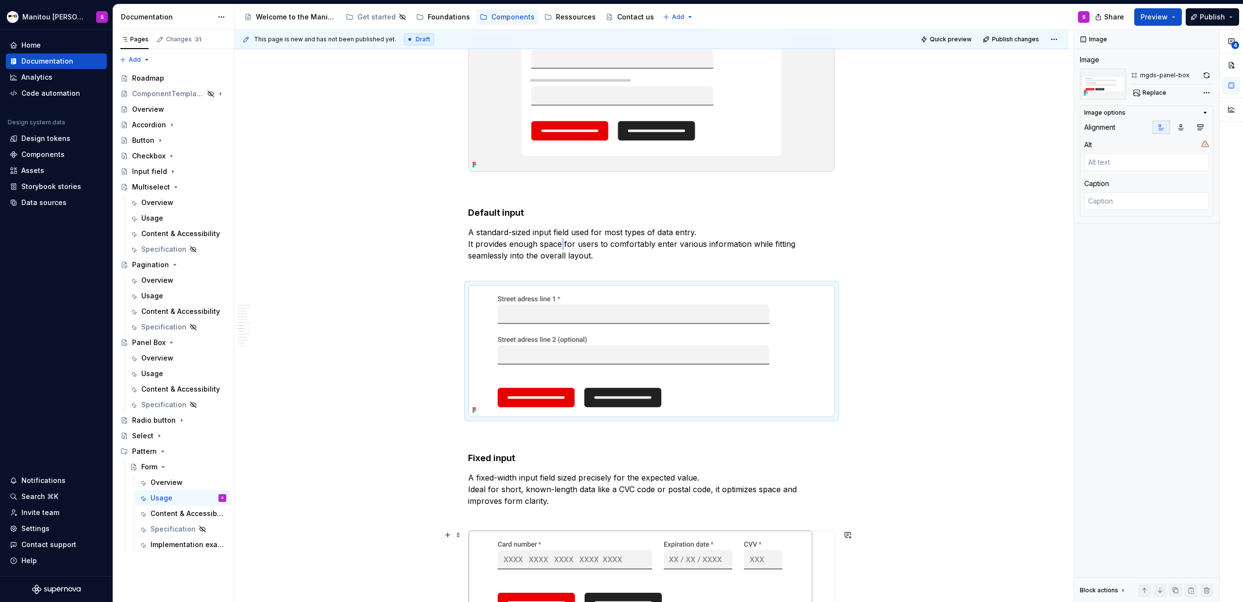
click at [561, 248] on p "A standard-sized input field used for most types of data entry. It provides eno…" at bounding box center [651, 249] width 367 height 47
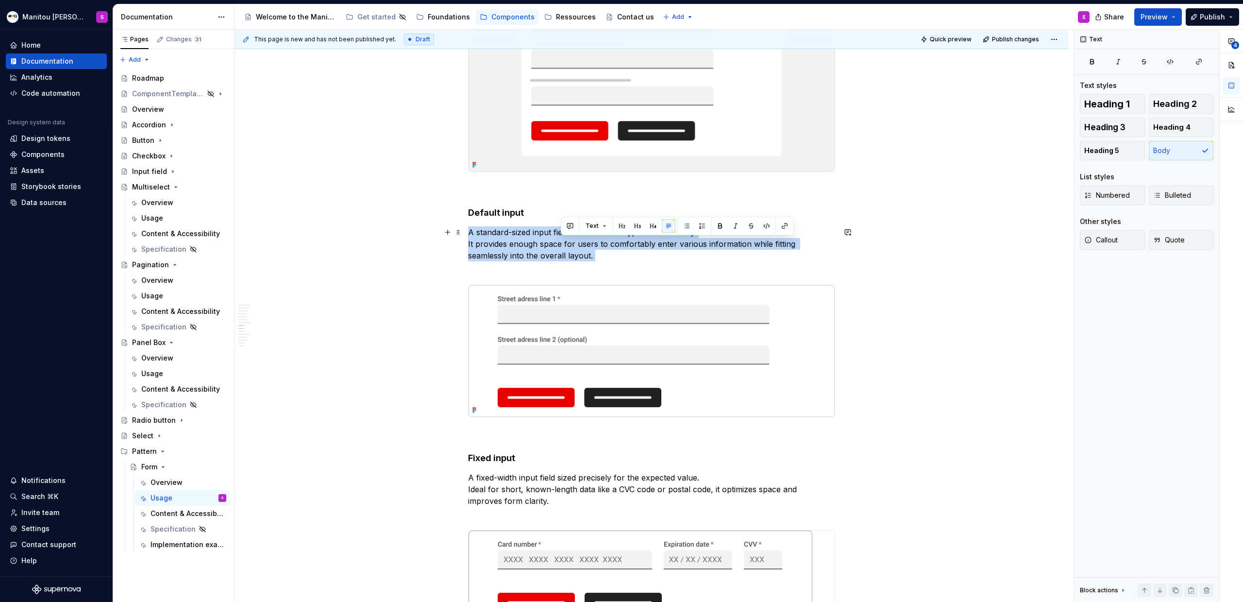
click at [561, 248] on p "A standard-sized input field used for most types of data entry. It provides eno…" at bounding box center [651, 249] width 367 height 47
click at [688, 261] on p "A standard-sized input field used for most types of data entry. It provides eno…" at bounding box center [651, 249] width 367 height 47
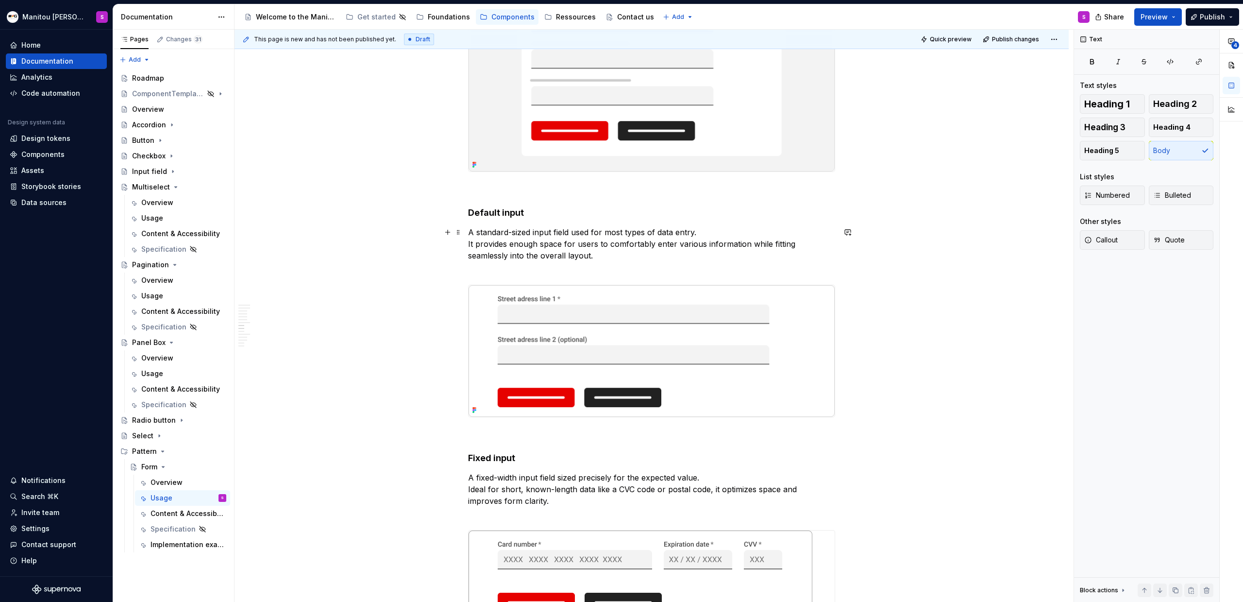
click at [601, 256] on p "A standard-sized input field used for most types of data entry. It provides eno…" at bounding box center [651, 249] width 367 height 47
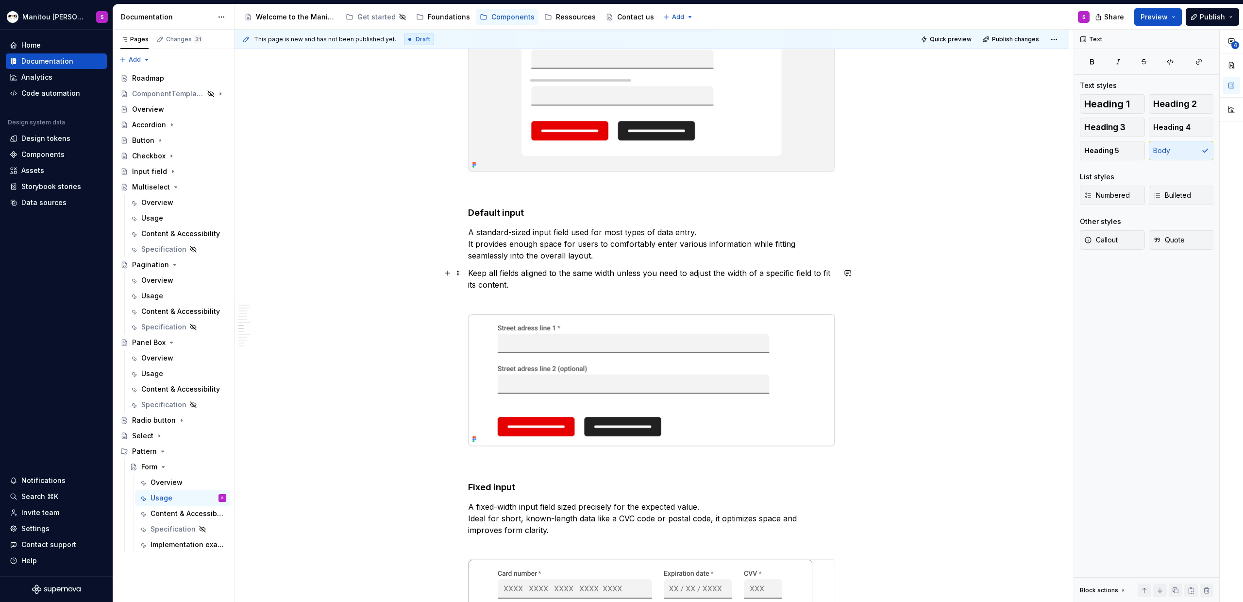
click at [635, 273] on p "Keep all fields aligned to the same width unless you need to adjust the width o…" at bounding box center [651, 284] width 367 height 35
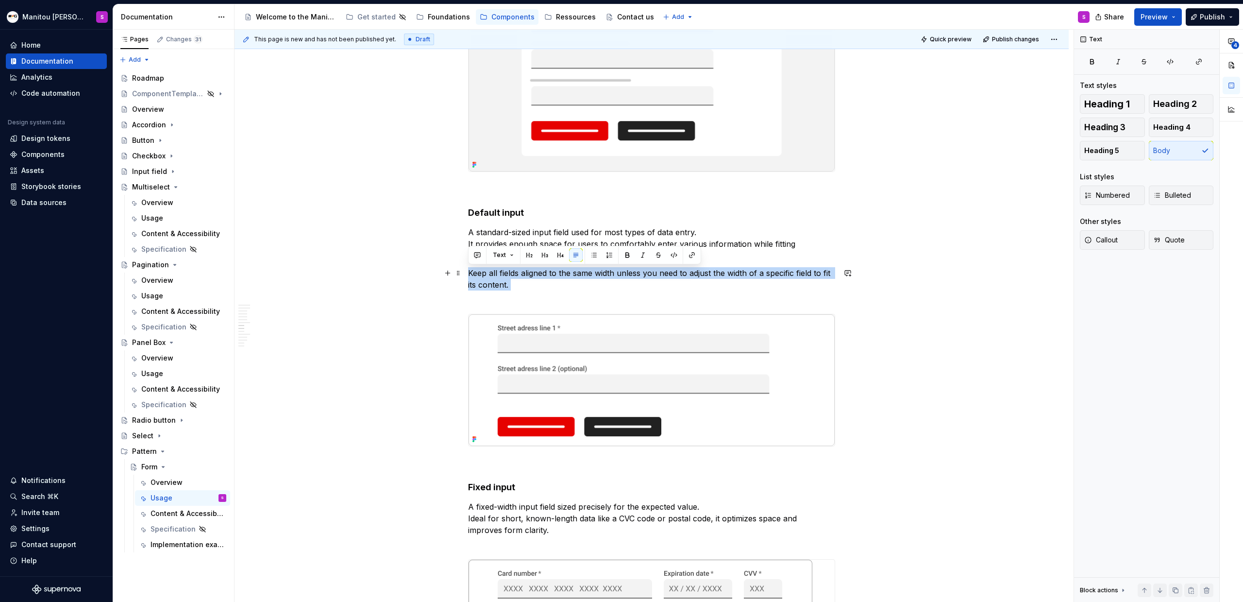
click at [635, 273] on p "Keep all fields aligned to the same width unless you need to adjust the width o…" at bounding box center [651, 284] width 367 height 35
click at [527, 291] on p "Keep all fields aligned to the same width unless you need to adjust the width o…" at bounding box center [651, 284] width 367 height 35
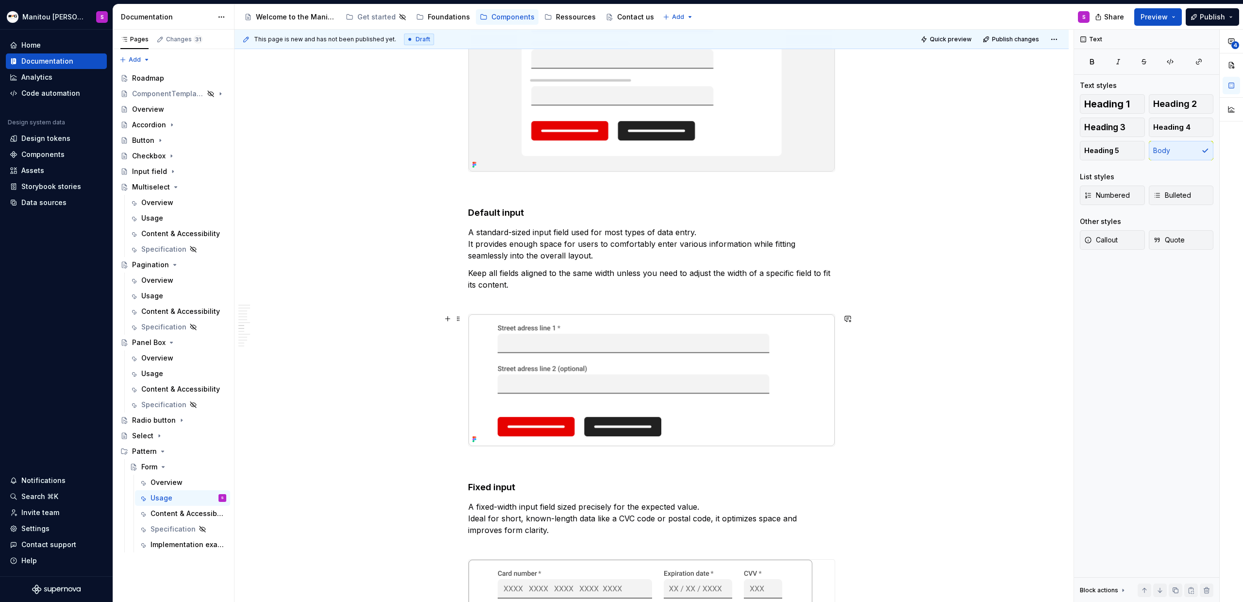
click at [664, 373] on img at bounding box center [652, 380] width 366 height 132
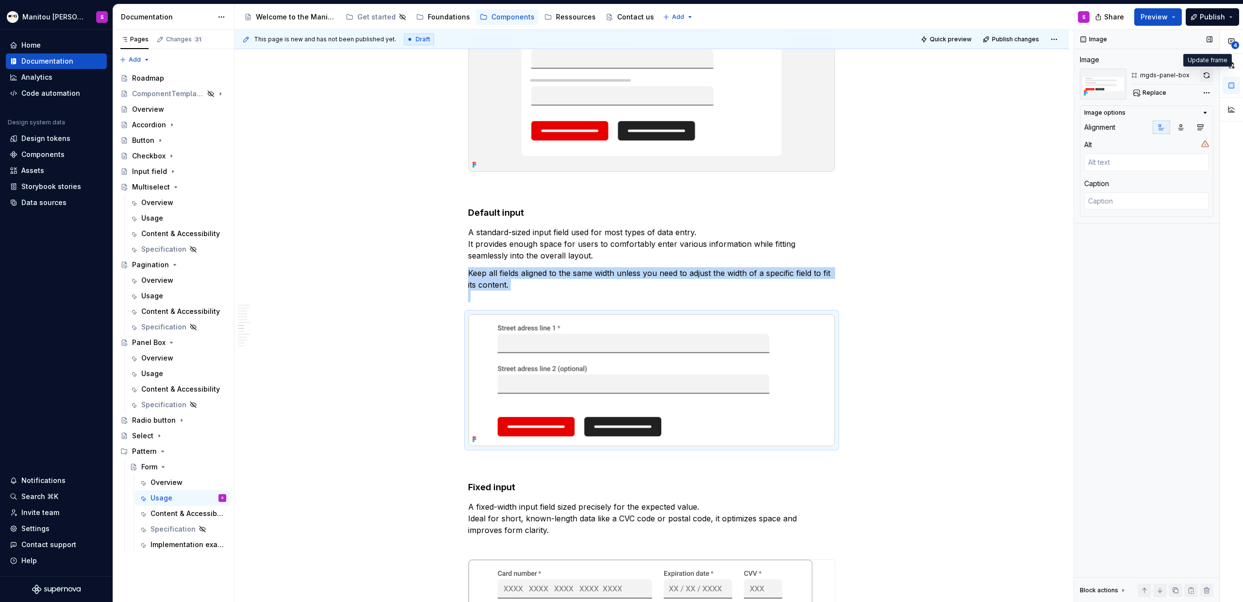
click at [734, 77] on button "button" at bounding box center [1207, 75] width 14 height 14
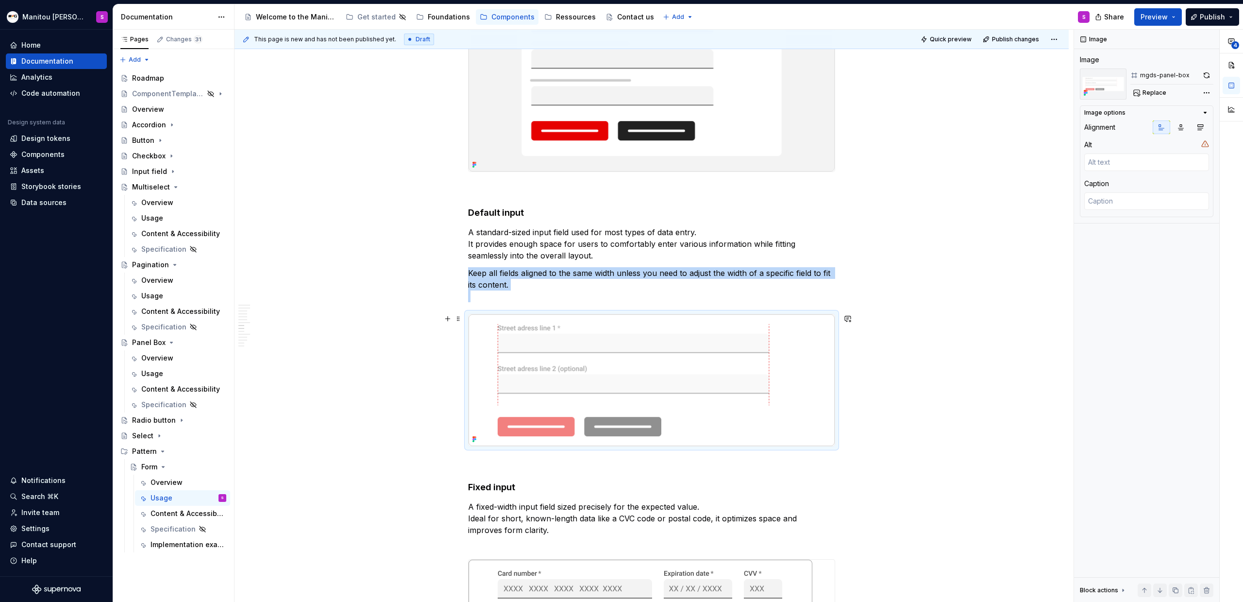
click at [734, 373] on img at bounding box center [652, 380] width 366 height 132
click at [734, 72] on button "button" at bounding box center [1207, 75] width 14 height 14
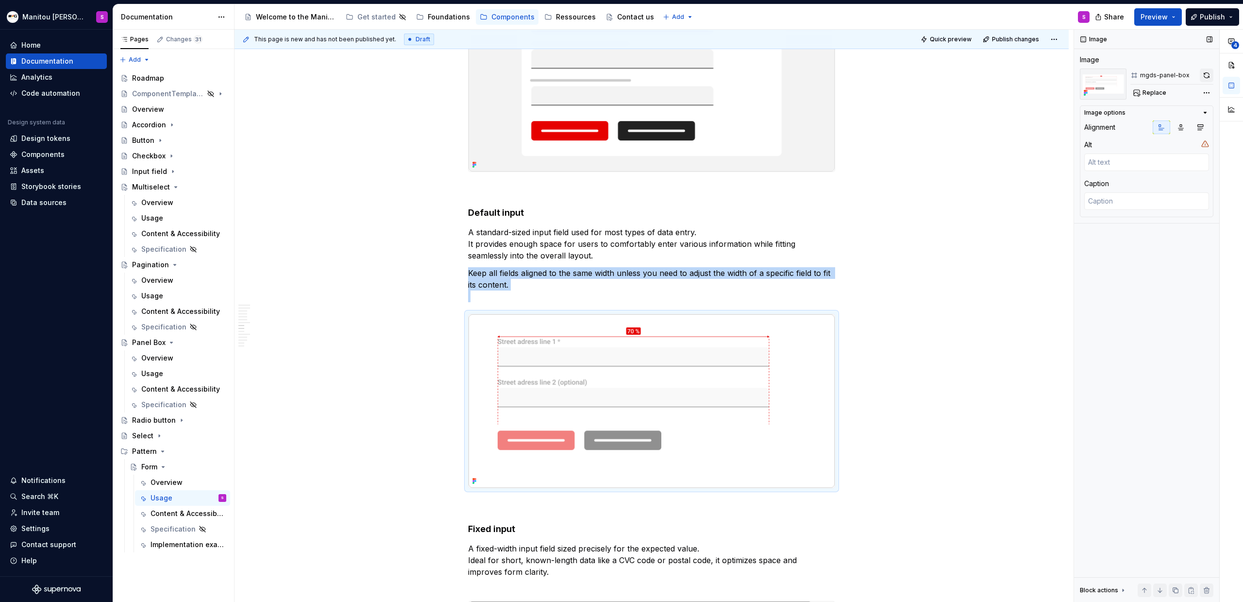
click at [734, 77] on button "button" at bounding box center [1207, 75] width 14 height 14
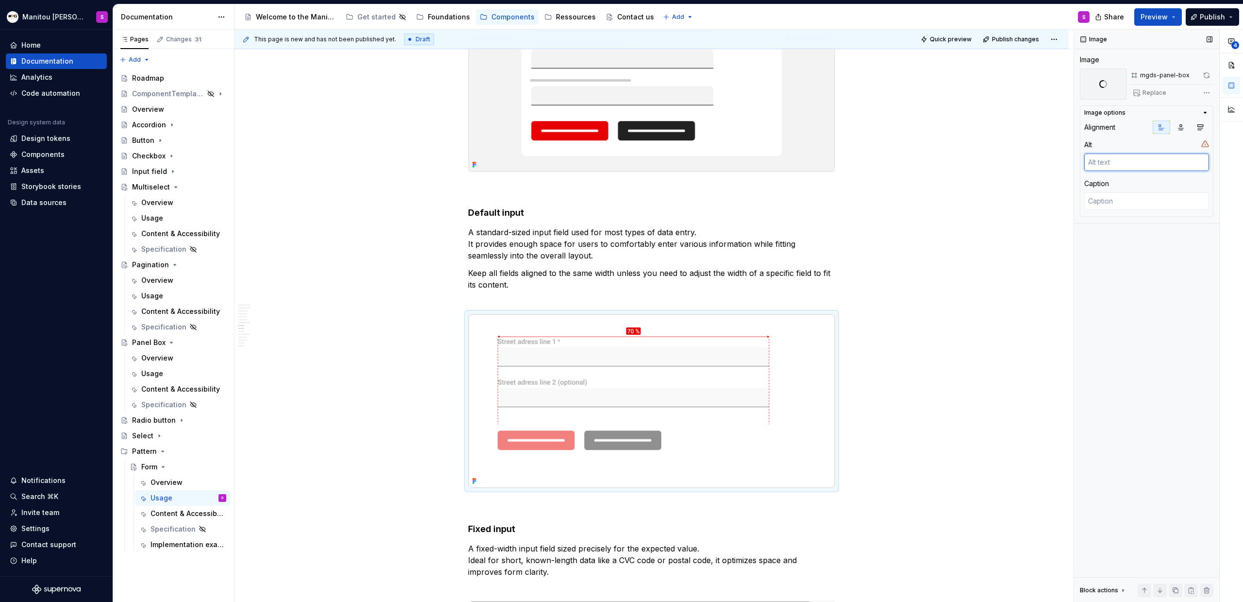
click at [734, 163] on textarea at bounding box center [1147, 161] width 125 height 17
type textarea "*"
type textarea "I"
type textarea "*"
type textarea "In"
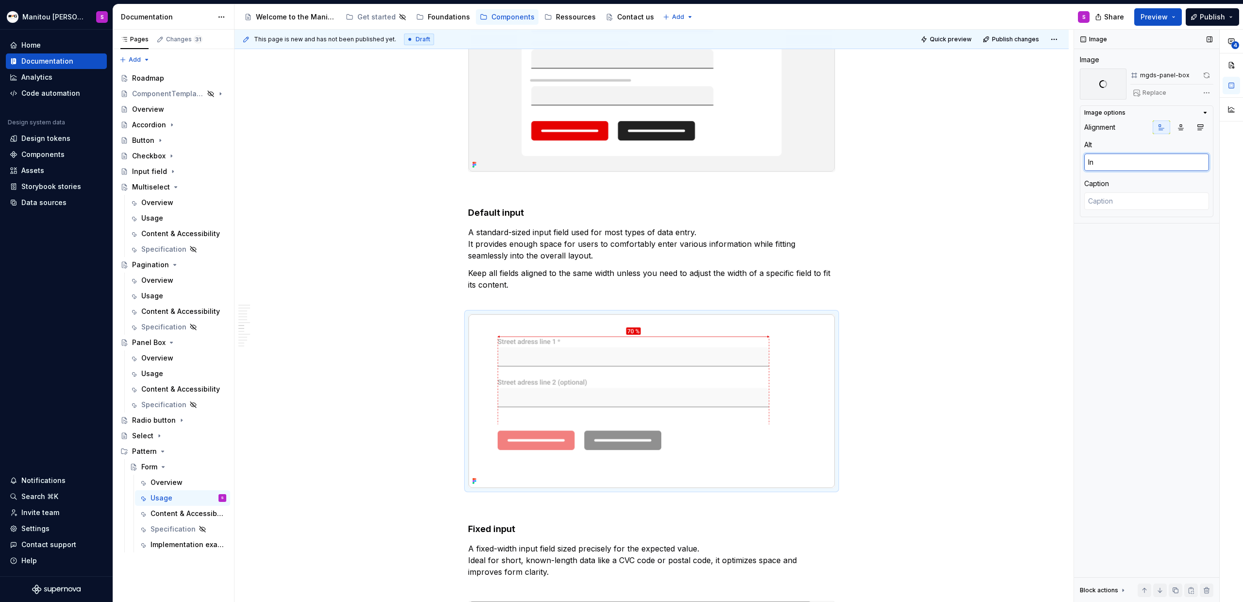
type textarea "*"
type textarea "Ino"
type textarea "*"
type textarea "In"
type textarea "*"
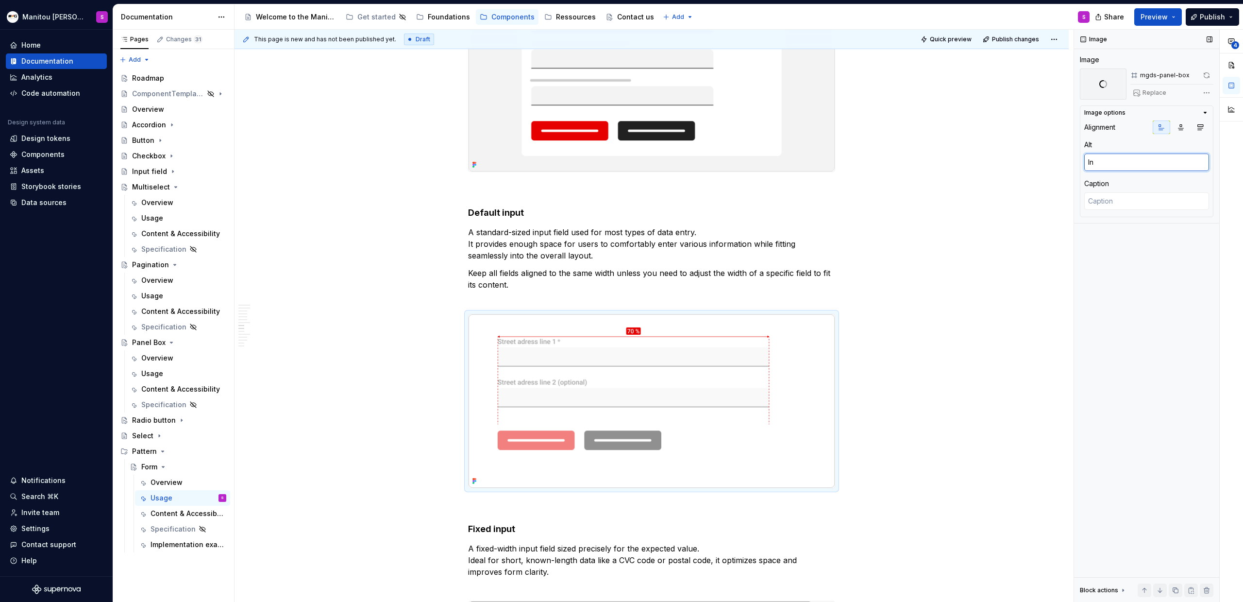
type textarea "Inp"
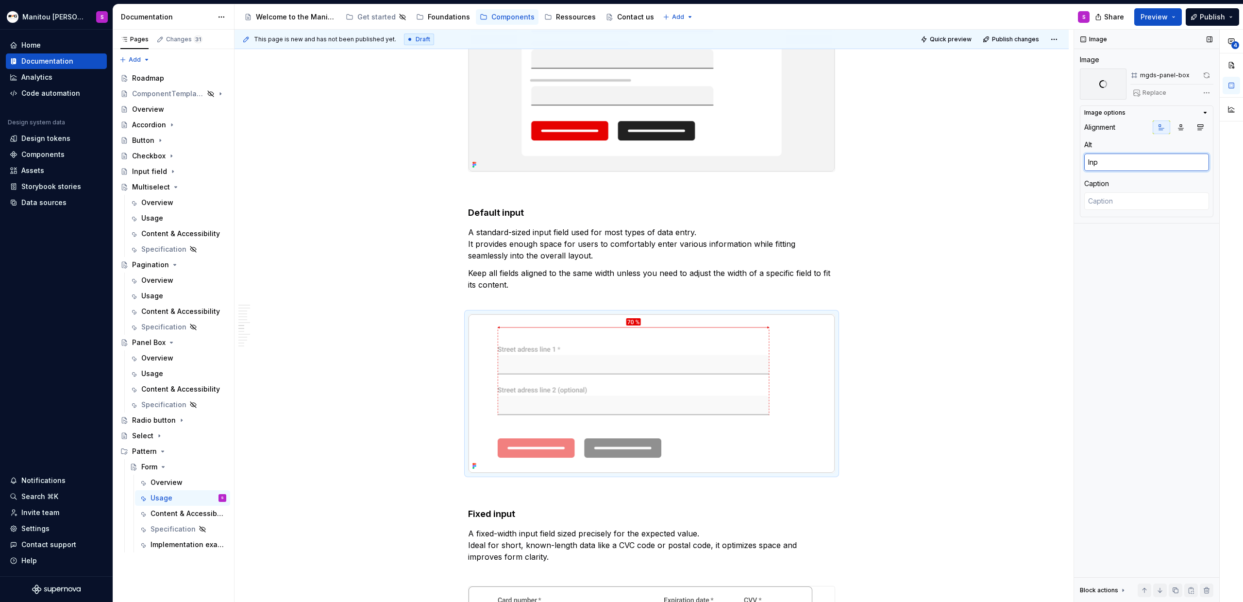
type textarea "*"
type textarea "Inpu"
type textarea "*"
type textarea "Input"
type textarea "*"
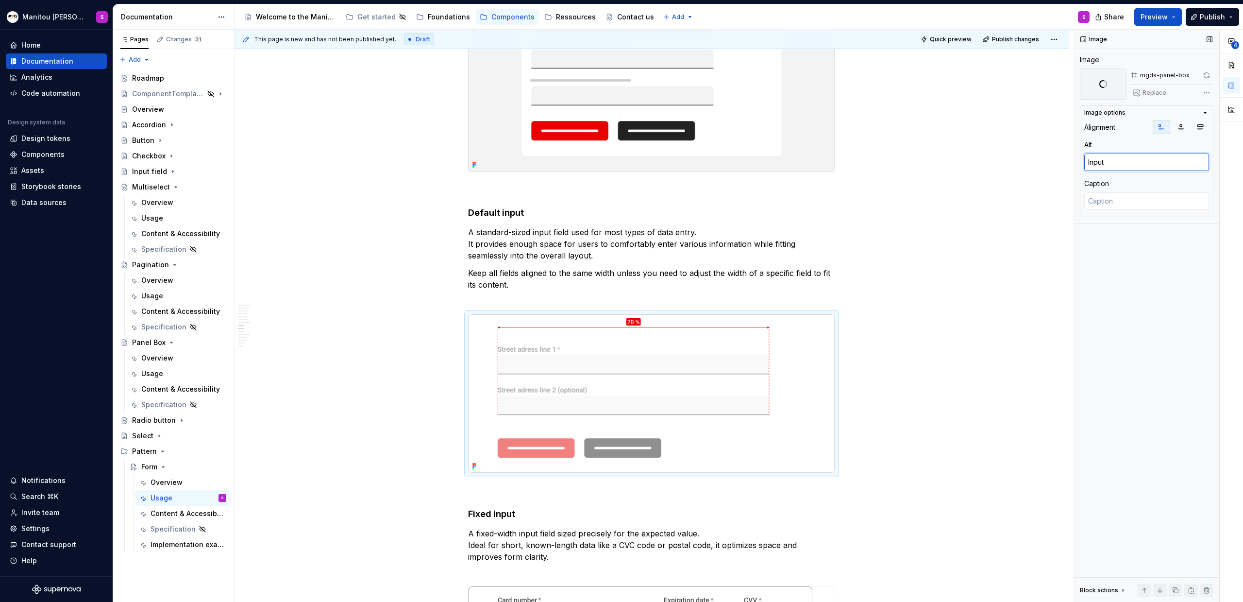
type textarea "Input"
type textarea "*"
type textarea "Input w"
type textarea "*"
type textarea "Input wi"
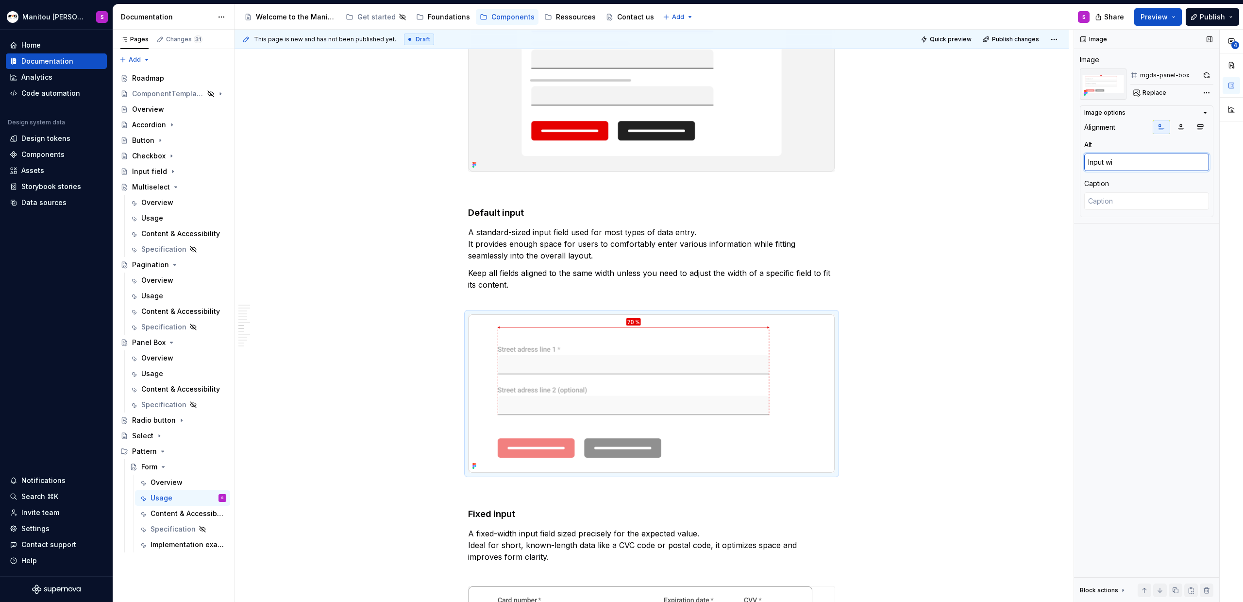
type textarea "*"
type textarea "Input wit"
type textarea "*"
type textarea "Input wi"
type textarea "*"
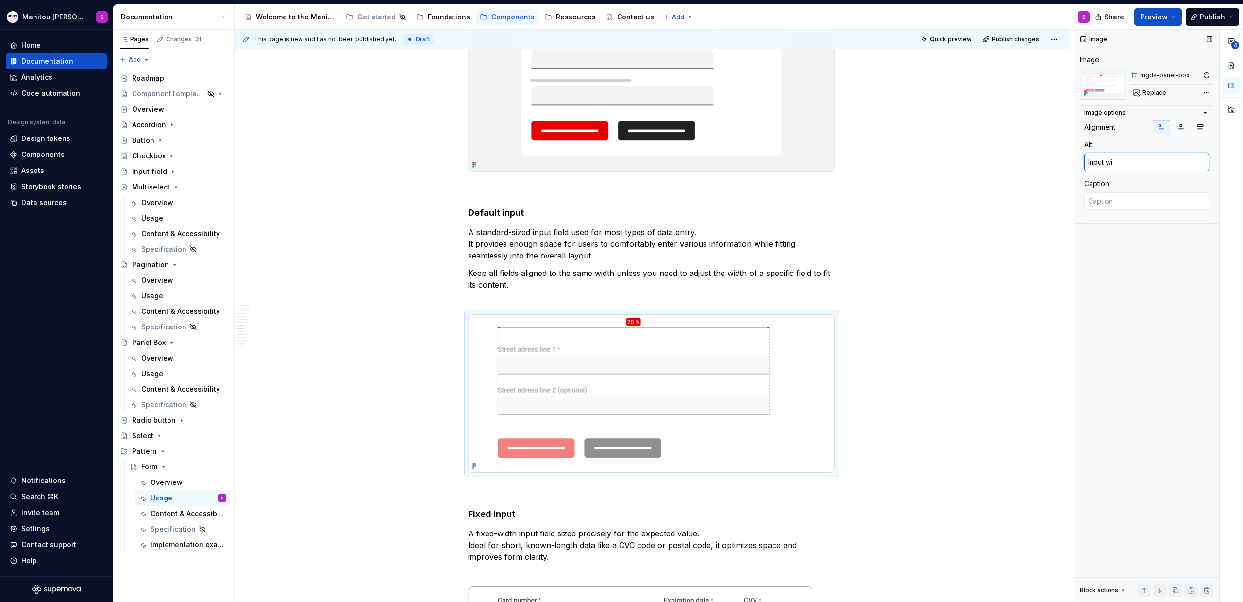
type textarea "Input wid"
type textarea "*"
type textarea "Input width"
type textarea "*"
type textarea "Input width"
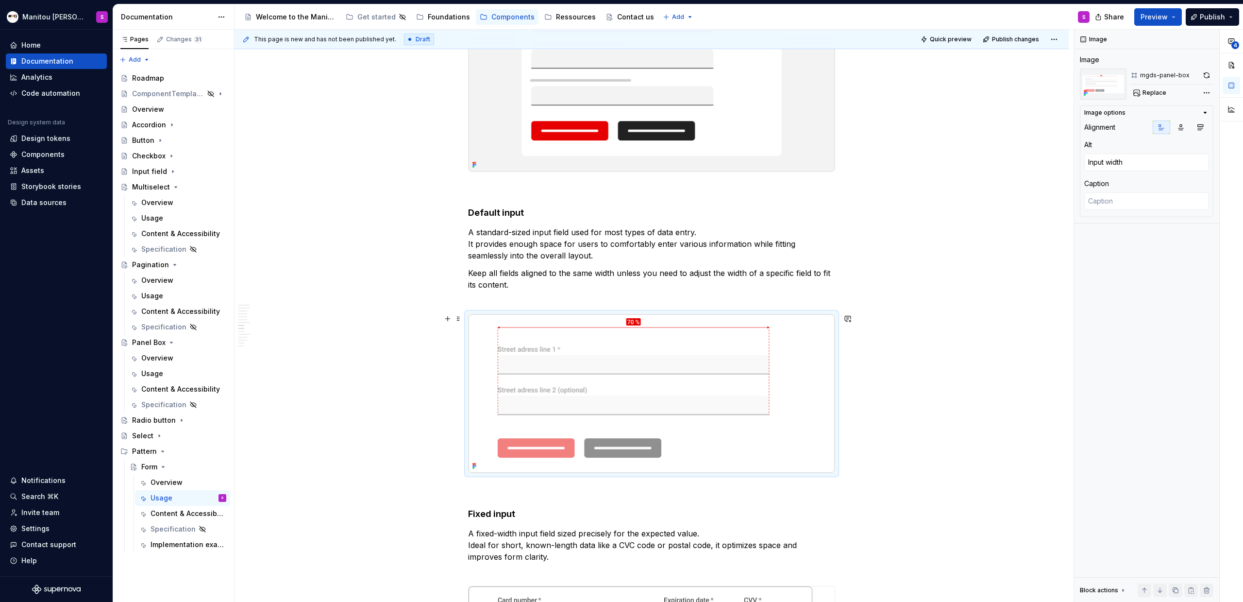
click at [734, 74] on button "button" at bounding box center [1207, 75] width 14 height 14
click at [734, 270] on p "Keep all fields aligned to the same width unless you need to adjust the width o…" at bounding box center [651, 284] width 367 height 35
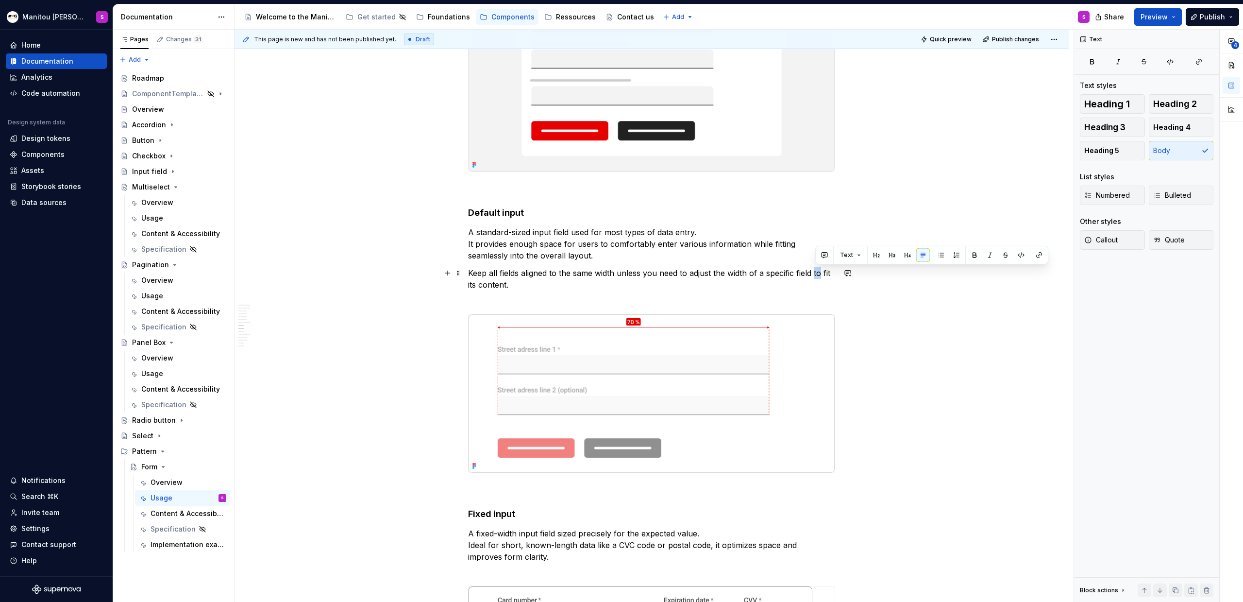
click at [734, 270] on p "Keep all fields aligned to the same width unless you need to adjust the width o…" at bounding box center [651, 284] width 367 height 35
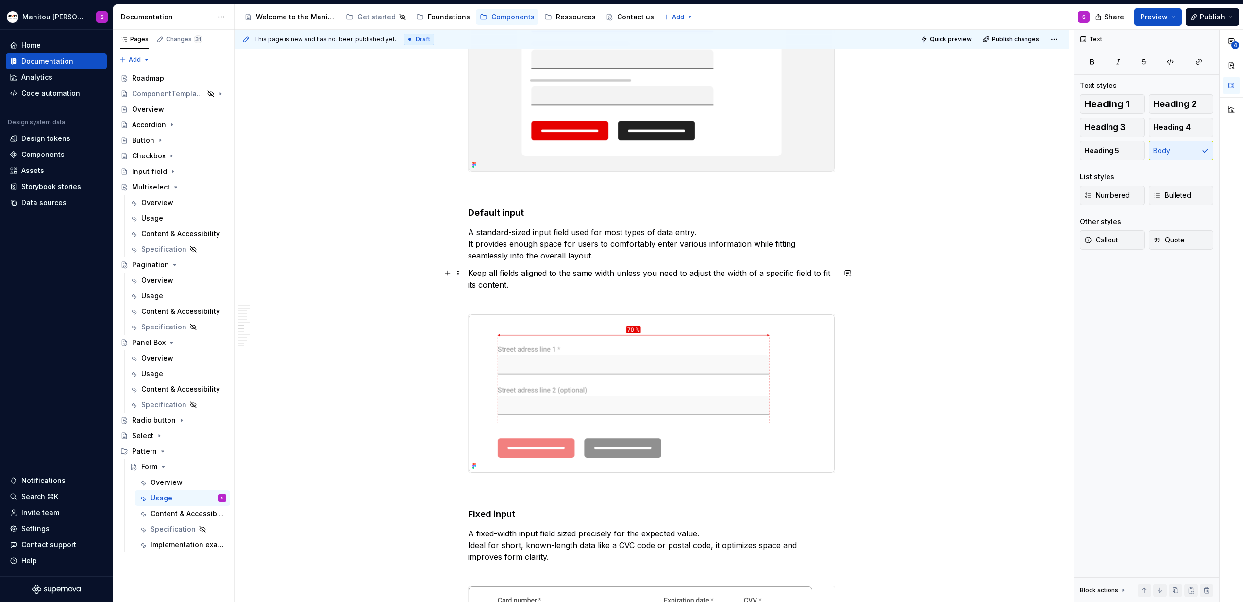
click at [603, 273] on p "Keep all fields aligned to the same width unless you need to adjust the width o…" at bounding box center [651, 284] width 367 height 35
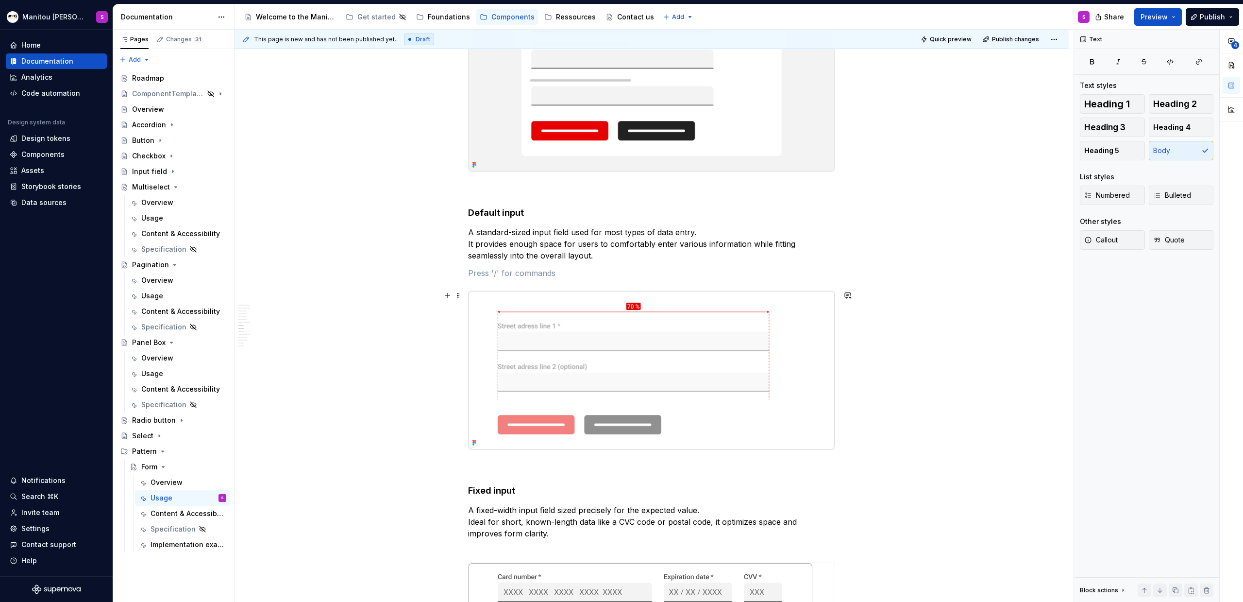
click at [710, 319] on img at bounding box center [652, 370] width 366 height 158
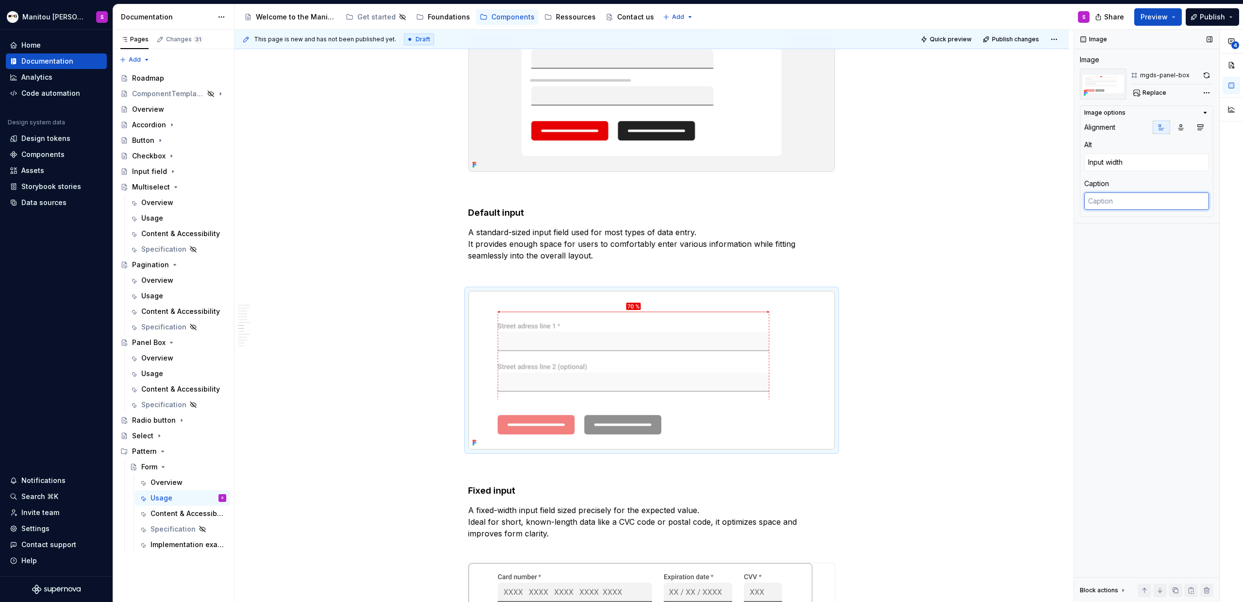
click at [734, 203] on textarea at bounding box center [1147, 200] width 125 height 17
paste textarea "Keep all fields aligned to the same width unless you need to adjust the width o…"
type textarea "*"
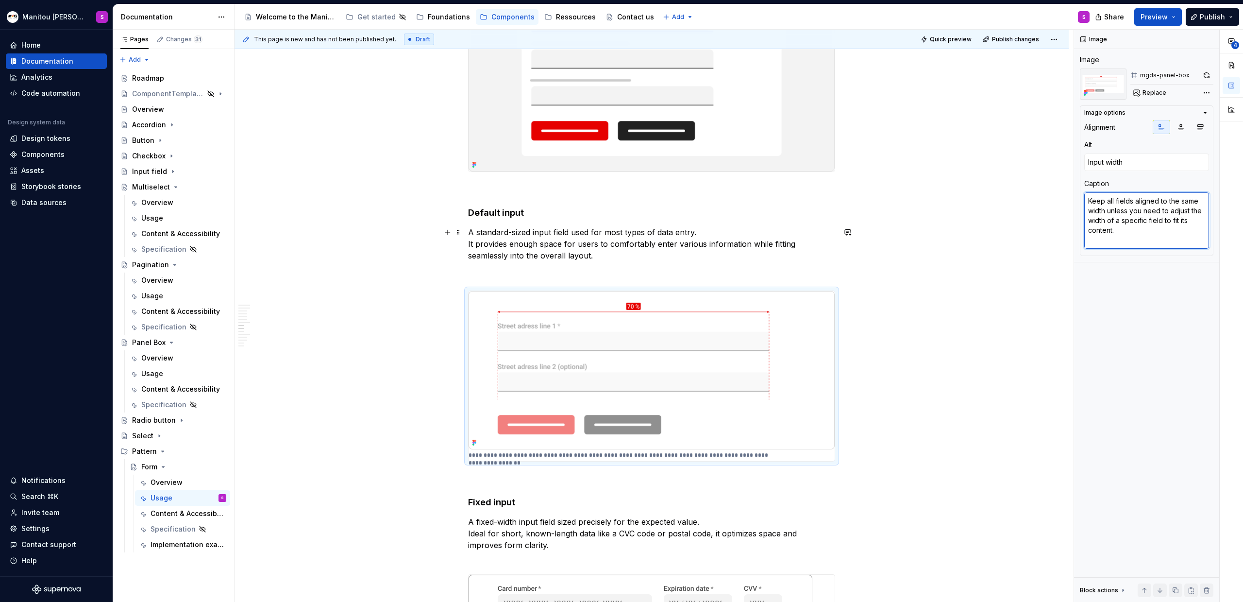
type textarea "Keep all fields aligned to the same width unless you need to adjust the width o…"
click at [734, 128] on icon "button" at bounding box center [1181, 127] width 8 height 8
click at [477, 271] on p at bounding box center [651, 273] width 367 height 12
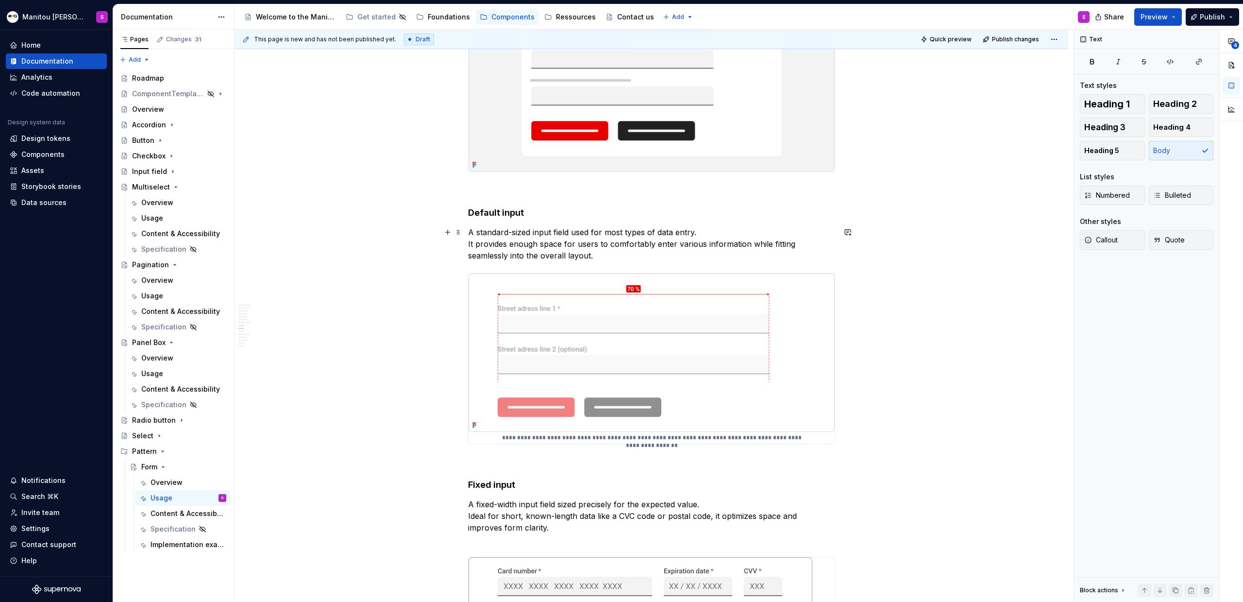
click at [596, 260] on p "A standard-sized input field used for most types of data entry. It provides eno…" at bounding box center [651, 243] width 367 height 35
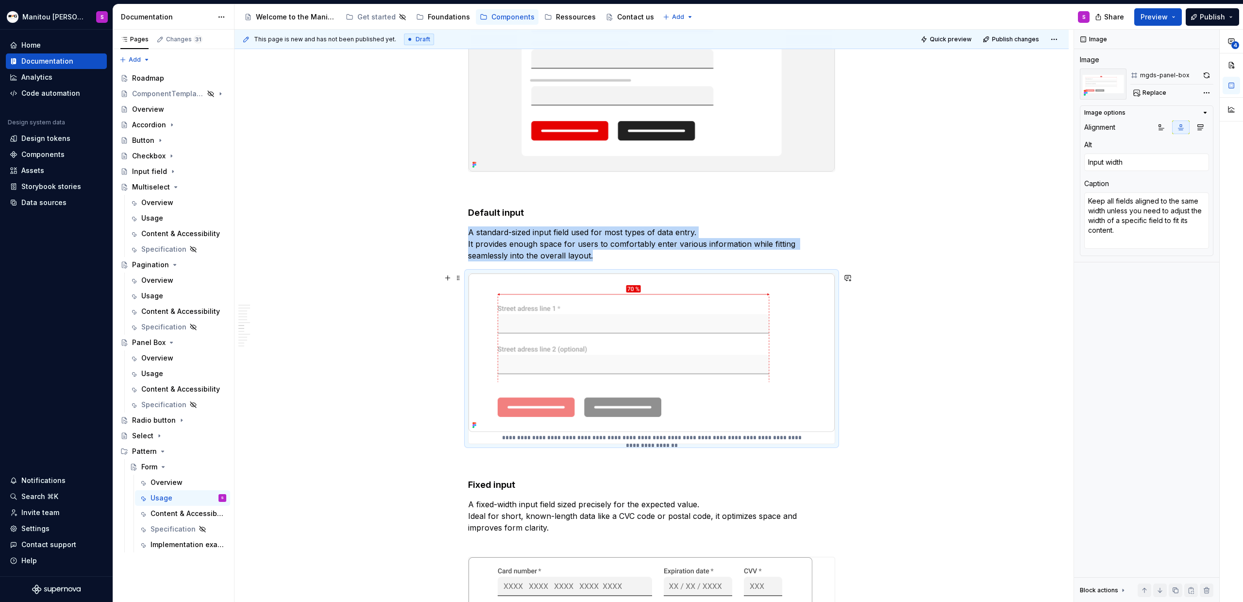
click at [548, 373] on p "**********" at bounding box center [652, 438] width 306 height 8
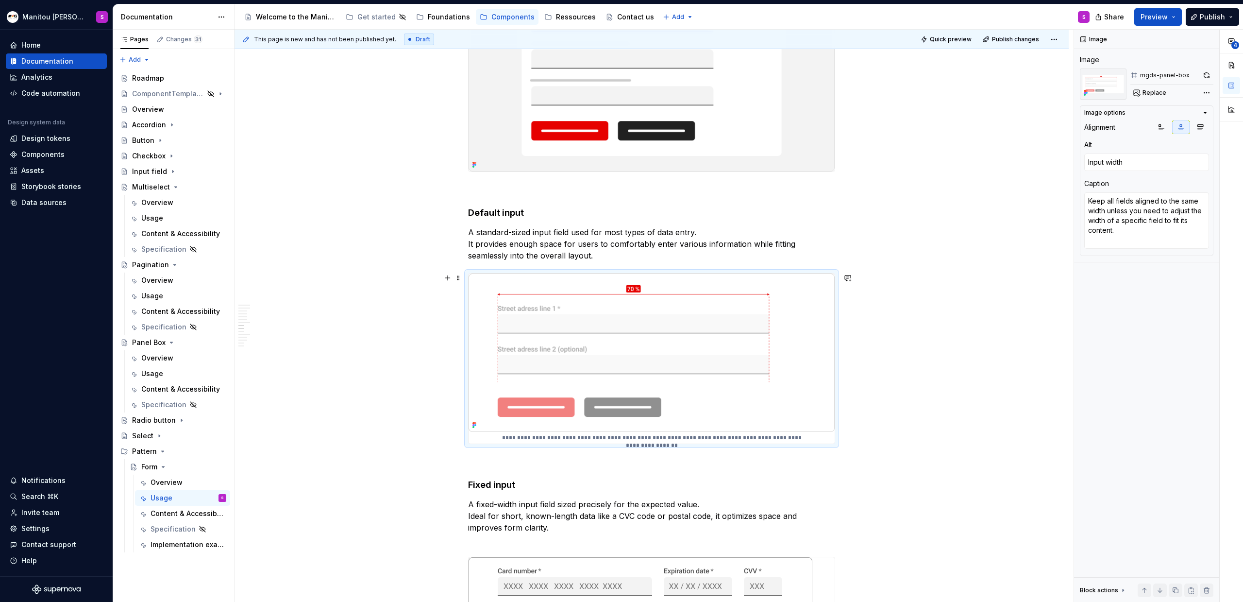
click at [559, 373] on p "**********" at bounding box center [652, 438] width 306 height 8
drag, startPoint x: 1125, startPoint y: 232, endPoint x: 1090, endPoint y: 204, distance: 44.5
click at [734, 204] on textarea "Keep all fields aligned to the same width unless you need to adjust the width o…" at bounding box center [1147, 220] width 125 height 56
click at [734, 205] on textarea "Keep all fields aligned to the same width unless you need to adjust the width o…" at bounding box center [1147, 220] width 125 height 56
drag, startPoint x: 1121, startPoint y: 230, endPoint x: 1090, endPoint y: 202, distance: 41.2
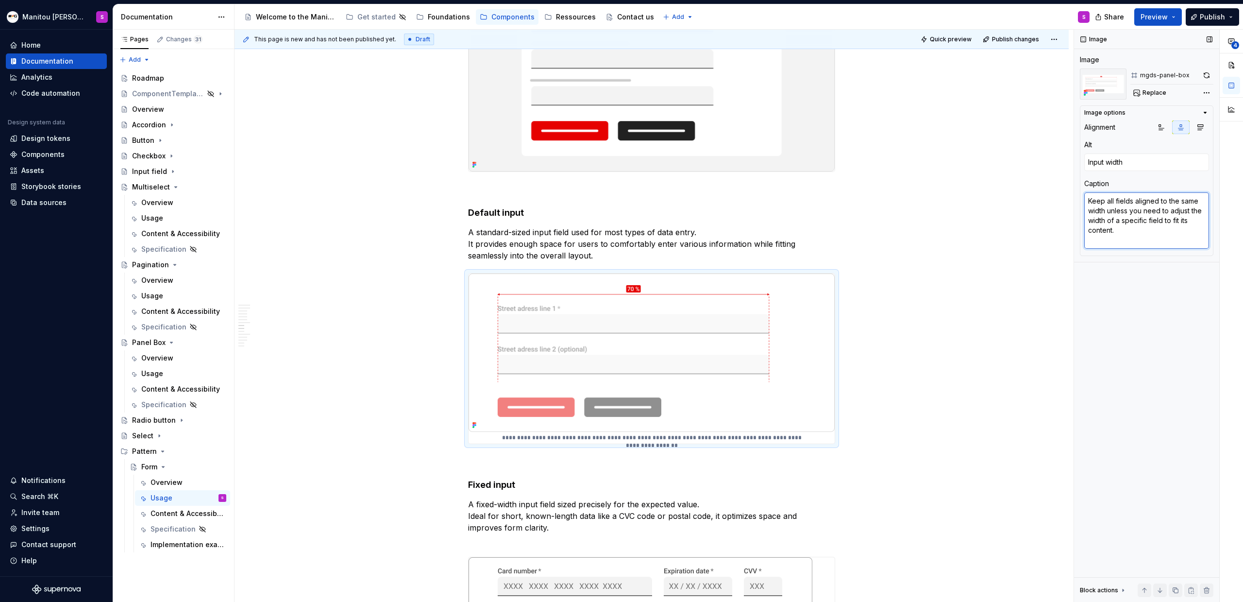
click at [734, 202] on textarea "Keep all fields aligned to the same width unless you need to adjust the width o…" at bounding box center [1147, 220] width 125 height 56
type textarea "*"
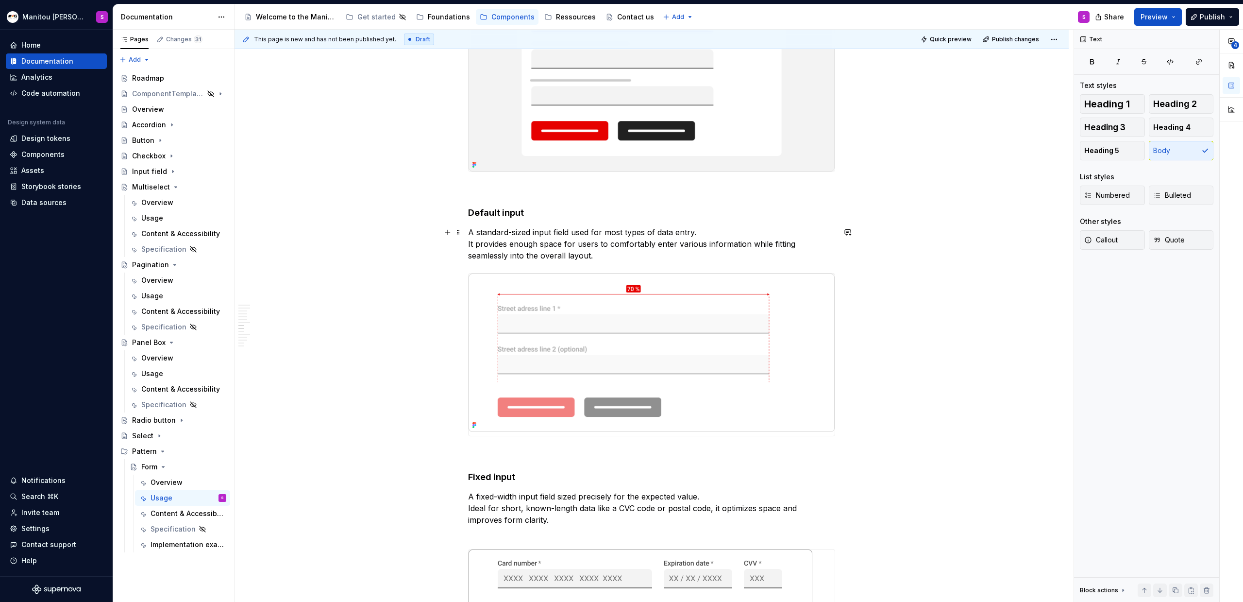
click at [614, 256] on p "A standard-sized input field used for most types of data entry. It provides eno…" at bounding box center [651, 243] width 367 height 35
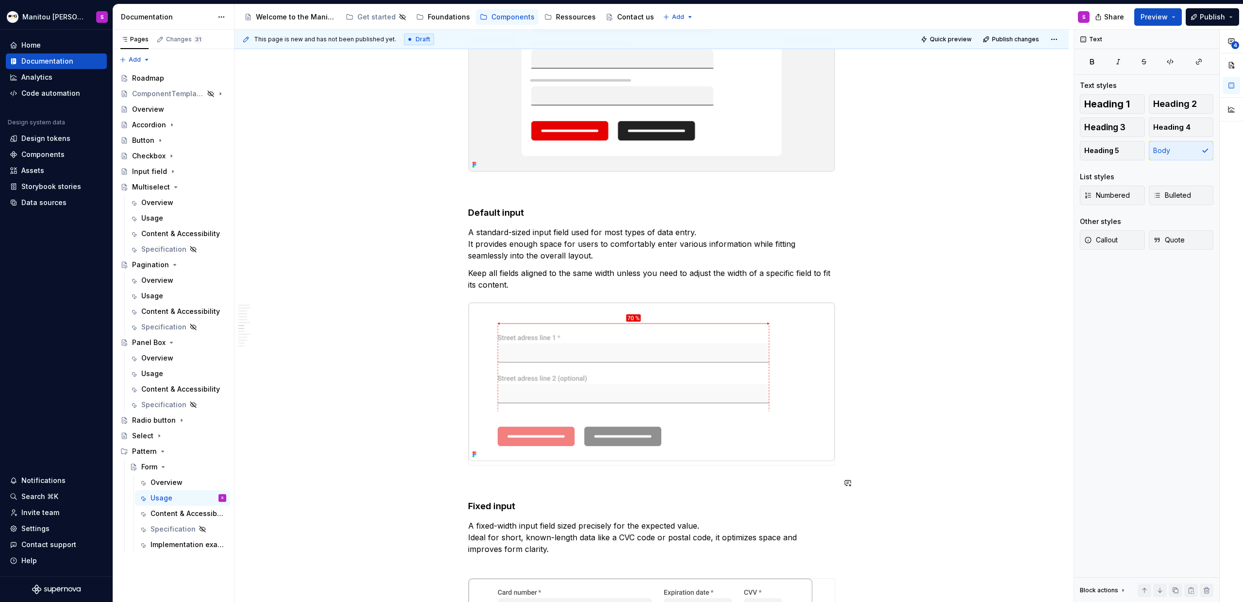
scroll to position [4217, 0]
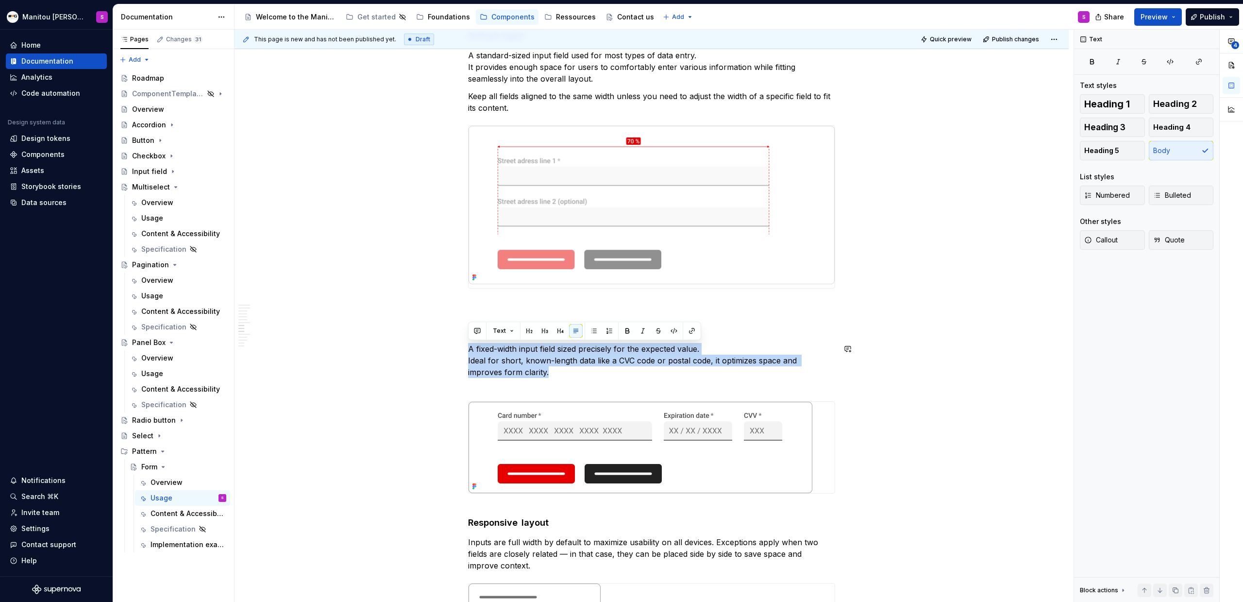
drag, startPoint x: 537, startPoint y: 373, endPoint x: 427, endPoint y: 340, distance: 114.2
copy p "A fixed-width input field sized precisely for the expected value. Ideal for sho…"
click at [665, 369] on p "A fixed-width input field sized precisely for the expected value. Ideal for sho…" at bounding box center [651, 366] width 367 height 47
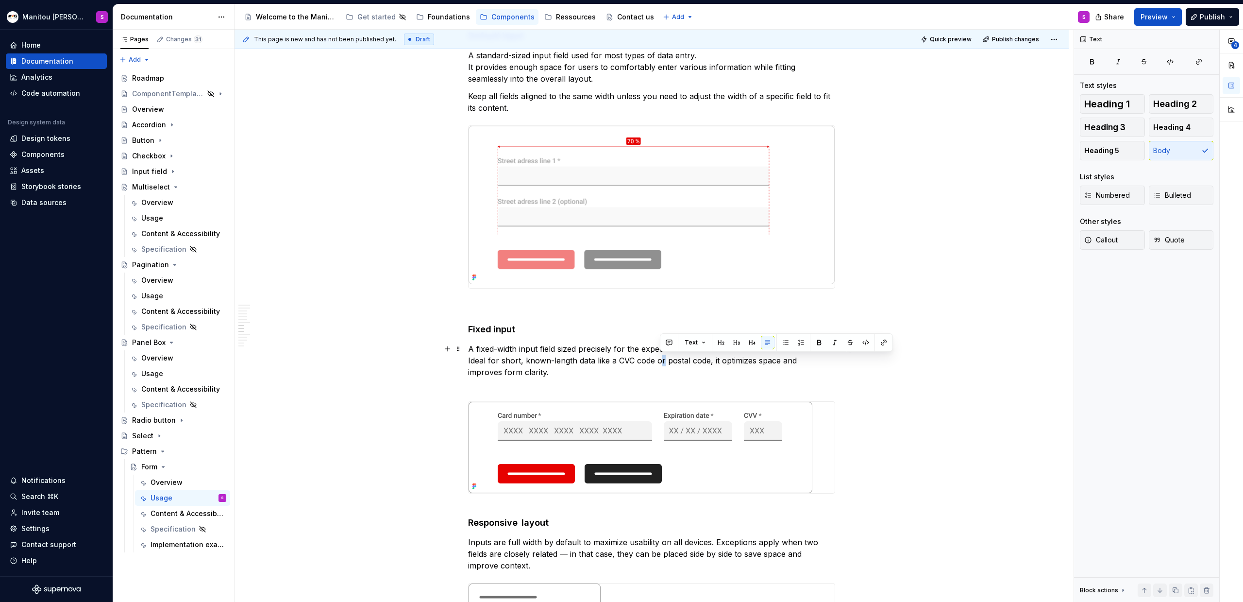
drag, startPoint x: 664, startPoint y: 361, endPoint x: 669, endPoint y: 361, distance: 5.4
click at [662, 361] on p "A fixed-width input field sized precisely for the expected value. Ideal for sho…" at bounding box center [651, 366] width 367 height 47
click at [698, 364] on p "A fixed-width input field sized precisely for the expected value. Ideal for sho…" at bounding box center [651, 366] width 367 height 47
click at [700, 364] on p "A fixed-width input field sized precisely for the expected value. Ideal for sho…" at bounding box center [651, 366] width 367 height 47
click at [531, 372] on p "A fixed-width input field sized precisely for the expected value. Ideal for sho…" at bounding box center [651, 366] width 367 height 47
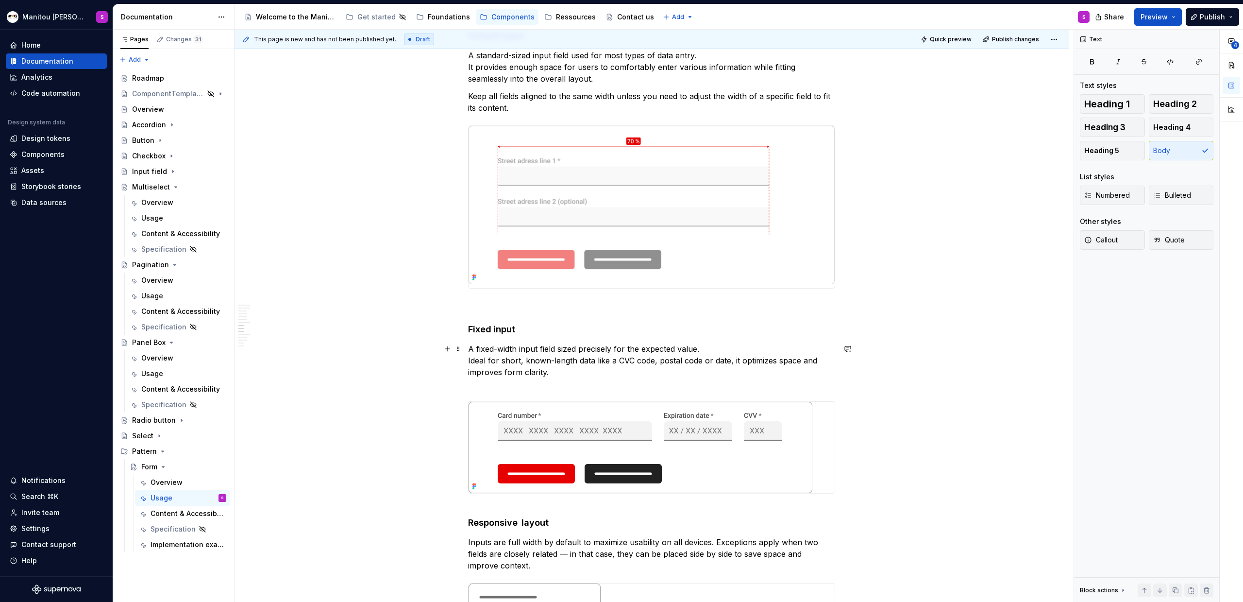
click at [557, 372] on p "A fixed-width input field sized precisely for the expected value. Ideal for sho…" at bounding box center [651, 366] width 367 height 47
drag, startPoint x: 547, startPoint y: 371, endPoint x: 444, endPoint y: 367, distance: 103.0
click at [518, 373] on p "A fixed-width input field sized precisely for the expected value. Ideal for sho…" at bounding box center [651, 366] width 367 height 47
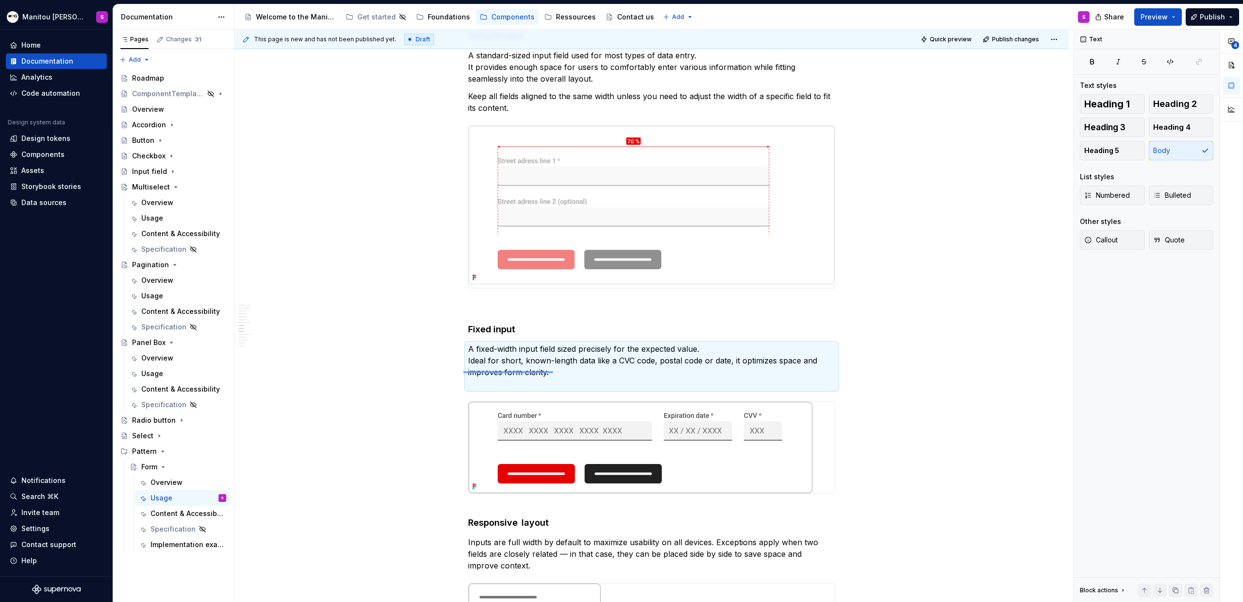
drag, startPoint x: 463, startPoint y: 372, endPoint x: 553, endPoint y: 371, distance: 89.9
click at [553, 371] on div "This page is new and has not been published yet. Draft Quick preview Publish ch…" at bounding box center [654, 316] width 839 height 573
click at [548, 371] on p "A fixed-width input field sized precisely for the expected value. Ideal for sho…" at bounding box center [651, 366] width 367 height 47
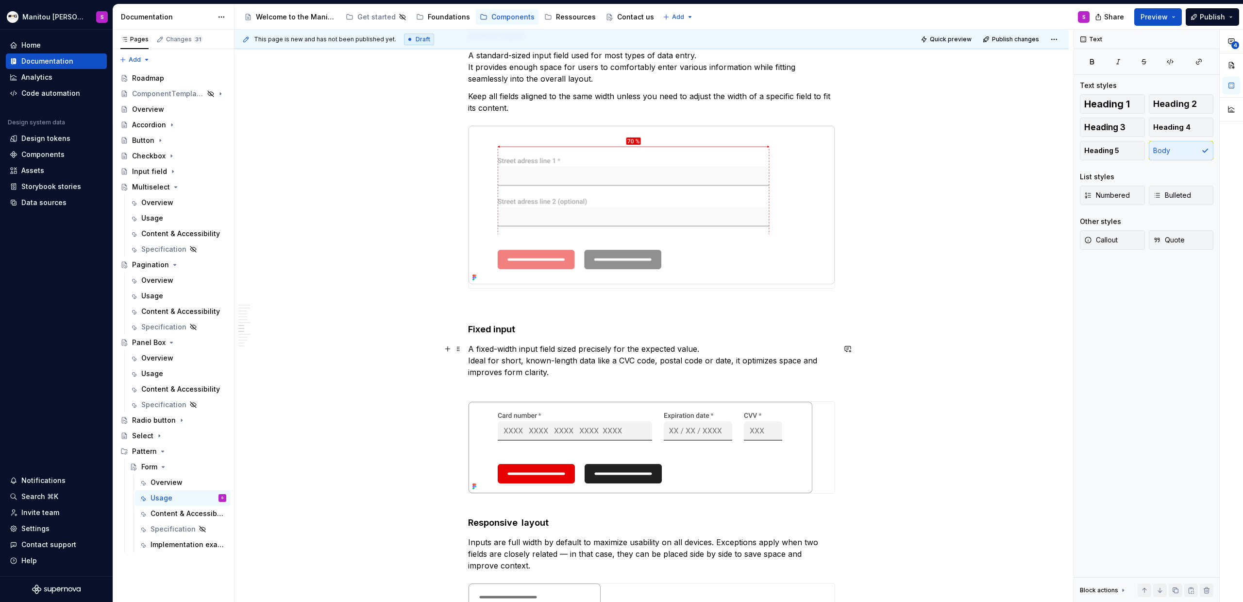
click at [515, 373] on p "A fixed-width input field sized precisely for the expected value. Ideal for sho…" at bounding box center [651, 366] width 367 height 47
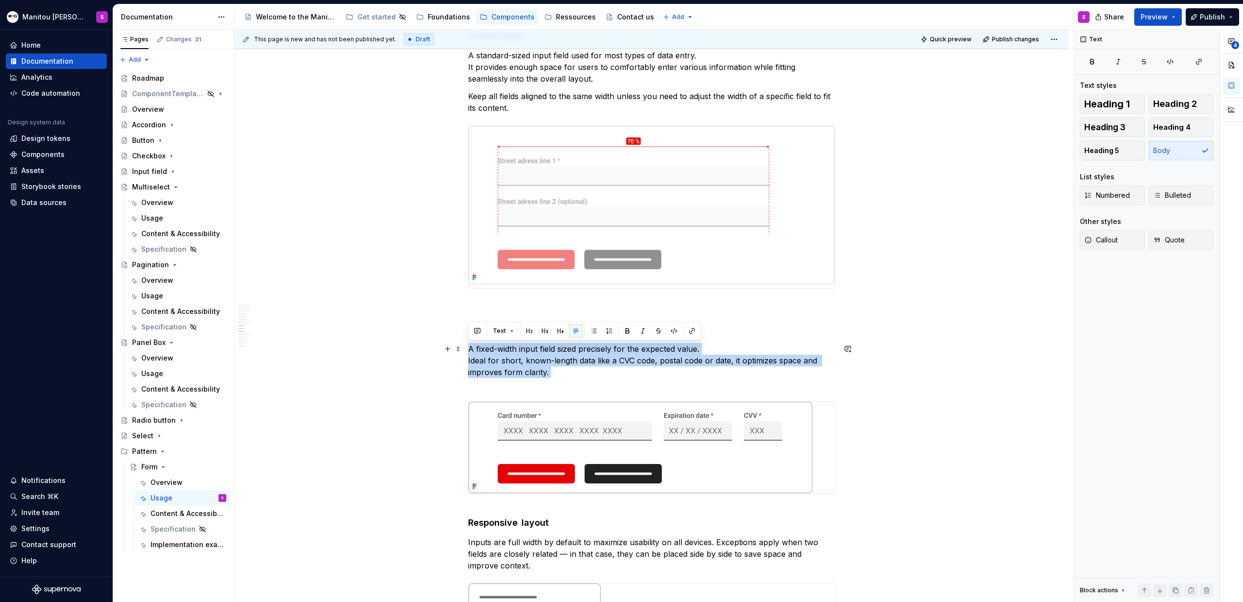
click at [543, 373] on p "A fixed-width input field sized precisely for the expected value. Ideal for sho…" at bounding box center [651, 366] width 367 height 47
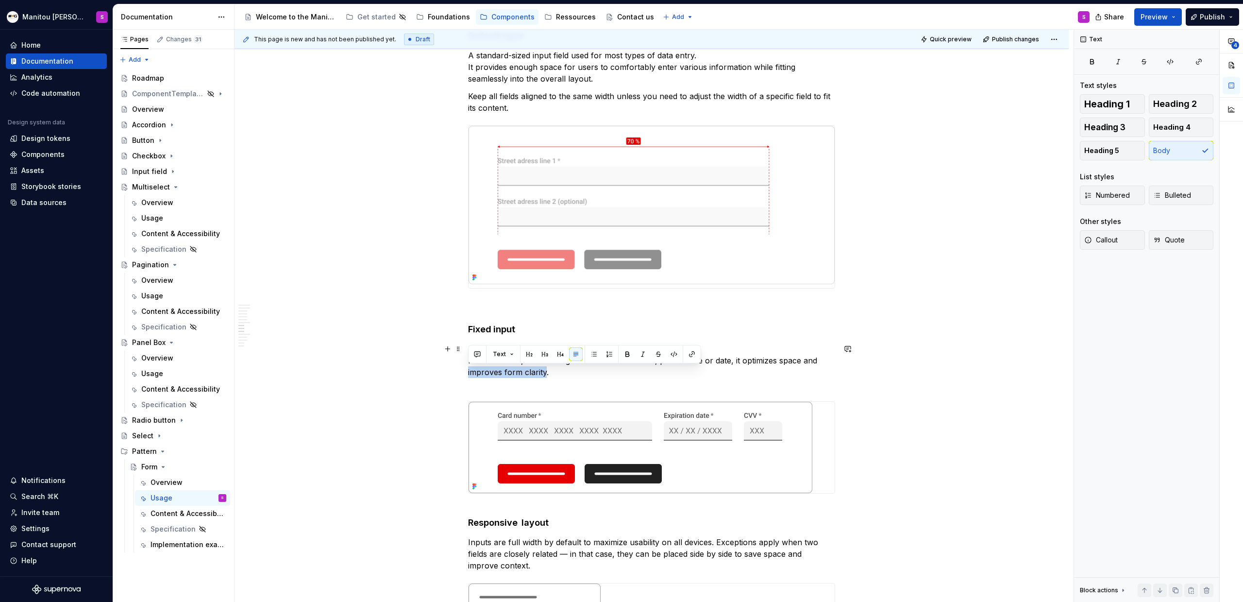
drag, startPoint x: 546, startPoint y: 371, endPoint x: 466, endPoint y: 370, distance: 80.1
drag, startPoint x: 731, startPoint y: 361, endPoint x: 732, endPoint y: 371, distance: 9.3
click at [732, 371] on p "A fixed-width input field sized precisely for the expected value. Ideal for sho…" at bounding box center [651, 366] width 367 height 47
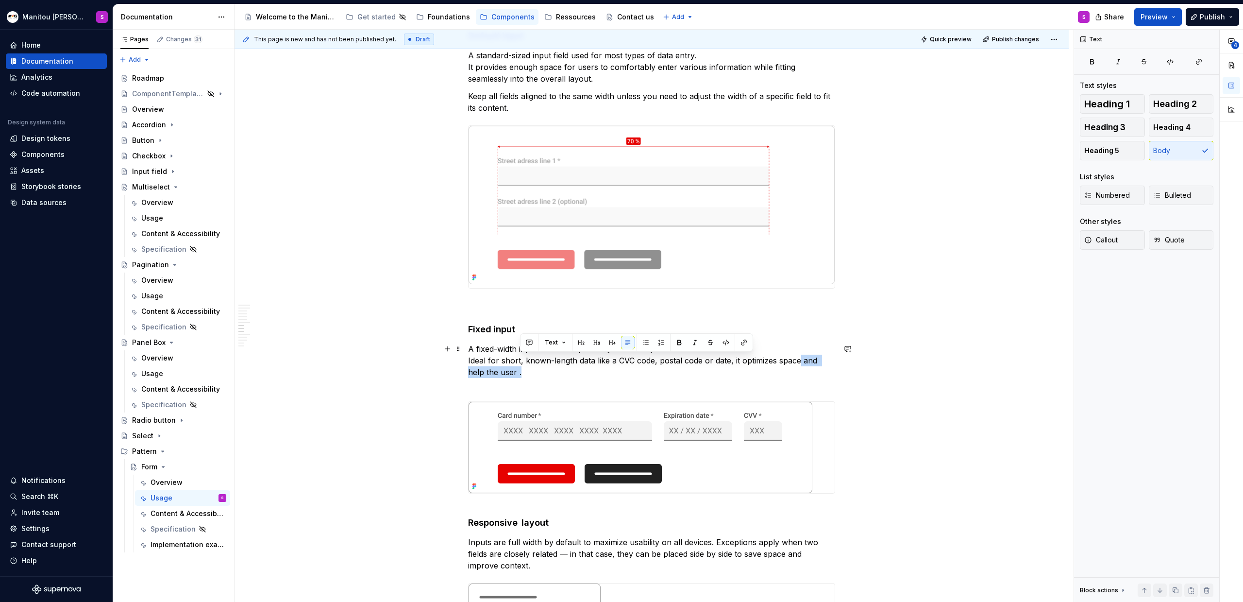
drag, startPoint x: 799, startPoint y: 362, endPoint x: 816, endPoint y: 367, distance: 18.1
click at [734, 367] on p "A fixed-width input field sized precisely for the expected value. Ideal for sho…" at bounding box center [651, 366] width 367 height 47
drag, startPoint x: 807, startPoint y: 360, endPoint x: 796, endPoint y: 360, distance: 11.2
click at [734, 360] on p "A fixed-width input field sized precisely for the expected value. Ideal for sho…" at bounding box center [651, 366] width 367 height 47
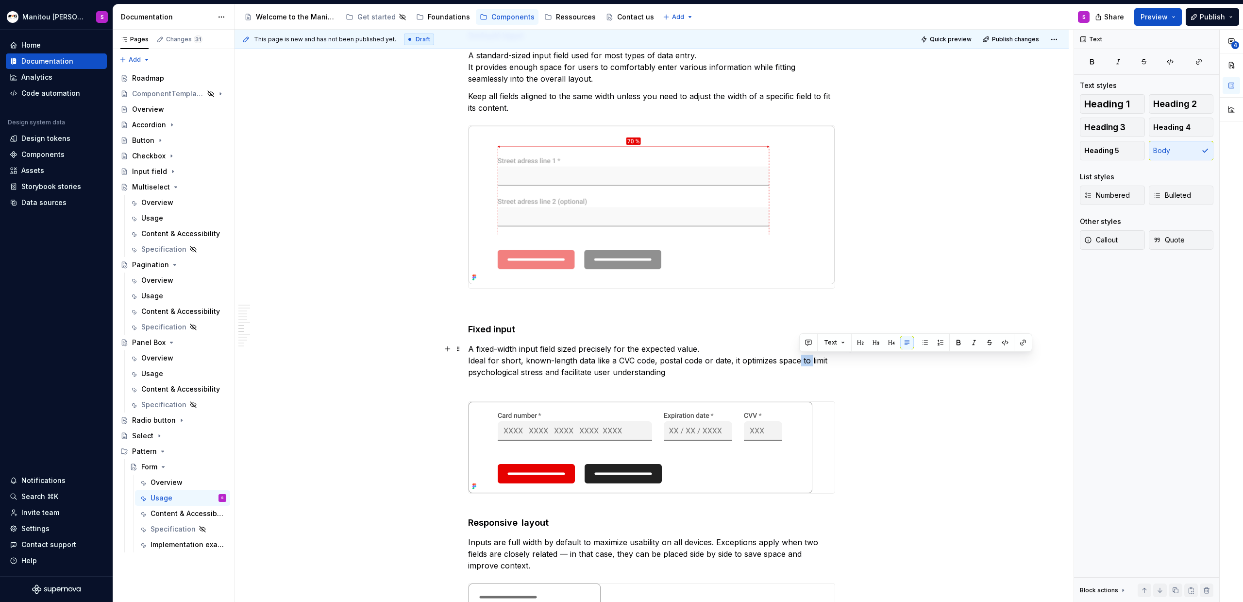
drag, startPoint x: 808, startPoint y: 360, endPoint x: 799, endPoint y: 359, distance: 8.8
click at [734, 359] on p "A fixed-width input field sized precisely for the expected value. Ideal for sho…" at bounding box center [651, 366] width 367 height 47
click at [609, 373] on p "A fixed-width input field sized precisely for the expected value. Ideal for sho…" at bounding box center [651, 366] width 367 height 47
click at [680, 372] on p "A fixed-width input field sized precisely for the expected value. Ideal for sho…" at bounding box center [651, 366] width 367 height 47
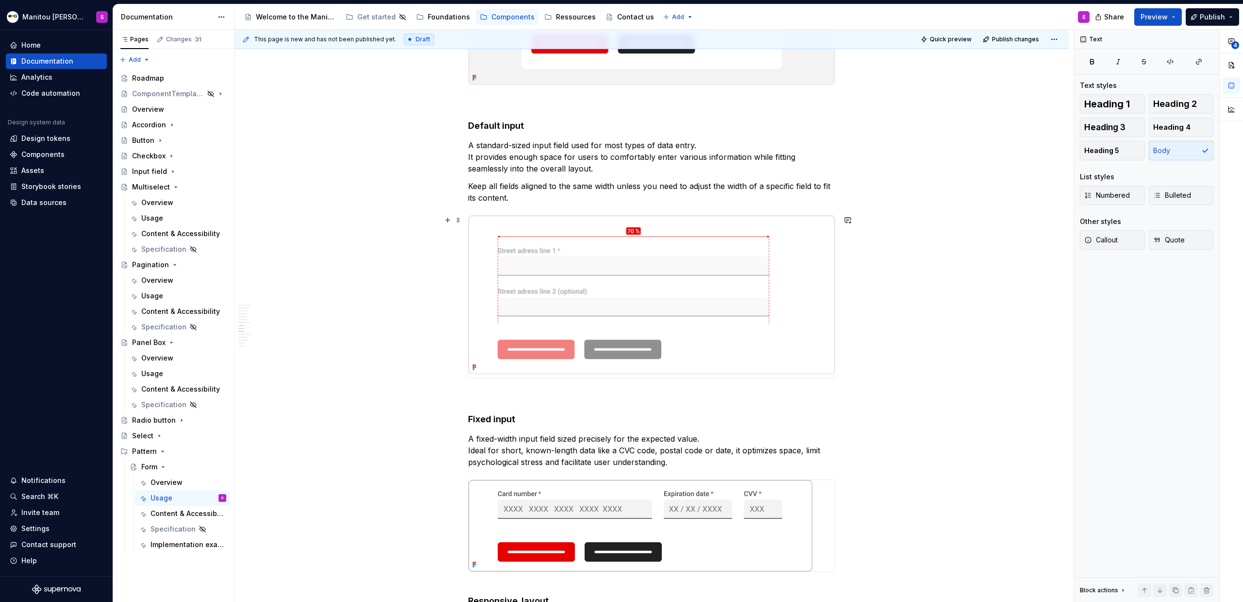
scroll to position [3943, 0]
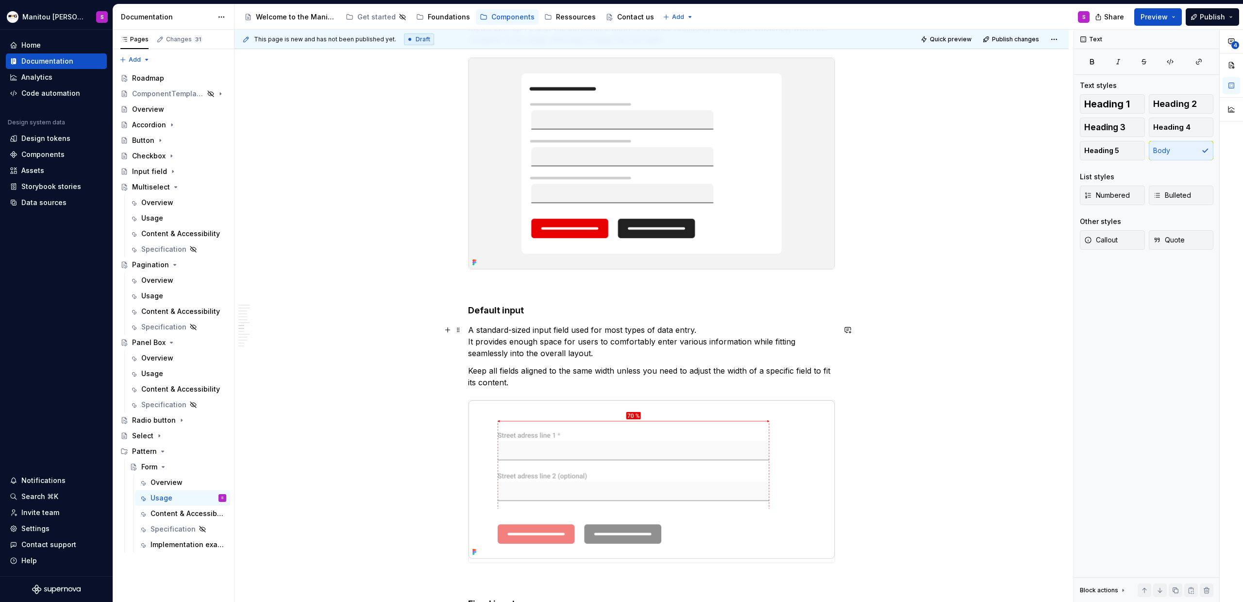
click at [702, 350] on p "A standard-sized input field used for most types of data entry. It provides eno…" at bounding box center [651, 341] width 367 height 35
click at [565, 355] on p "A standard-sized input field used for most types of data entry. It provides eno…" at bounding box center [651, 341] width 367 height 35
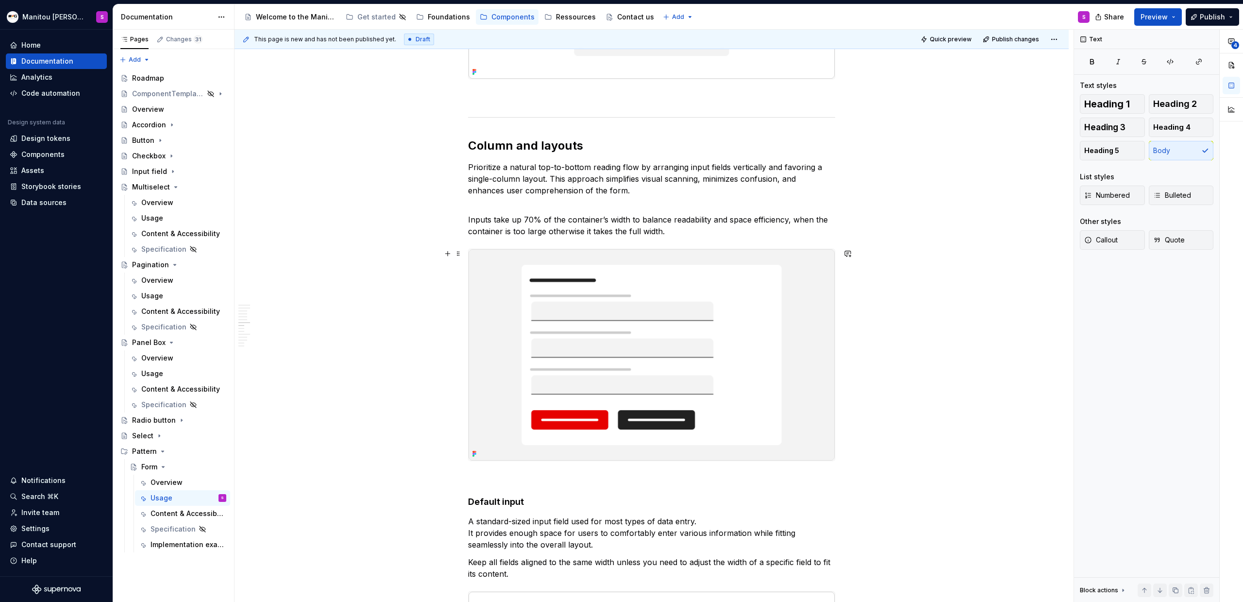
scroll to position [3750, 0]
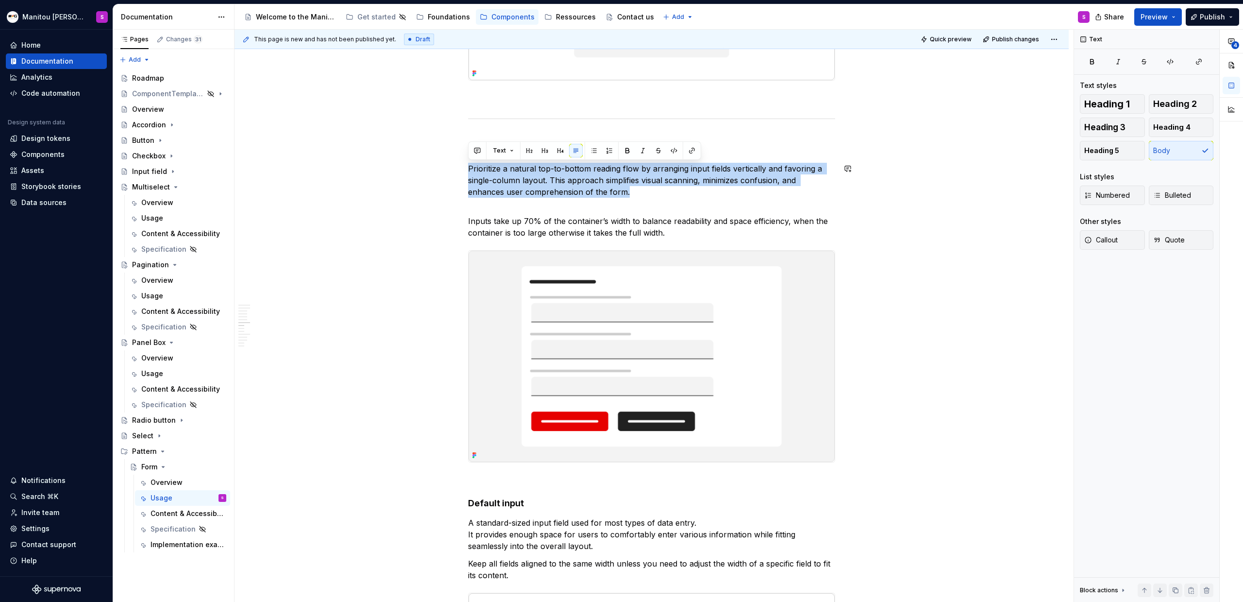
drag, startPoint x: 734, startPoint y: 191, endPoint x: 392, endPoint y: 162, distance: 343.2
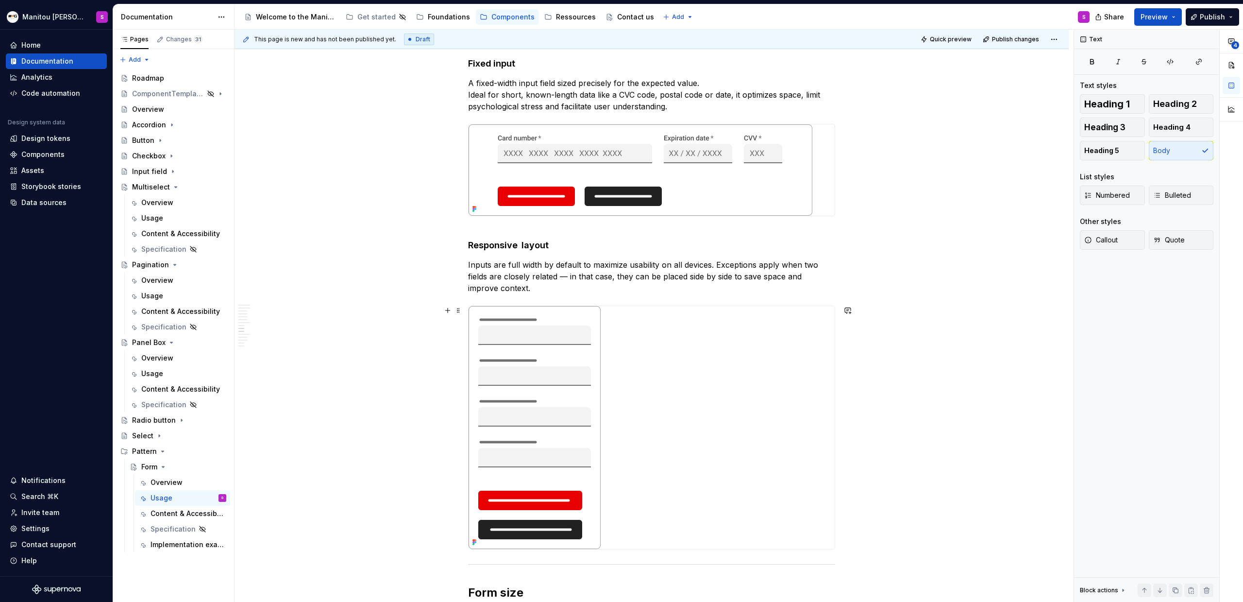
scroll to position [4484, 0]
drag, startPoint x: 515, startPoint y: 266, endPoint x: 765, endPoint y: 288, distance: 251.5
click at [734, 288] on p "Inputs are full width by default to maximize usability on all devices. Exceptio…" at bounding box center [651, 274] width 367 height 35
click at [647, 172] on img at bounding box center [641, 168] width 344 height 91
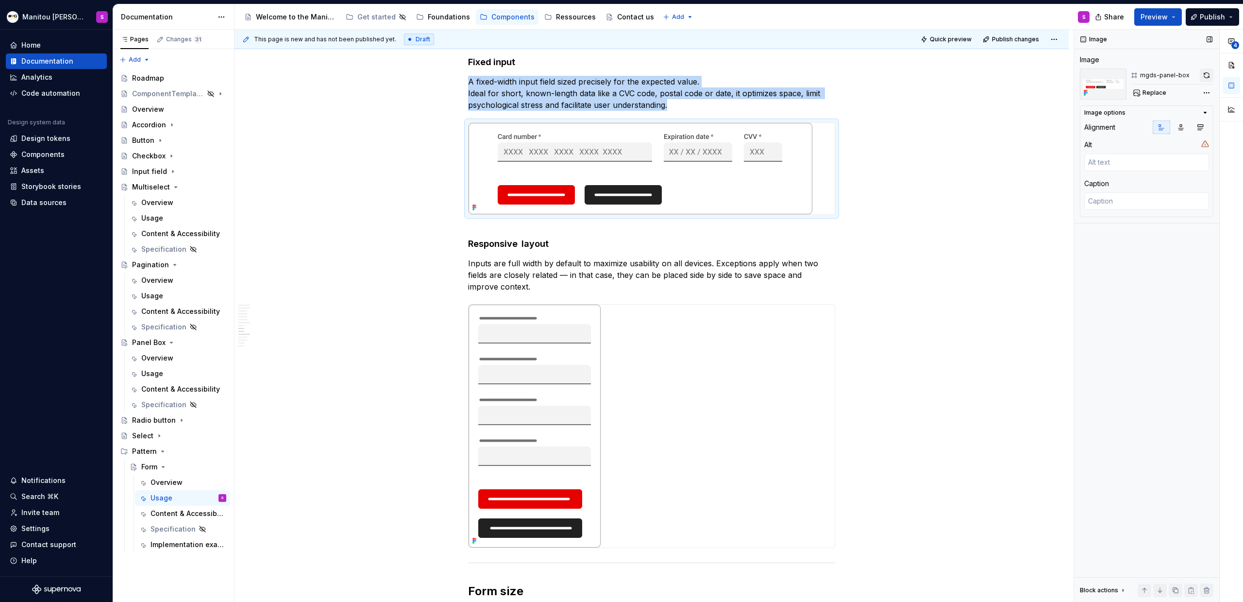
click at [734, 76] on button "button" at bounding box center [1207, 75] width 14 height 14
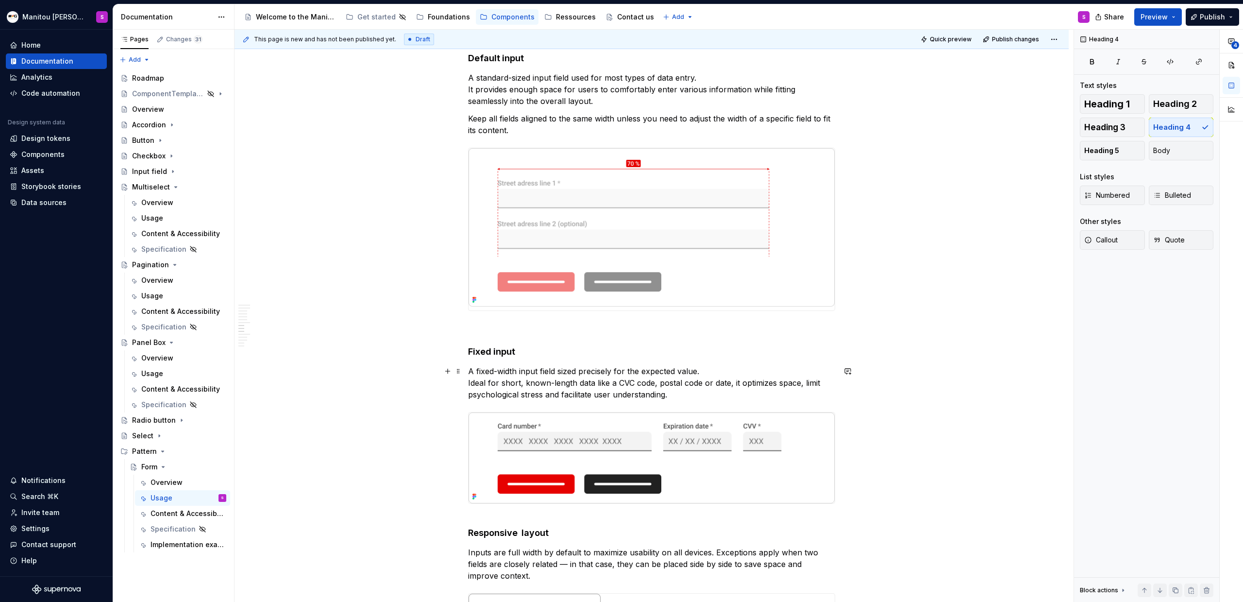
scroll to position [4170, 0]
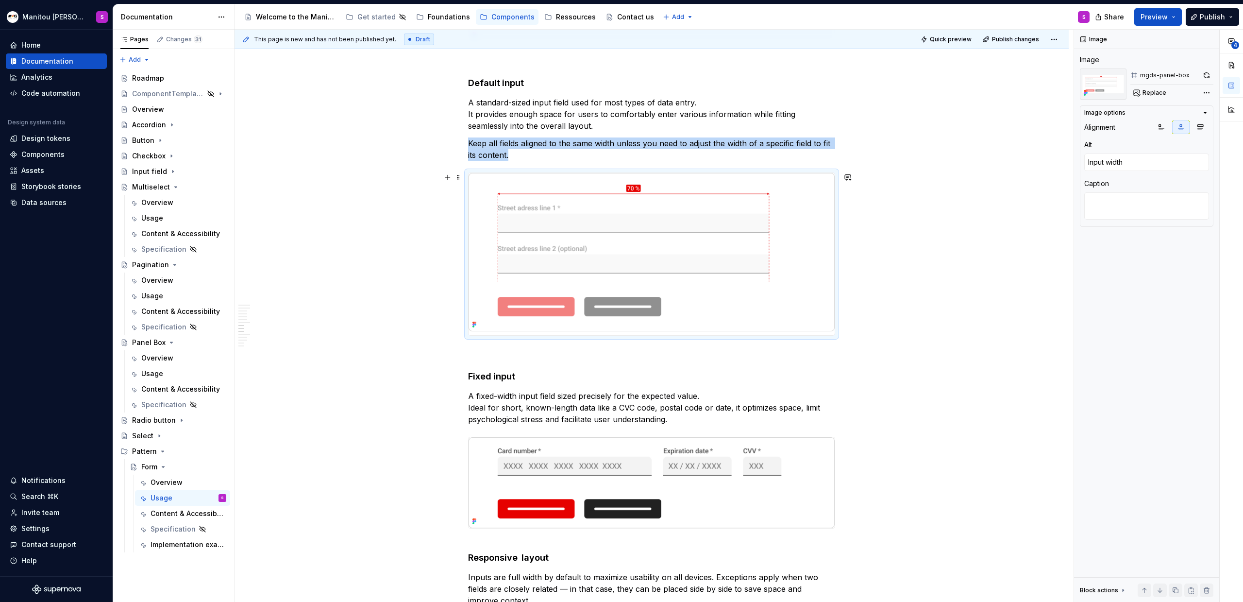
click at [734, 323] on img at bounding box center [652, 252] width 366 height 158
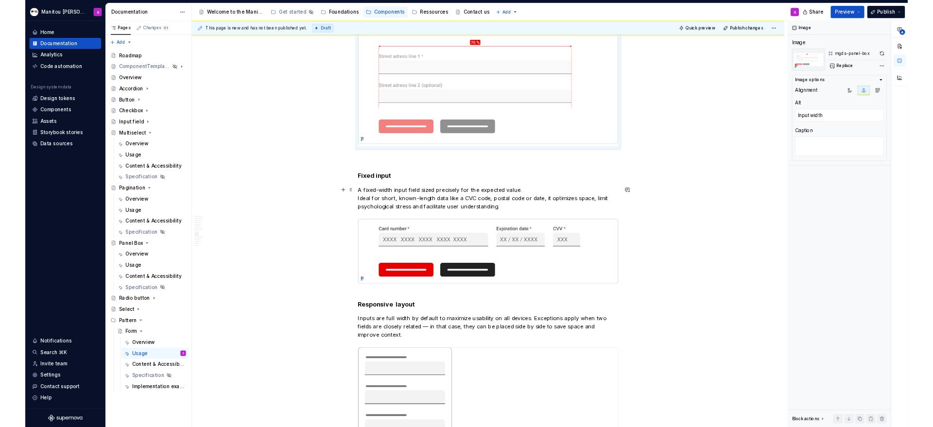
scroll to position [4371, 0]
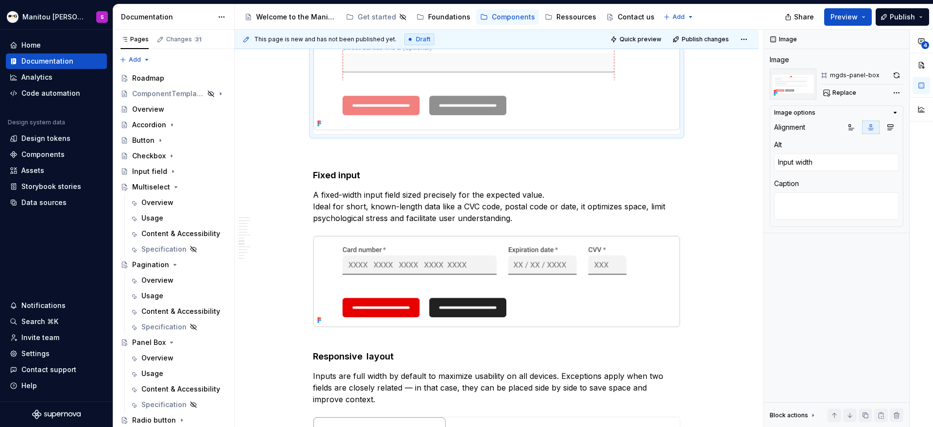
type textarea "*"
